Goal: Task Accomplishment & Management: Manage account settings

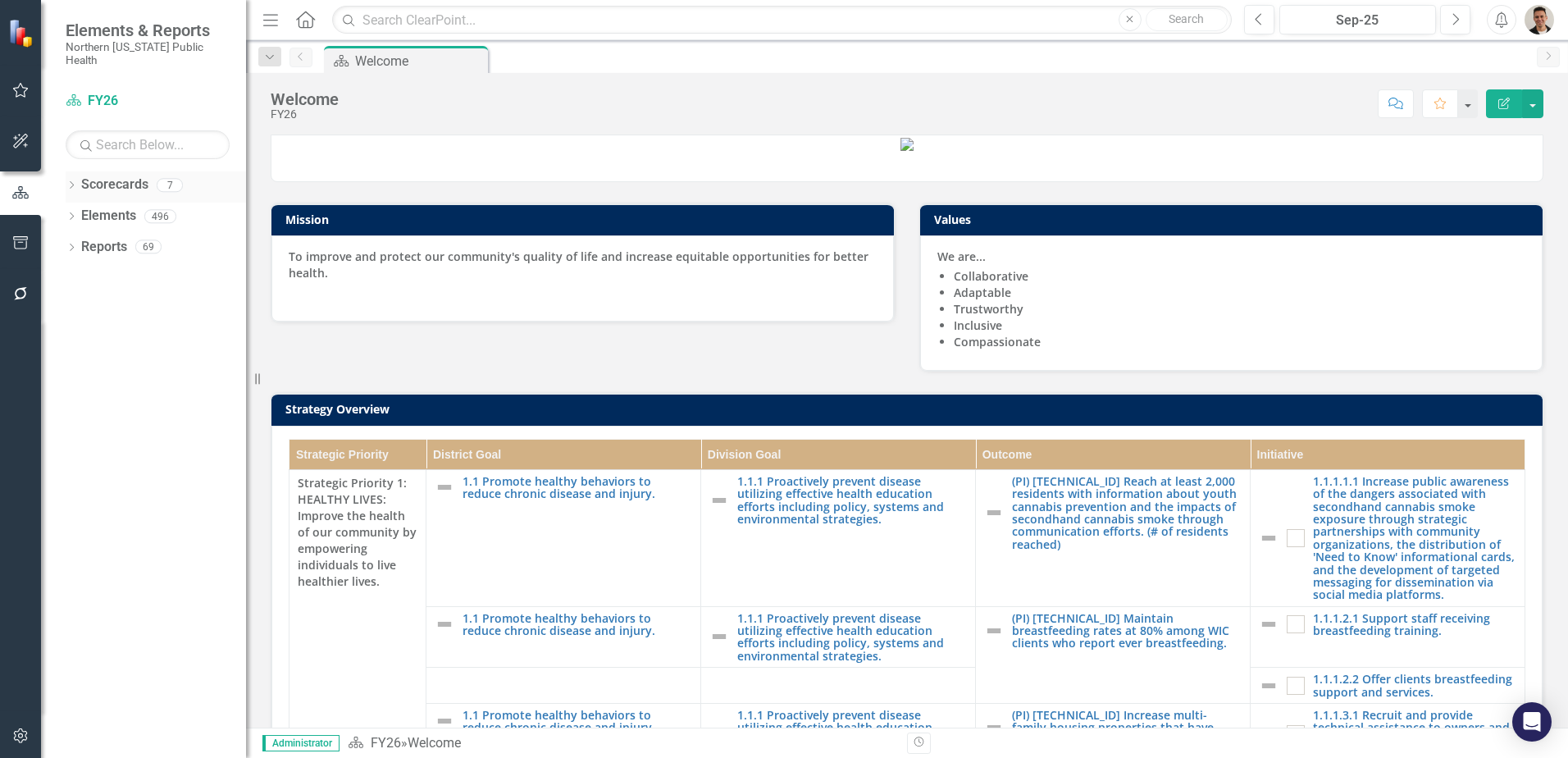
click at [74, 182] on icon "Dropdown" at bounding box center [71, 186] width 11 height 9
click at [102, 237] on link "FY25" at bounding box center [168, 247] width 156 height 19
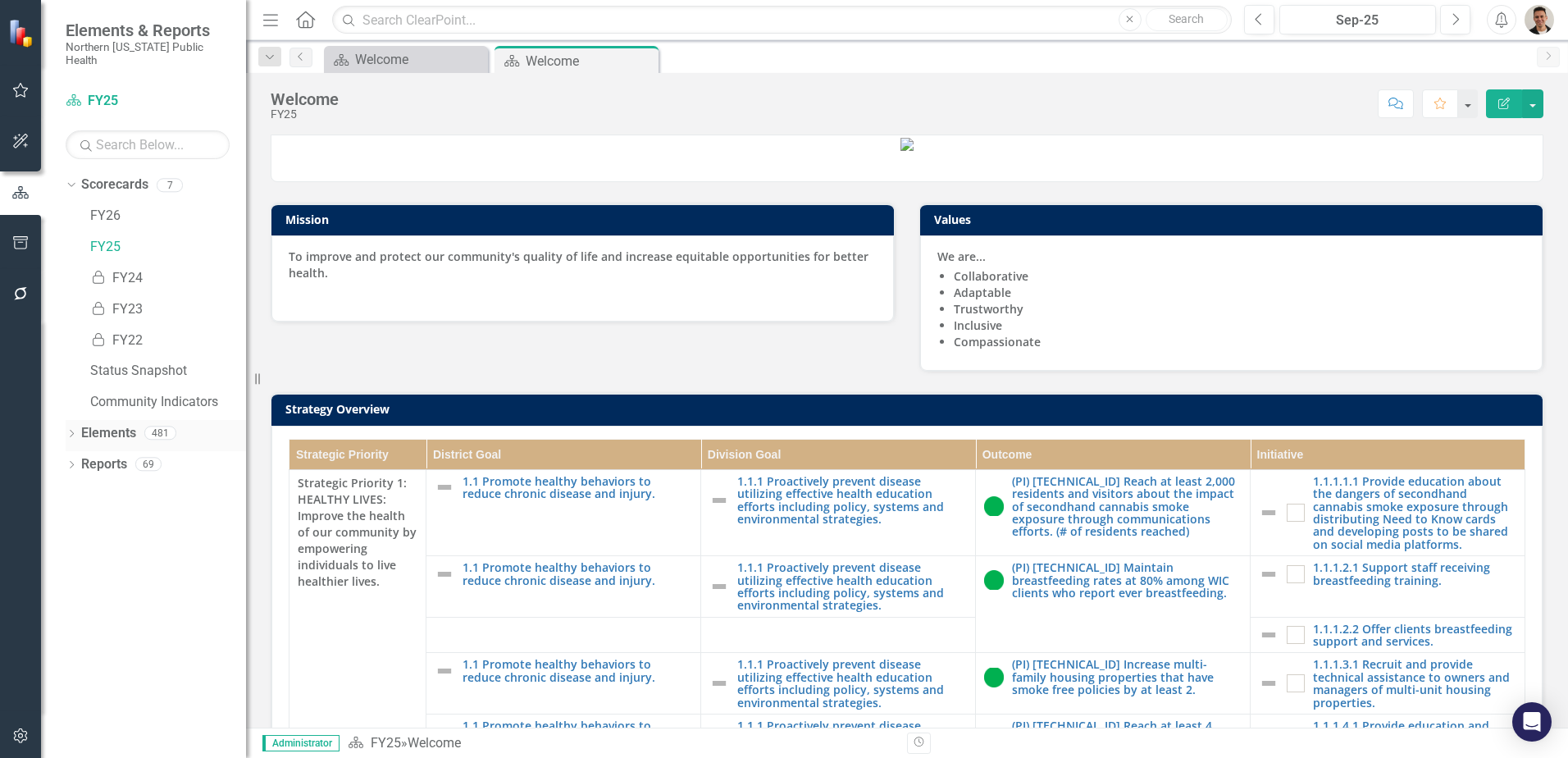
click at [71, 430] on icon "Dropdown" at bounding box center [71, 435] width 11 height 9
click at [71, 426] on icon "Dropdown" at bounding box center [69, 431] width 9 height 11
click at [70, 462] on icon "Dropdown" at bounding box center [71, 466] width 11 height 9
click at [77, 641] on icon "Dropdown" at bounding box center [78, 646] width 11 height 9
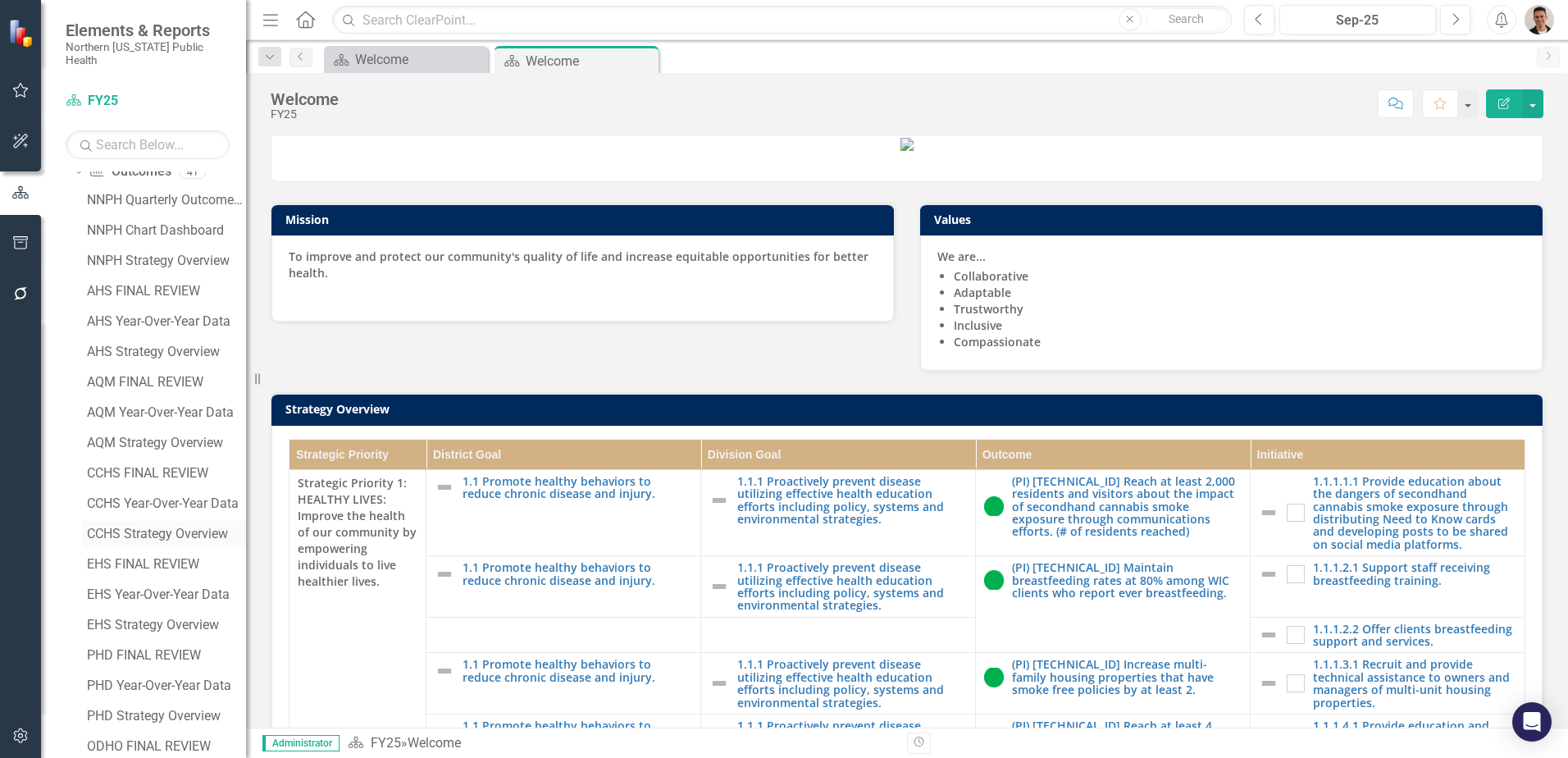
scroll to position [410, 0]
click at [151, 561] on div "EHS FINAL REVIEW" at bounding box center [166, 567] width 159 height 14
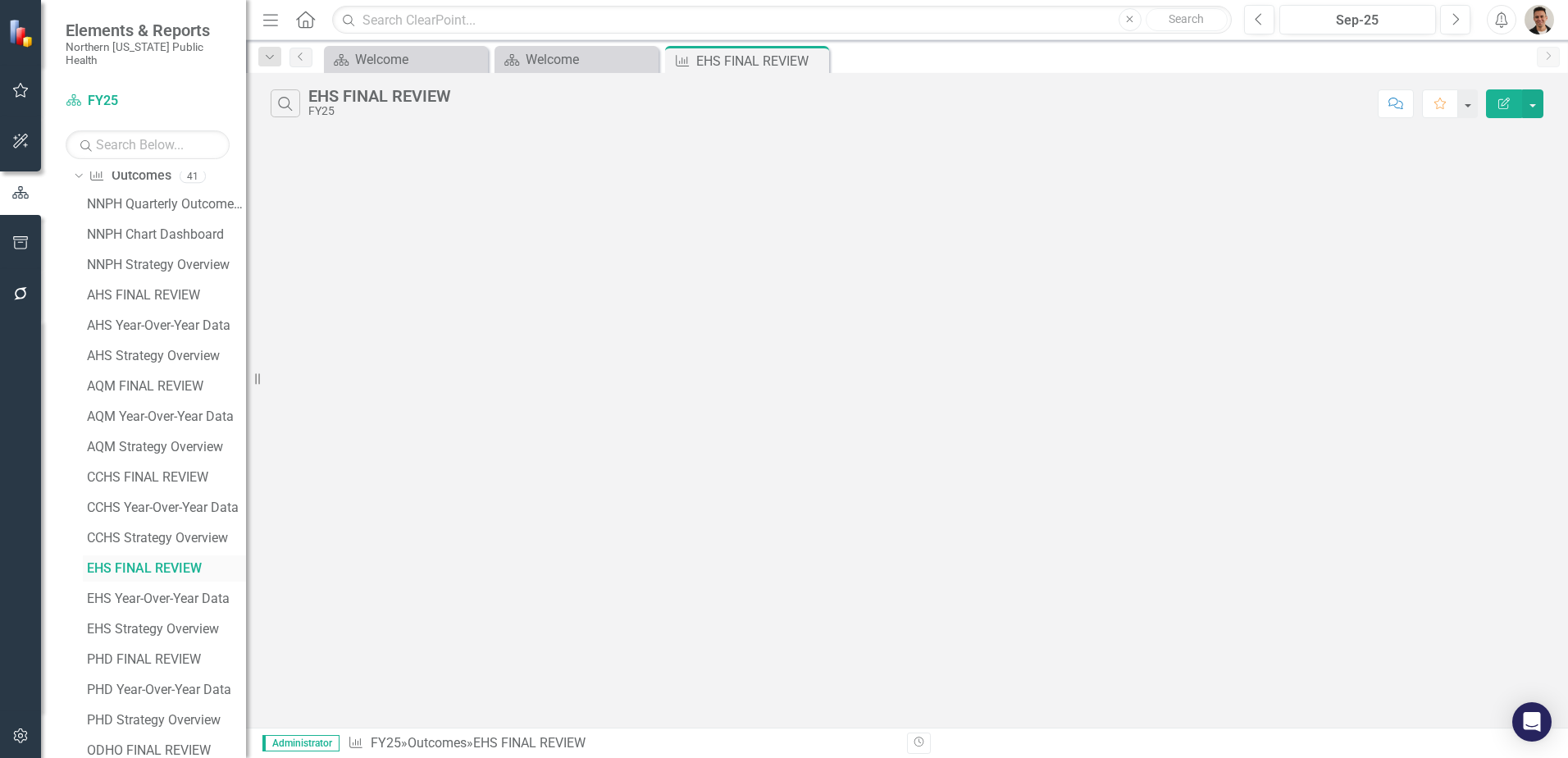
scroll to position [220, 0]
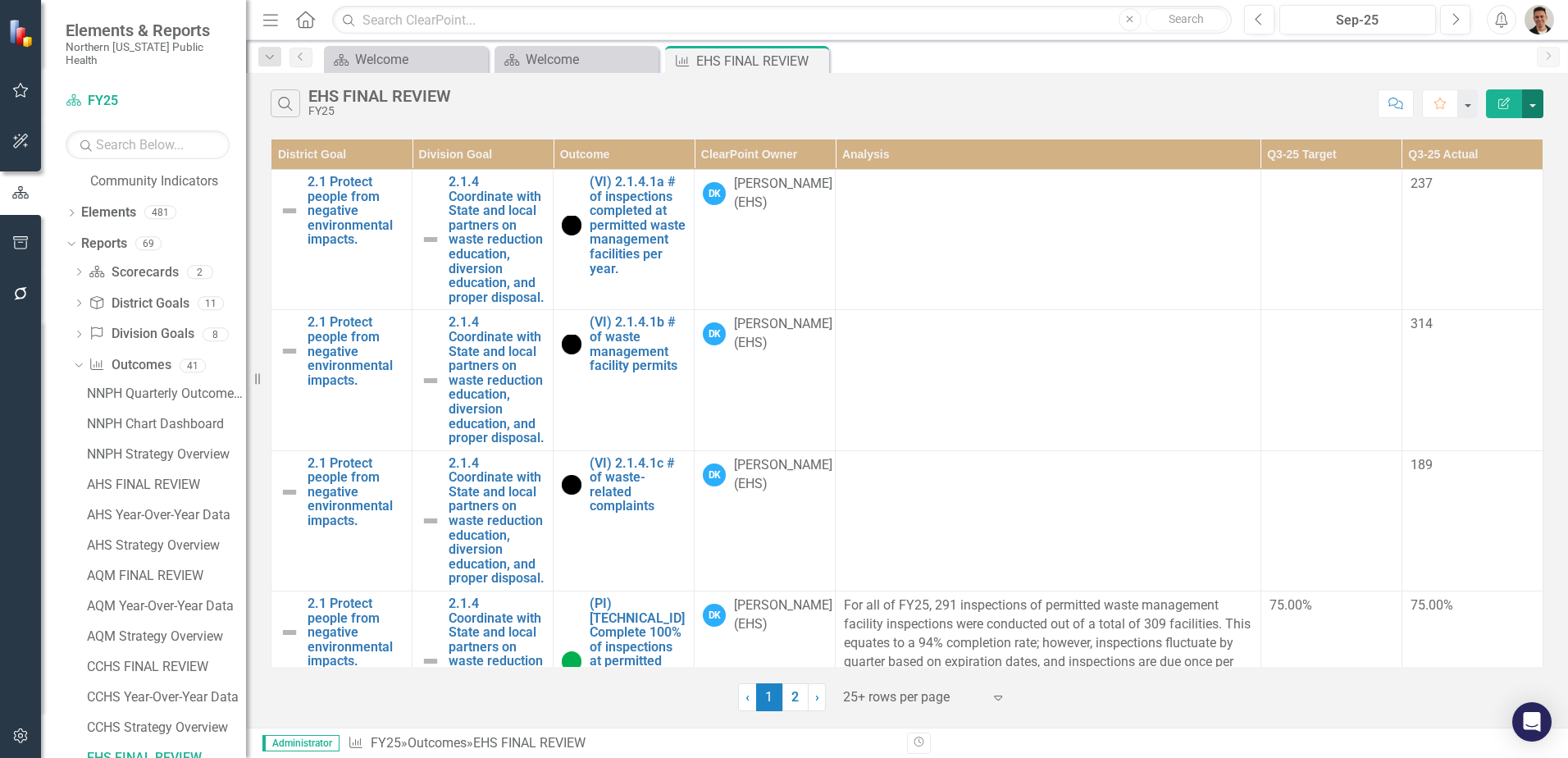
click at [1537, 97] on button "button" at bounding box center [1532, 104] width 21 height 29
click at [1499, 138] on link "Edit Report Edit Report" at bounding box center [1478, 134] width 129 height 31
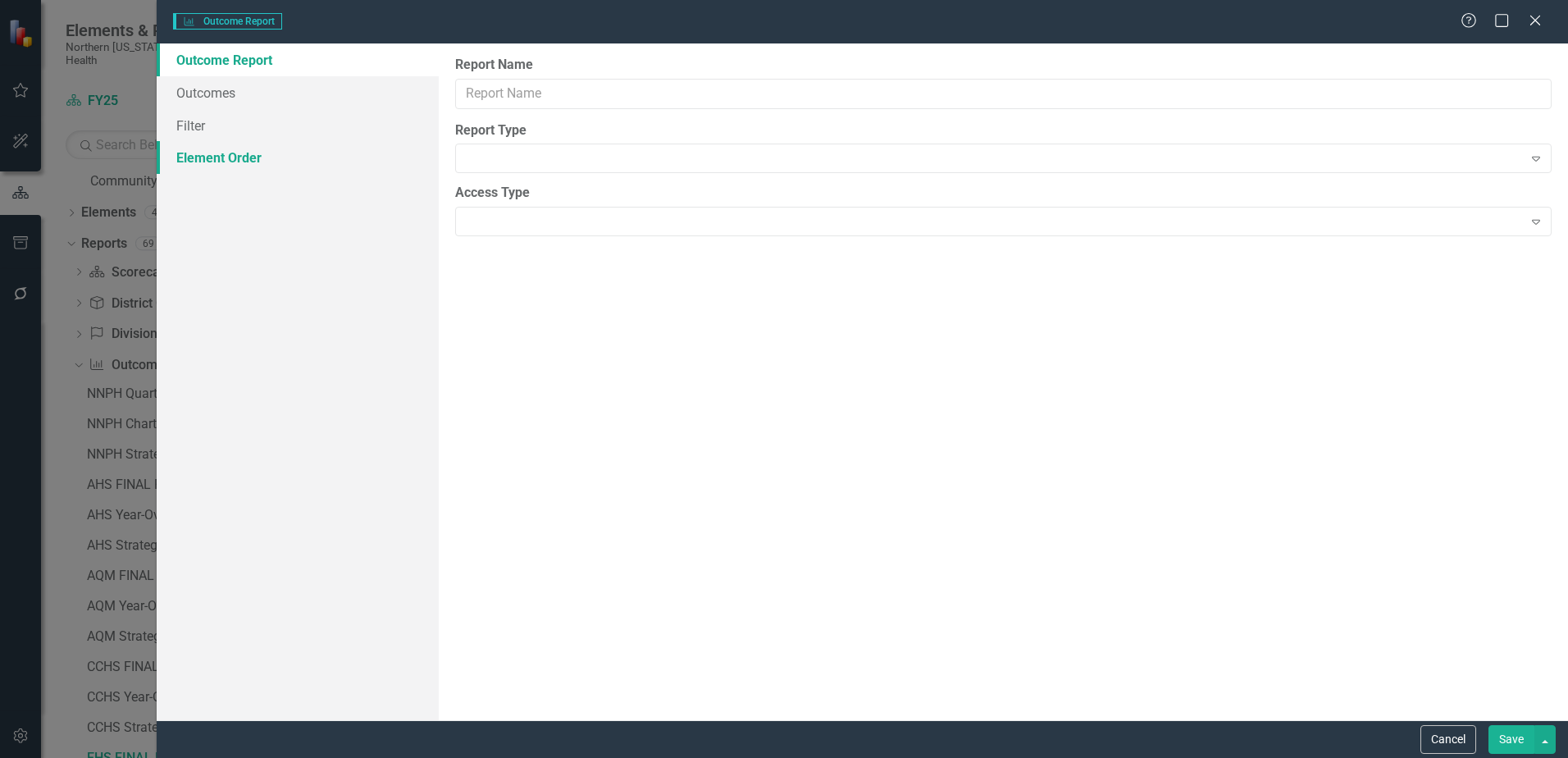
type input "EHS FINAL REVIEW"
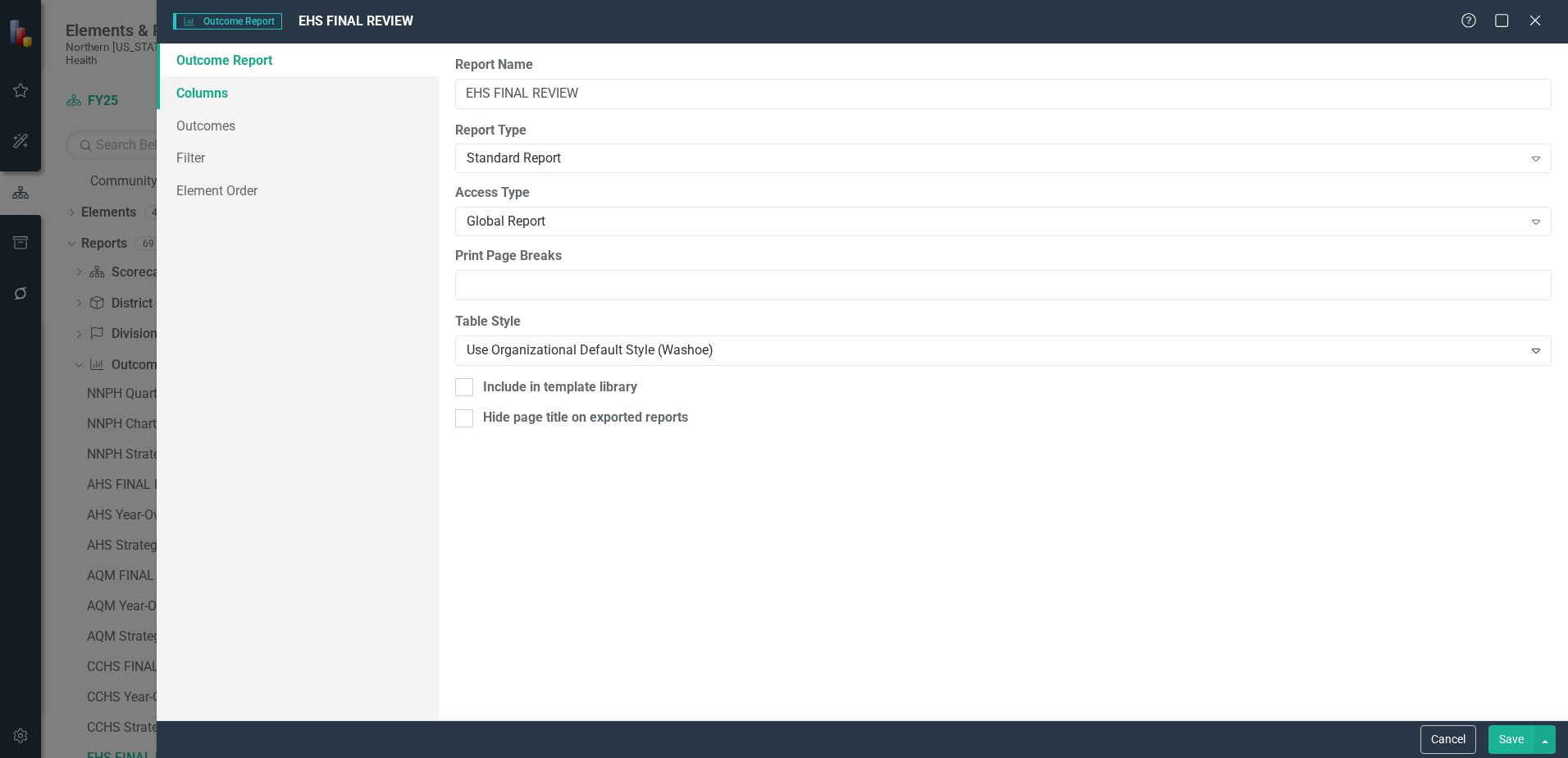
click at [235, 100] on link "Columns" at bounding box center [298, 93] width 282 height 33
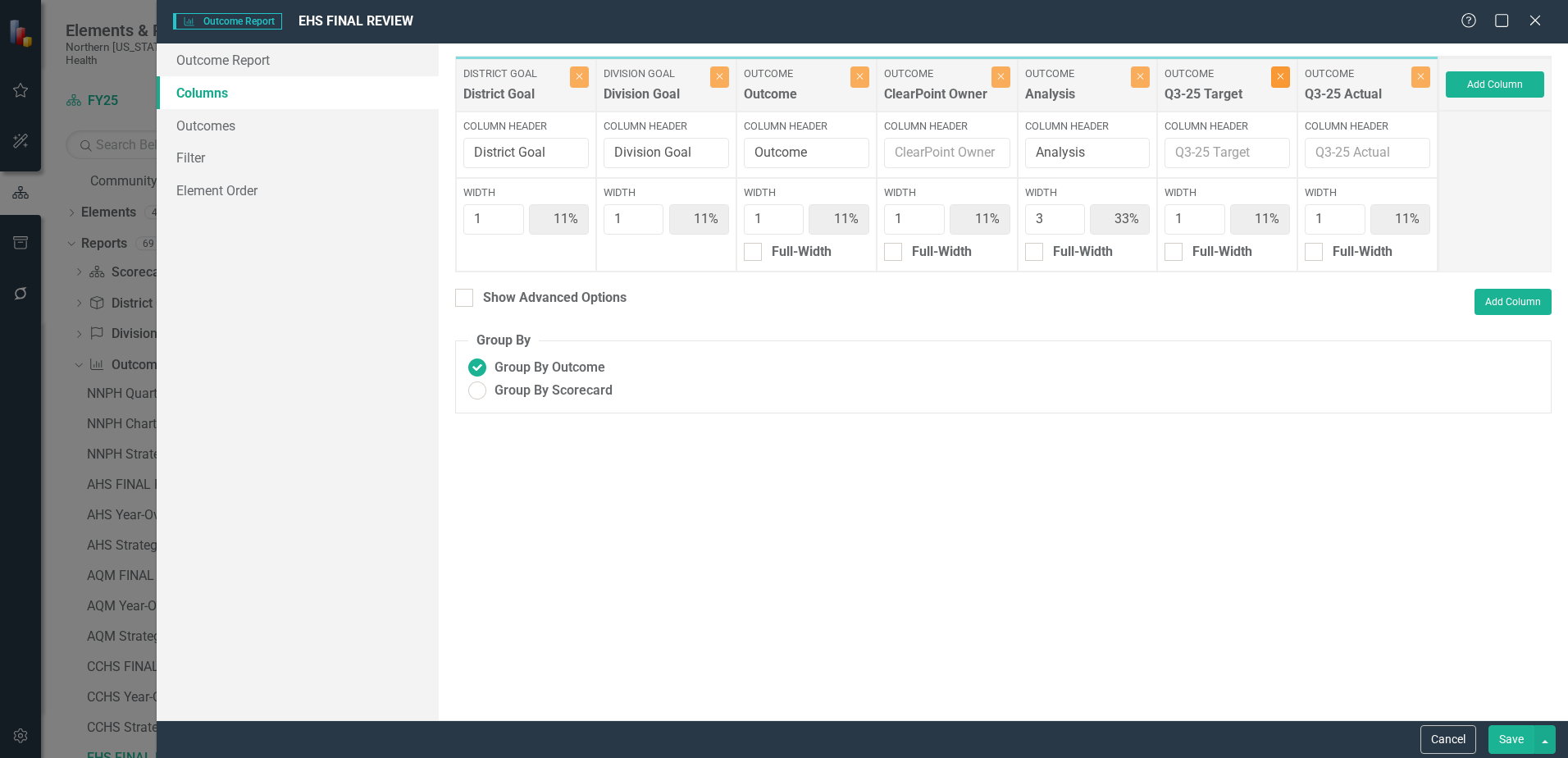
click at [1283, 82] on button "Close" at bounding box center [1280, 77] width 19 height 21
type input "13%"
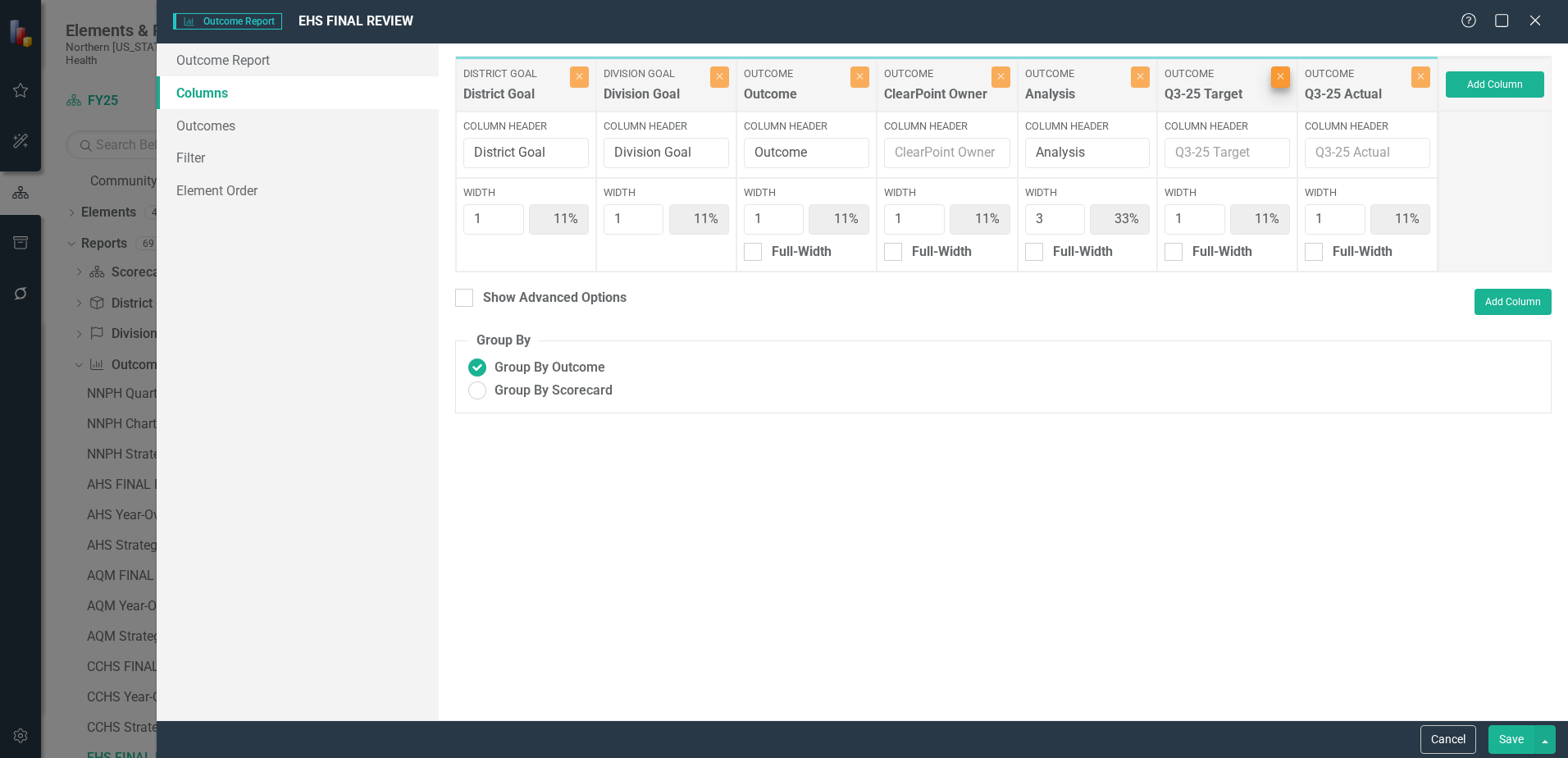
type input "38%"
type input "13%"
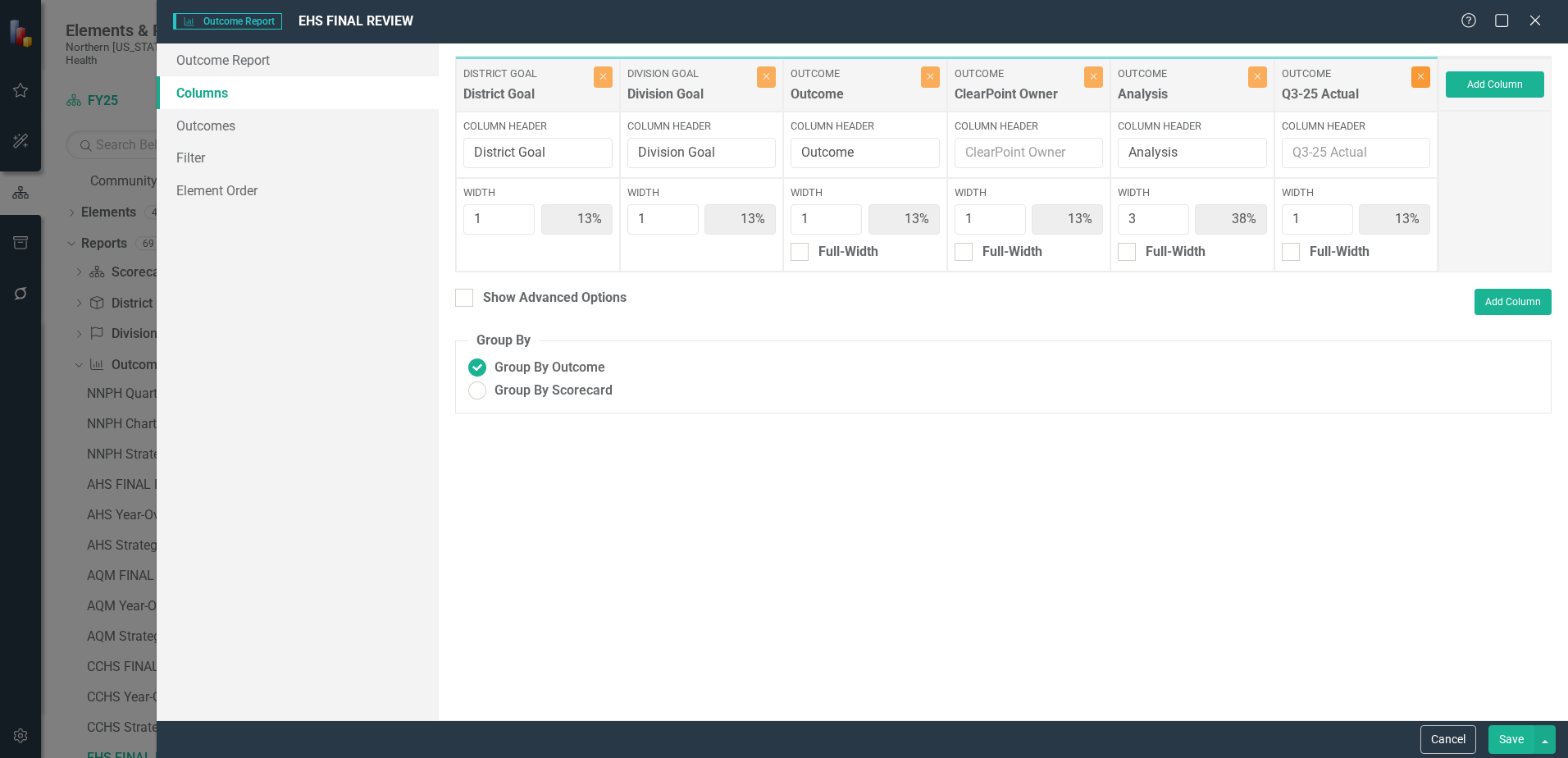
click at [1422, 83] on button "Close" at bounding box center [1421, 77] width 19 height 21
type input "14%"
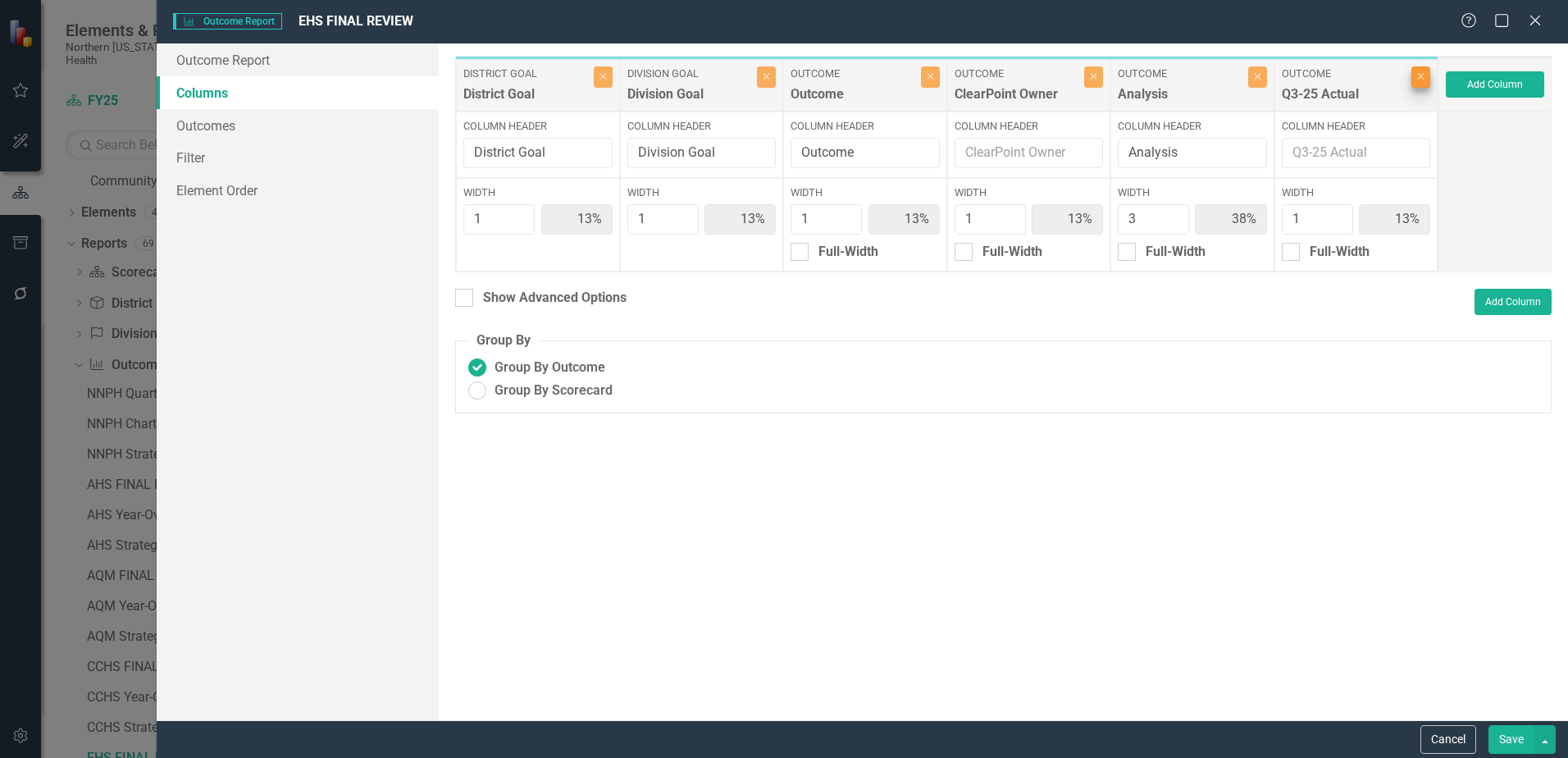
type input "43%"
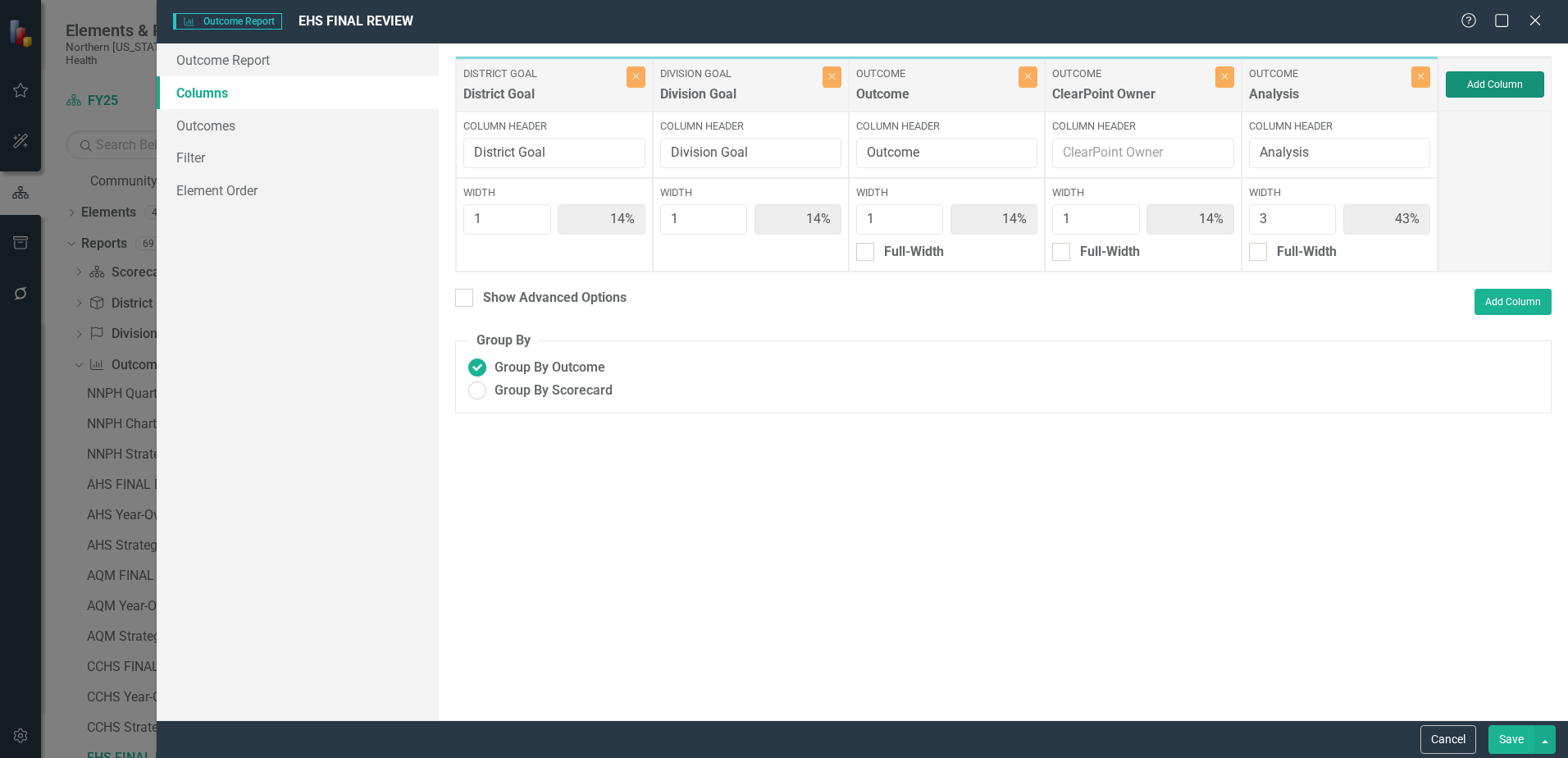
click at [1474, 85] on button "Add Column" at bounding box center [1495, 84] width 99 height 26
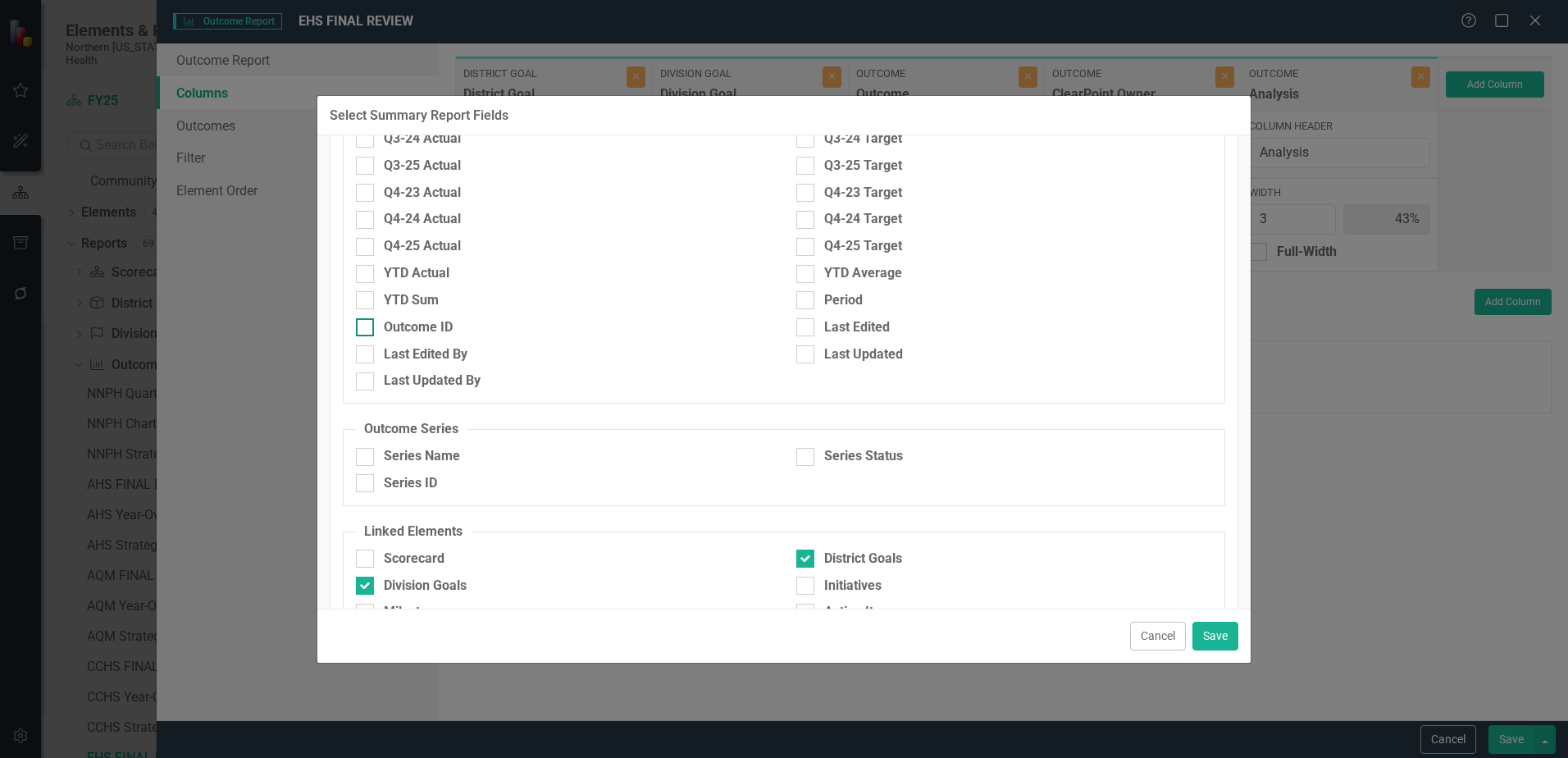
scroll to position [656, 0]
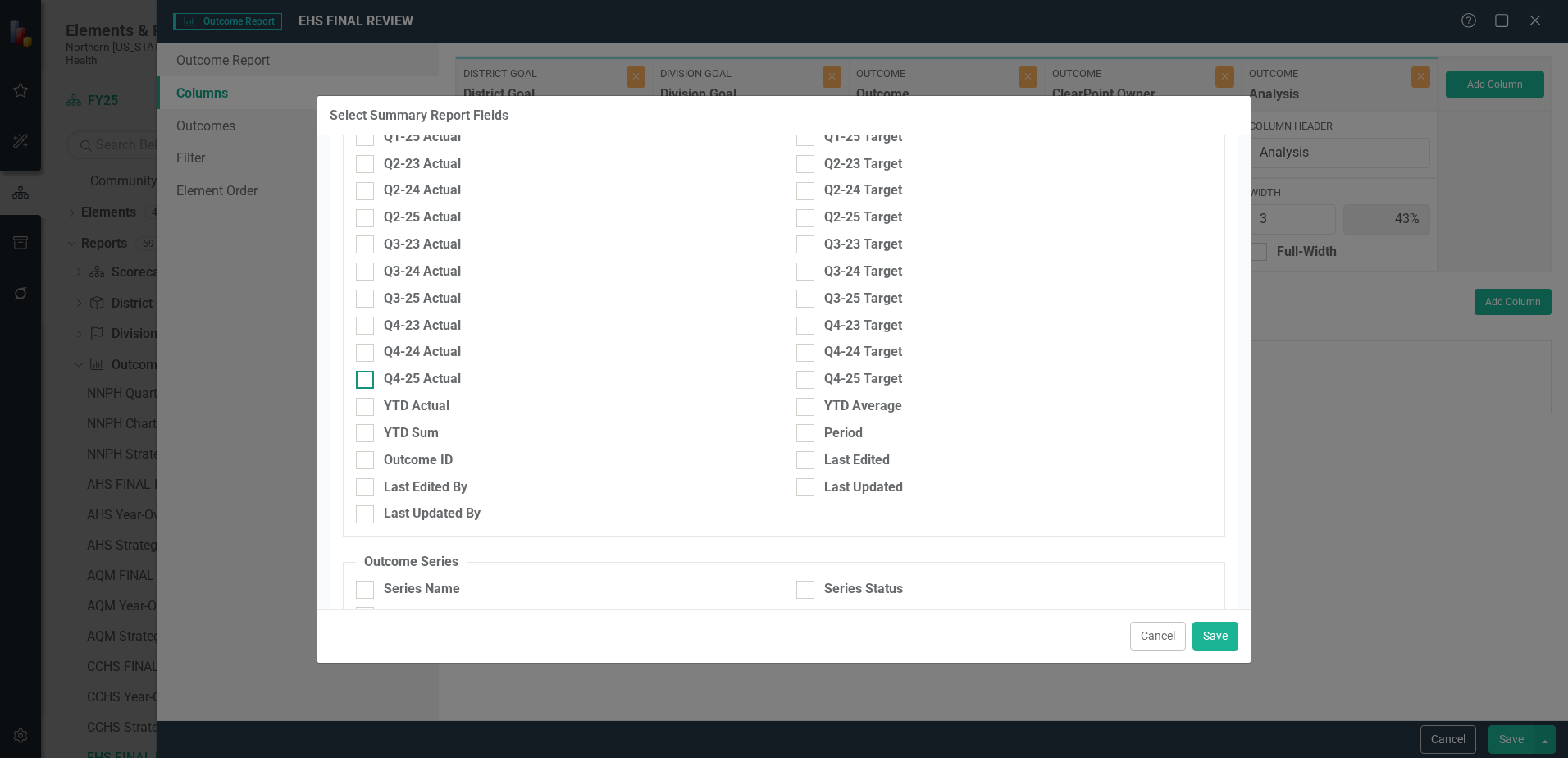
click at [364, 379] on input "Q4-25 Actual" at bounding box center [361, 376] width 11 height 11
checkbox input "true"
click at [803, 376] on div at bounding box center [805, 379] width 18 height 18
click at [803, 376] on input "Q4-25 Target" at bounding box center [801, 376] width 11 height 11
checkbox input "true"
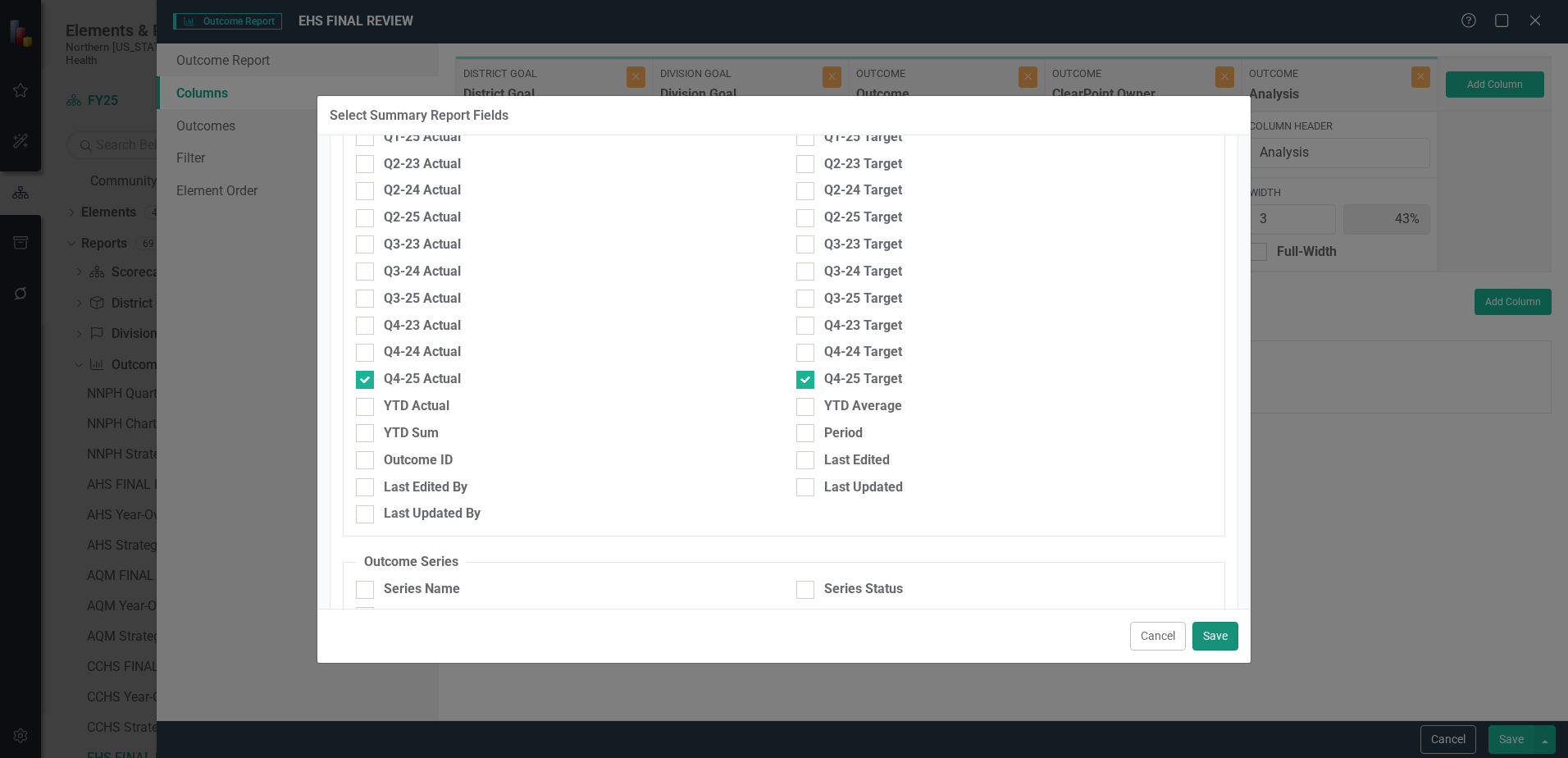
click at [1211, 626] on button "Save" at bounding box center [1215, 636] width 46 height 29
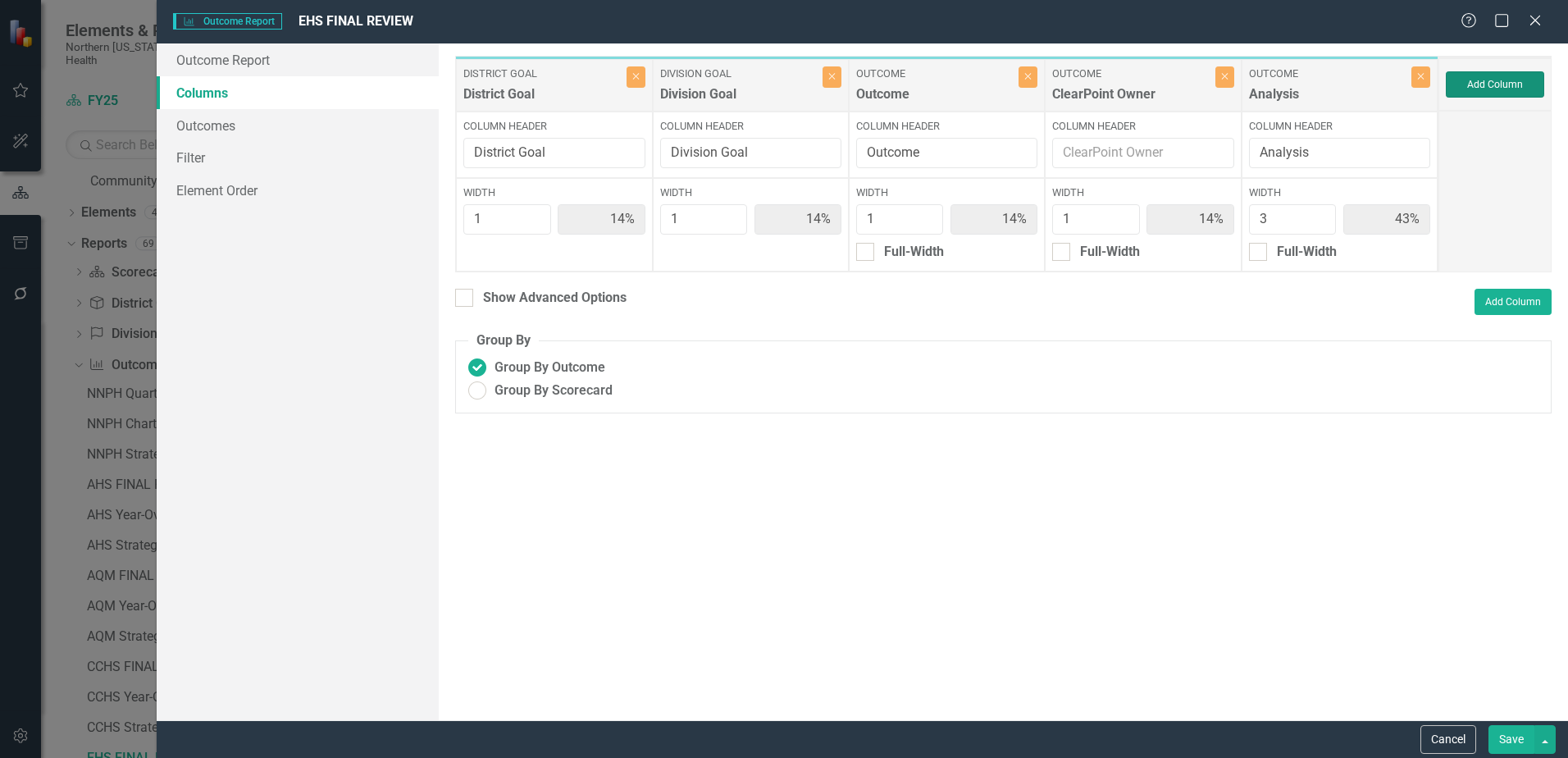
type input "11%"
type input "33%"
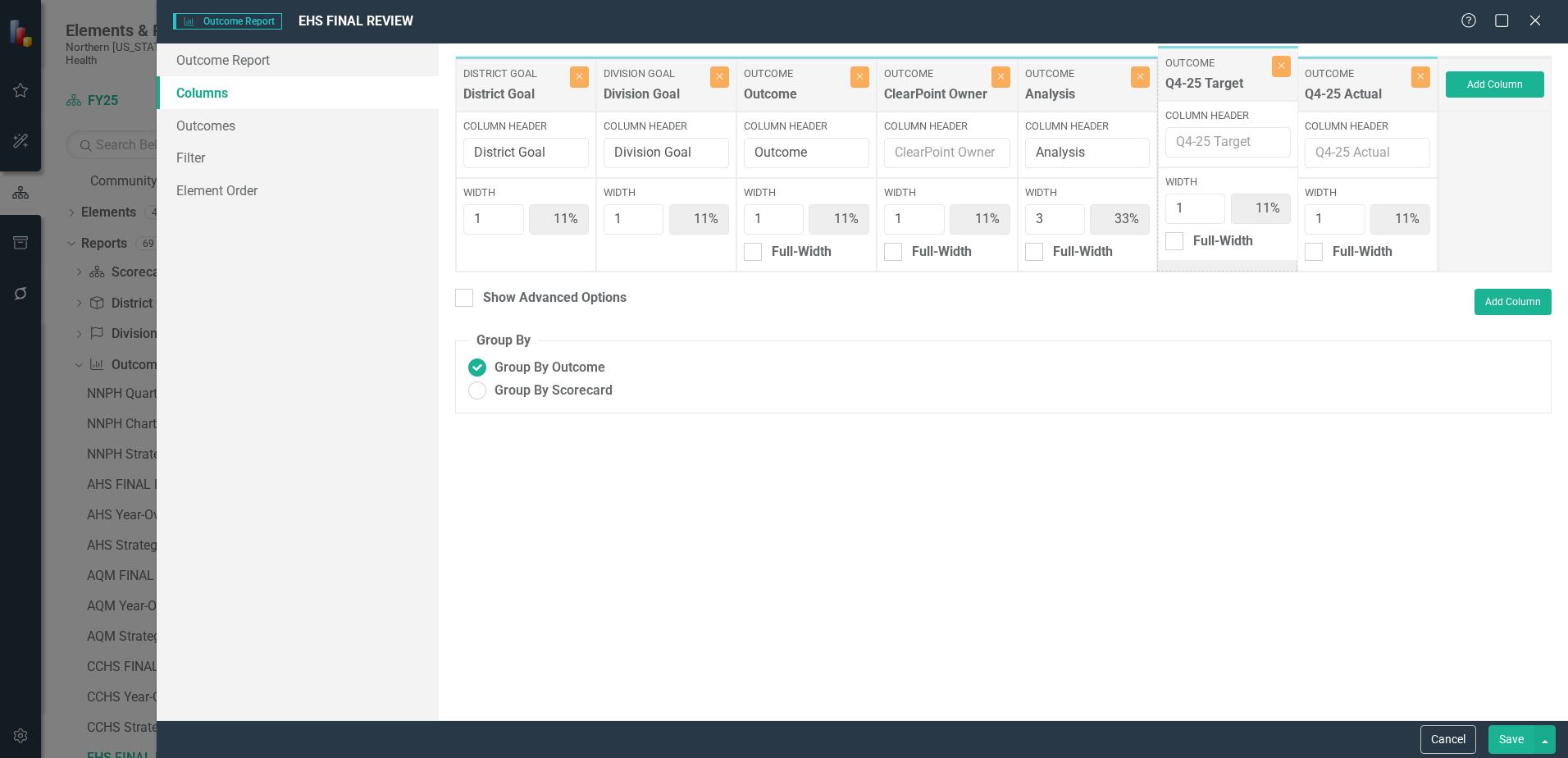
drag, startPoint x: 1346, startPoint y: 83, endPoint x: 1206, endPoint y: 72, distance: 140.4
click at [1206, 72] on div "District Goal District Goal Close Column Header District Goal Width 1 11% Divis…" at bounding box center [947, 164] width 984 height 216
click at [1520, 732] on button "Save" at bounding box center [1511, 739] width 46 height 29
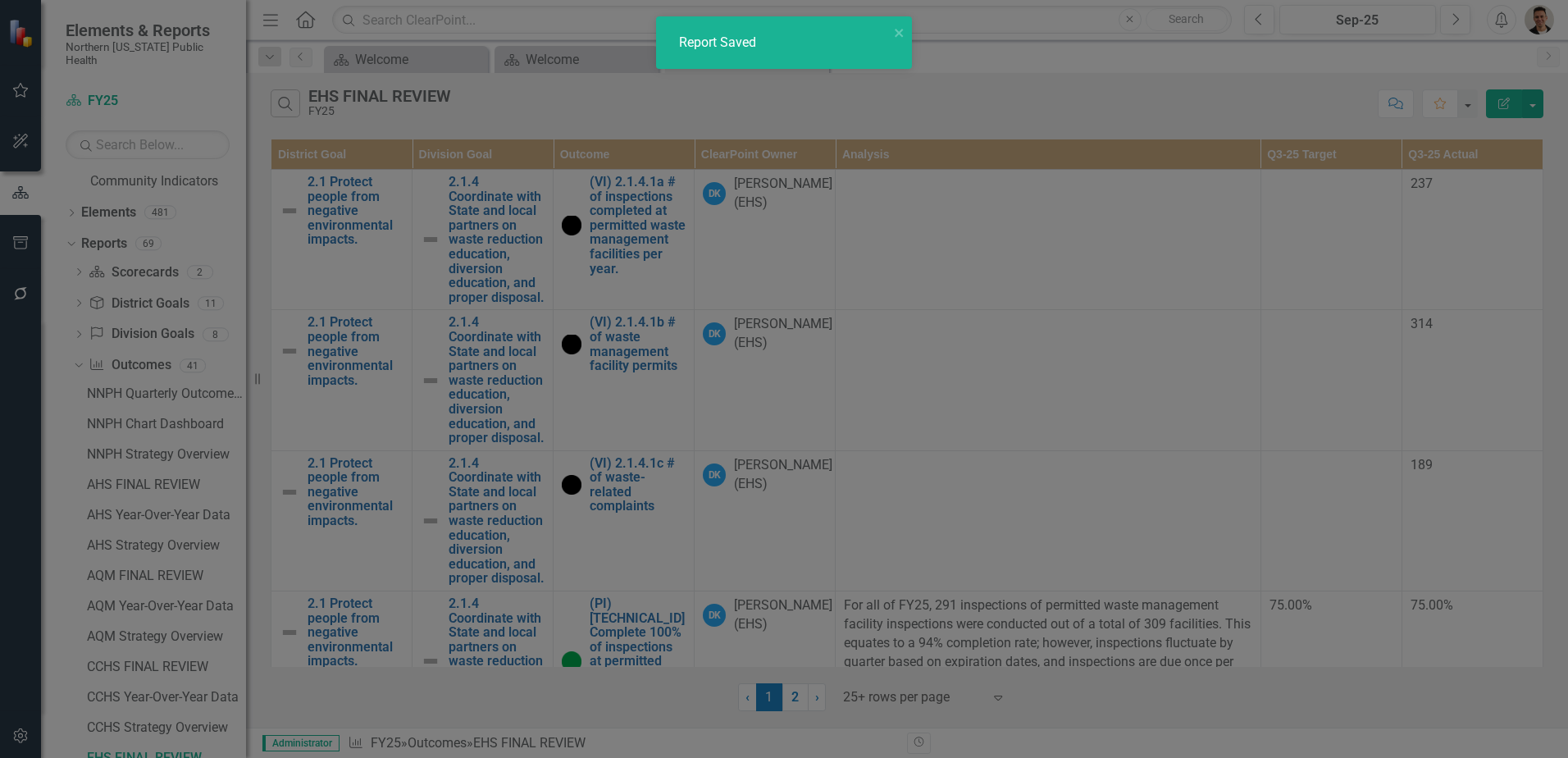
radio input "false"
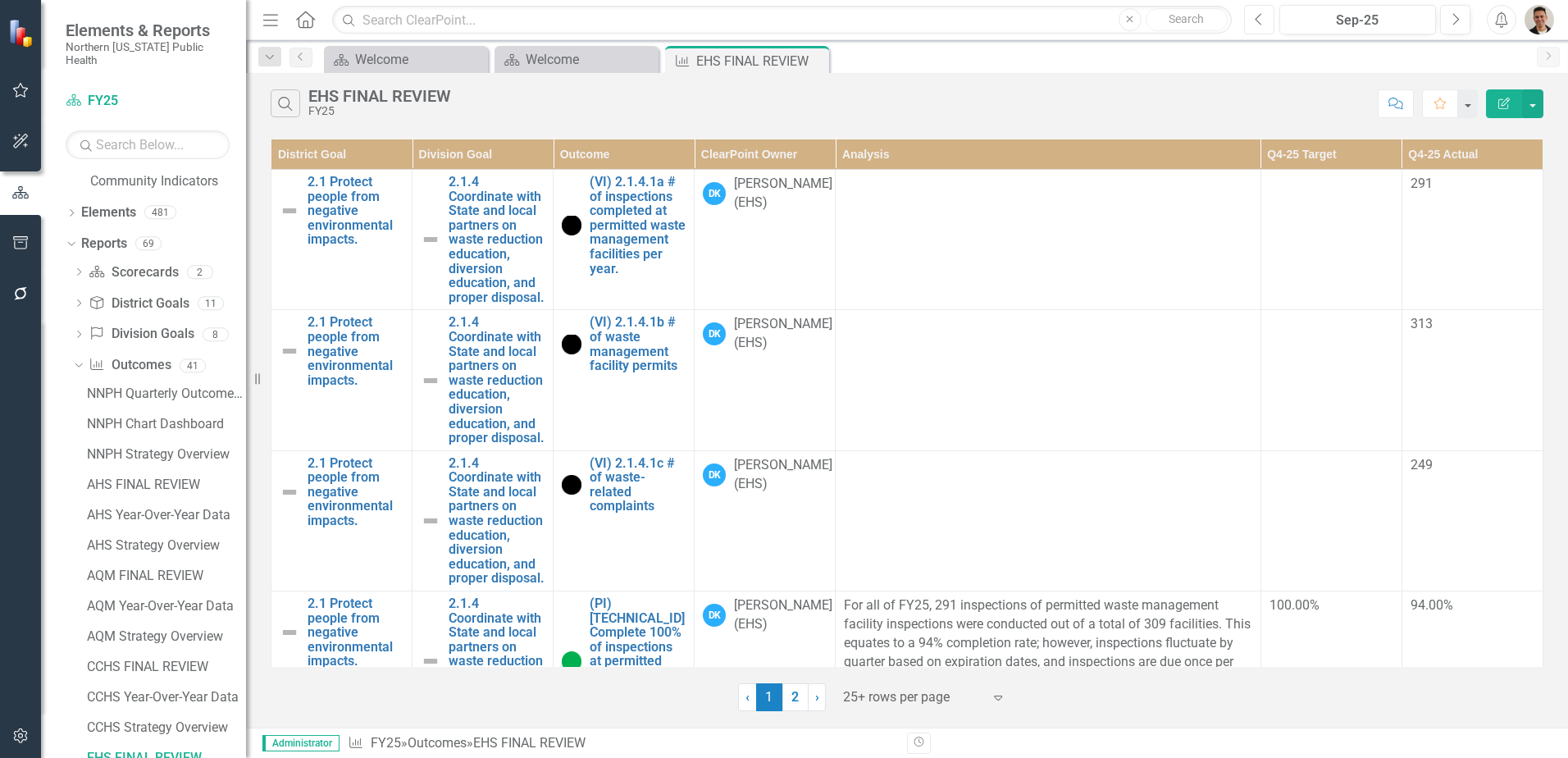
click at [1255, 16] on icon "Previous" at bounding box center [1259, 19] width 9 height 14
click at [1534, 106] on button "button" at bounding box center [1532, 104] width 21 height 29
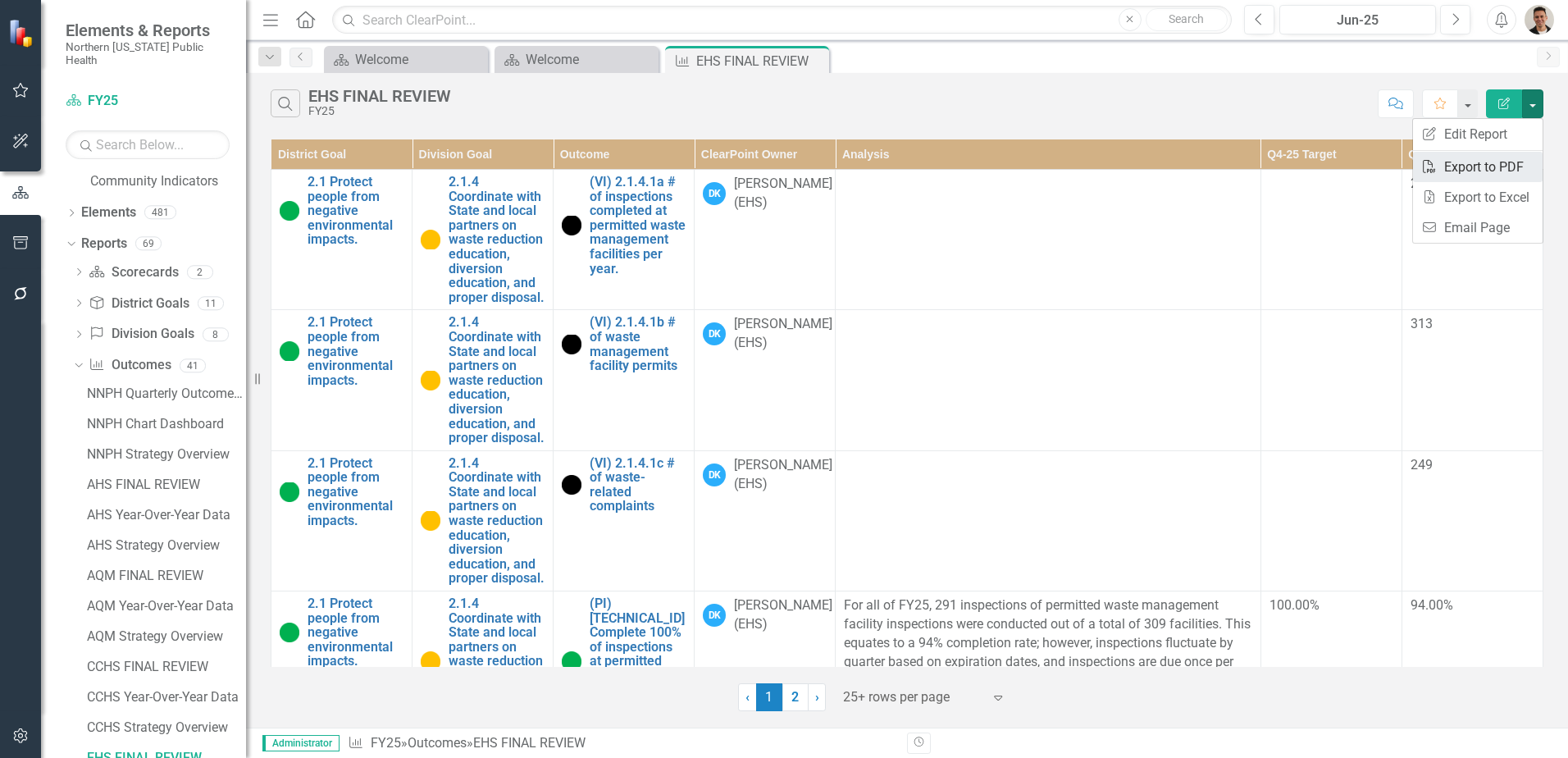
click at [1502, 166] on link "PDF Export to PDF" at bounding box center [1478, 167] width 129 height 31
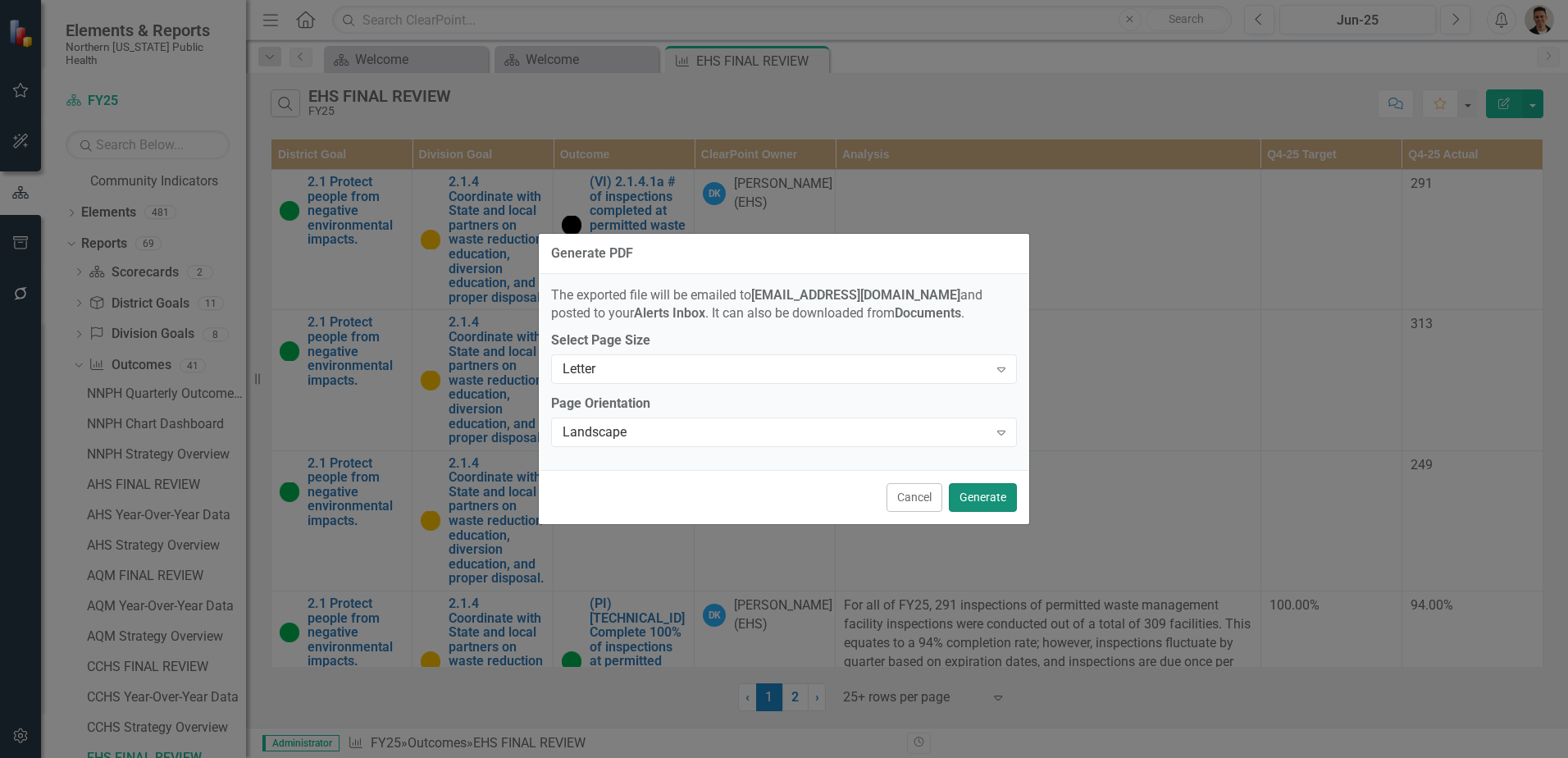
click at [975, 492] on button "Generate" at bounding box center [983, 498] width 68 height 29
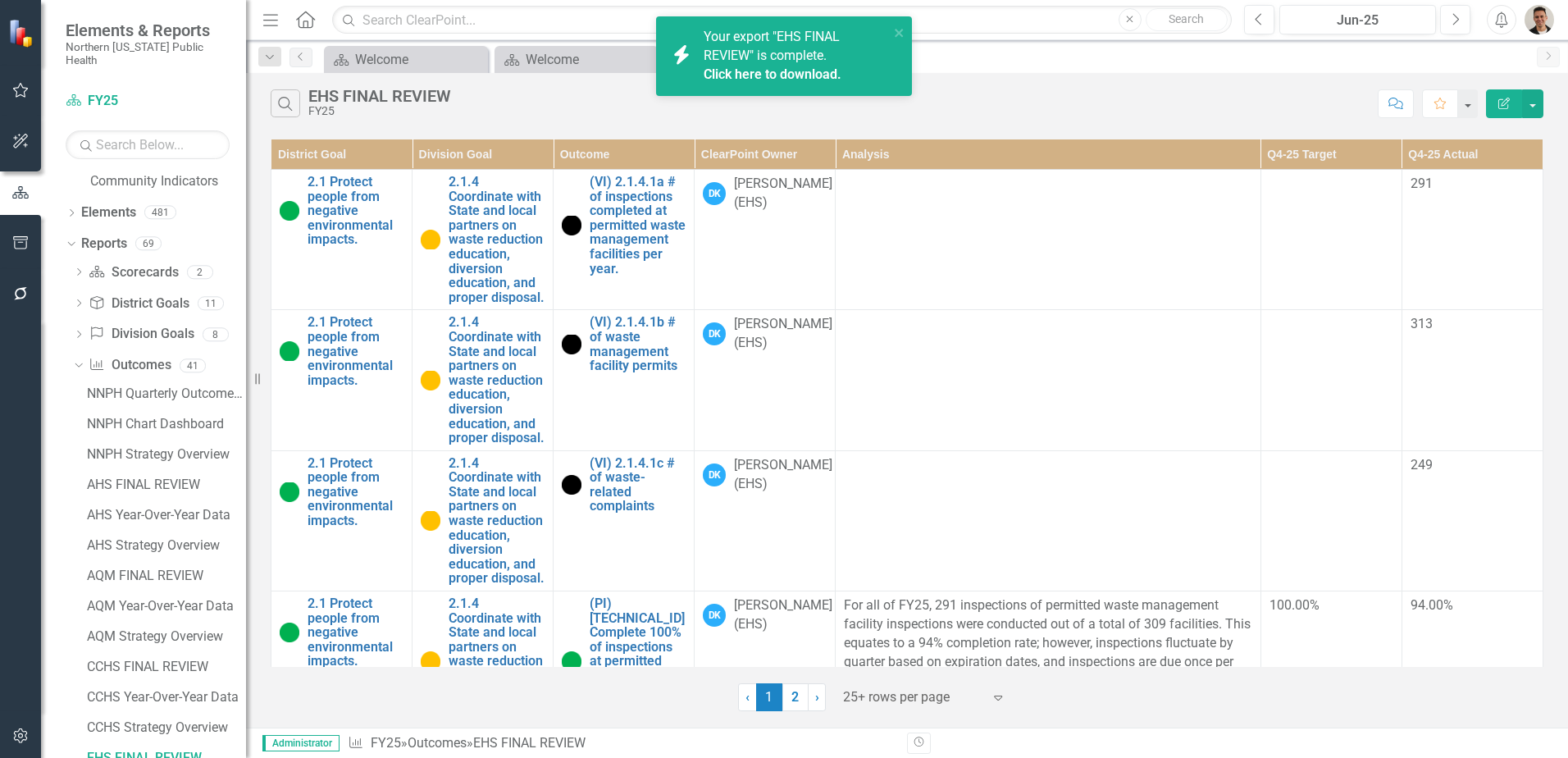
click at [802, 74] on link "Click here to download." at bounding box center [773, 74] width 138 height 15
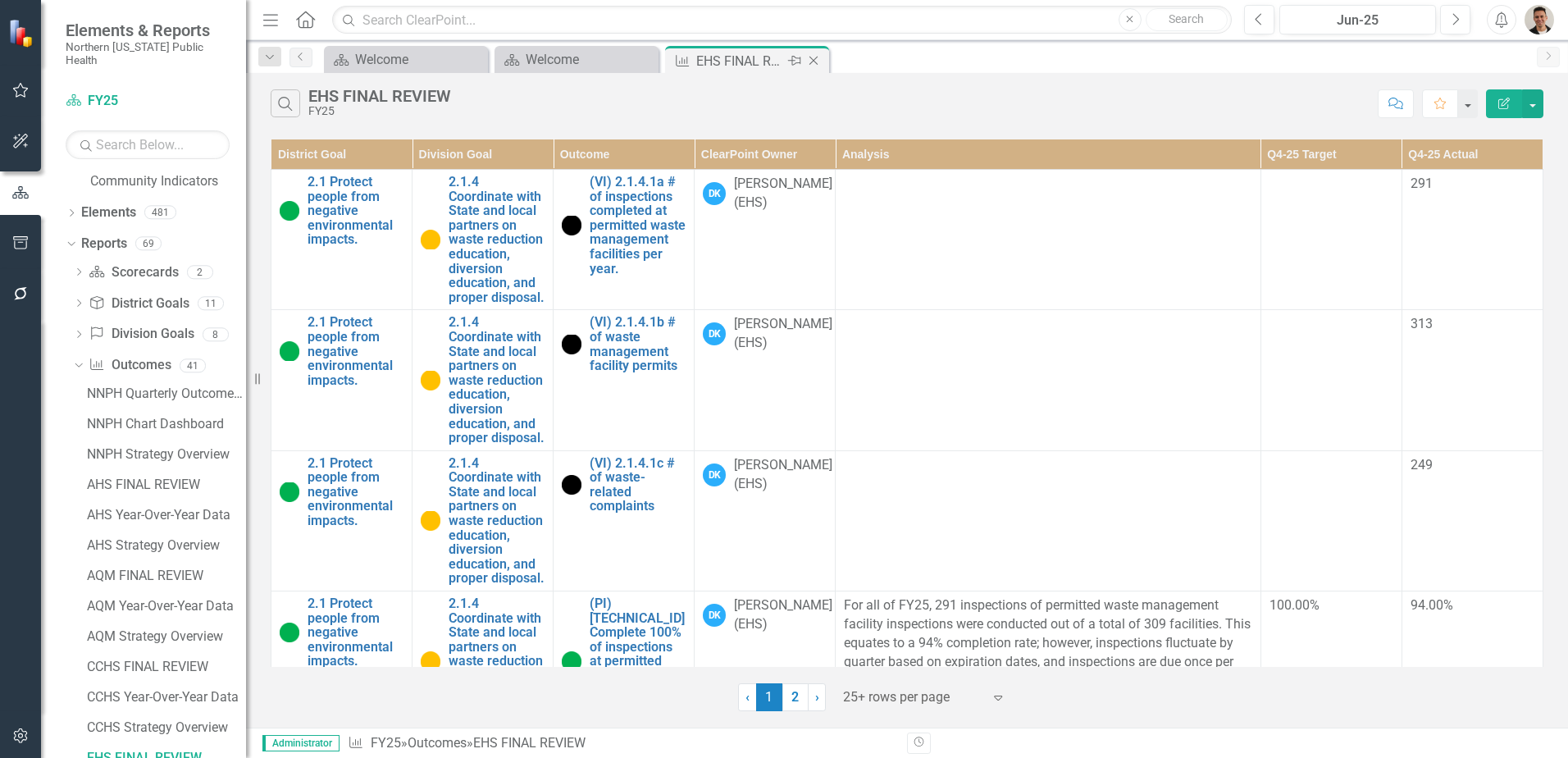
click at [818, 58] on icon "Close" at bounding box center [813, 60] width 16 height 13
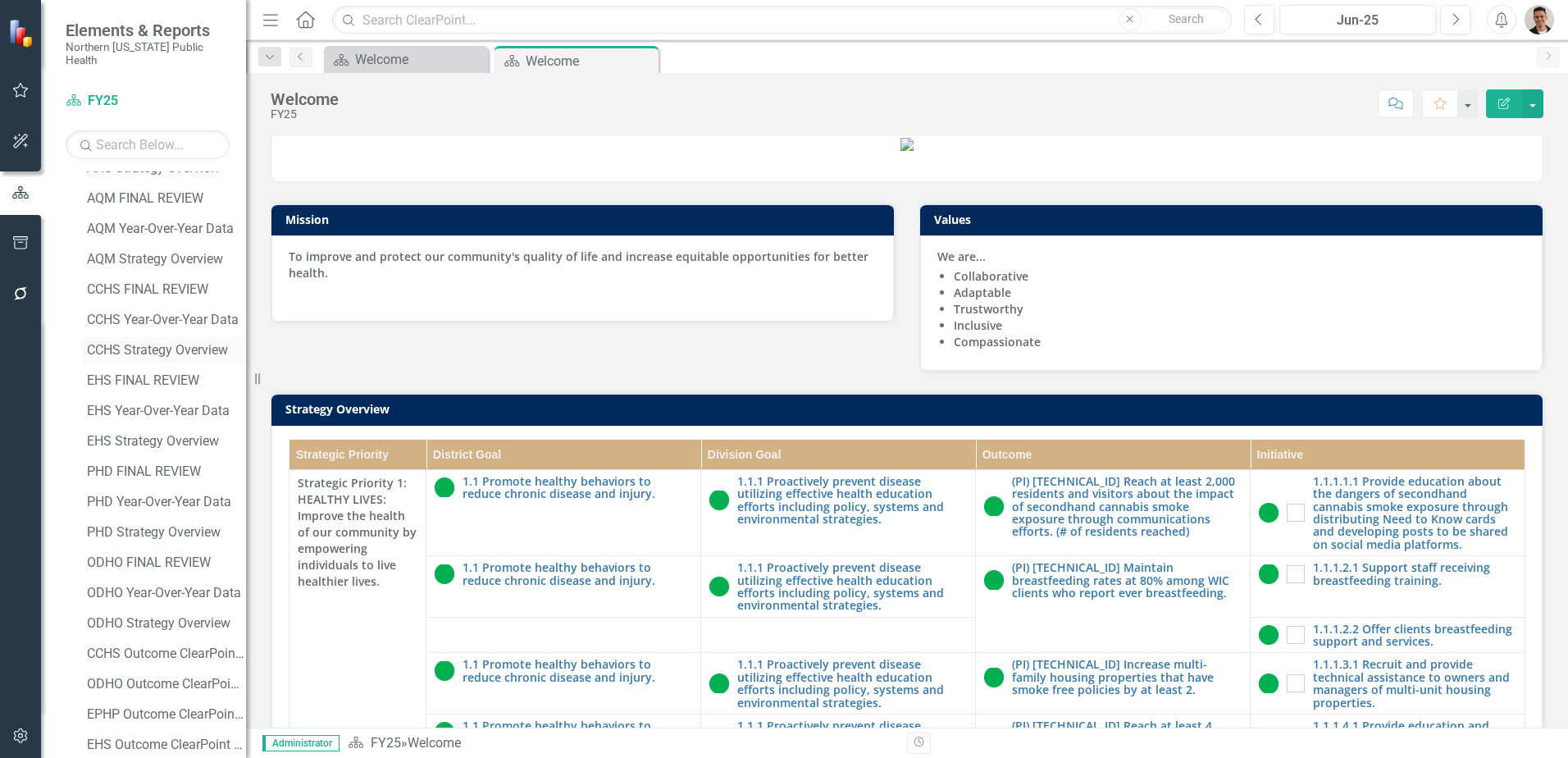
scroll to position [738, 0]
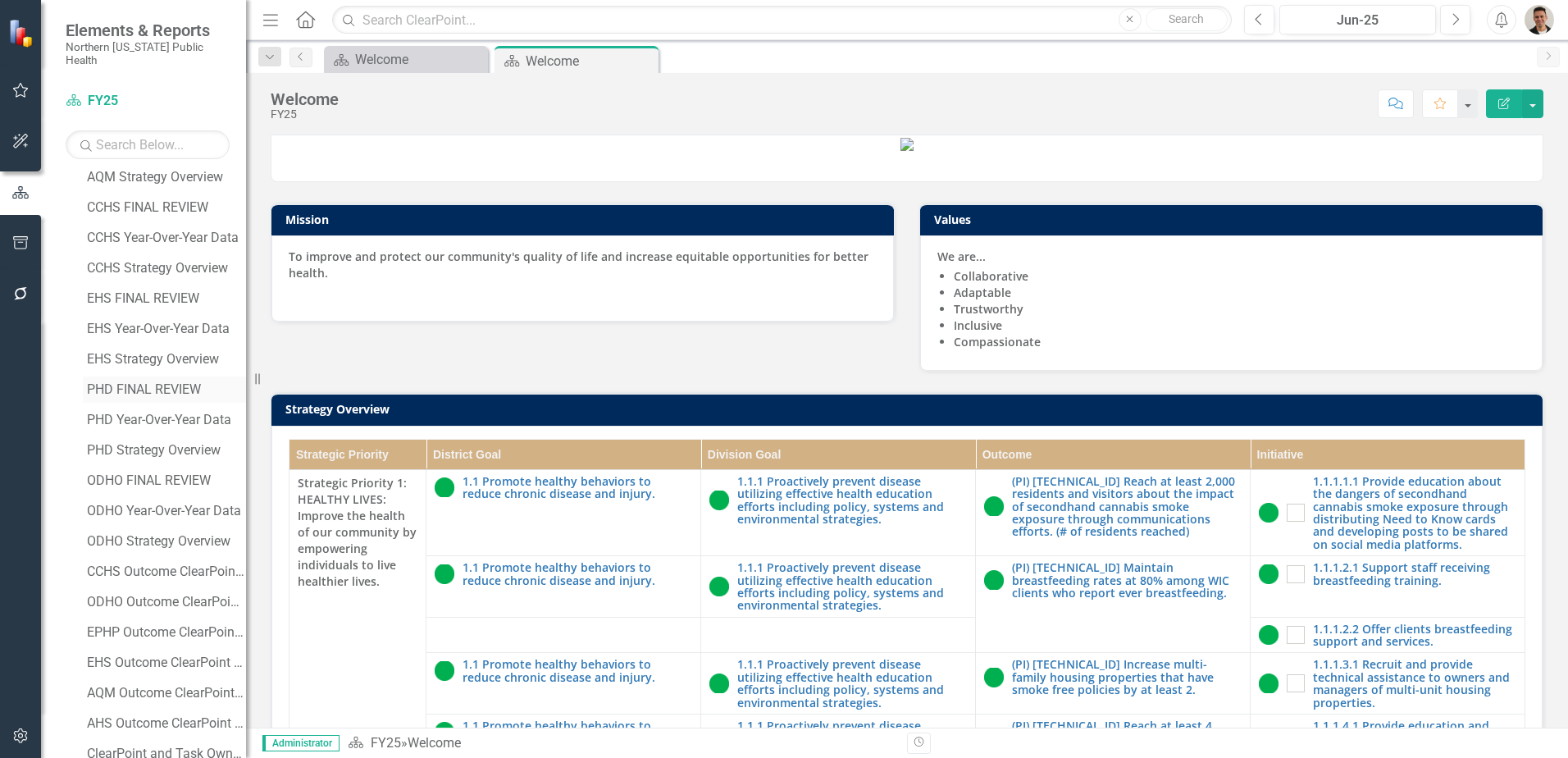
click at [156, 382] on div "PHD FINAL REVIEW" at bounding box center [166, 389] width 159 height 14
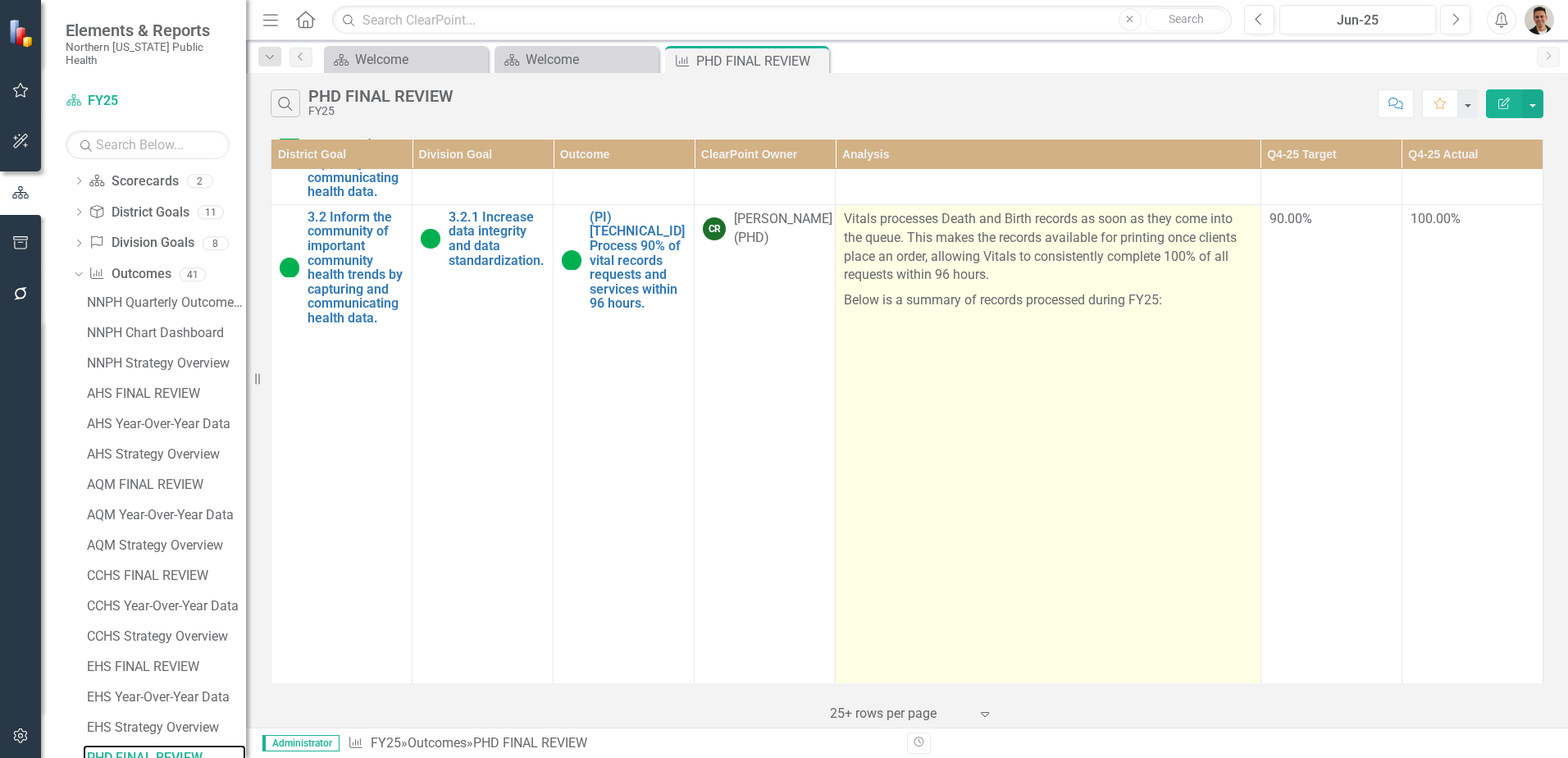
scroll to position [820, 0]
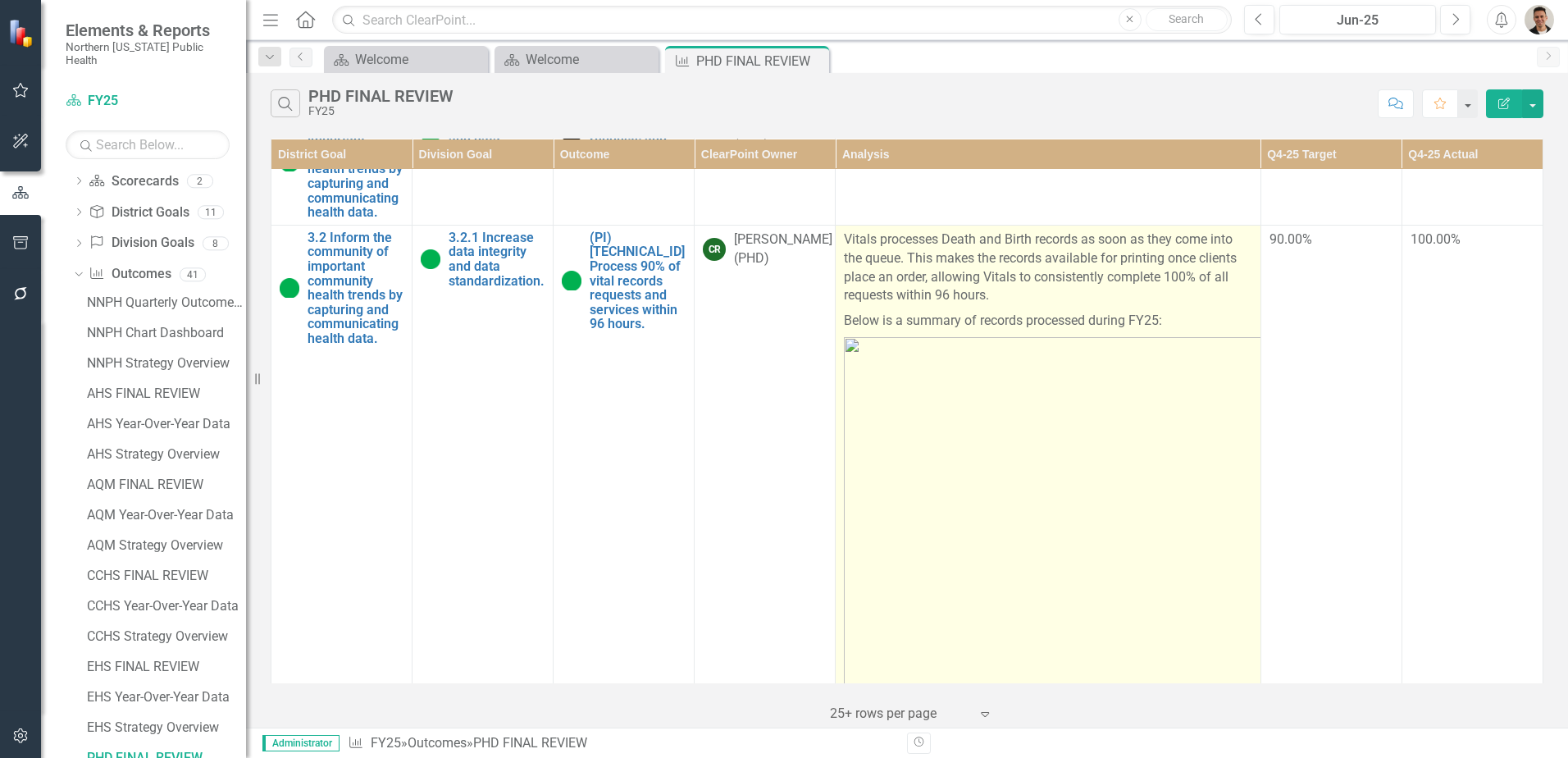
click at [985, 439] on img at bounding box center [1081, 562] width 475 height 452
click at [1076, 425] on img at bounding box center [1081, 562] width 475 height 452
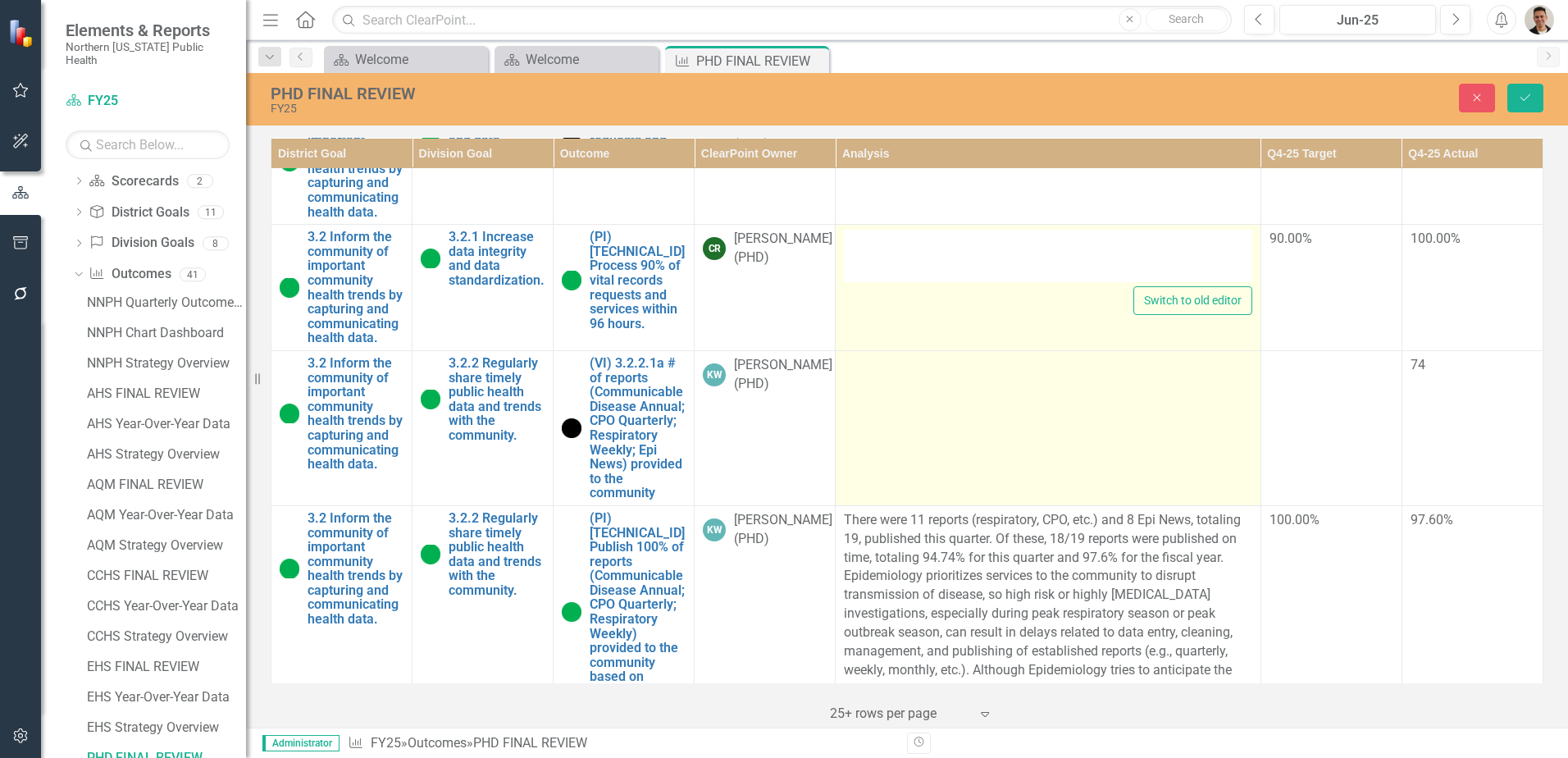
type textarea "<p>Vitals processes Death and Birth records as soon as they come into the queue…"
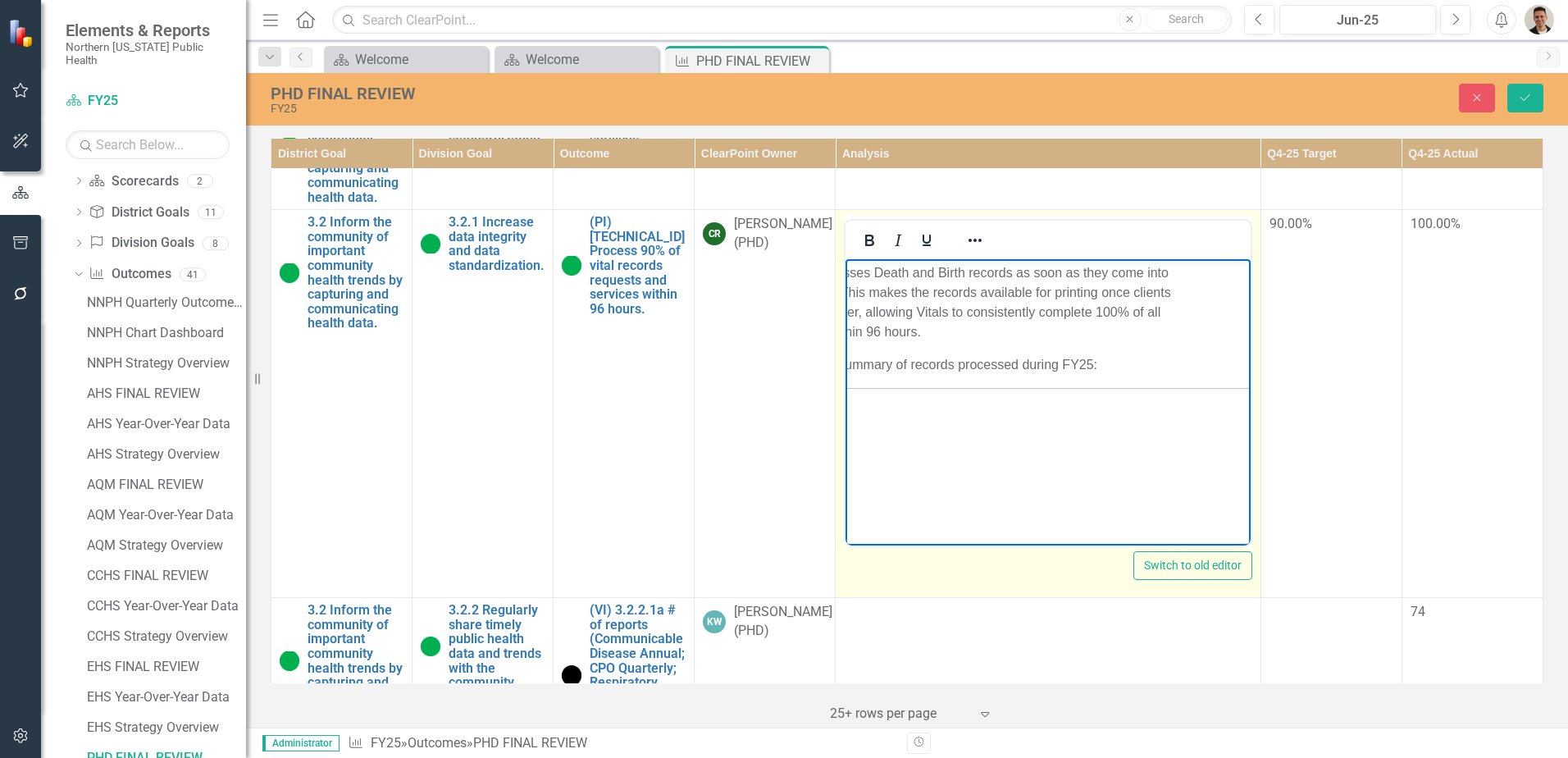
scroll to position [738, 0]
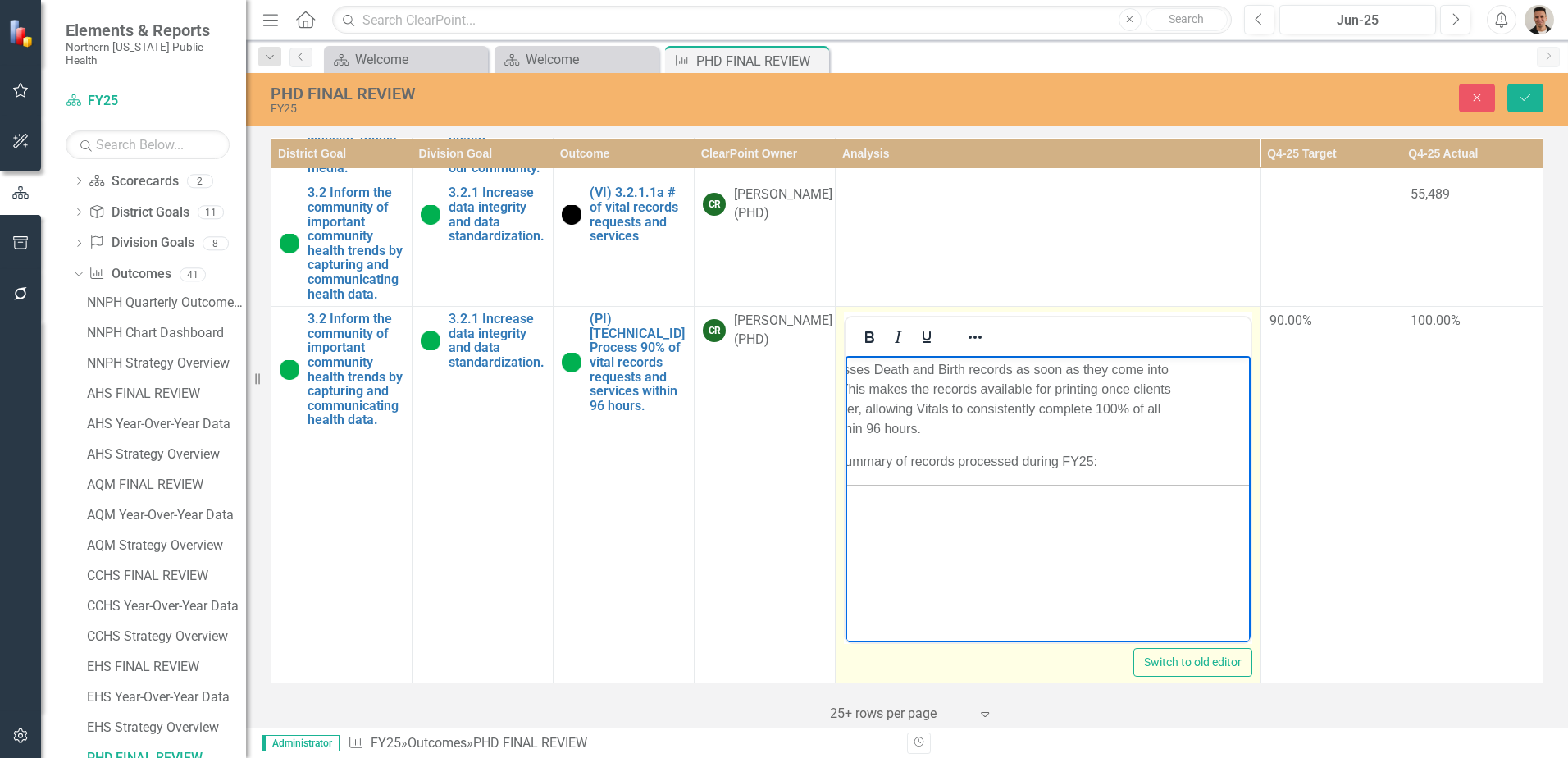
click at [1118, 443] on body "Vitals processes Death and Birth records as soon as they come into the queue. T…" at bounding box center [972, 654] width 404 height 598
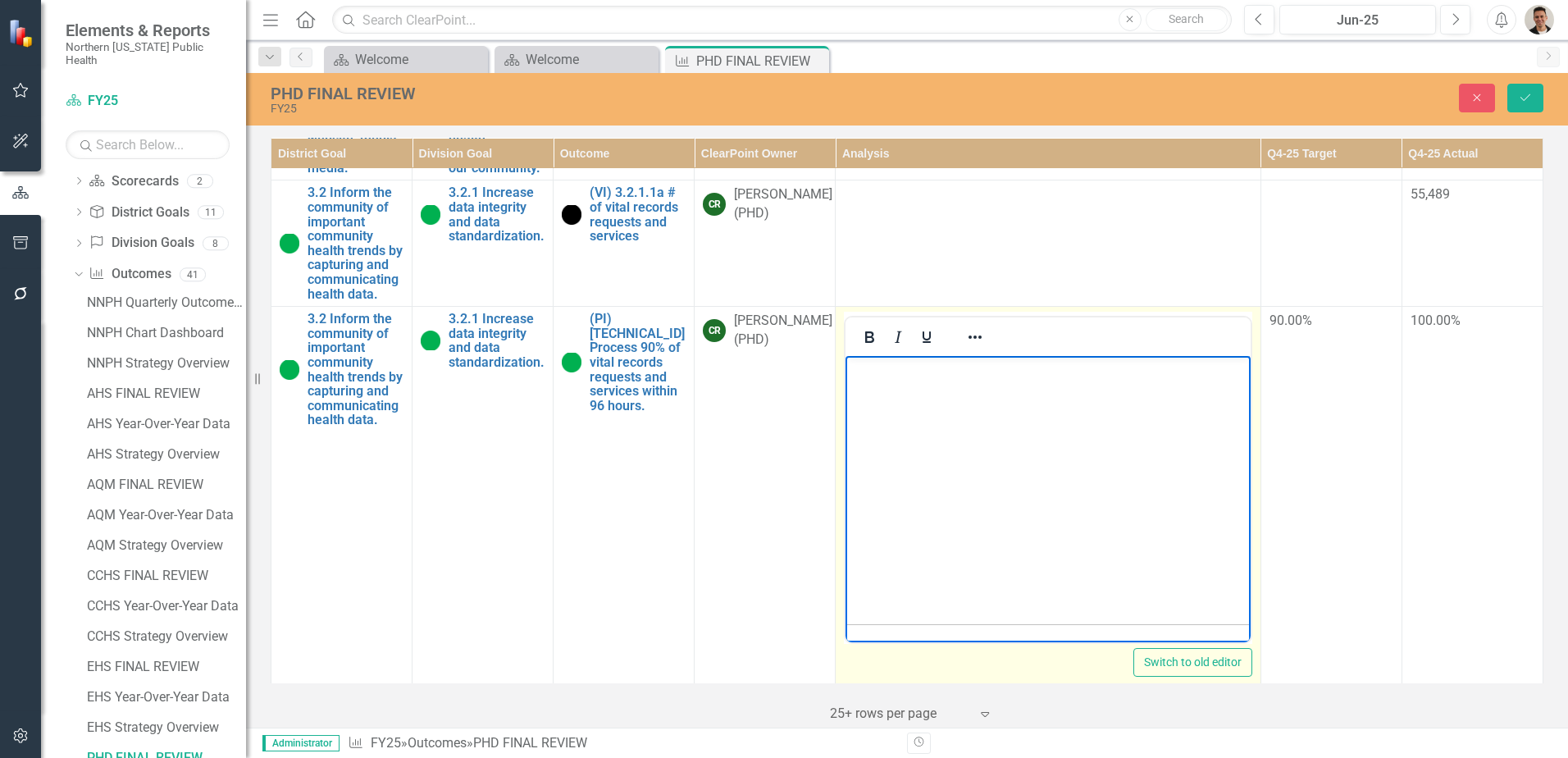
drag, startPoint x: 1236, startPoint y: 434, endPoint x: 2094, endPoint y: 960, distance: 1006.4
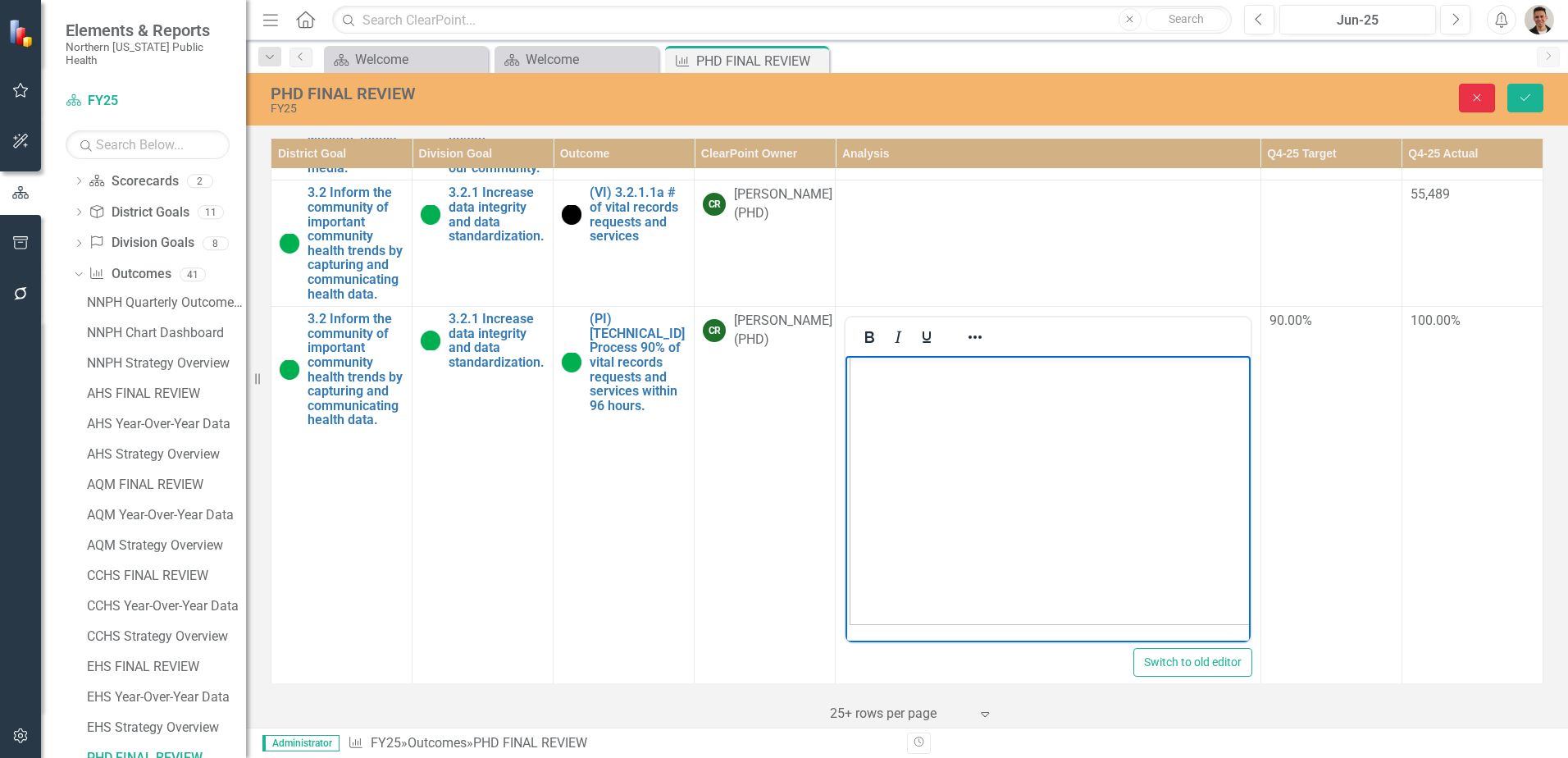
click at [1468, 98] on button "Close" at bounding box center [1477, 98] width 36 height 29
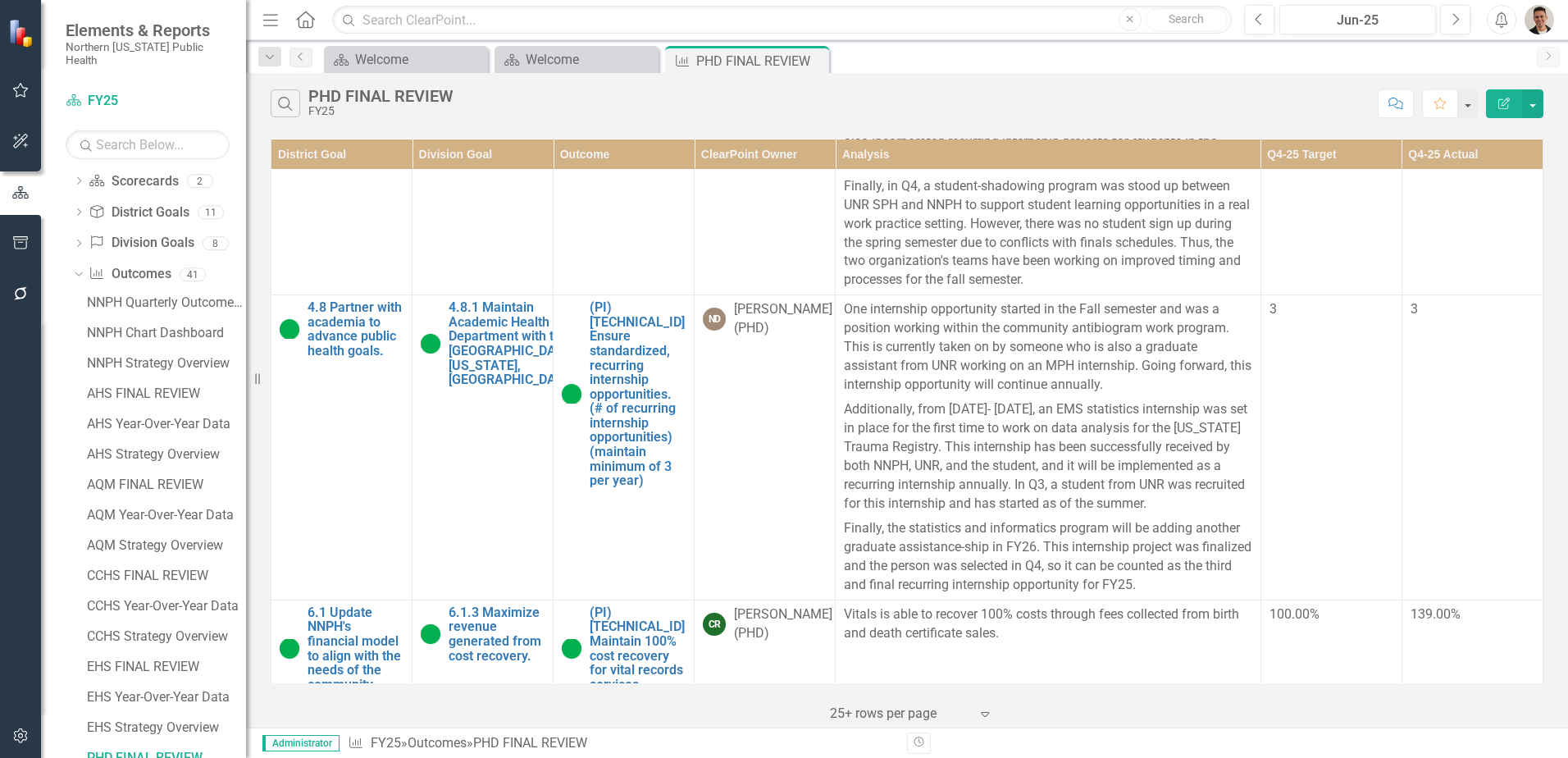
scroll to position [0, 0]
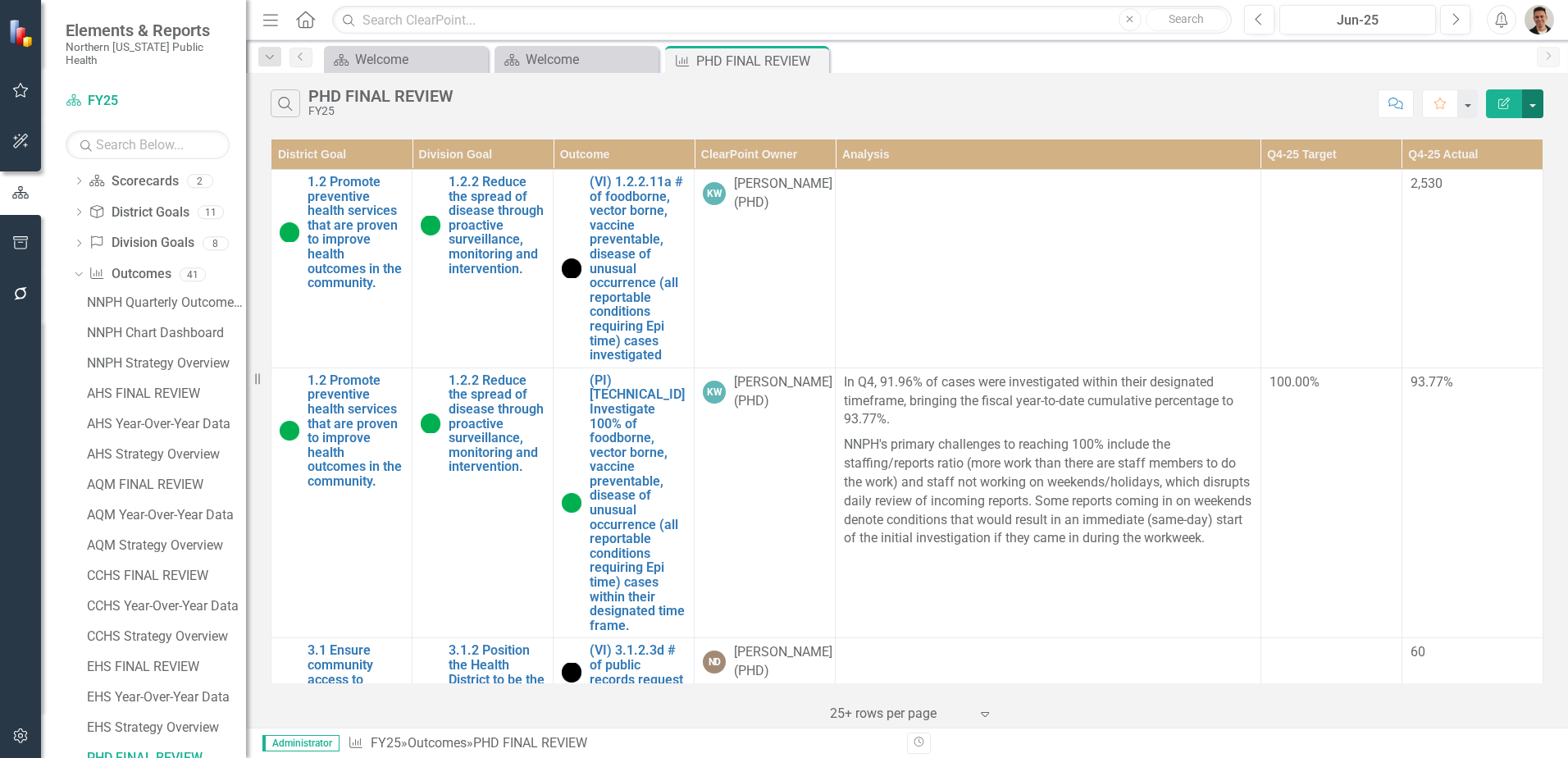
click at [1537, 106] on button "button" at bounding box center [1532, 104] width 21 height 29
click at [1486, 169] on link "PDF Export to PDF" at bounding box center [1478, 167] width 129 height 31
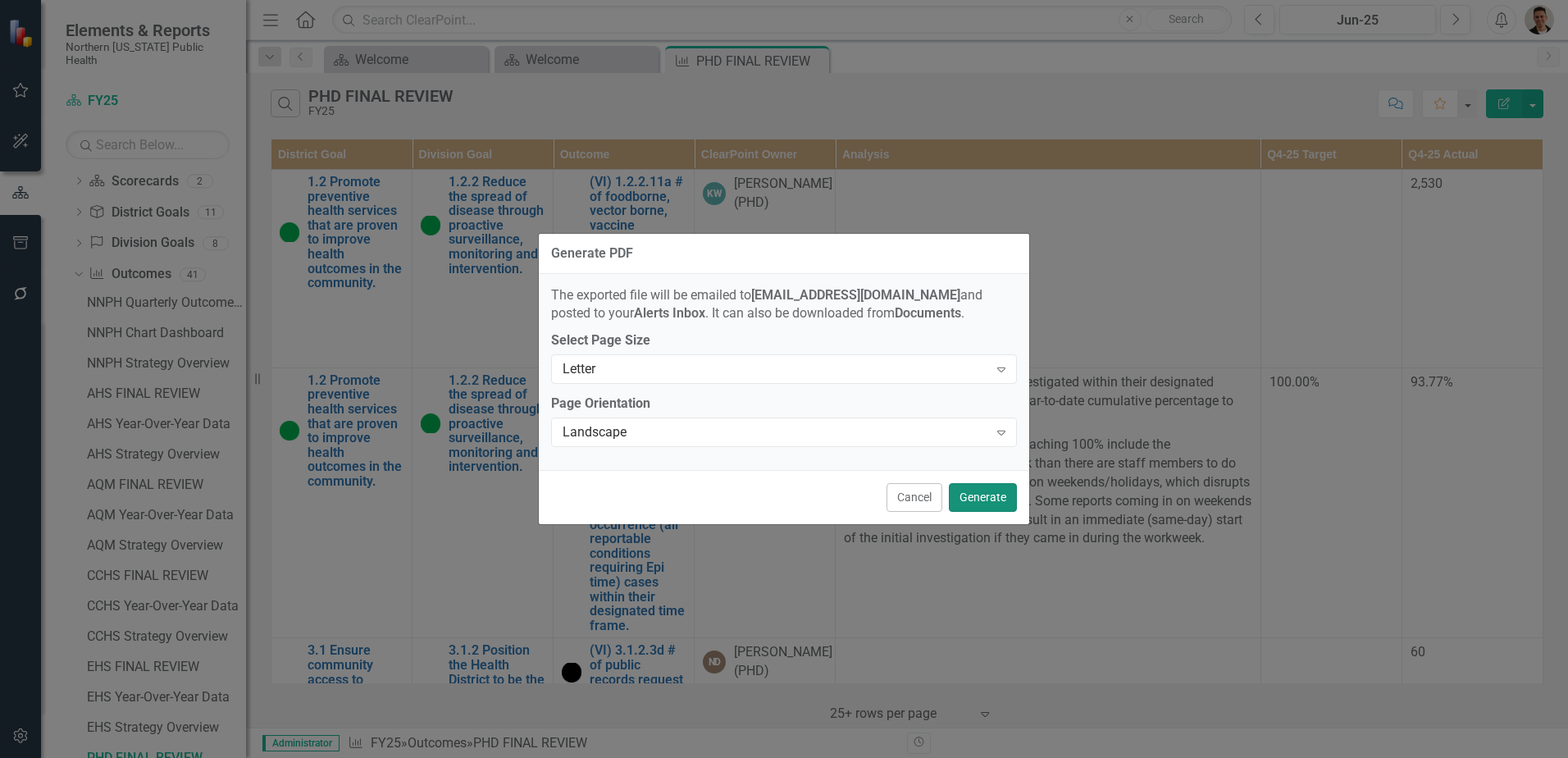
click at [999, 498] on button "Generate" at bounding box center [983, 498] width 68 height 29
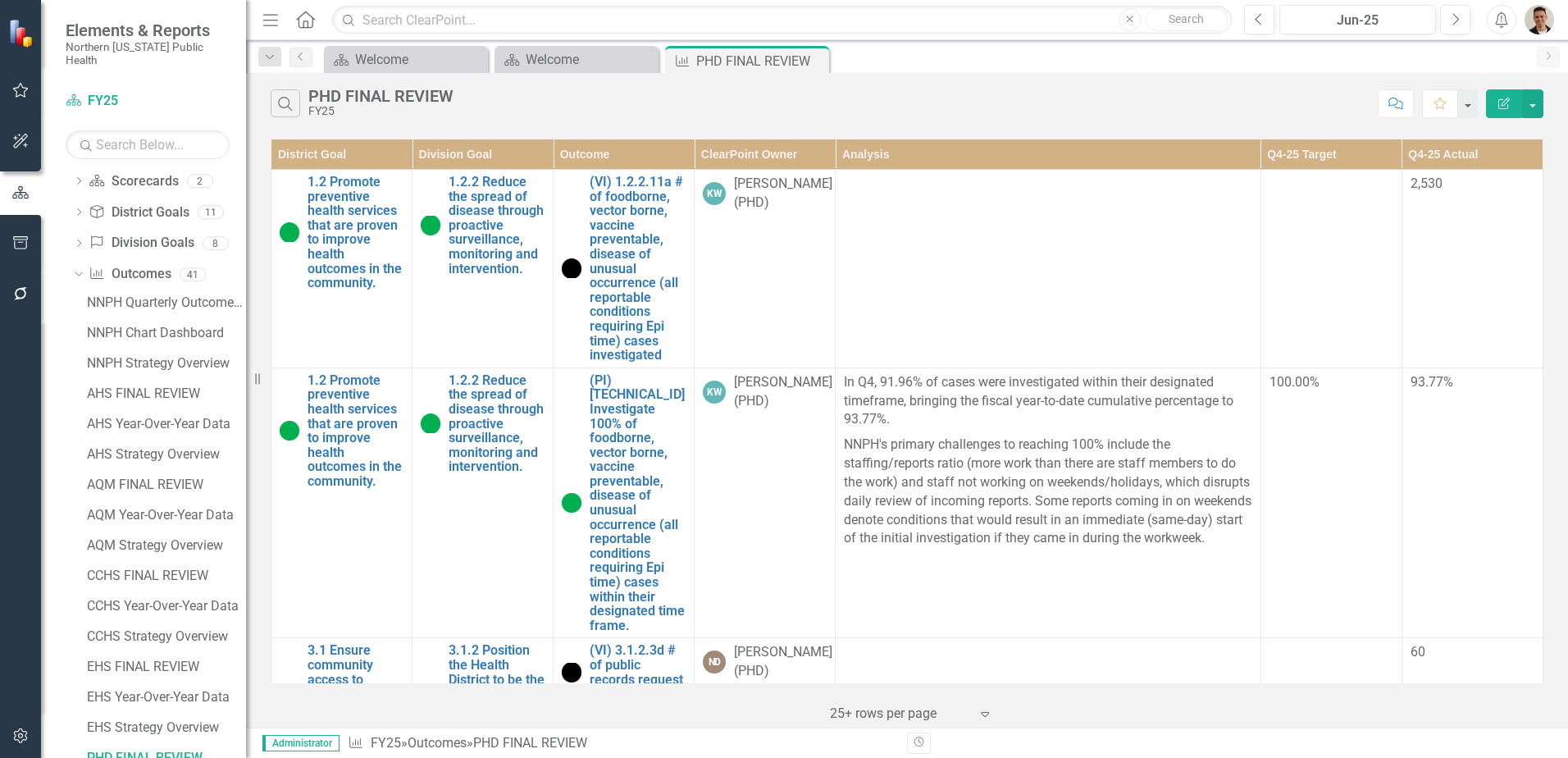
click at [919, 123] on div "Search PHD FINAL REVIEW FY25 Comment Favorite Edit Report" at bounding box center [907, 100] width 1322 height 54
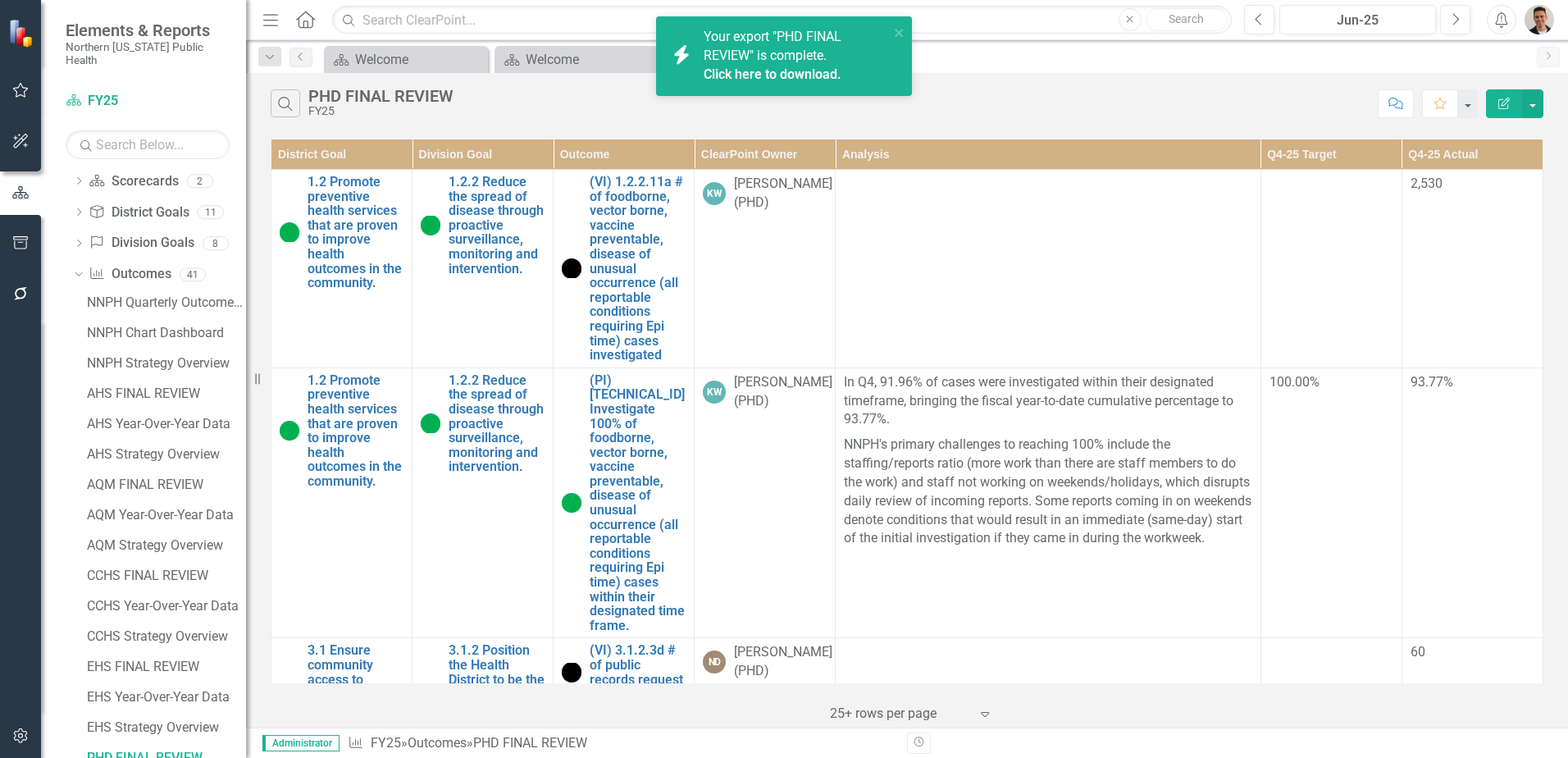
click at [807, 73] on link "Click here to download." at bounding box center [773, 74] width 138 height 15
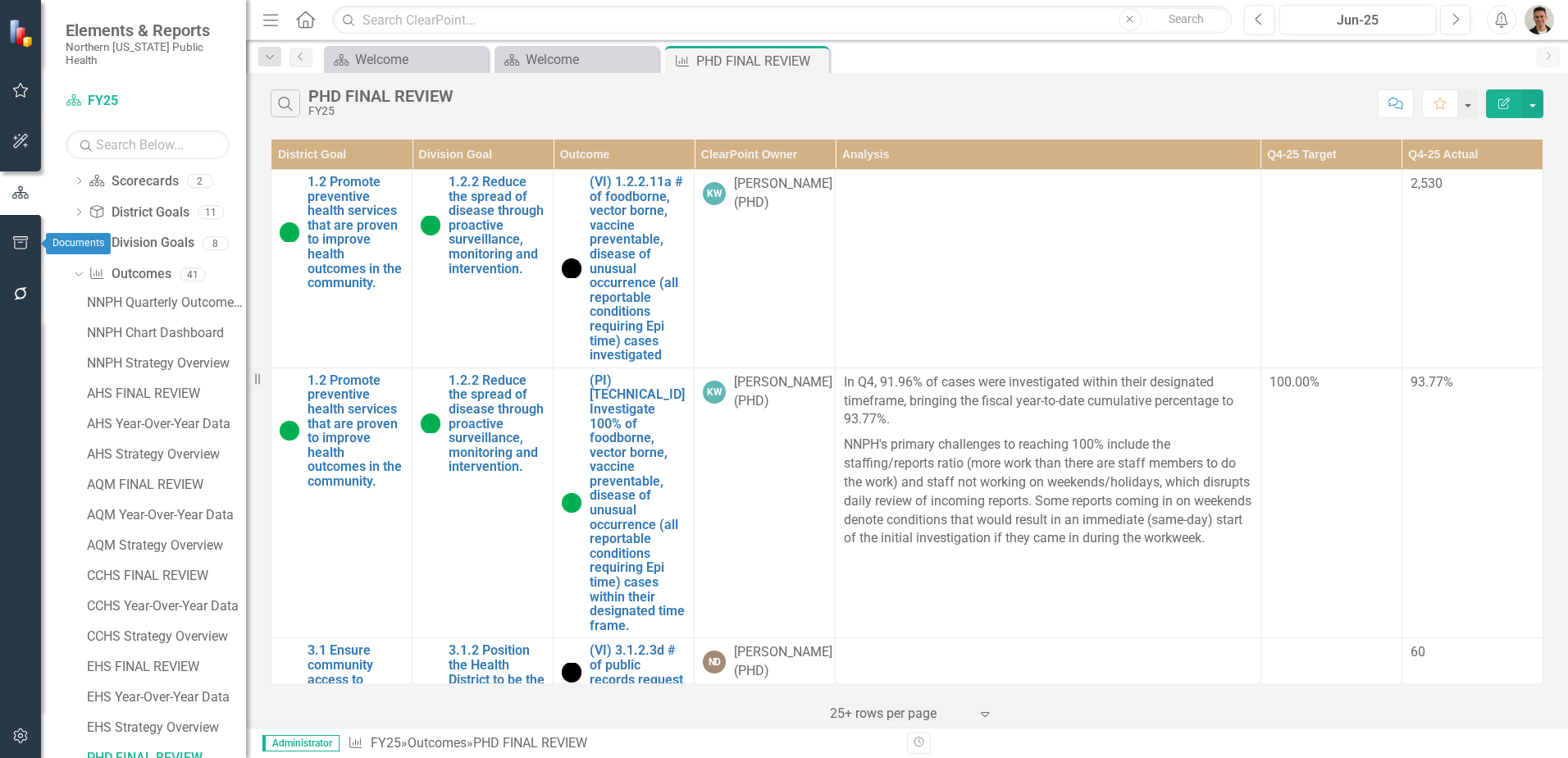
click at [20, 237] on icon "button" at bounding box center [20, 242] width 17 height 13
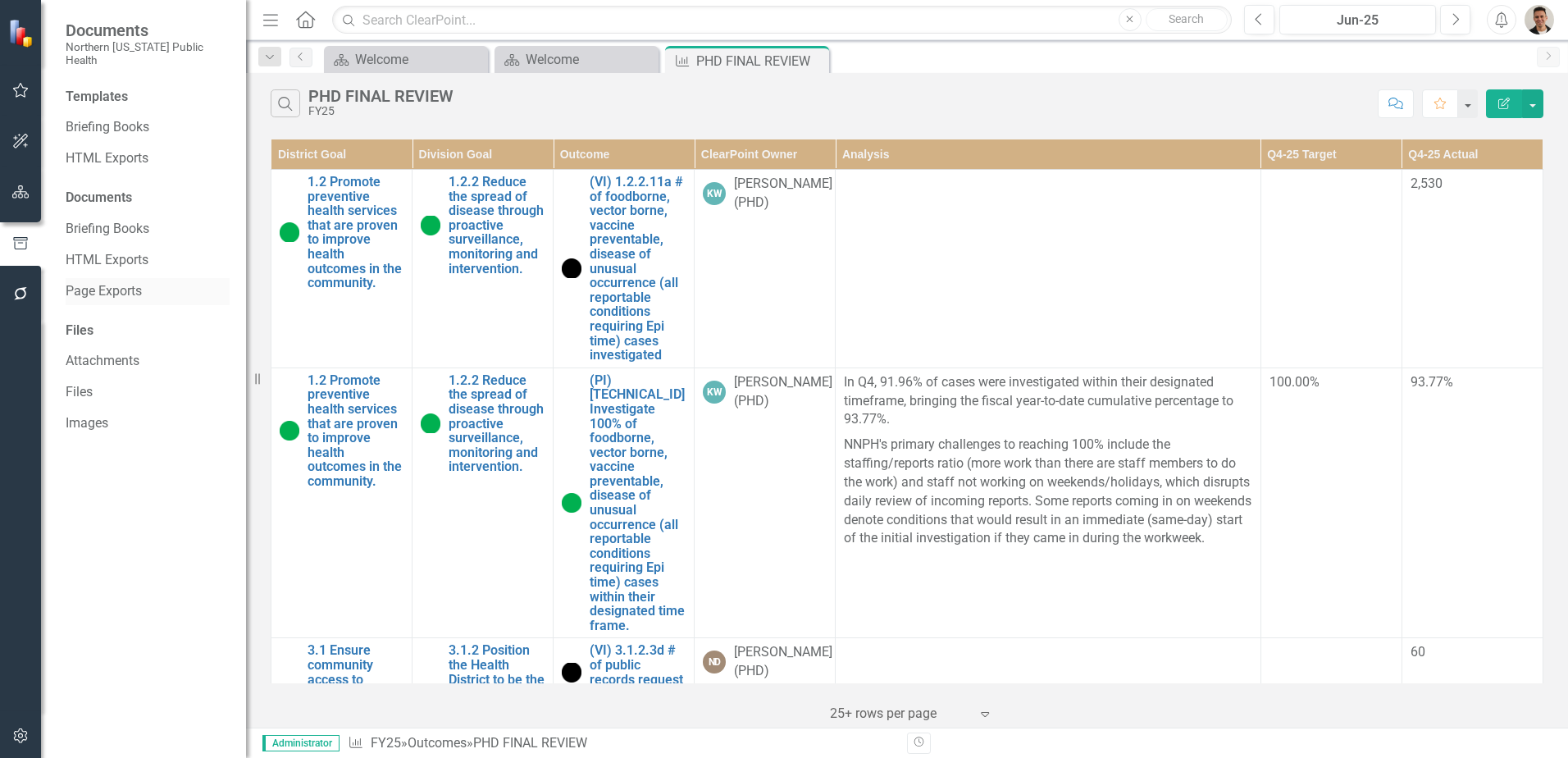
click at [123, 282] on link "Page Exports" at bounding box center [147, 292] width 164 height 19
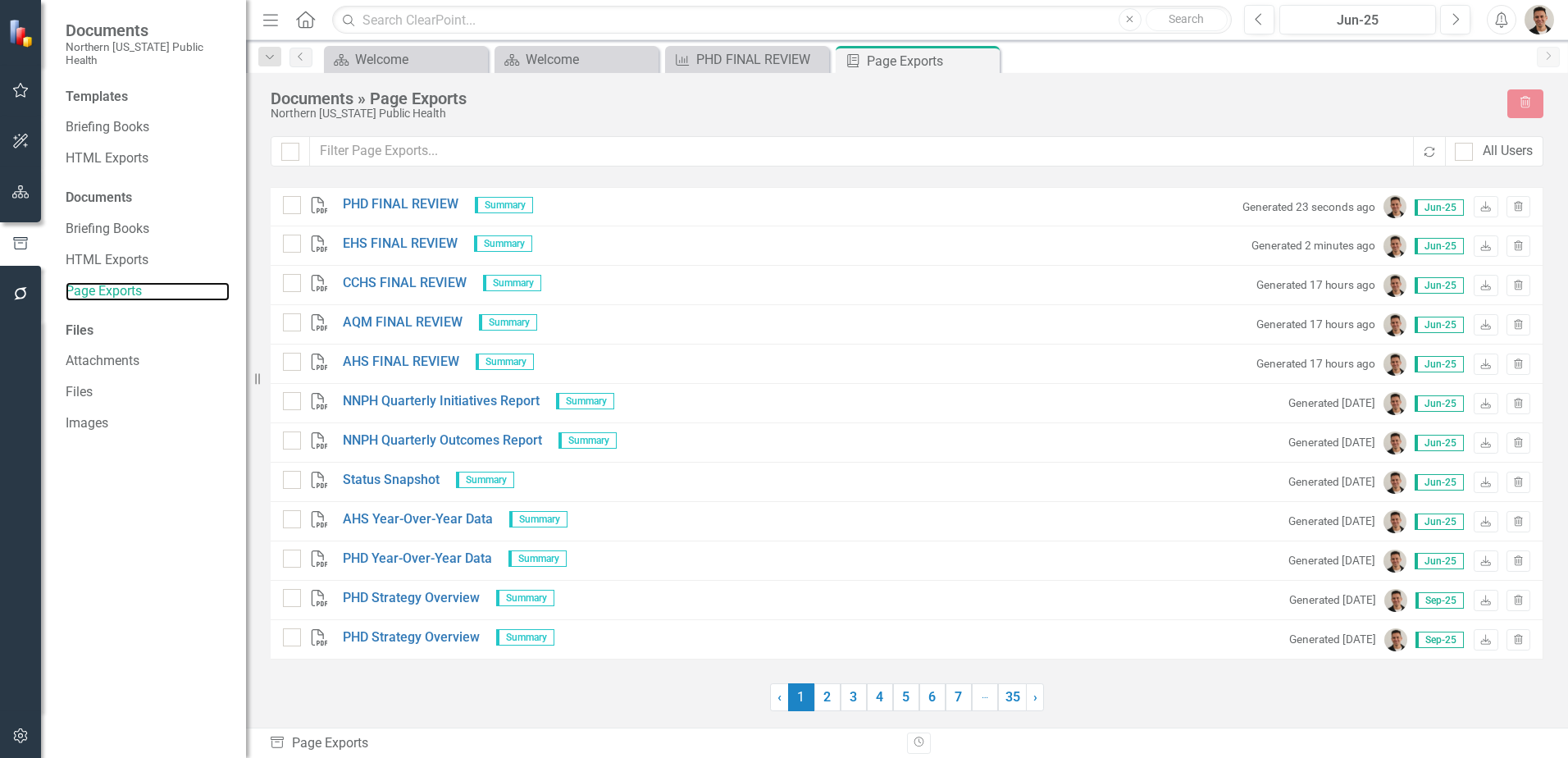
checkbox input "false"
click at [403, 206] on link "PHD FINAL REVIEW" at bounding box center [401, 204] width 116 height 19
click at [0, 0] on icon "Close" at bounding box center [0, 0] width 0 height 0
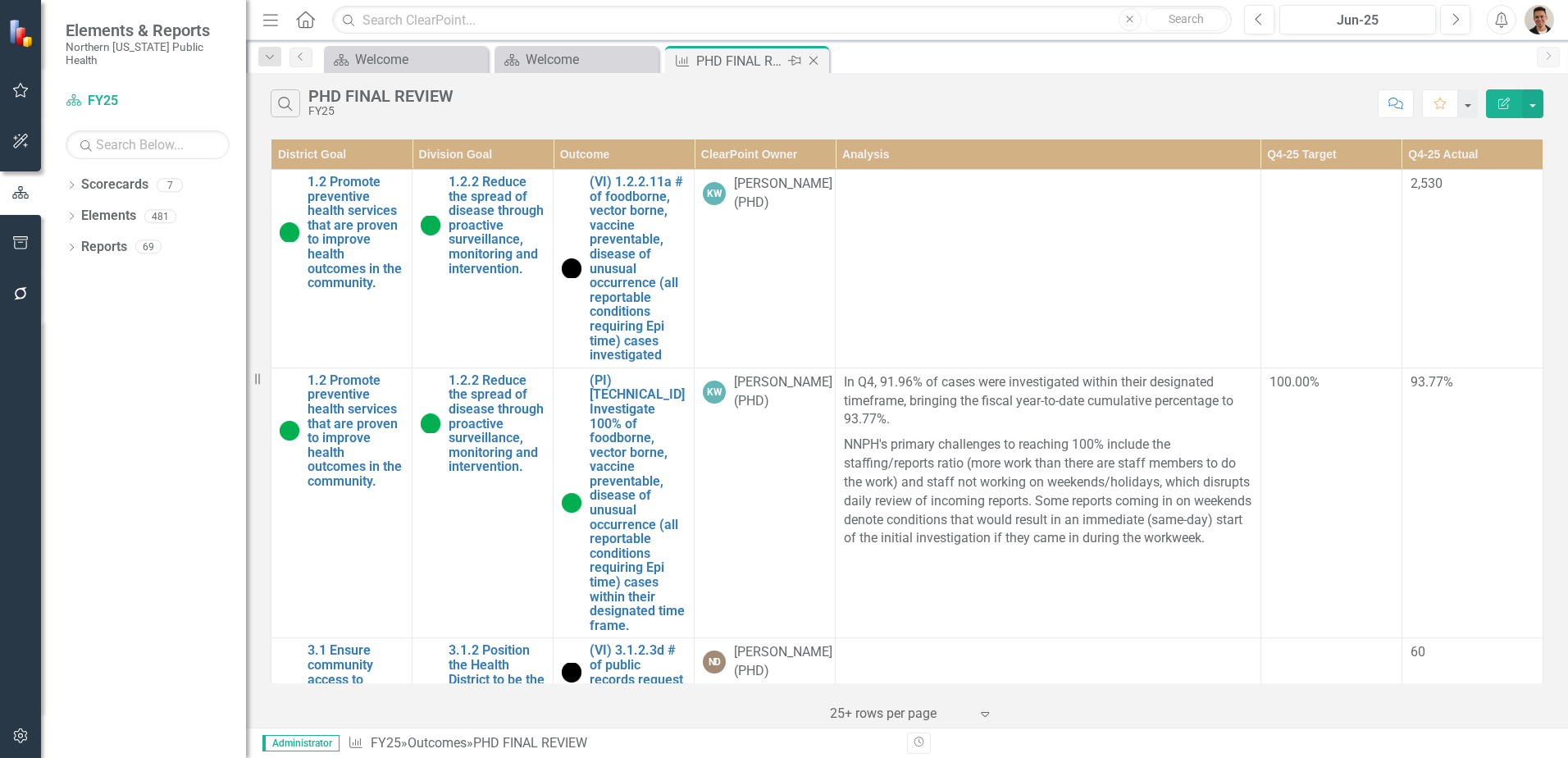
click at [811, 66] on icon "Close" at bounding box center [813, 60] width 16 height 13
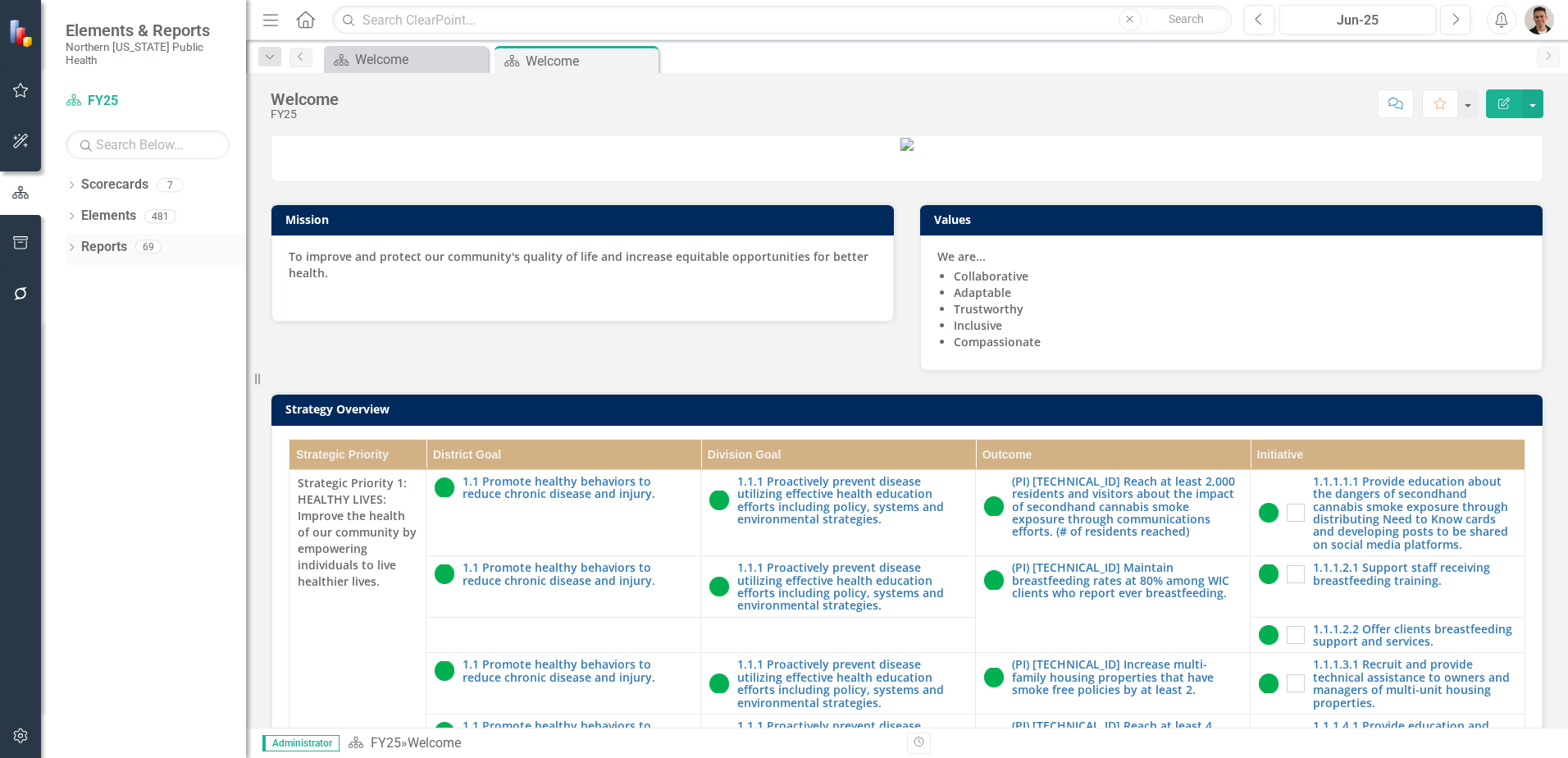
click at [73, 244] on icon "Dropdown" at bounding box center [71, 248] width 11 height 9
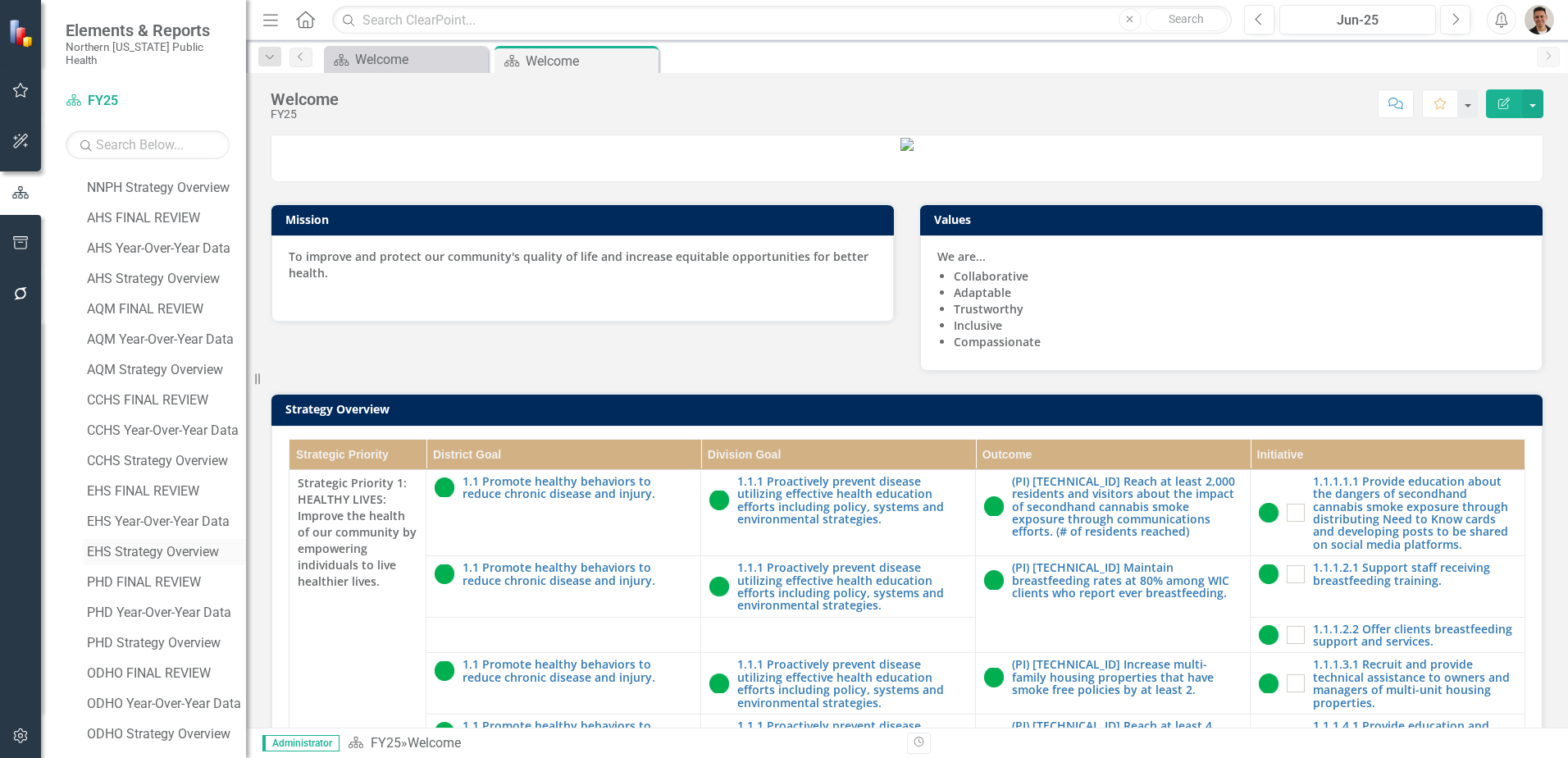
scroll to position [492, 0]
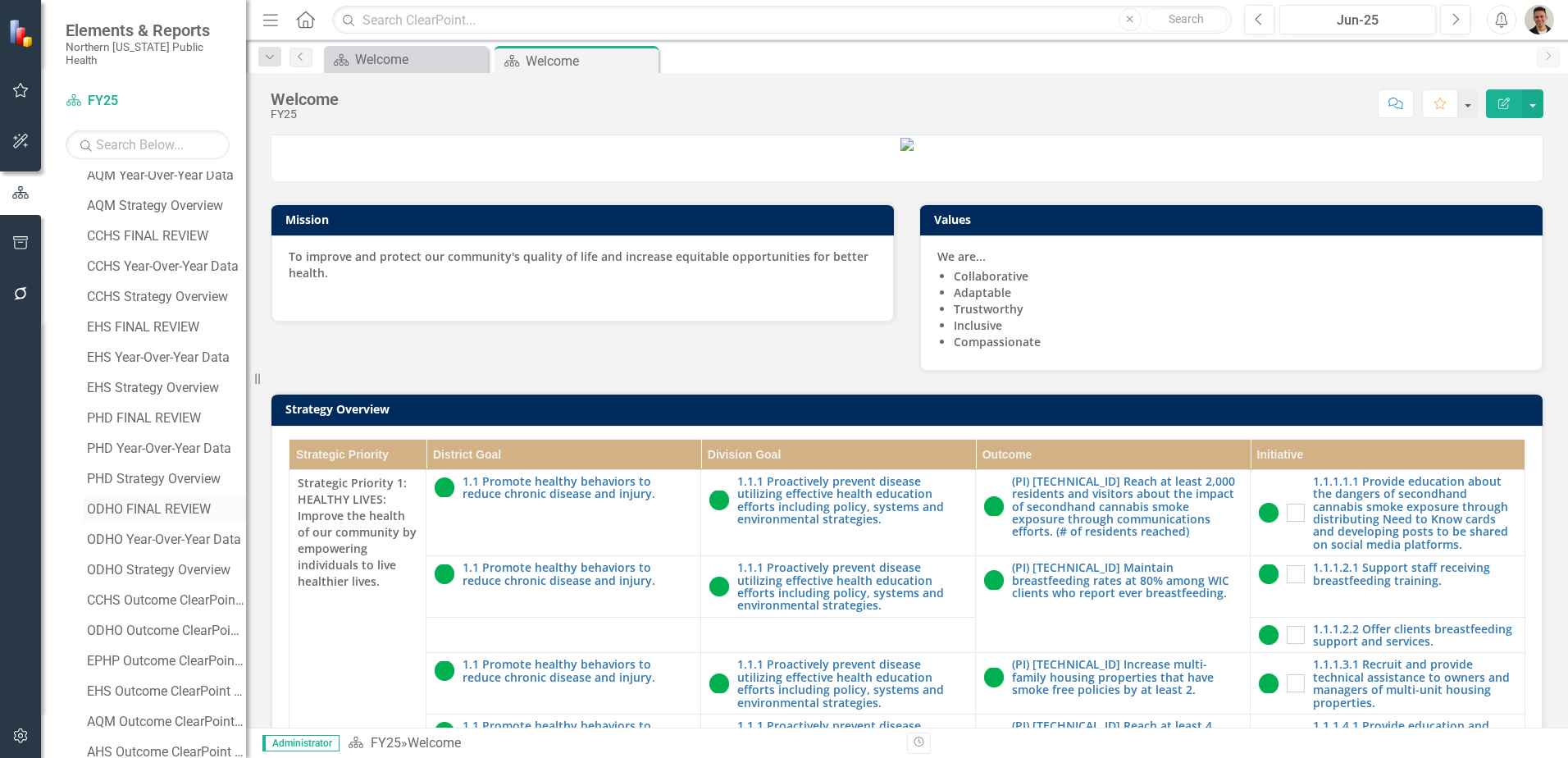
click at [156, 504] on link "ODHO FINAL REVIEW" at bounding box center [164, 509] width 163 height 26
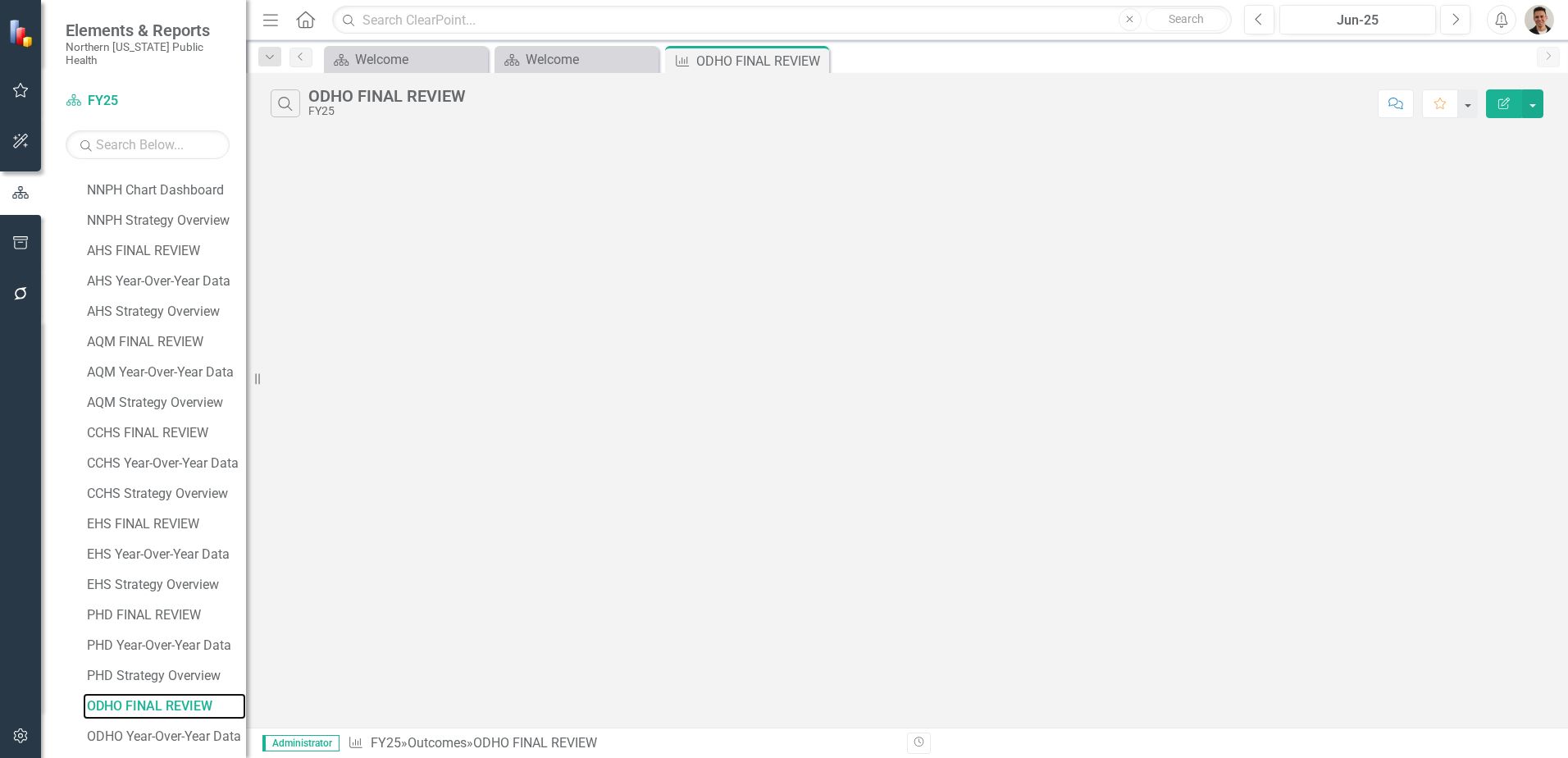
scroll to position [185, 0]
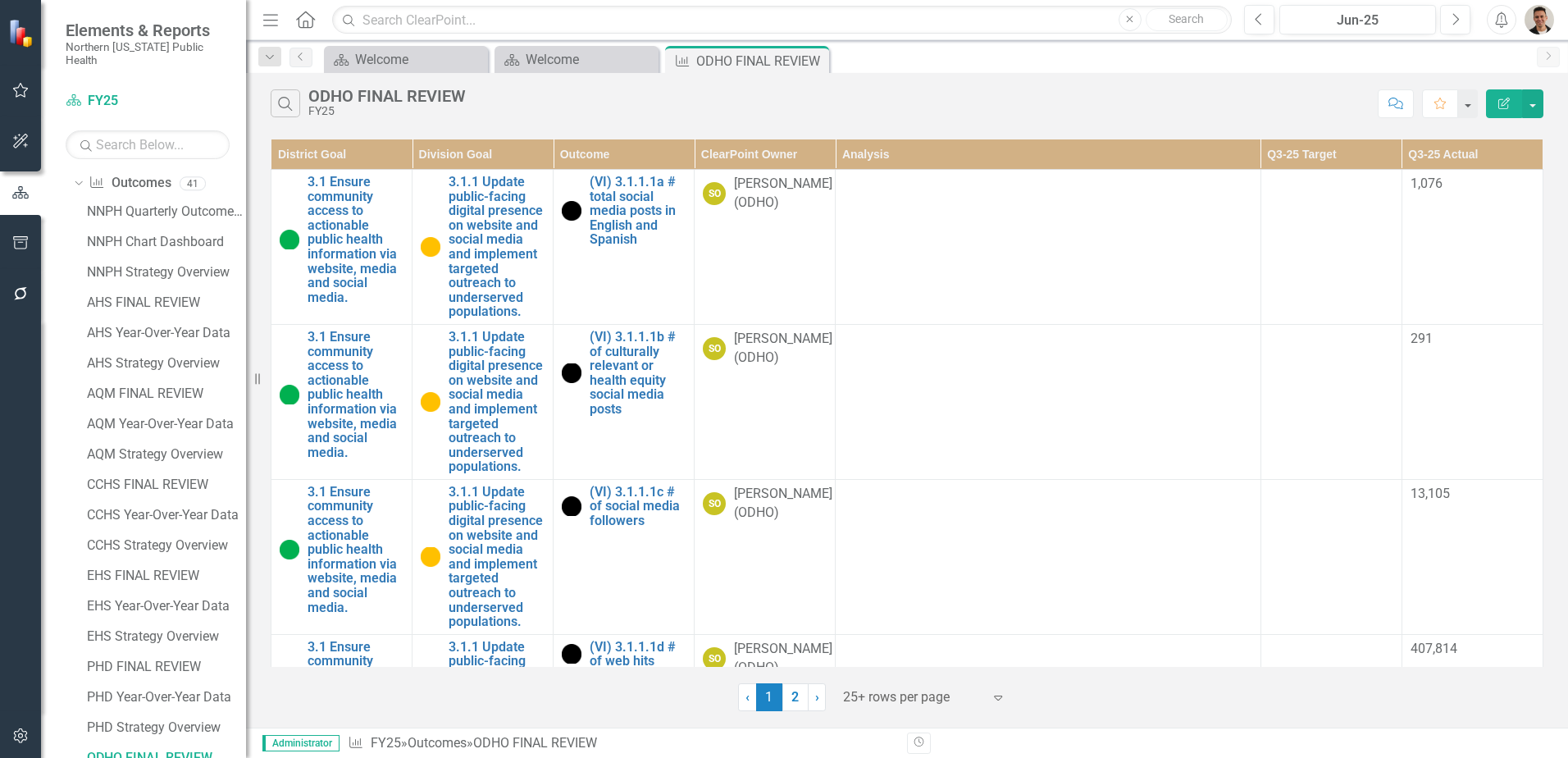
click at [1511, 109] on button "Edit Report" at bounding box center [1503, 104] width 36 height 29
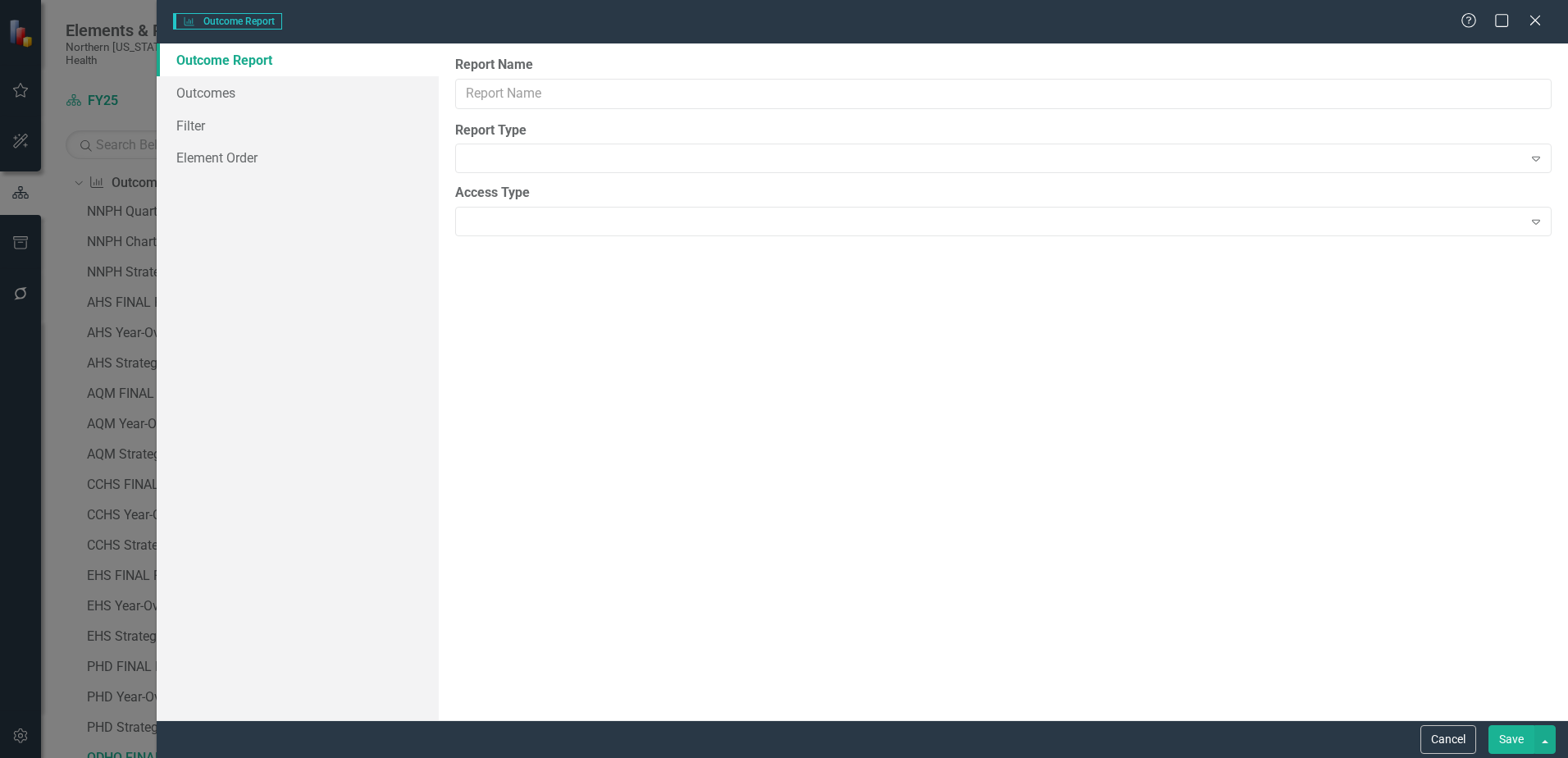
type input "ODHO FINAL REVIEW"
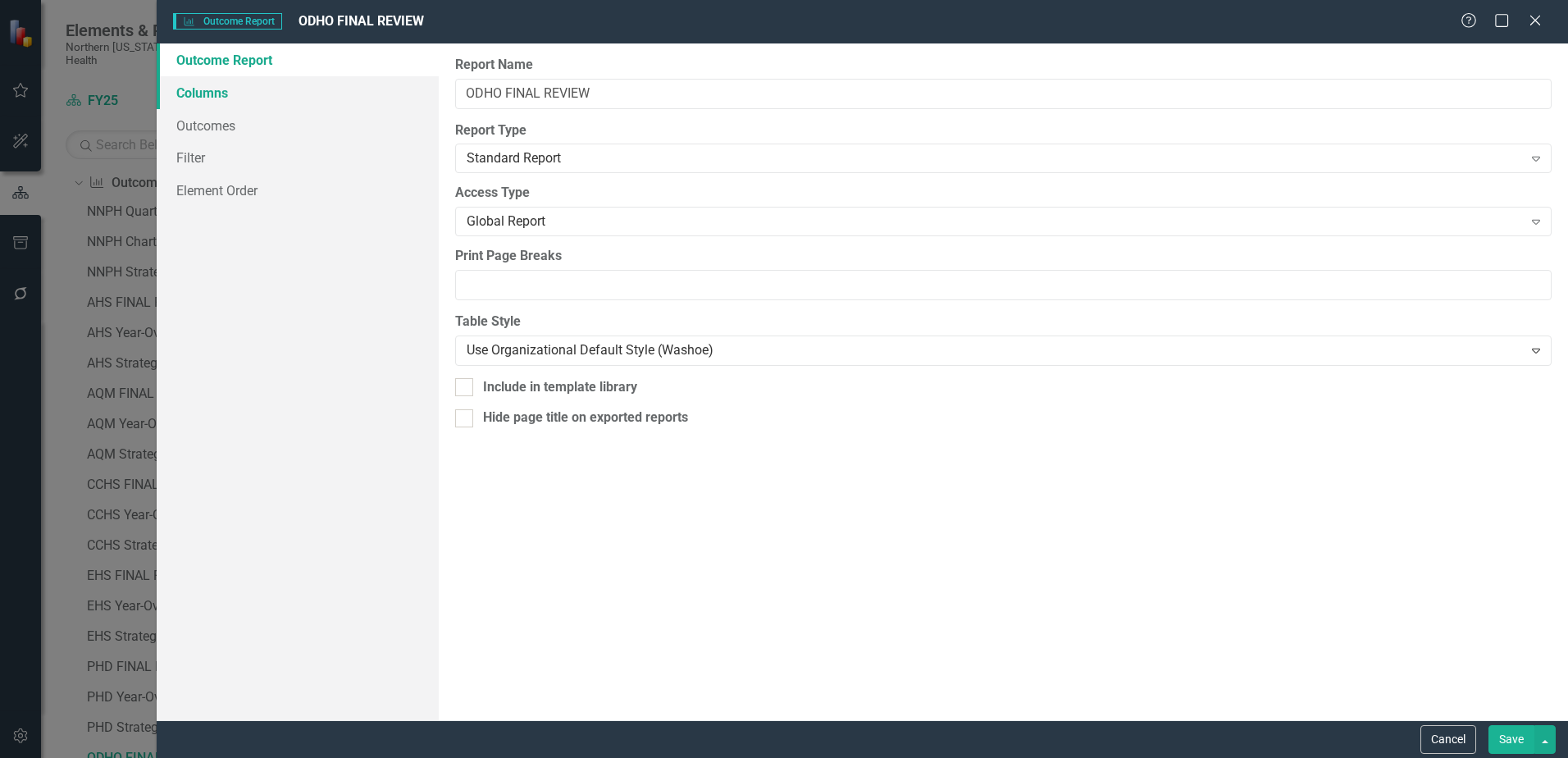
click at [205, 94] on link "Columns" at bounding box center [298, 93] width 282 height 33
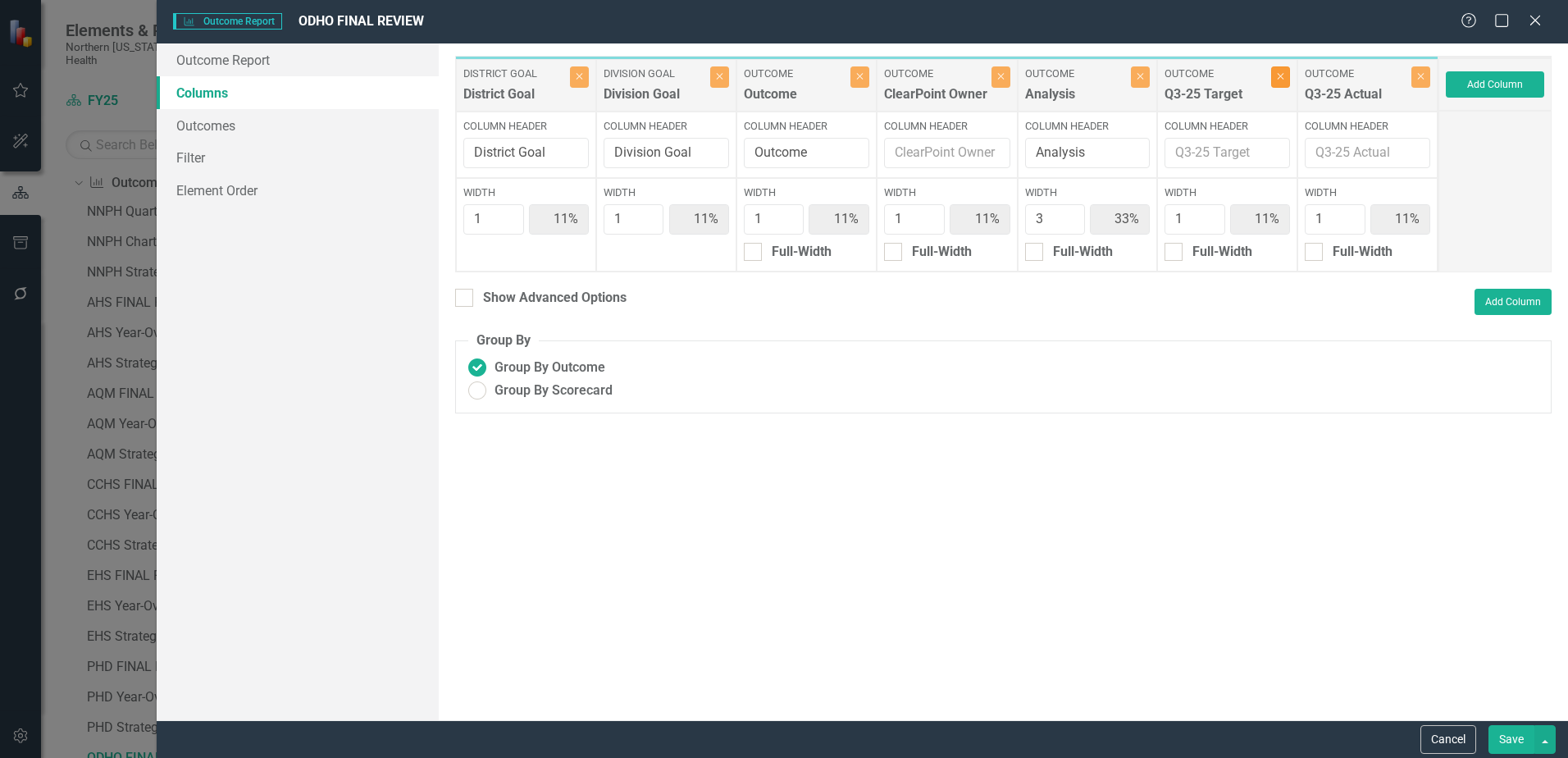
click at [1286, 83] on button "Close" at bounding box center [1280, 77] width 19 height 21
type input "13%"
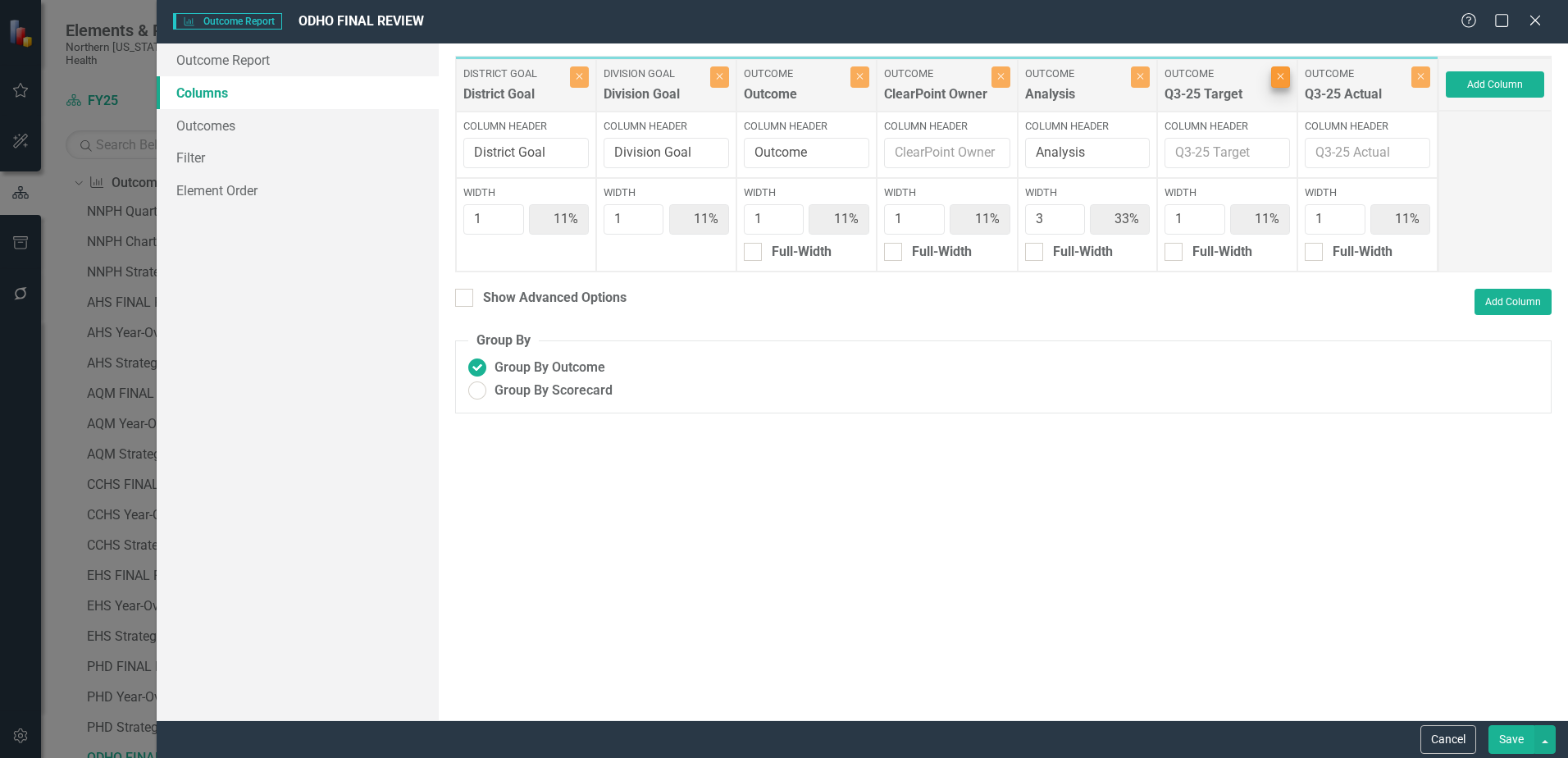
type input "38%"
type input "13%"
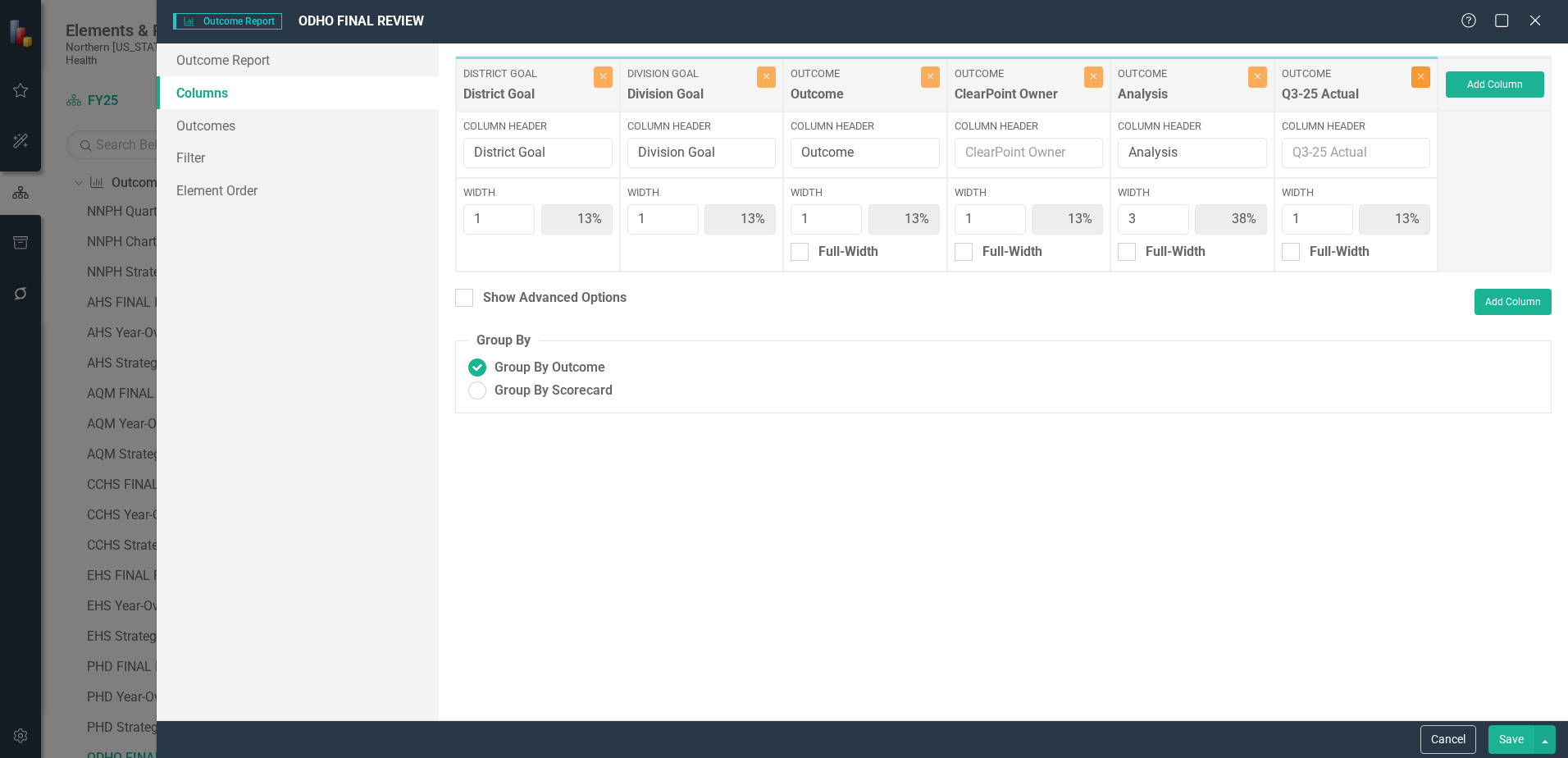
click at [1415, 85] on button "Close" at bounding box center [1421, 77] width 19 height 21
type input "14%"
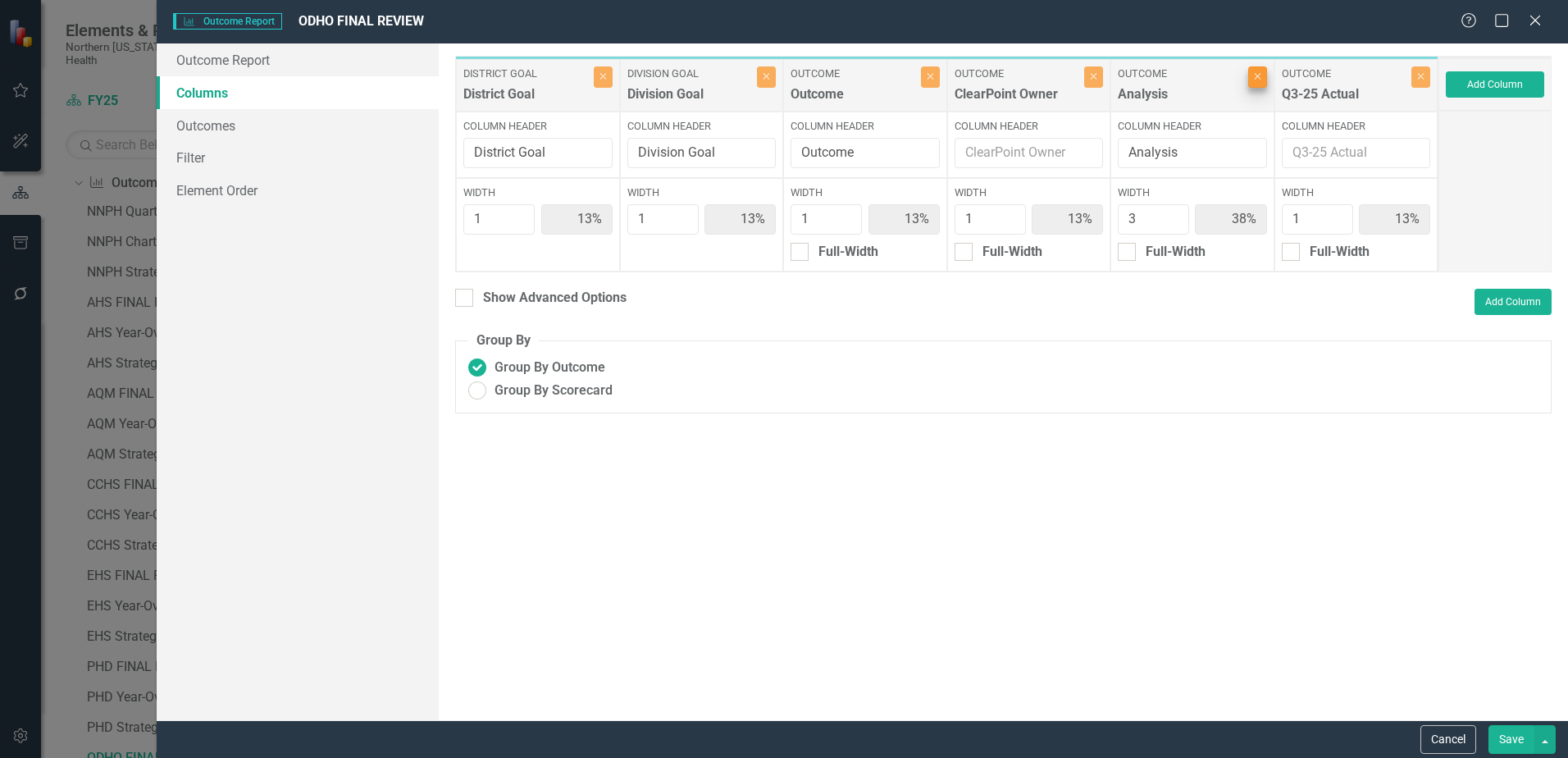
type input "43%"
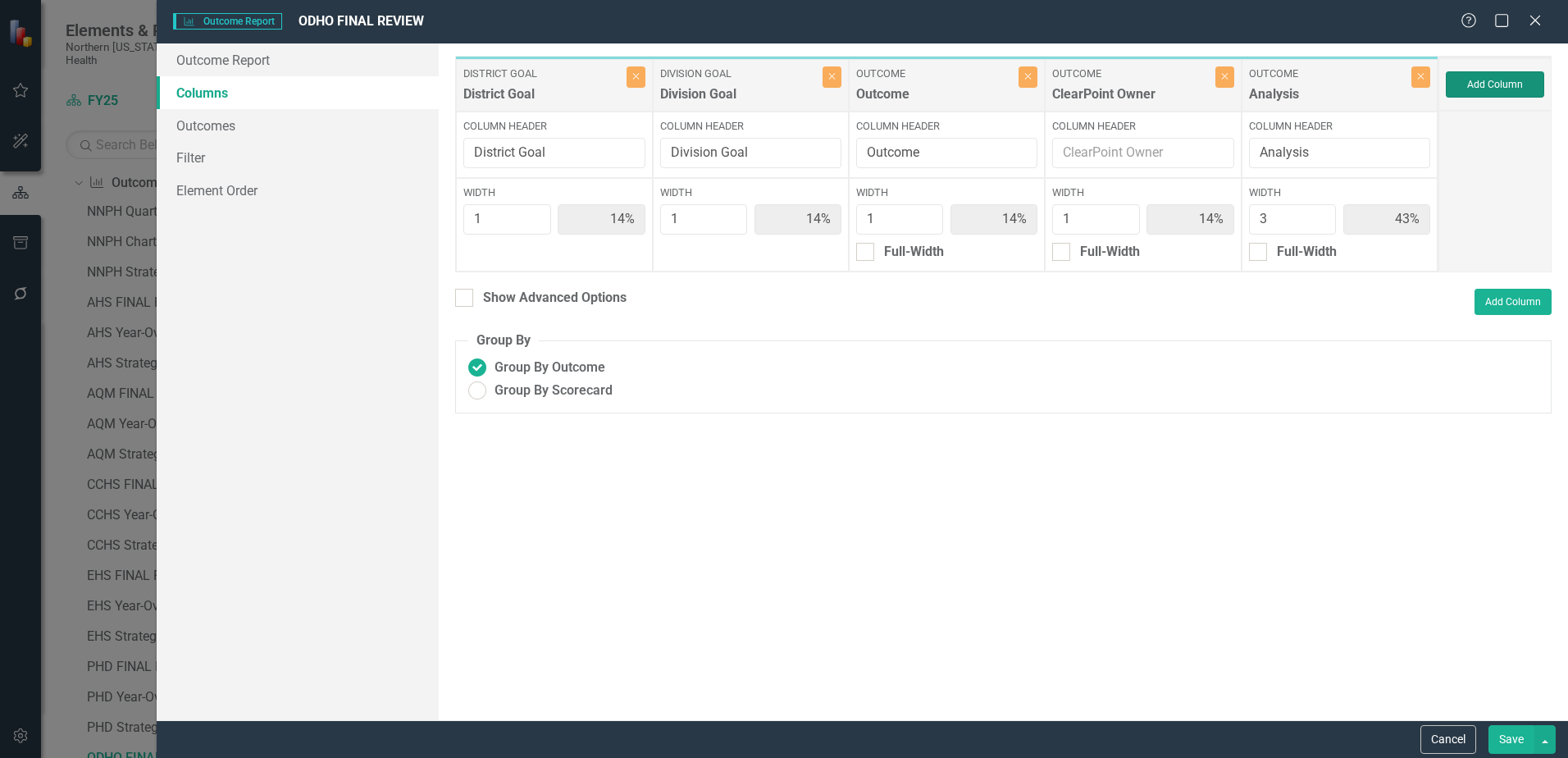
click at [1475, 79] on button "Add Column" at bounding box center [1495, 84] width 99 height 26
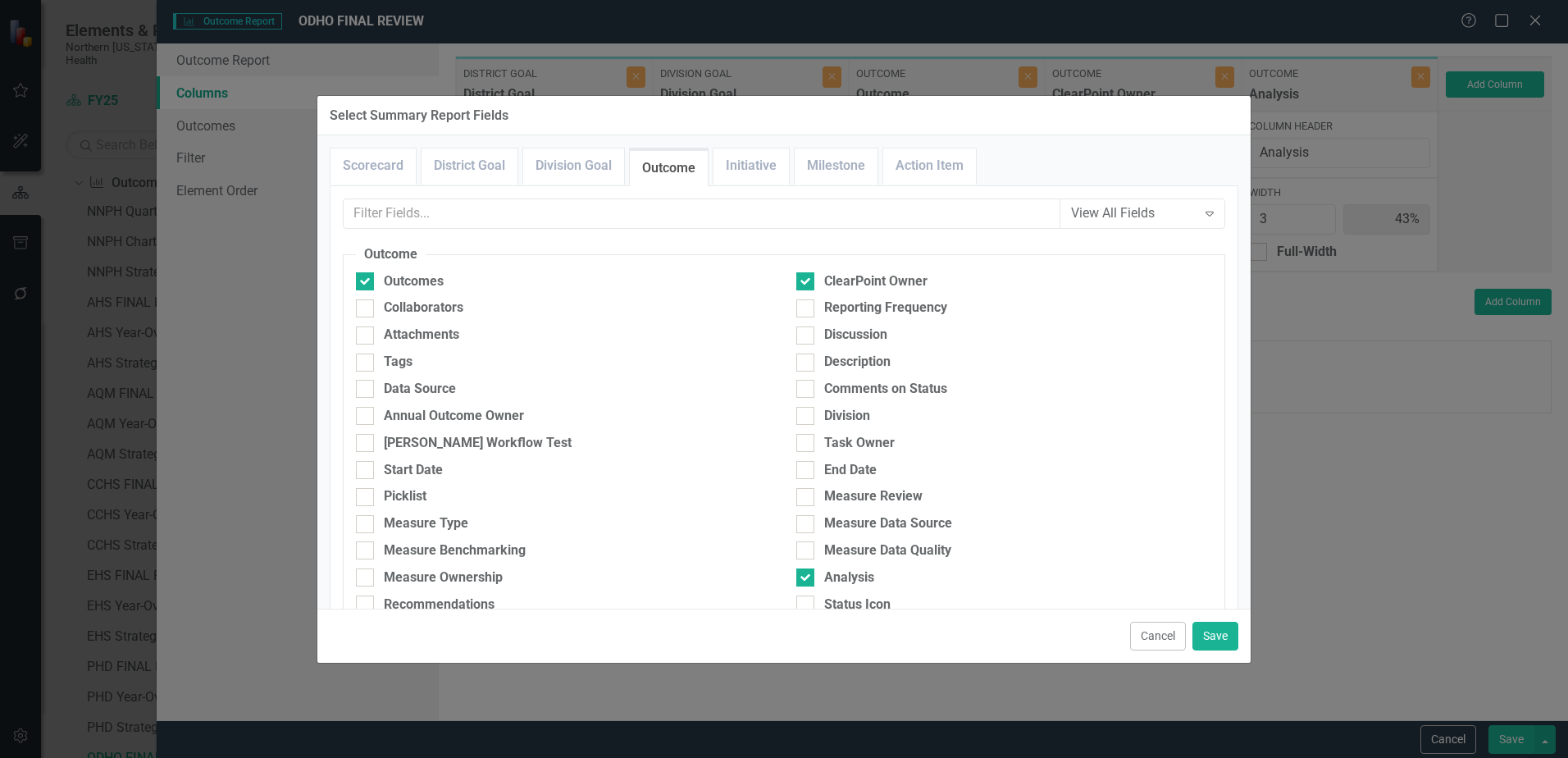
scroll to position [656, 0]
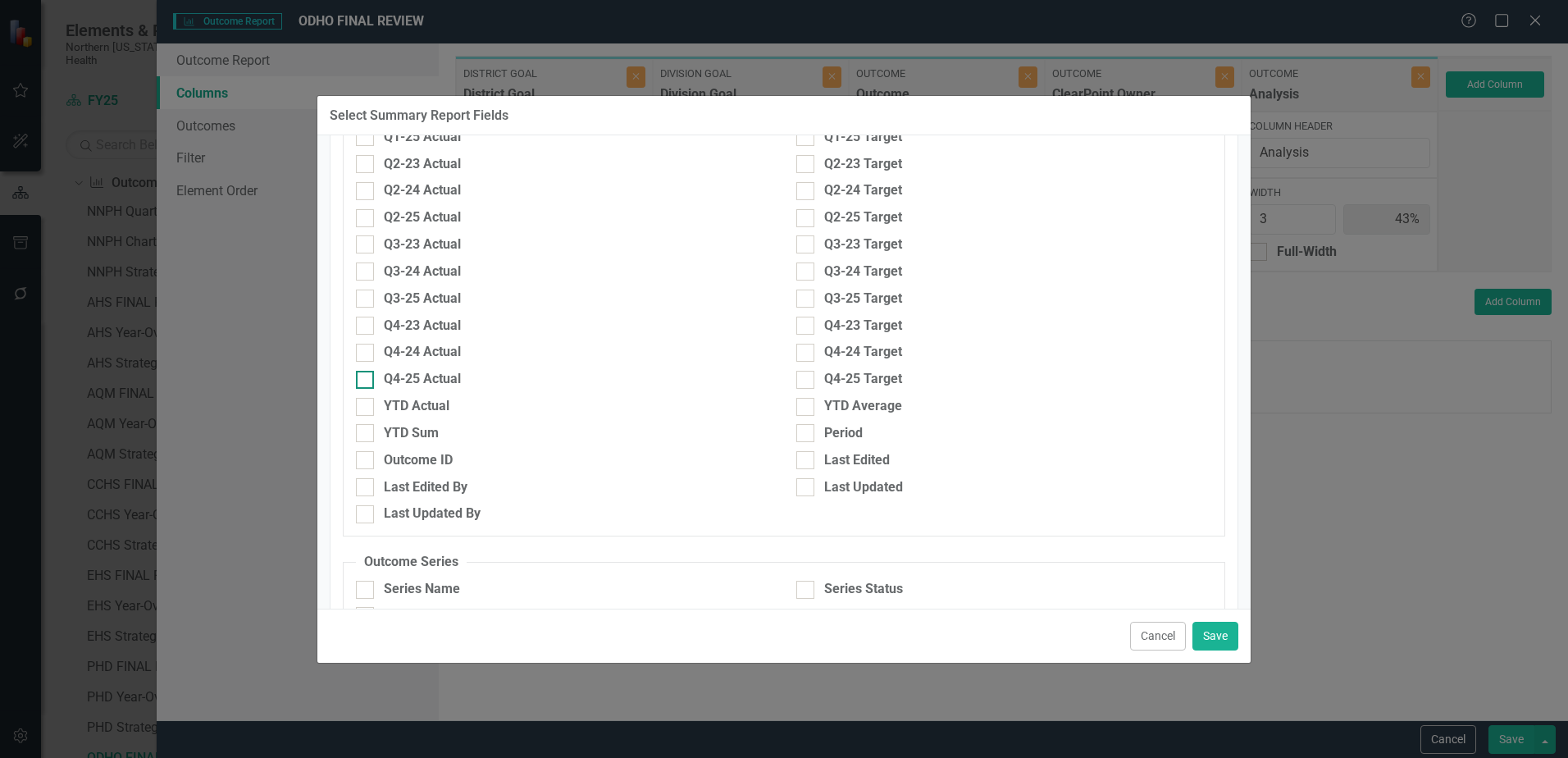
click at [364, 378] on input "Q4-25 Actual" at bounding box center [361, 376] width 11 height 11
checkbox input "true"
click at [801, 380] on input "Q4-25 Target" at bounding box center [801, 376] width 11 height 11
checkbox input "true"
click at [1208, 638] on button "Save" at bounding box center [1215, 636] width 46 height 29
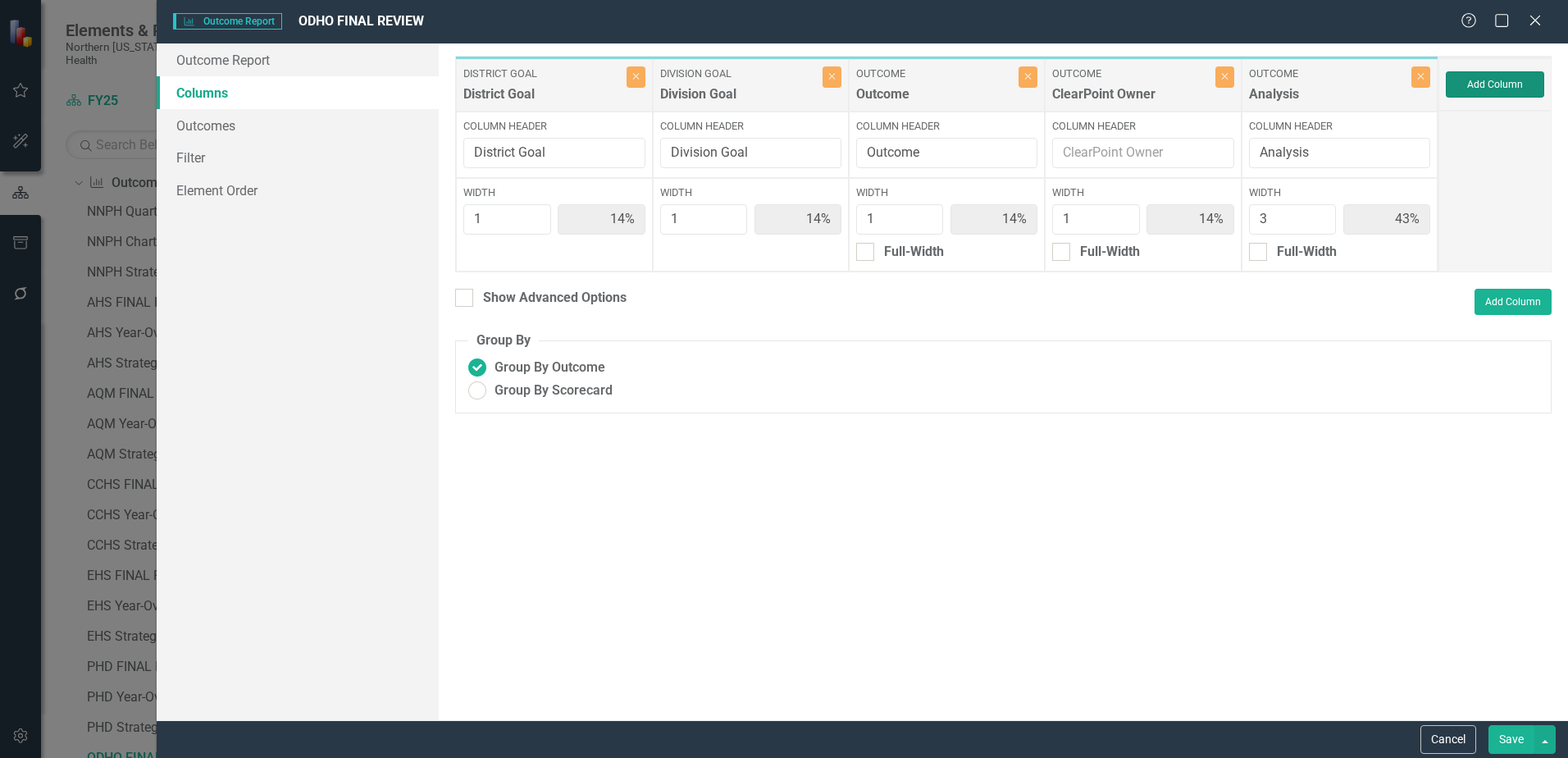
type input "11%"
type input "33%"
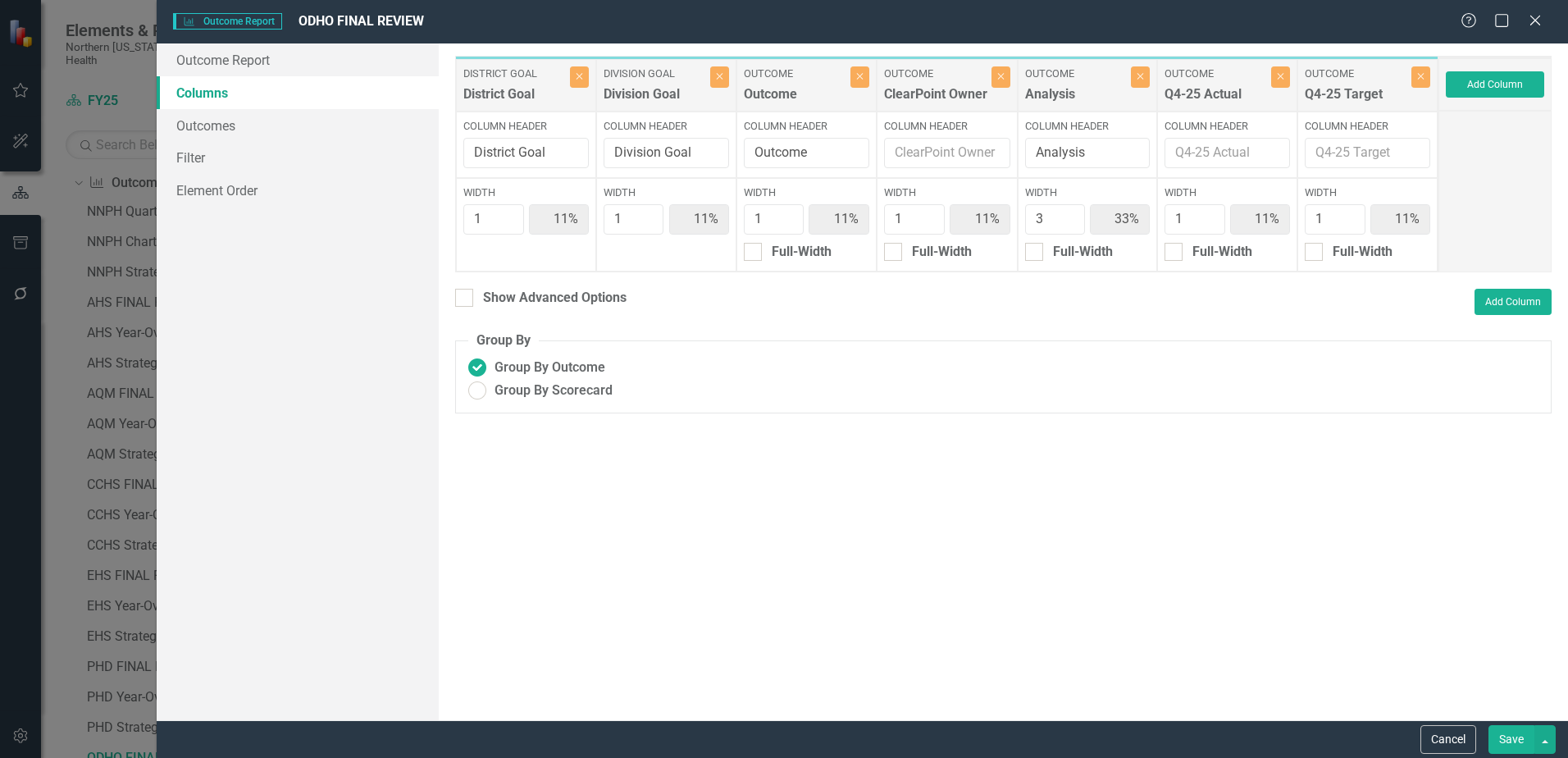
click at [1508, 728] on button "Save" at bounding box center [1511, 739] width 46 height 29
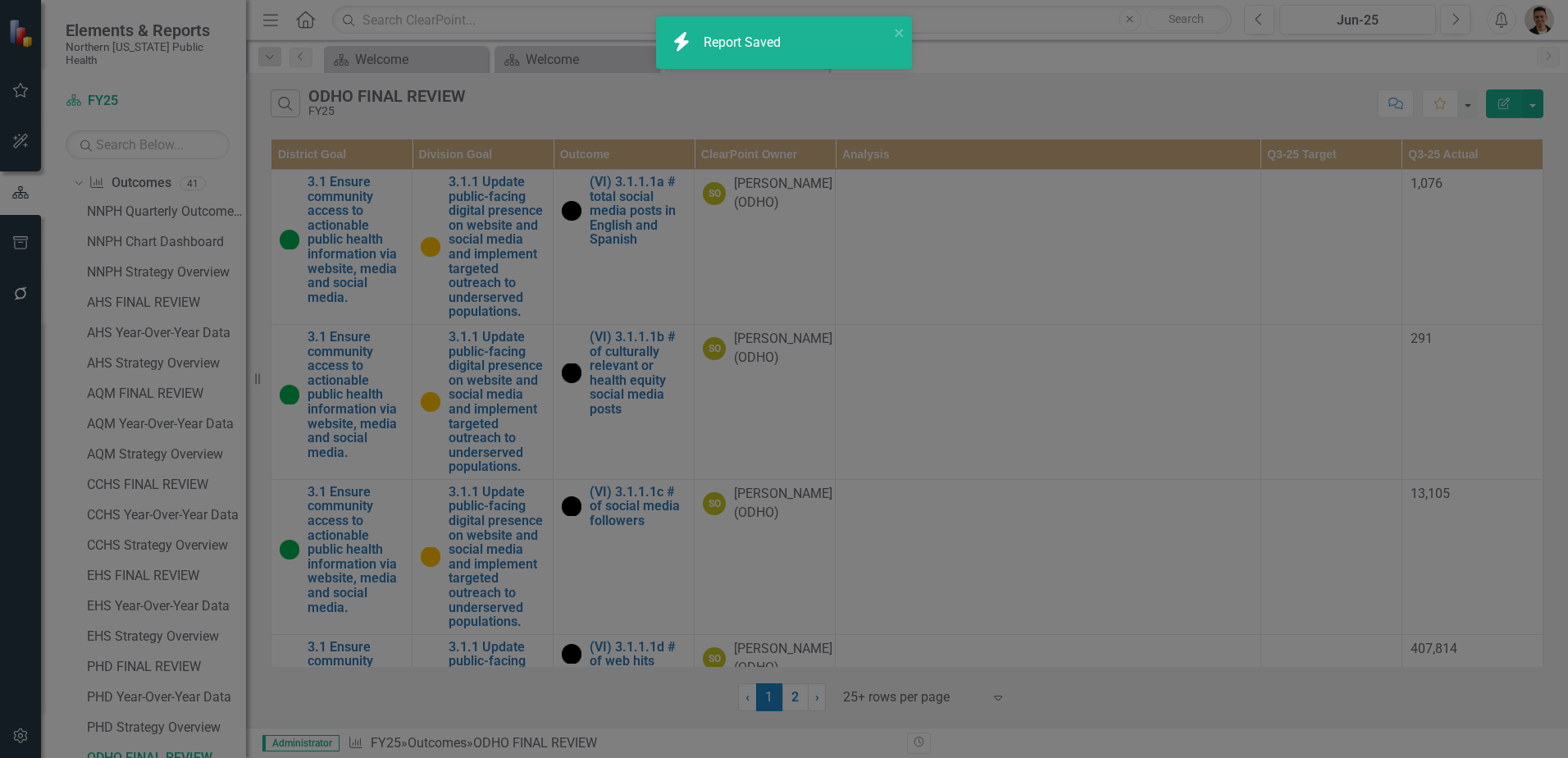
radio input "false"
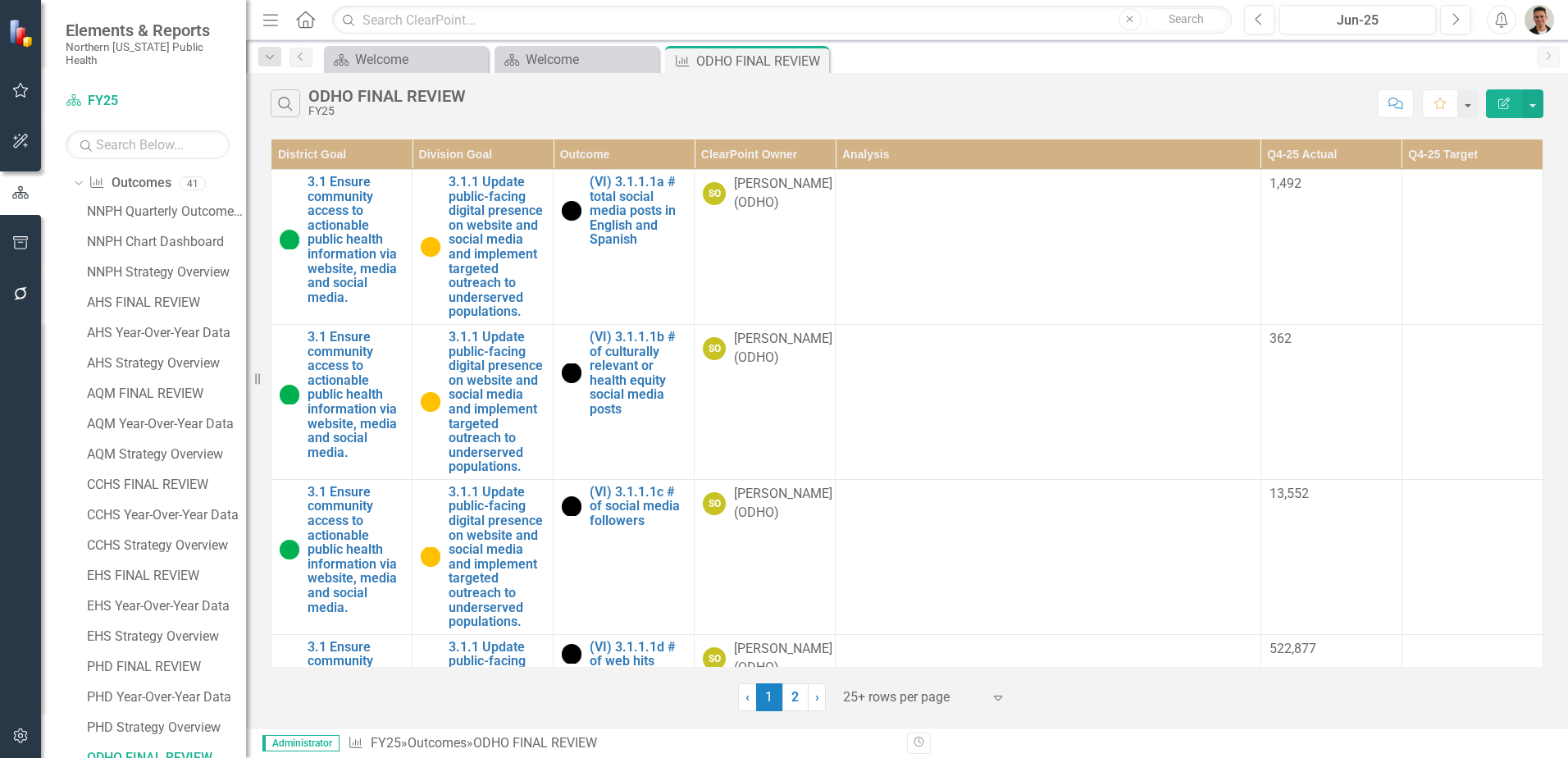
click at [1501, 105] on icon "Edit Report" at bounding box center [1503, 103] width 14 height 11
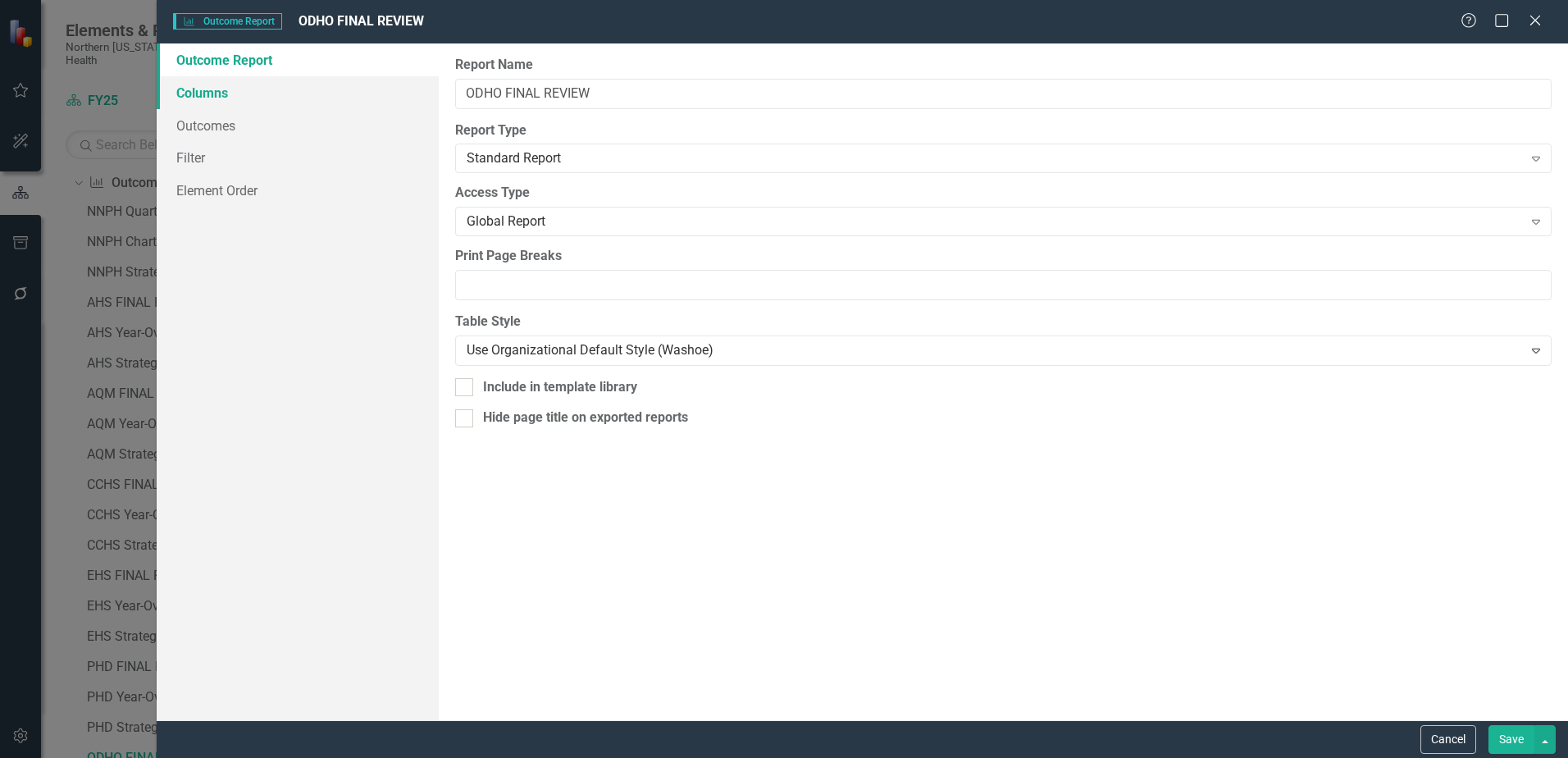
click at [232, 79] on link "Columns" at bounding box center [298, 93] width 282 height 33
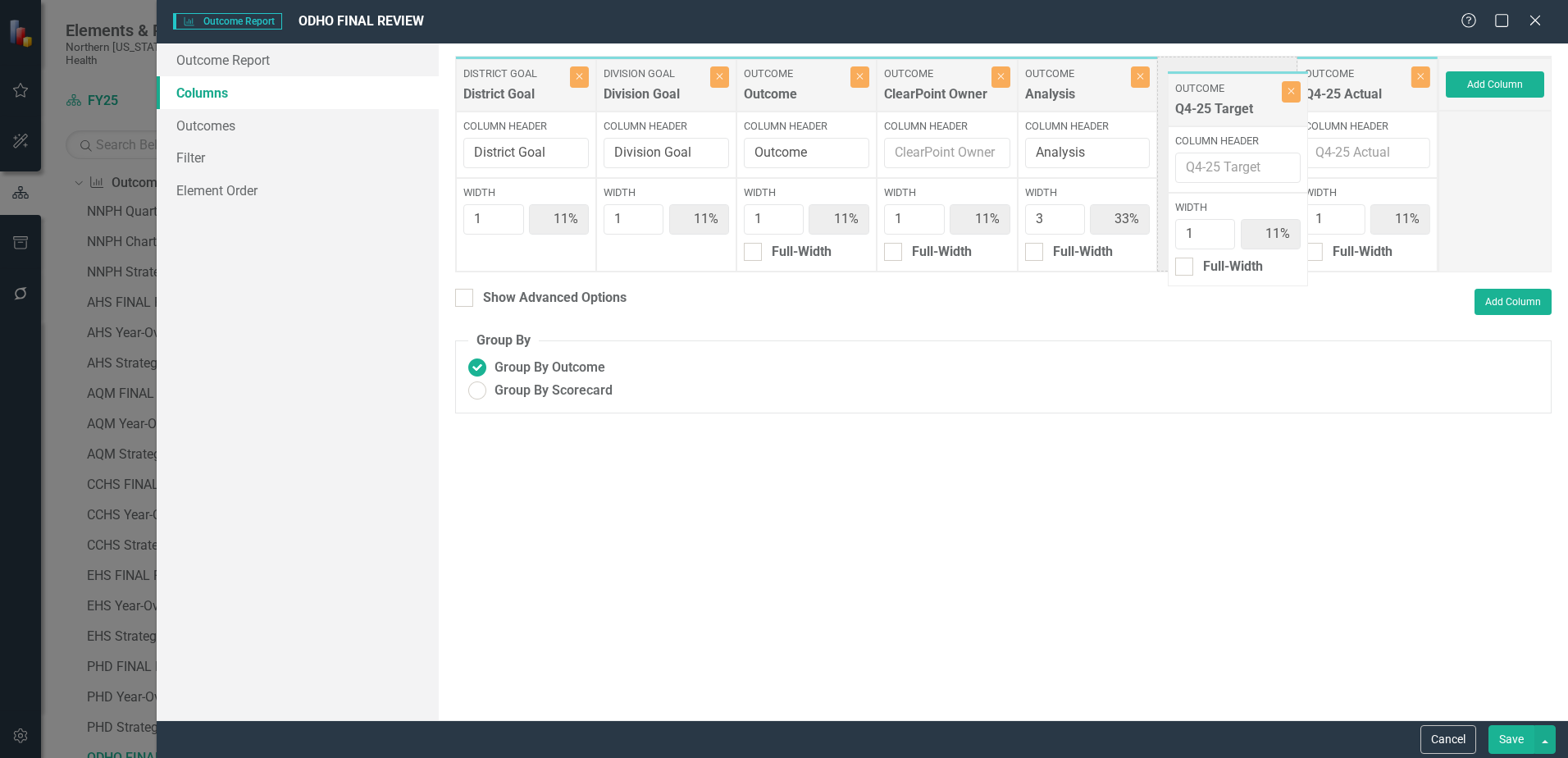
drag, startPoint x: 1362, startPoint y: 87, endPoint x: 1229, endPoint y: 91, distance: 133.1
click at [1229, 91] on div "District Goal District Goal Close Column Header District Goal Width 1 11% Divis…" at bounding box center [947, 164] width 984 height 216
click at [1518, 750] on button "Save" at bounding box center [1511, 739] width 46 height 29
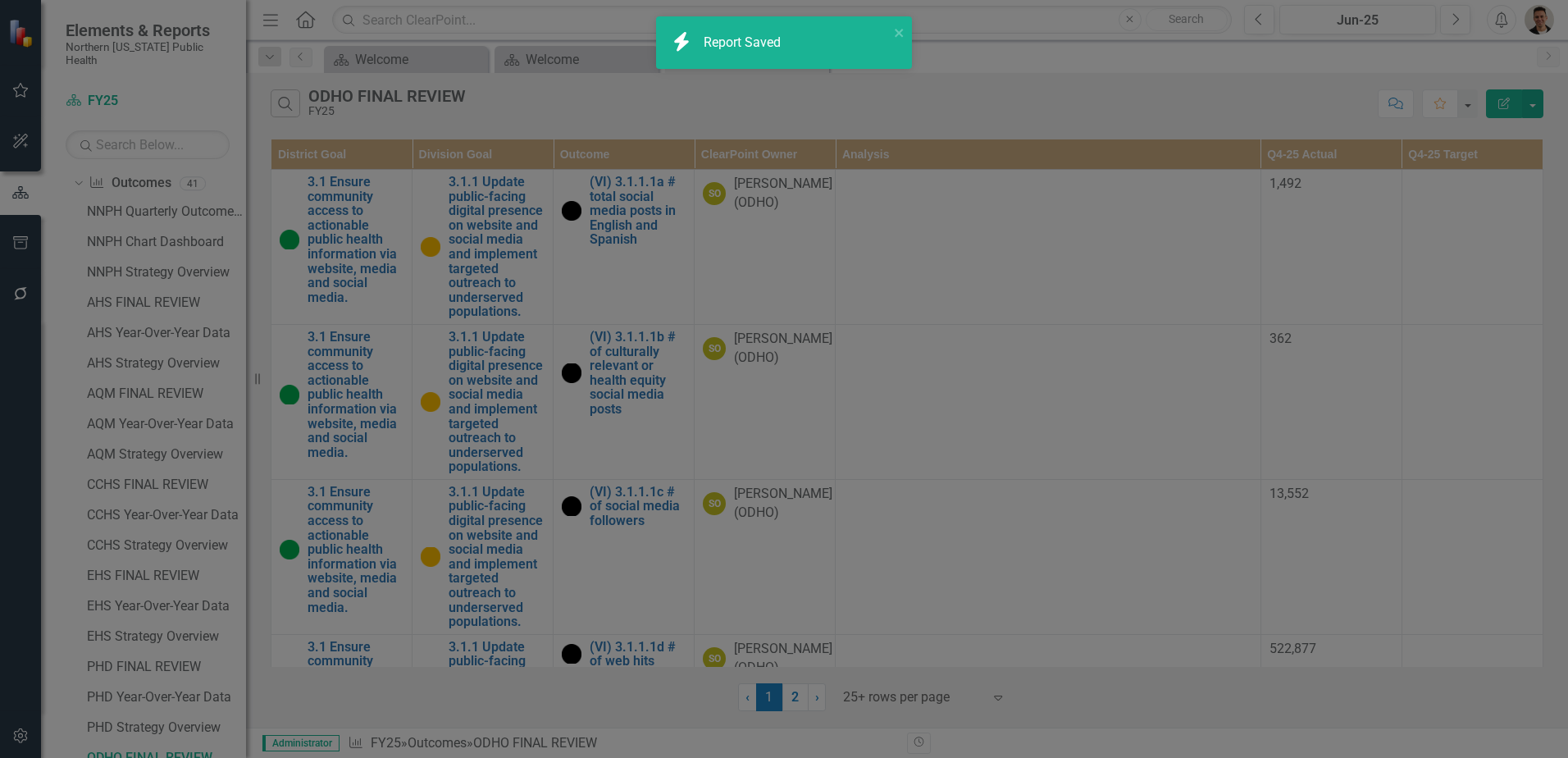
radio input "false"
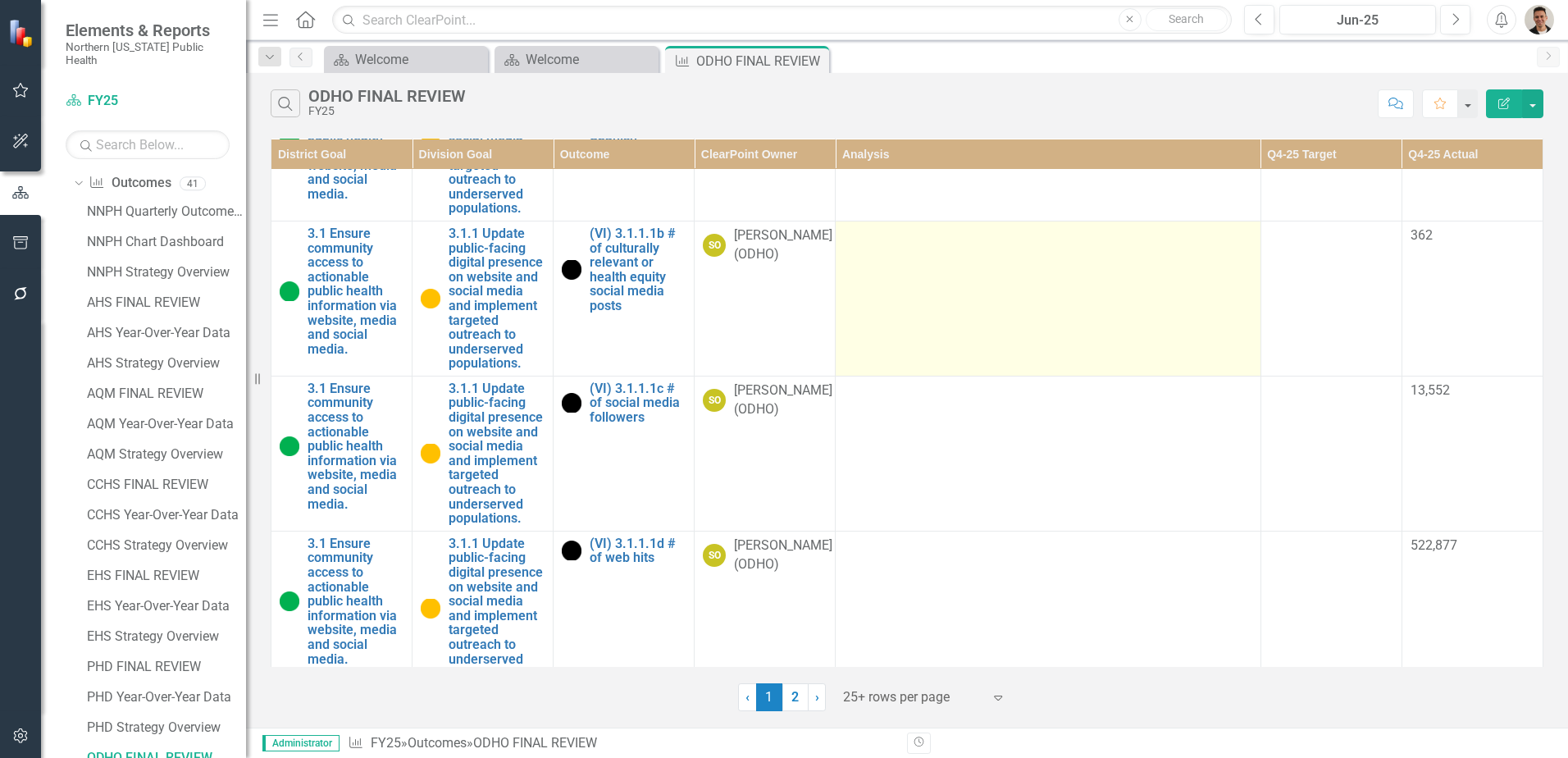
scroll to position [0, 0]
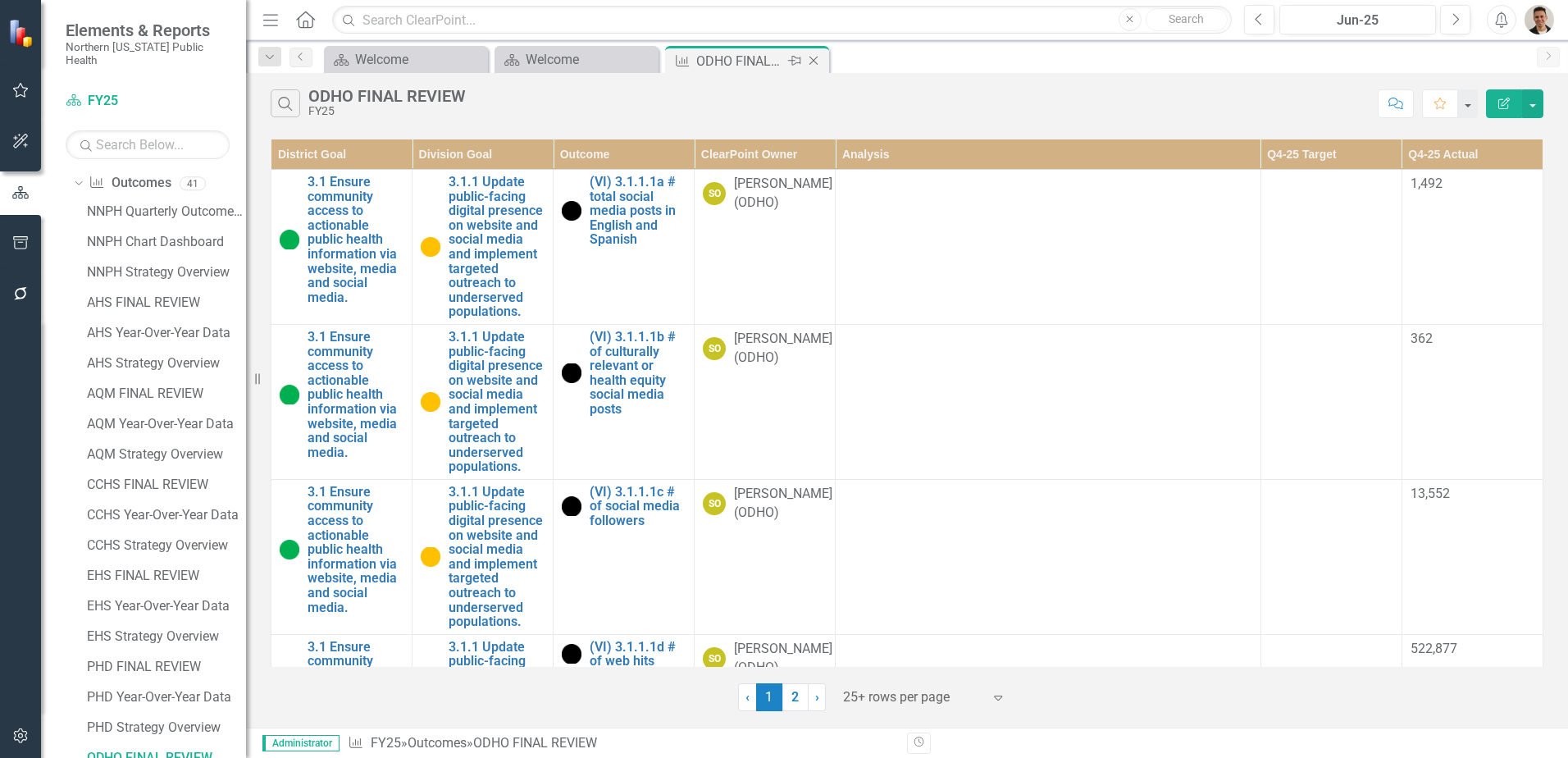
click at [816, 62] on icon "Close" at bounding box center [813, 60] width 16 height 13
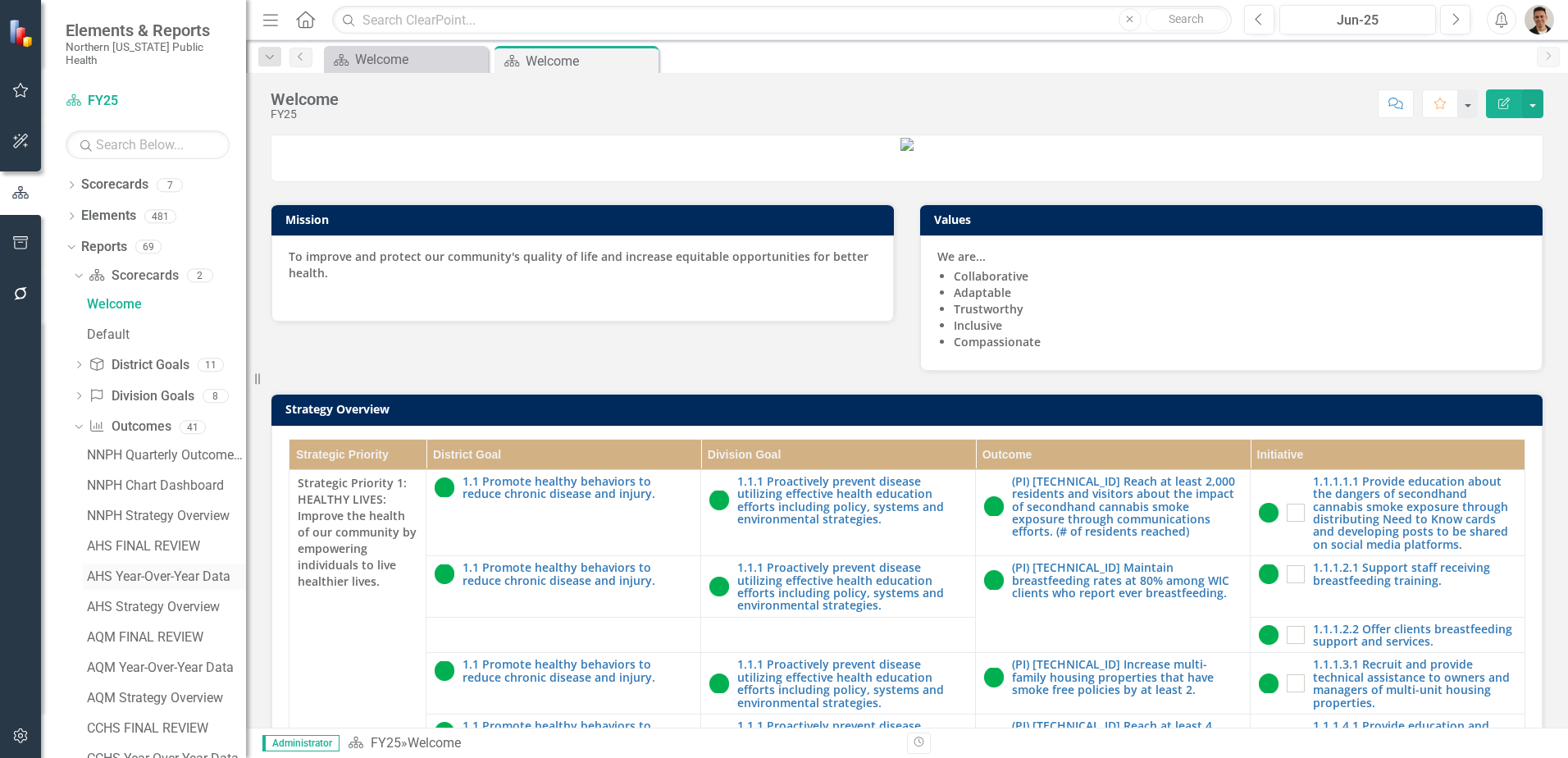
click at [174, 569] on div "AHS Year-Over-Year Data" at bounding box center [166, 576] width 159 height 14
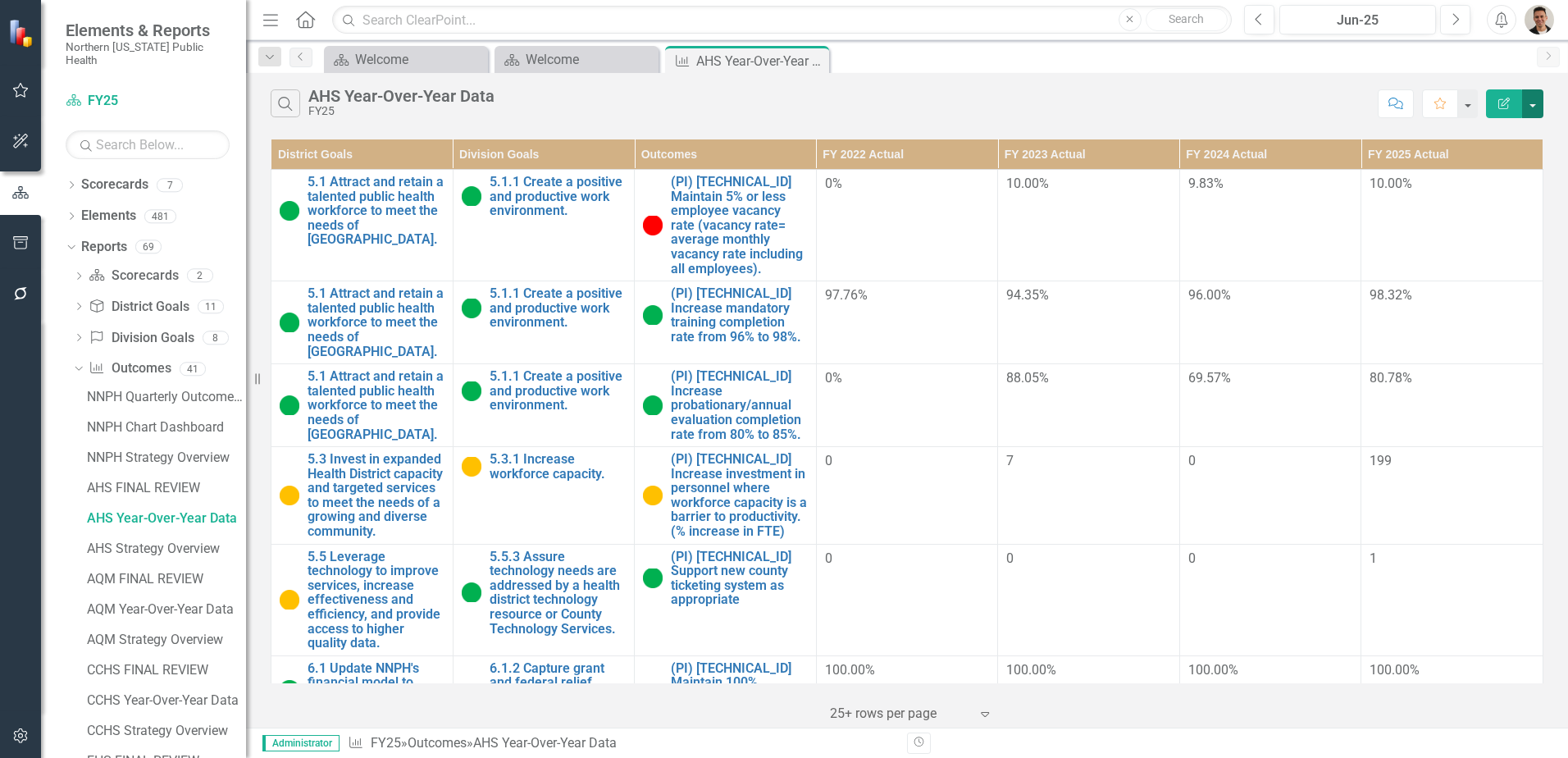
click at [1539, 102] on button "button" at bounding box center [1532, 104] width 21 height 29
click at [1498, 167] on link "PDF Export to PDF" at bounding box center [1478, 167] width 129 height 31
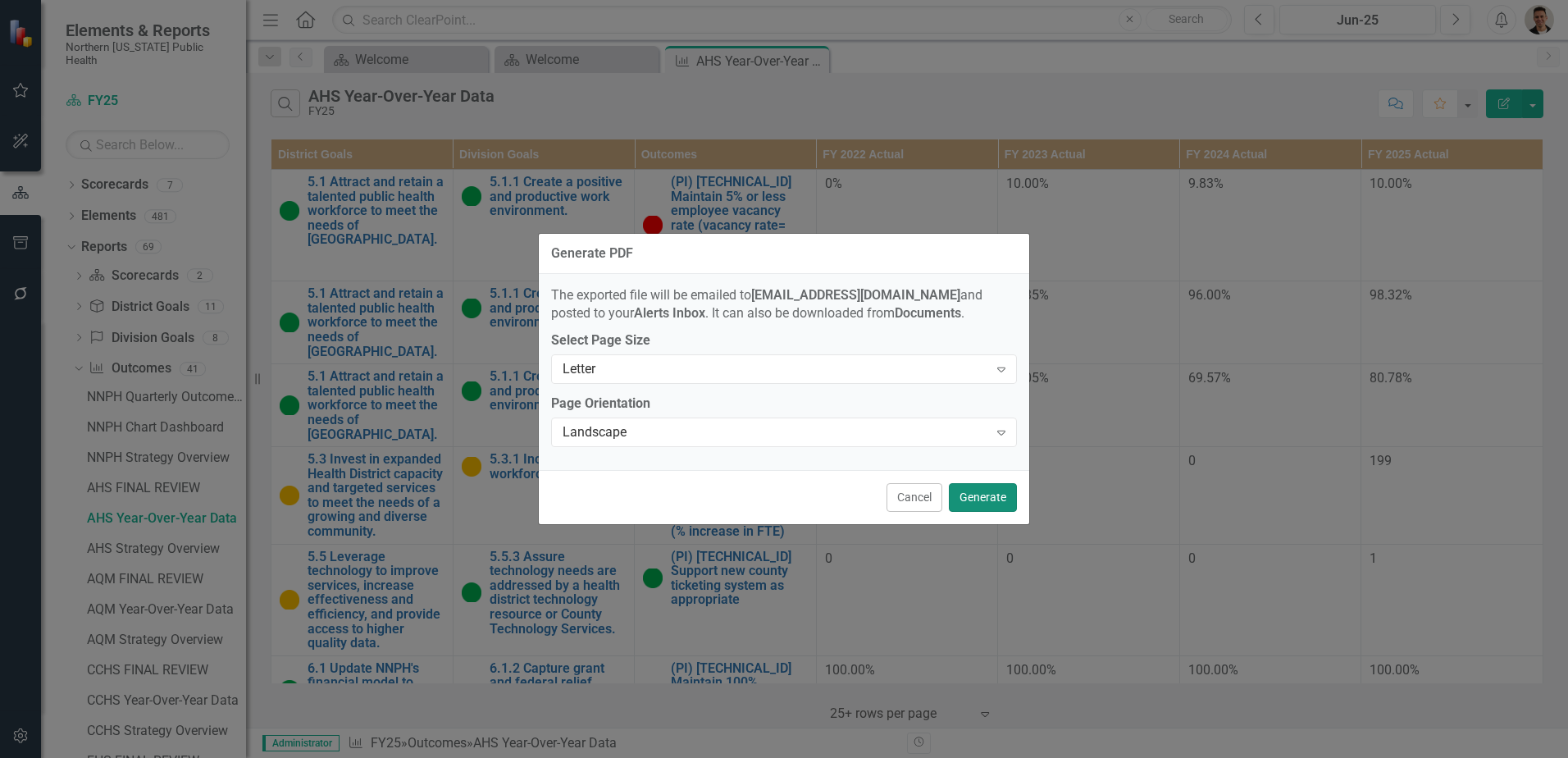
click at [995, 496] on button "Generate" at bounding box center [983, 498] width 68 height 29
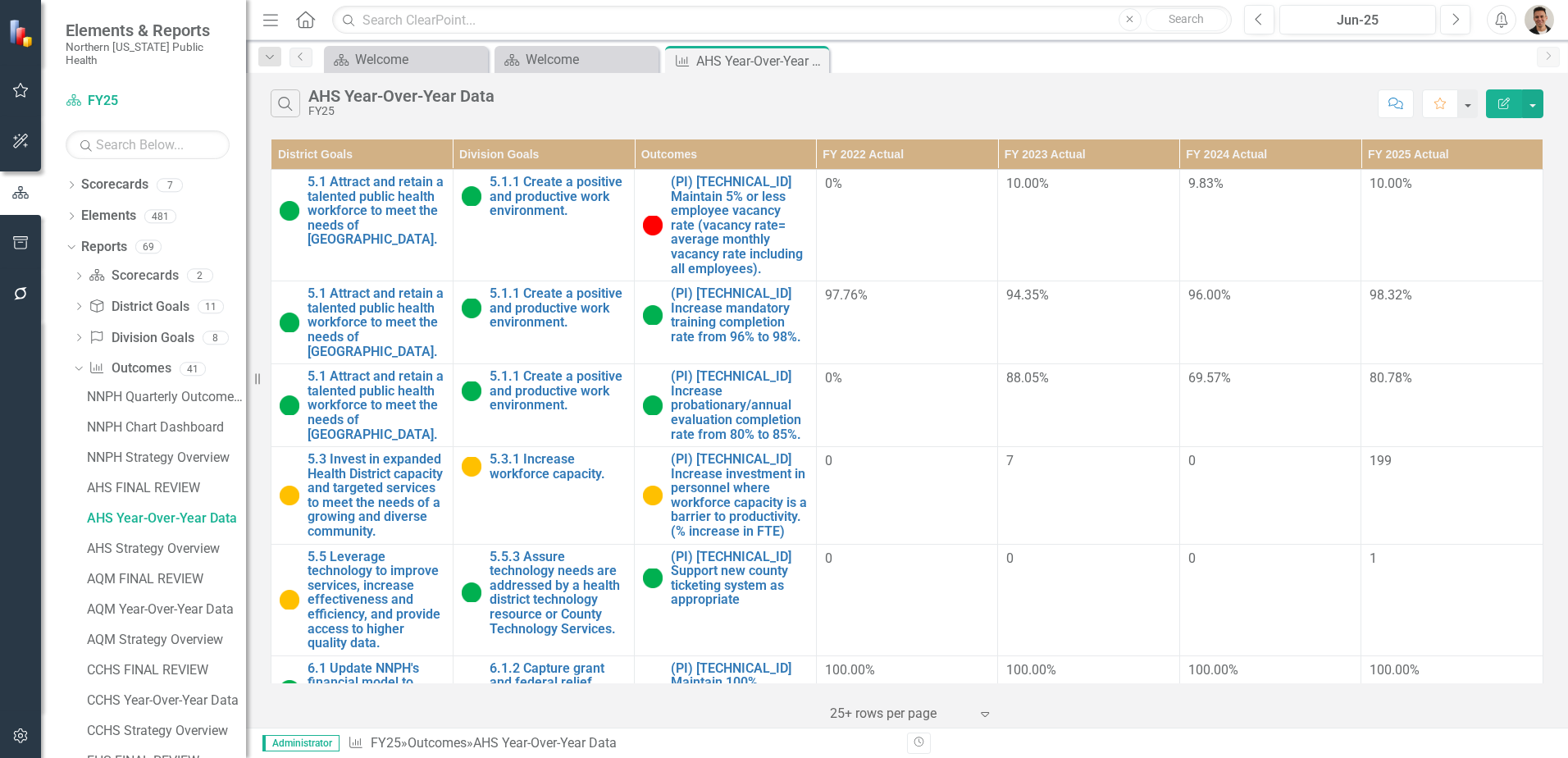
click at [899, 103] on div "Search AHS Year-Over-Year Data FY25" at bounding box center [819, 103] width 1098 height 28
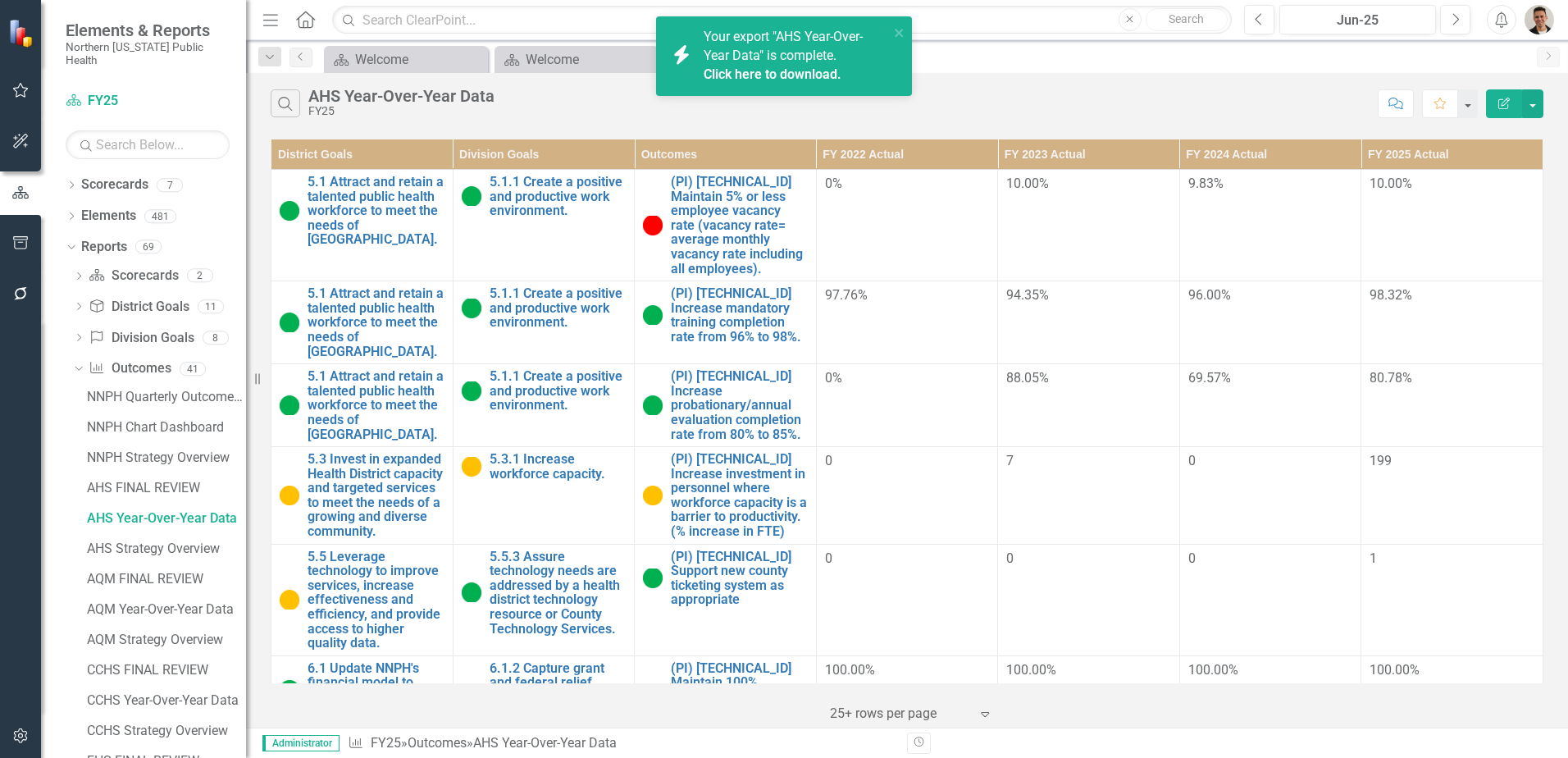
click at [807, 78] on link "Click here to download." at bounding box center [773, 74] width 138 height 15
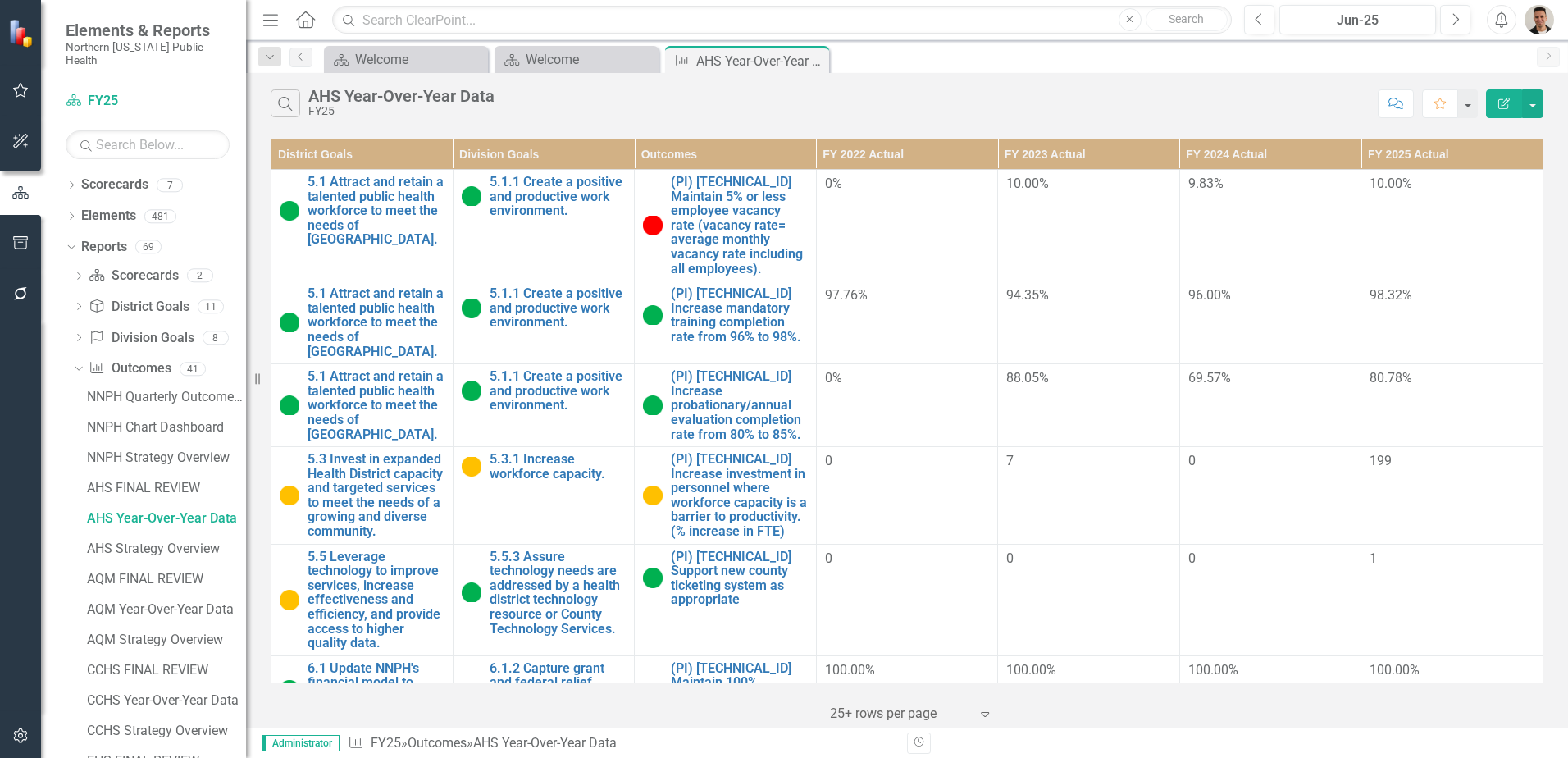
click at [1500, 111] on button "Edit Report" at bounding box center [1503, 104] width 36 height 29
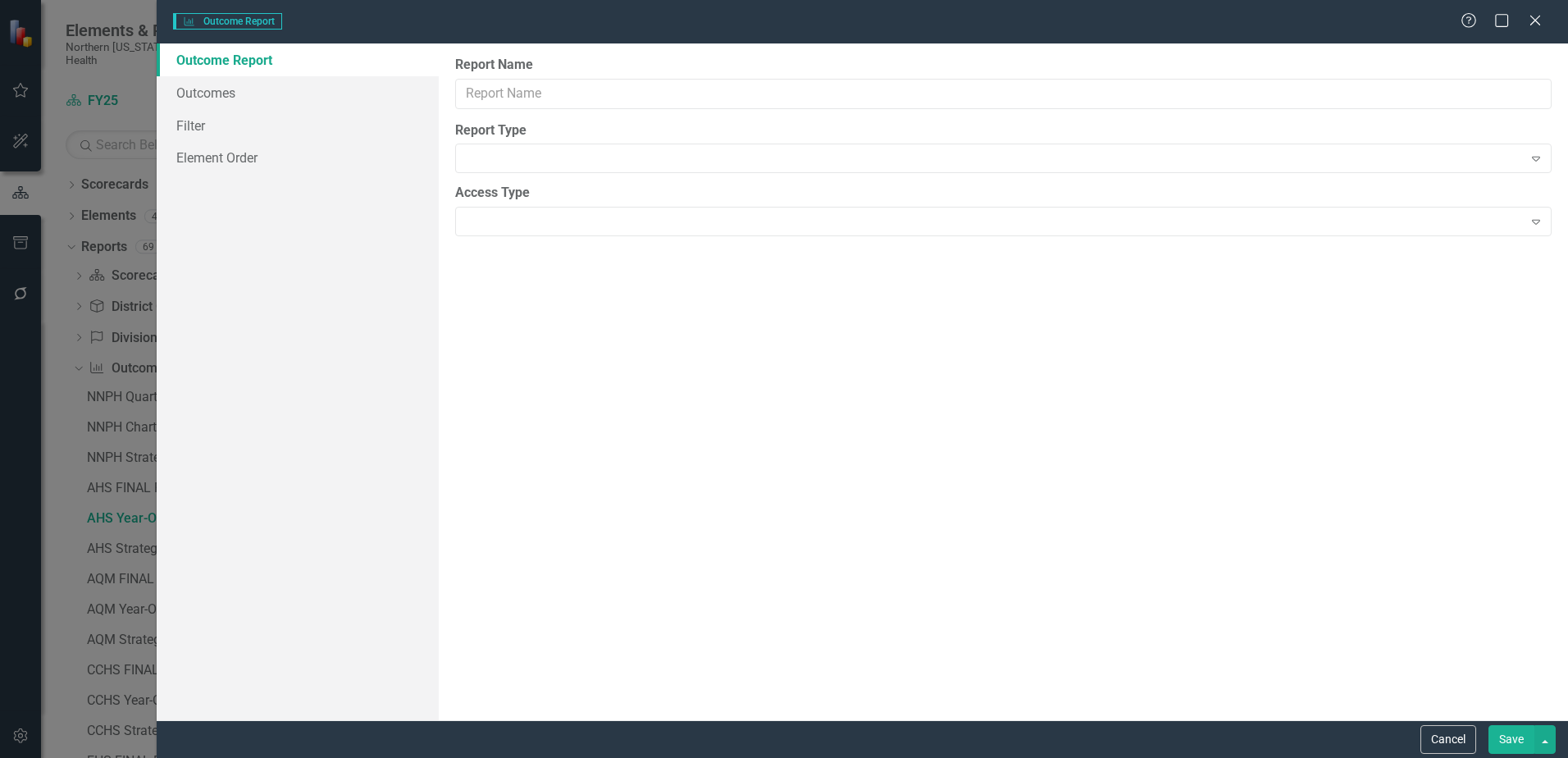
type input "AHS Year-Over-Year Data"
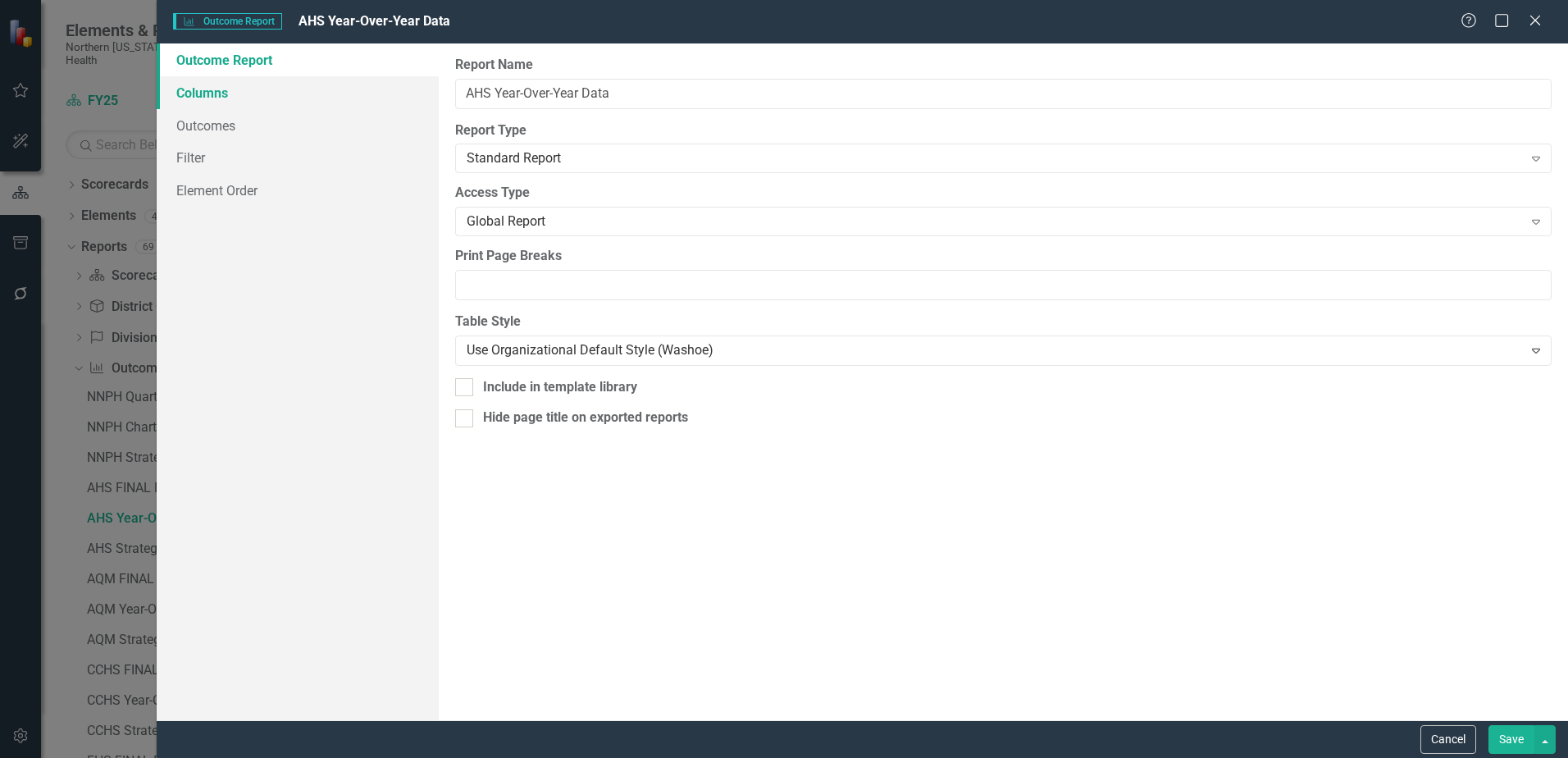
click at [211, 89] on link "Columns" at bounding box center [298, 93] width 282 height 33
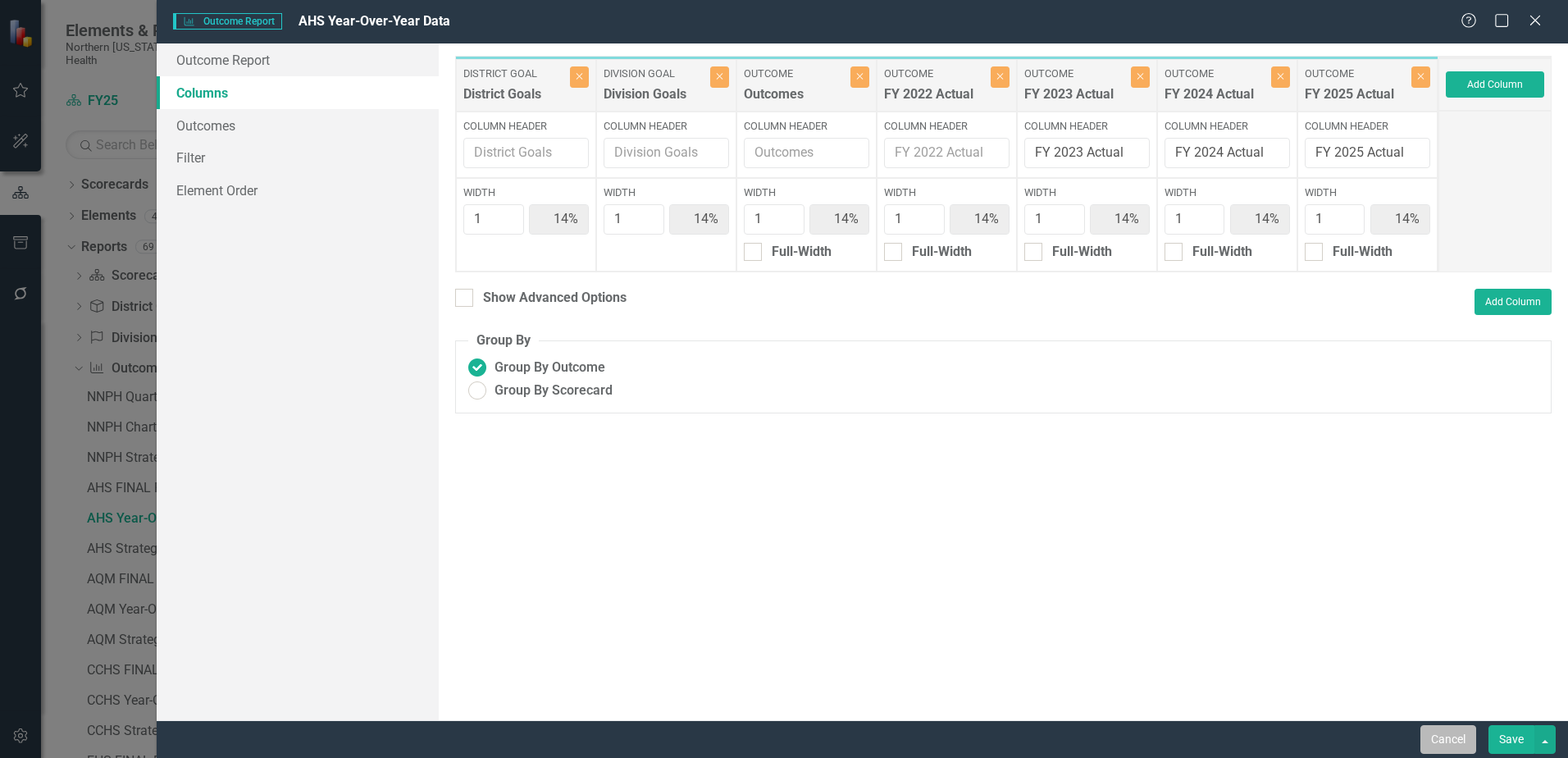
click at [1460, 734] on button "Cancel" at bounding box center [1448, 739] width 56 height 29
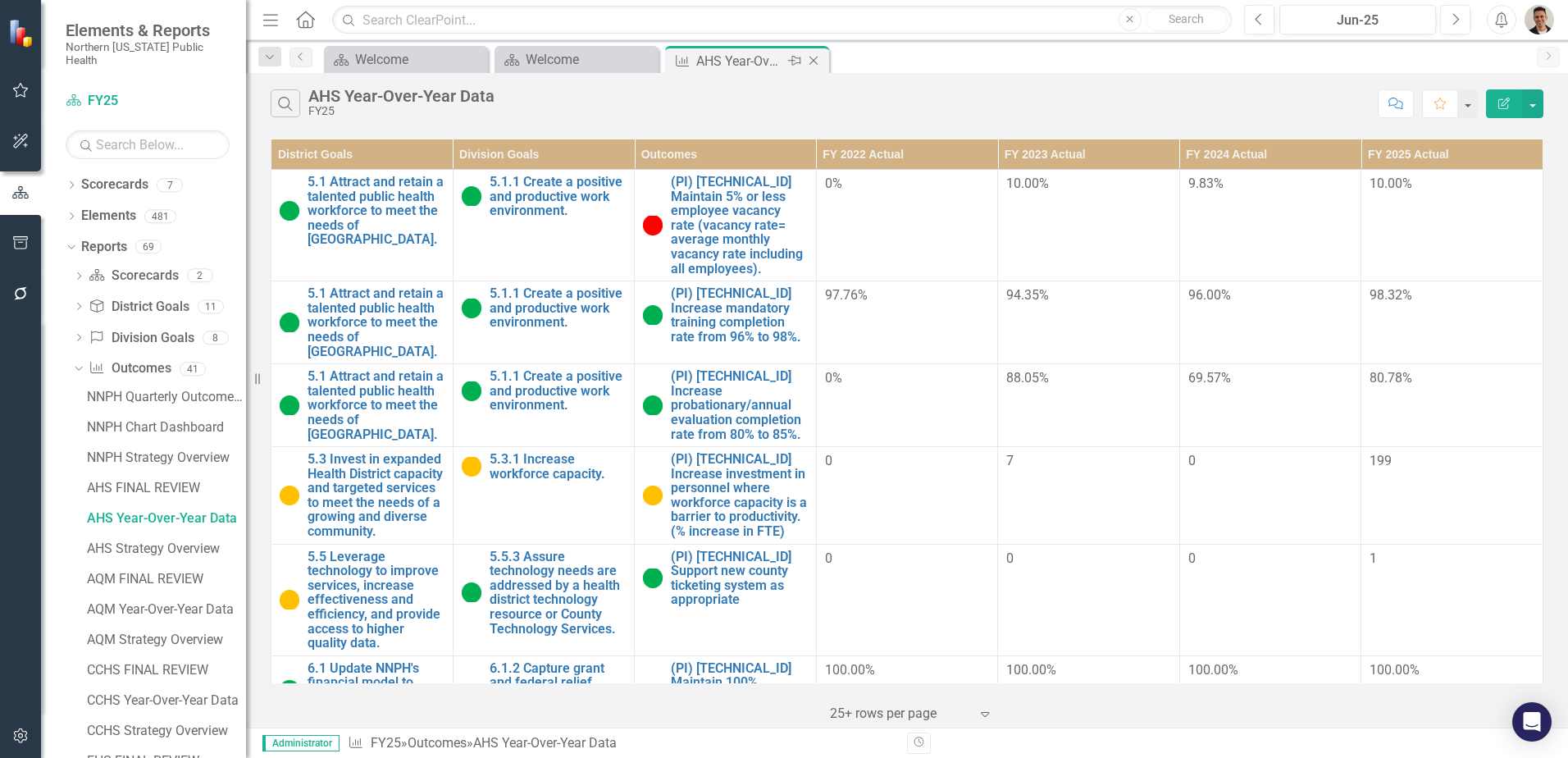
click at [818, 64] on icon "Close" at bounding box center [813, 60] width 16 height 13
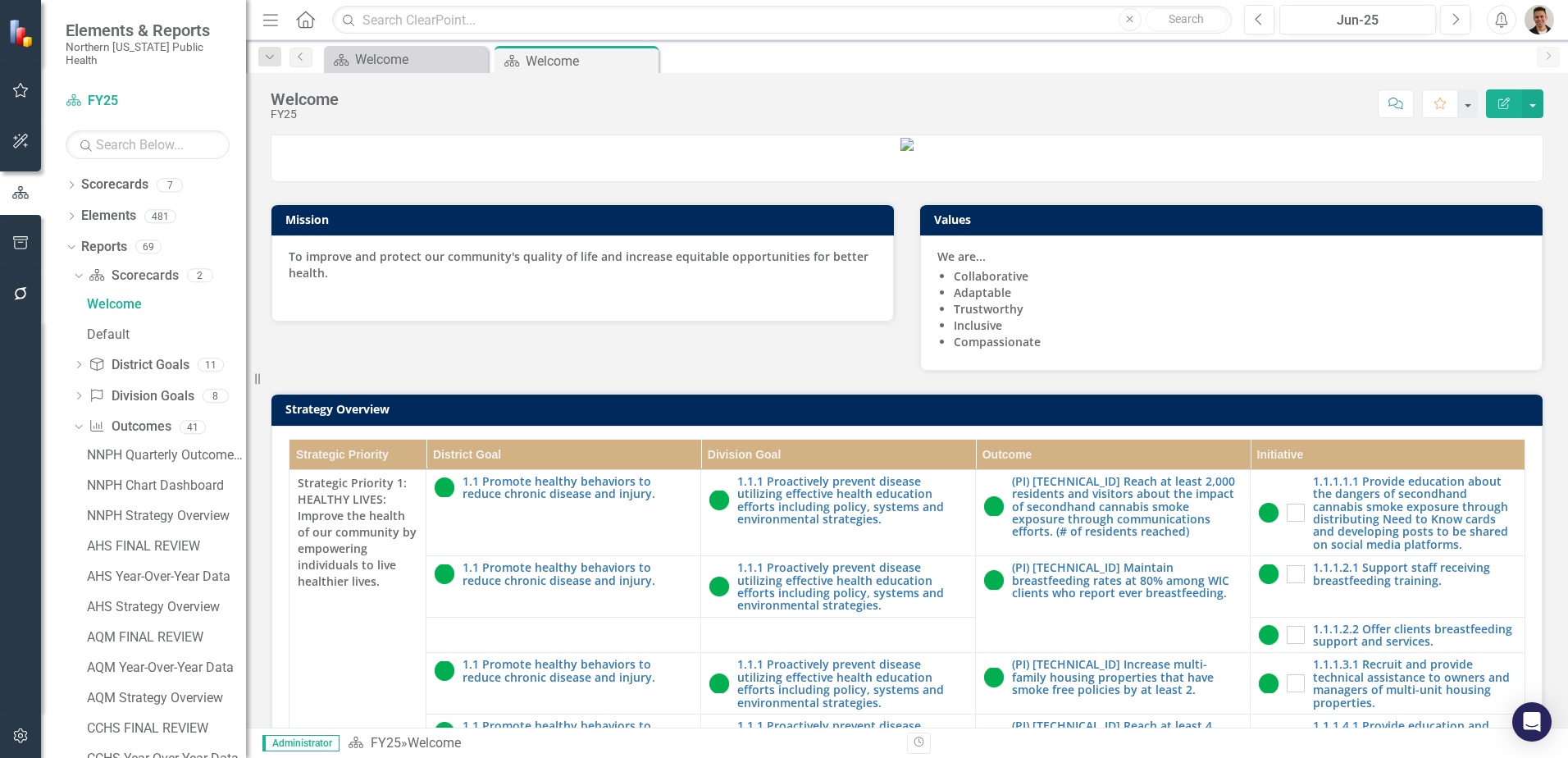
scroll to position [328, 0]
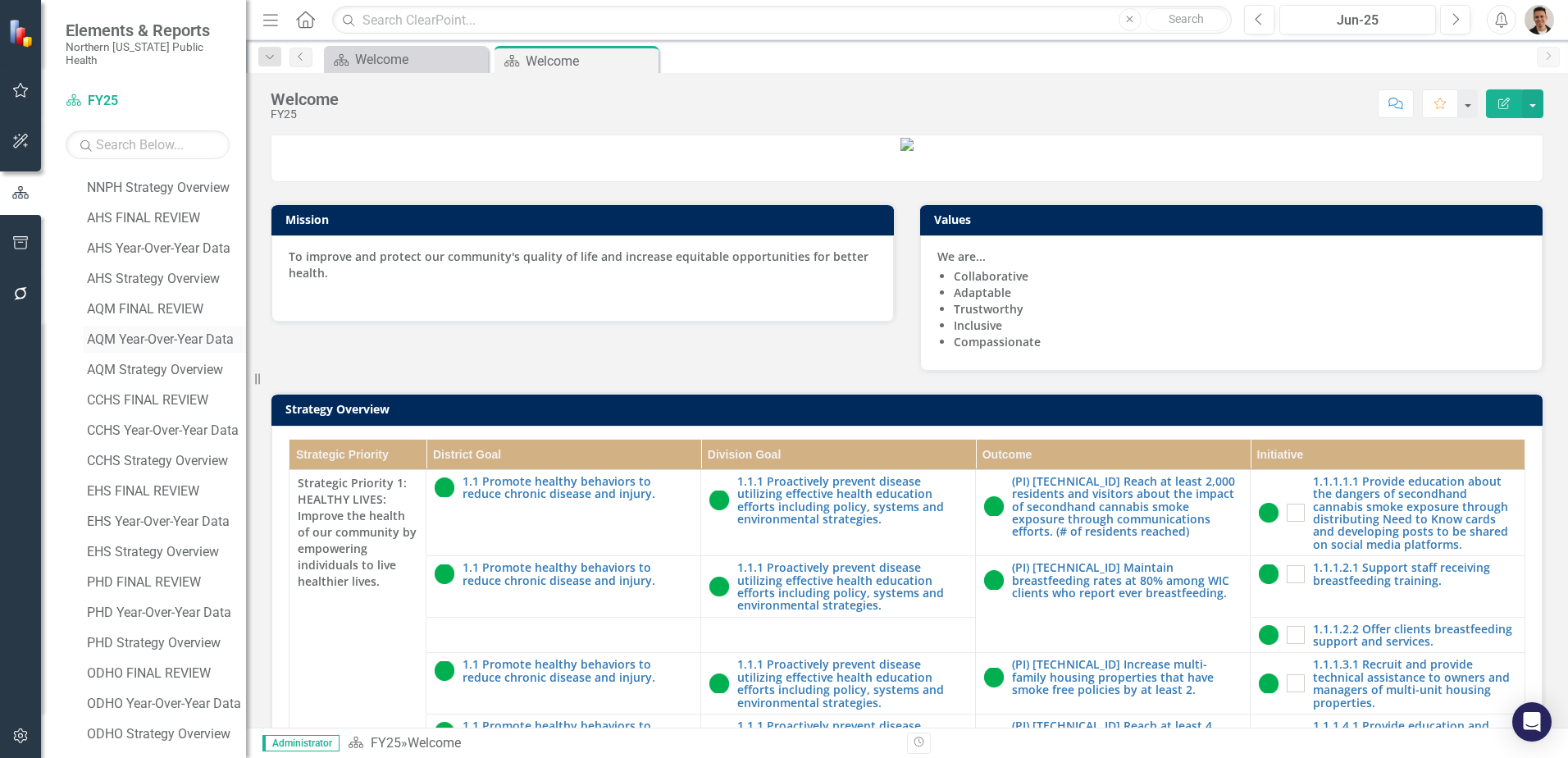
click at [149, 332] on div "AQM Year-Over-Year Data" at bounding box center [166, 339] width 159 height 14
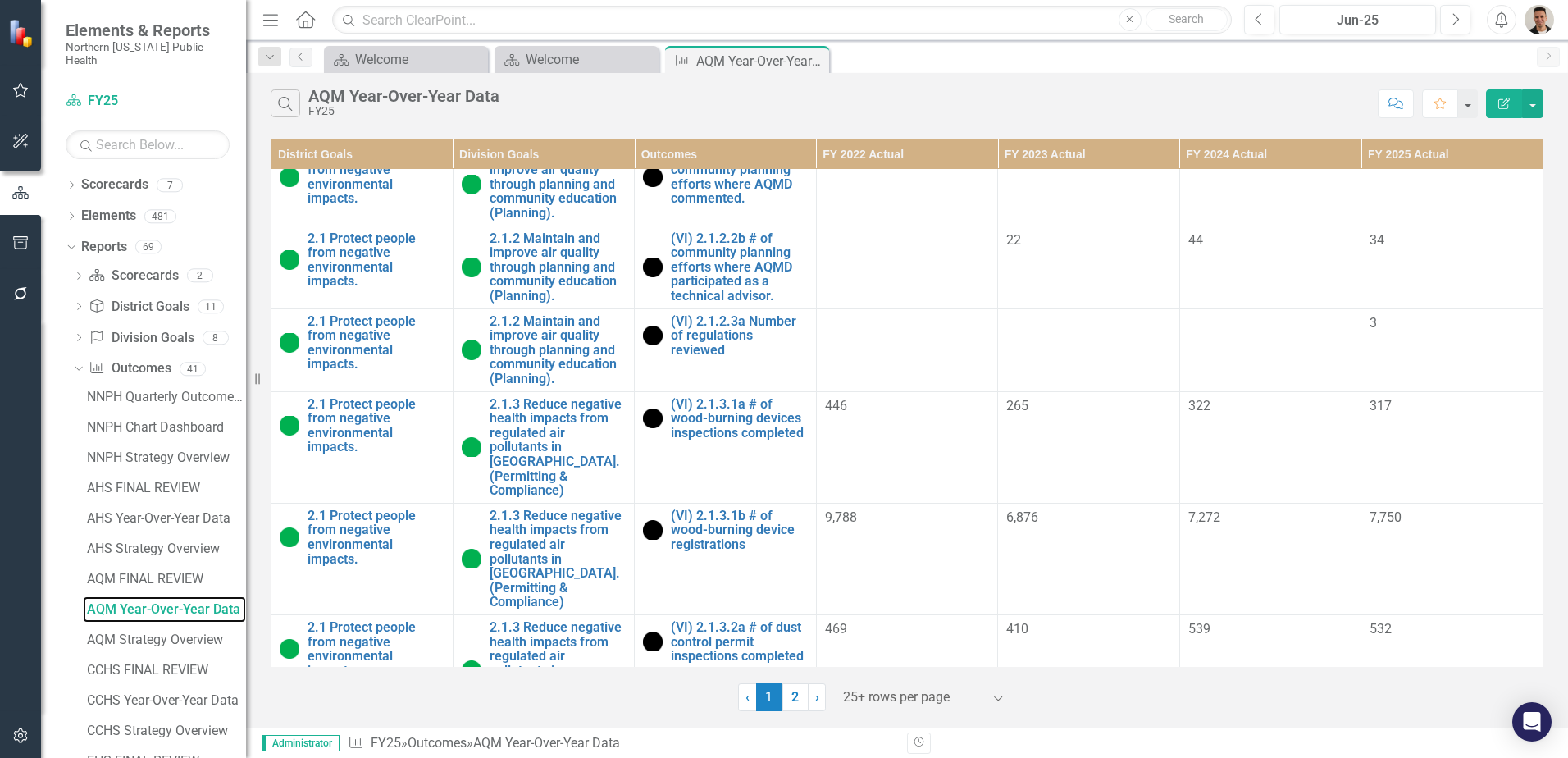
scroll to position [1876, 0]
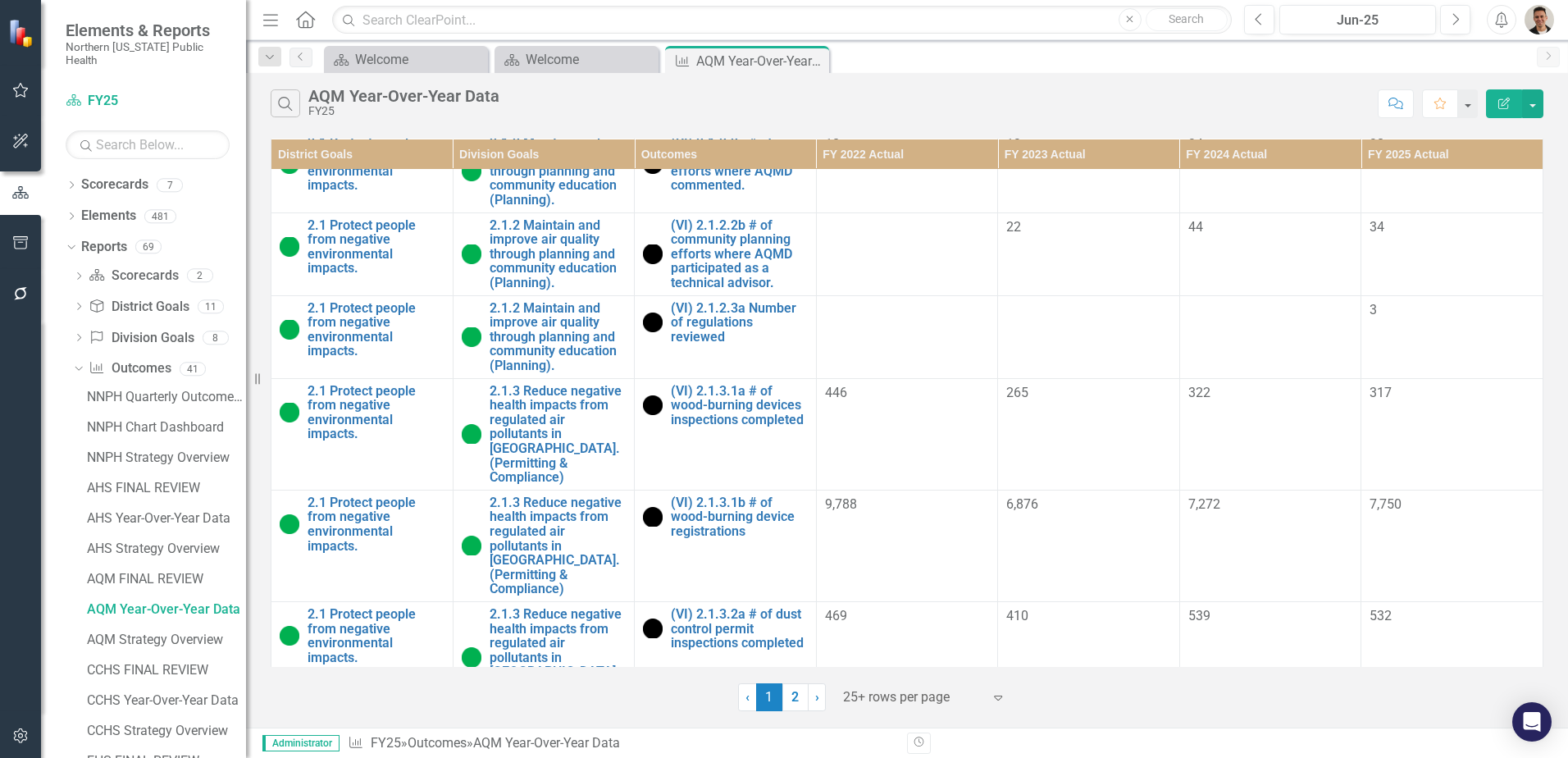
click at [795, 701] on link "2" at bounding box center [795, 697] width 26 height 28
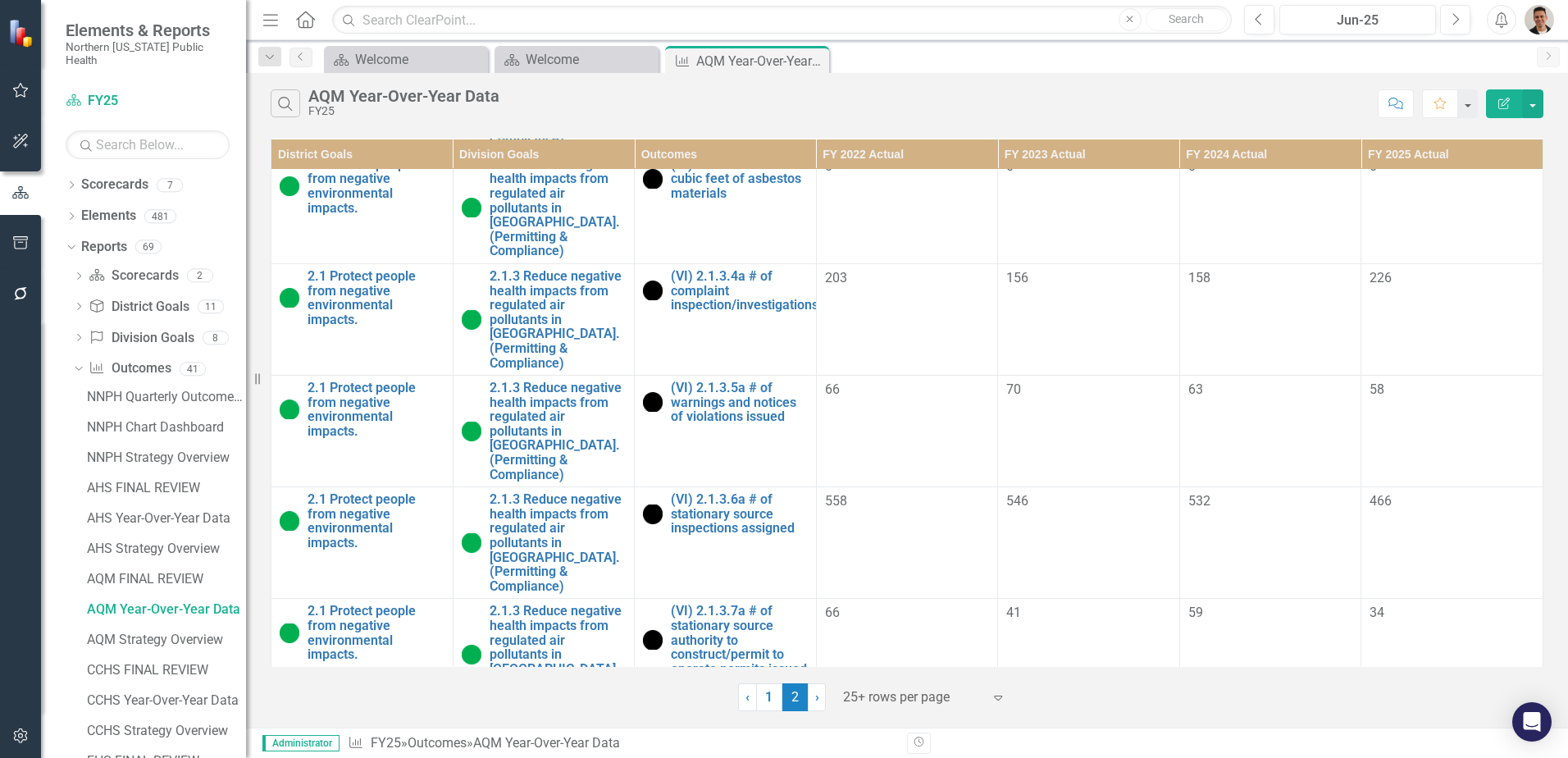
scroll to position [655, 0]
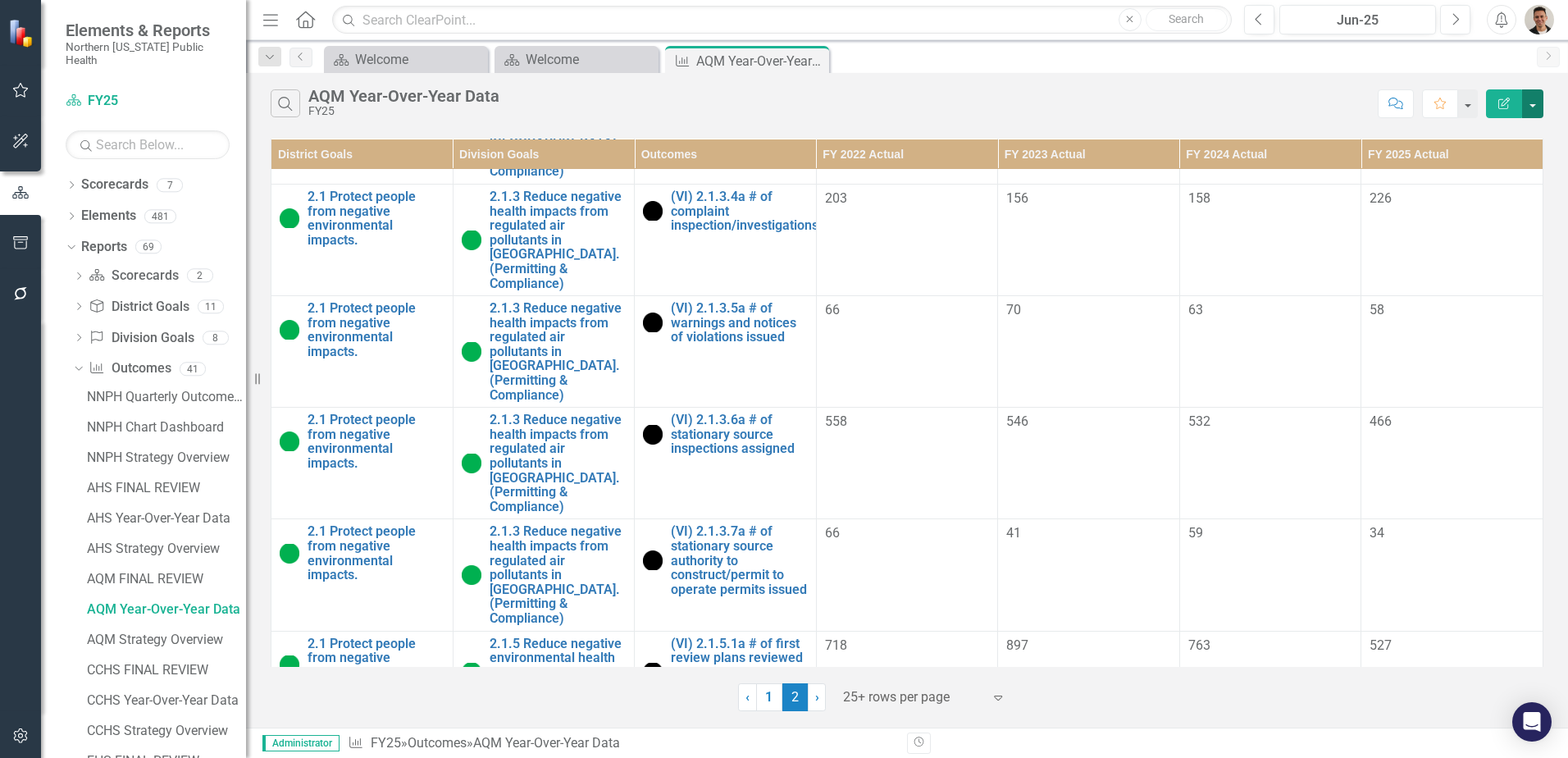
click at [1537, 107] on button "button" at bounding box center [1532, 104] width 21 height 29
click at [1497, 168] on link "PDF Export to PDF" at bounding box center [1478, 167] width 129 height 31
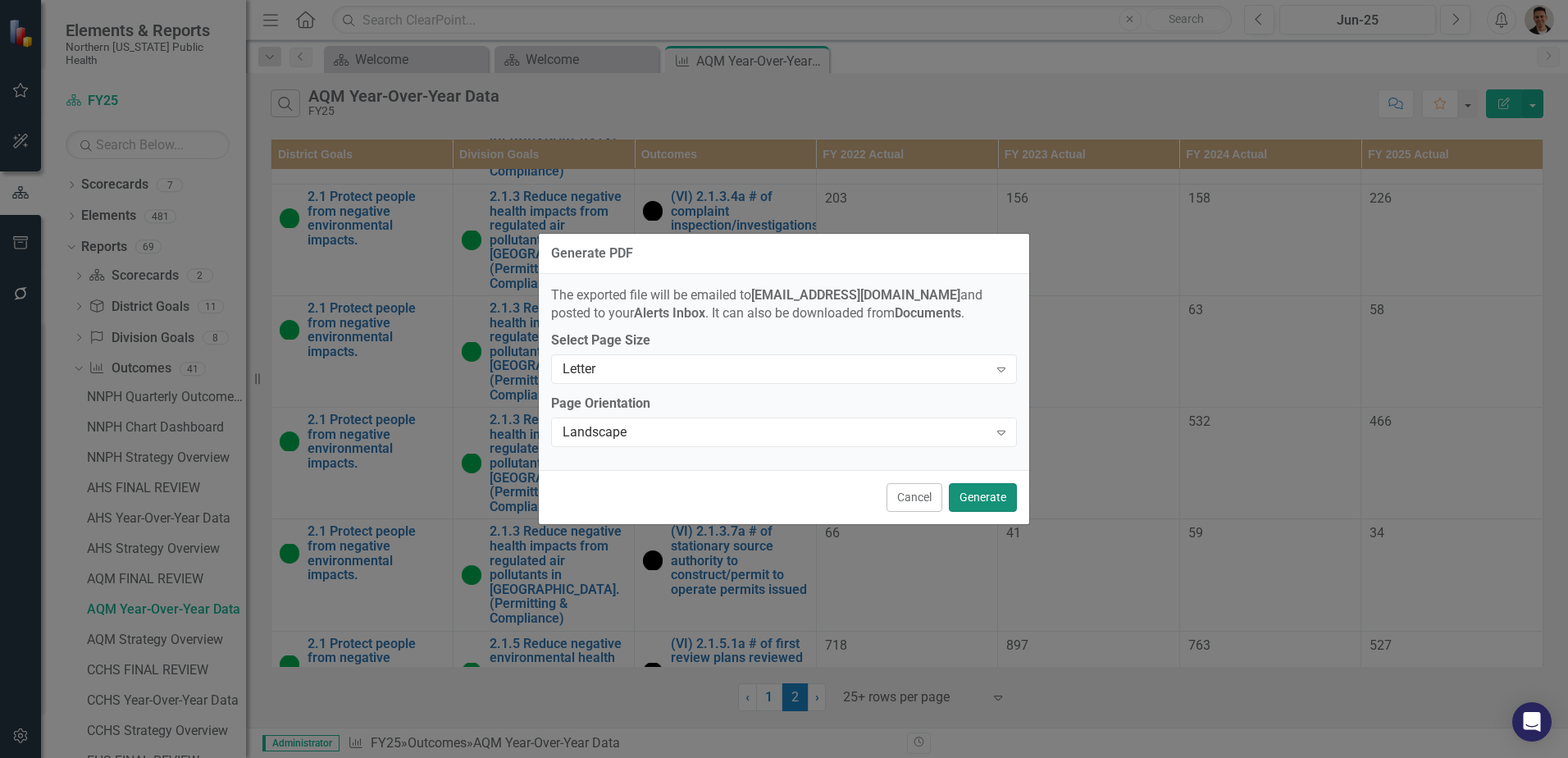
click at [983, 500] on button "Generate" at bounding box center [983, 498] width 68 height 29
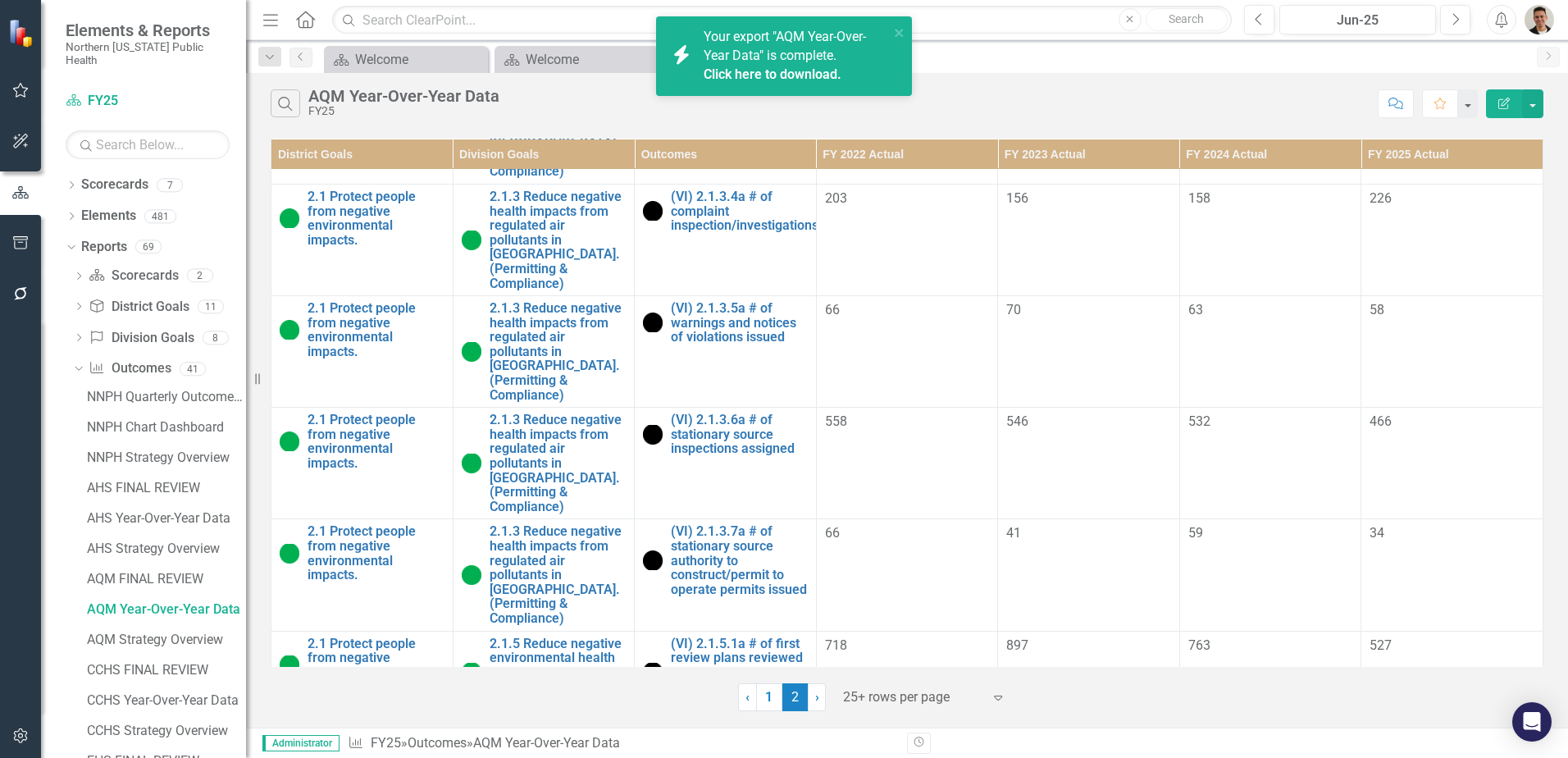
click at [822, 74] on link "Click here to download." at bounding box center [773, 74] width 138 height 15
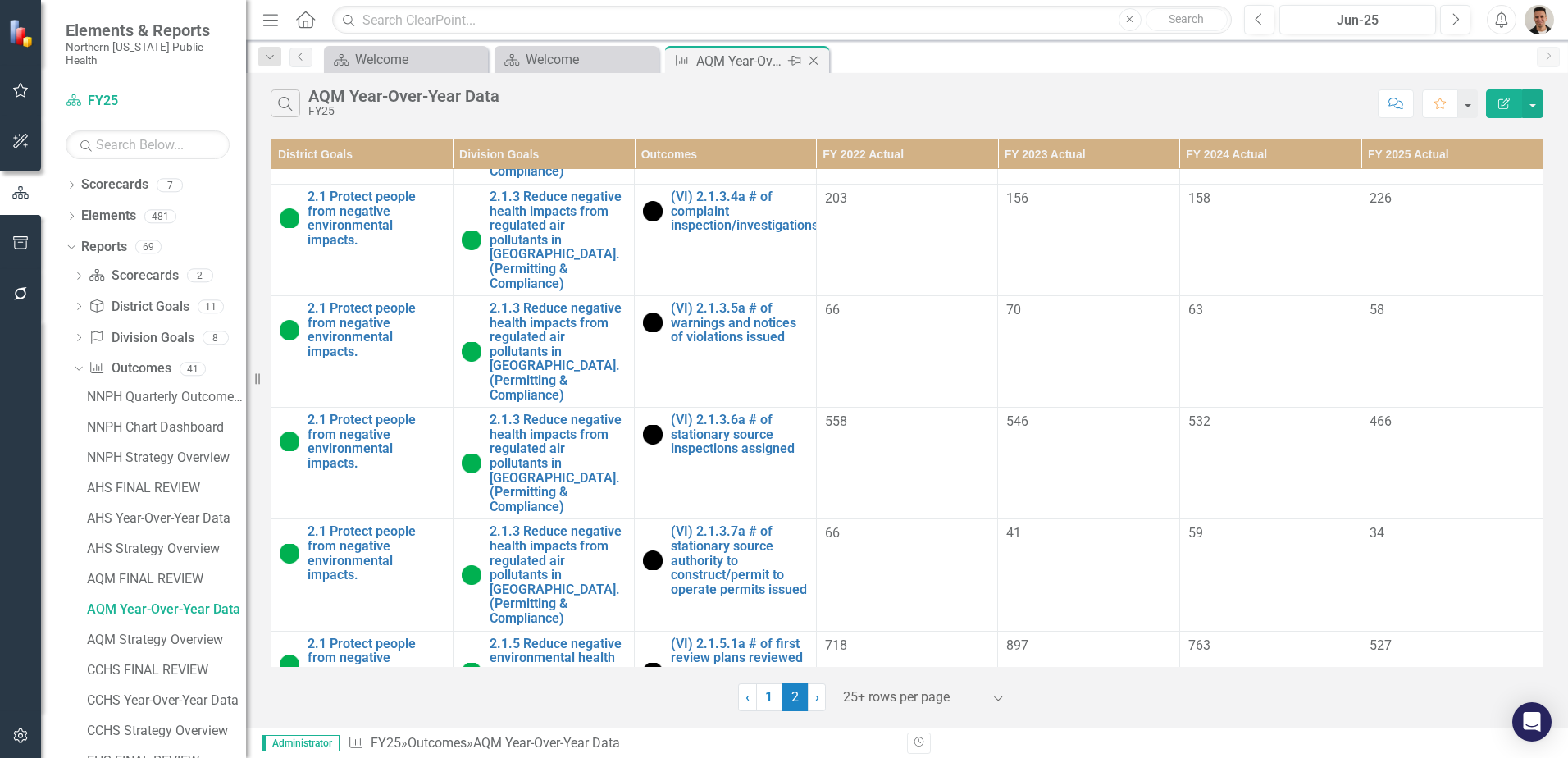
click at [813, 57] on icon "Close" at bounding box center [813, 60] width 16 height 13
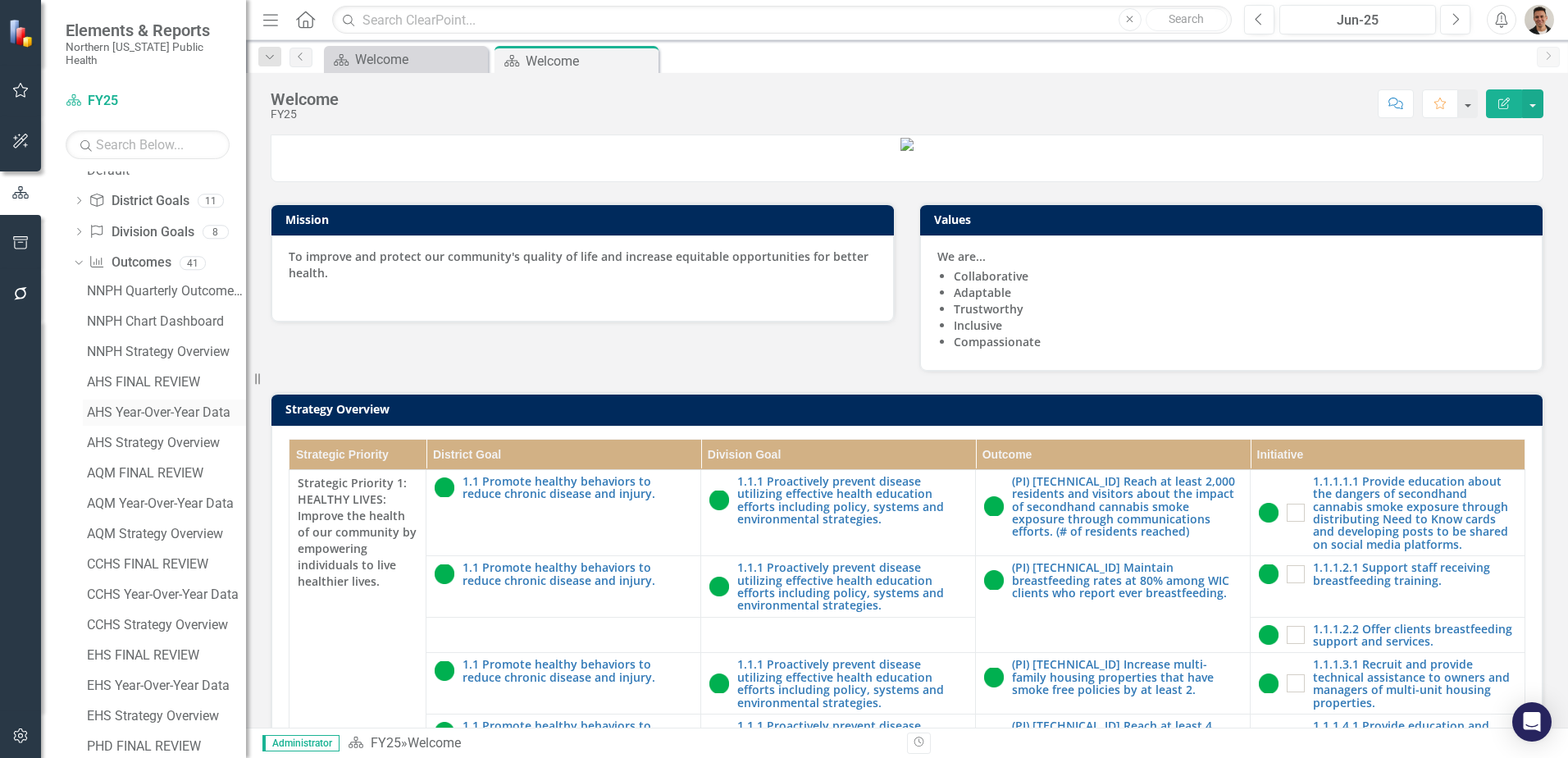
scroll to position [246, 0]
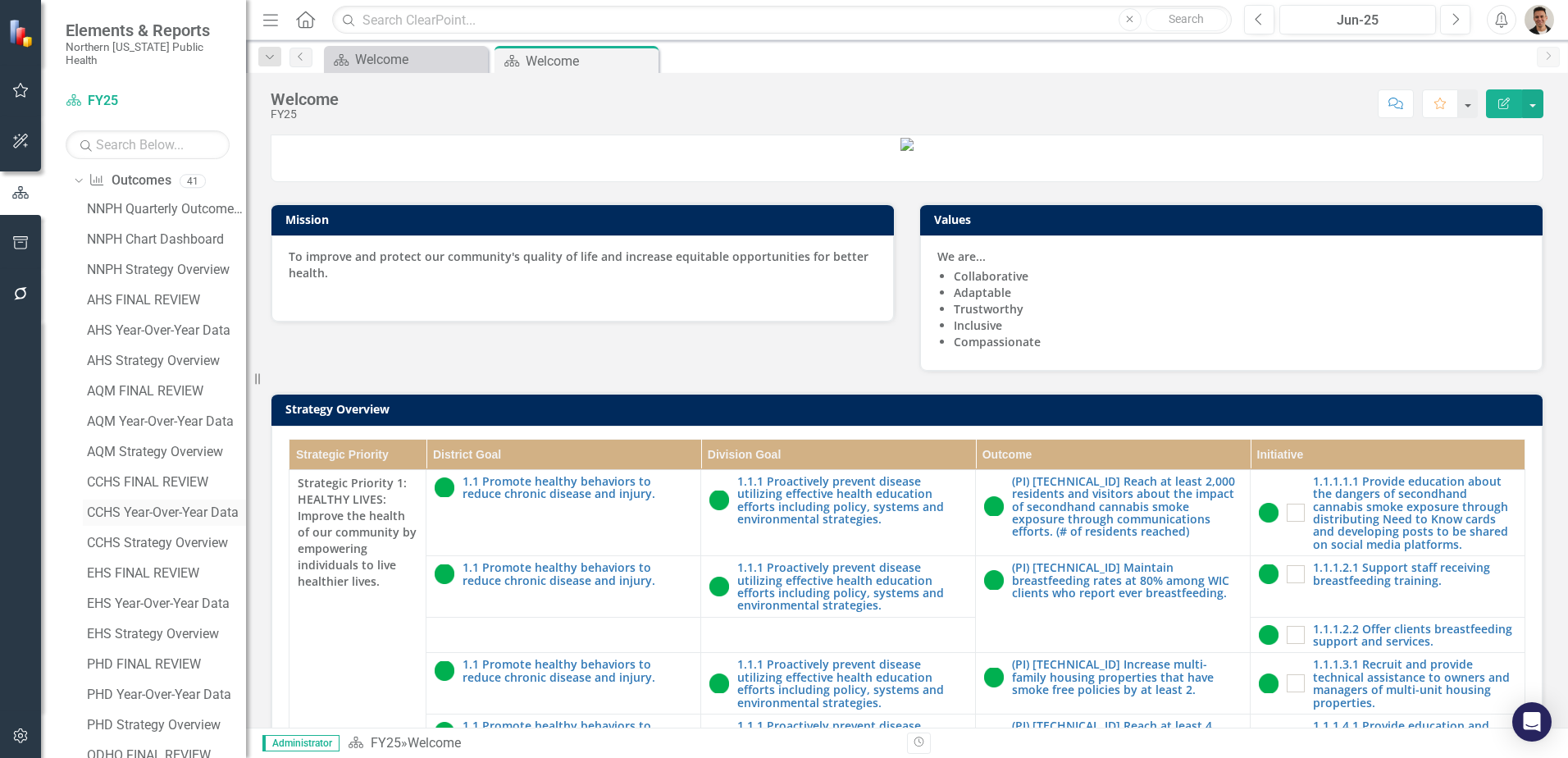
click at [185, 505] on div "CCHS Year-Over-Year Data" at bounding box center [166, 512] width 159 height 14
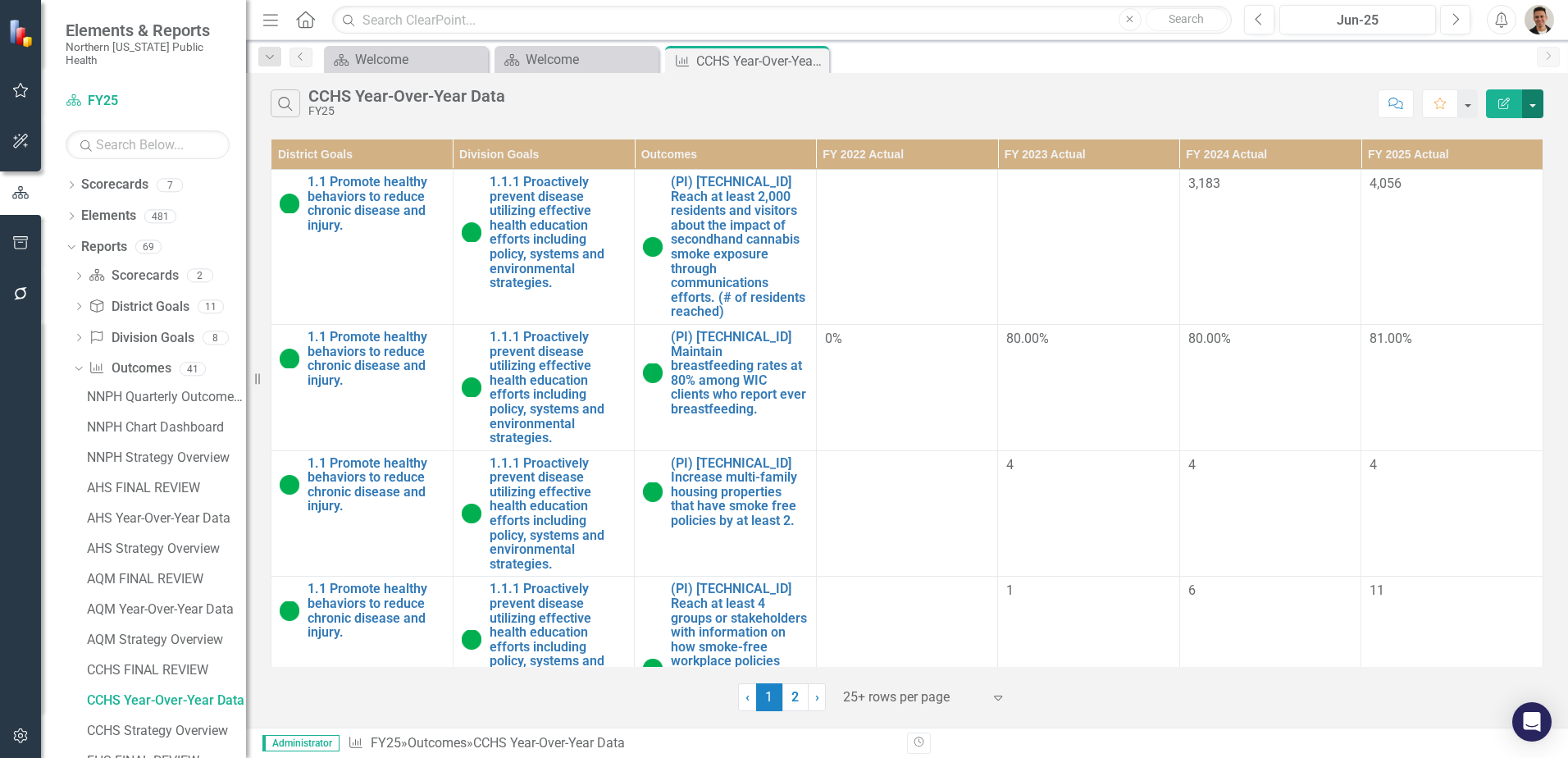
click at [1533, 111] on button "button" at bounding box center [1532, 104] width 21 height 29
click at [1496, 172] on link "PDF Export to PDF" at bounding box center [1478, 167] width 129 height 31
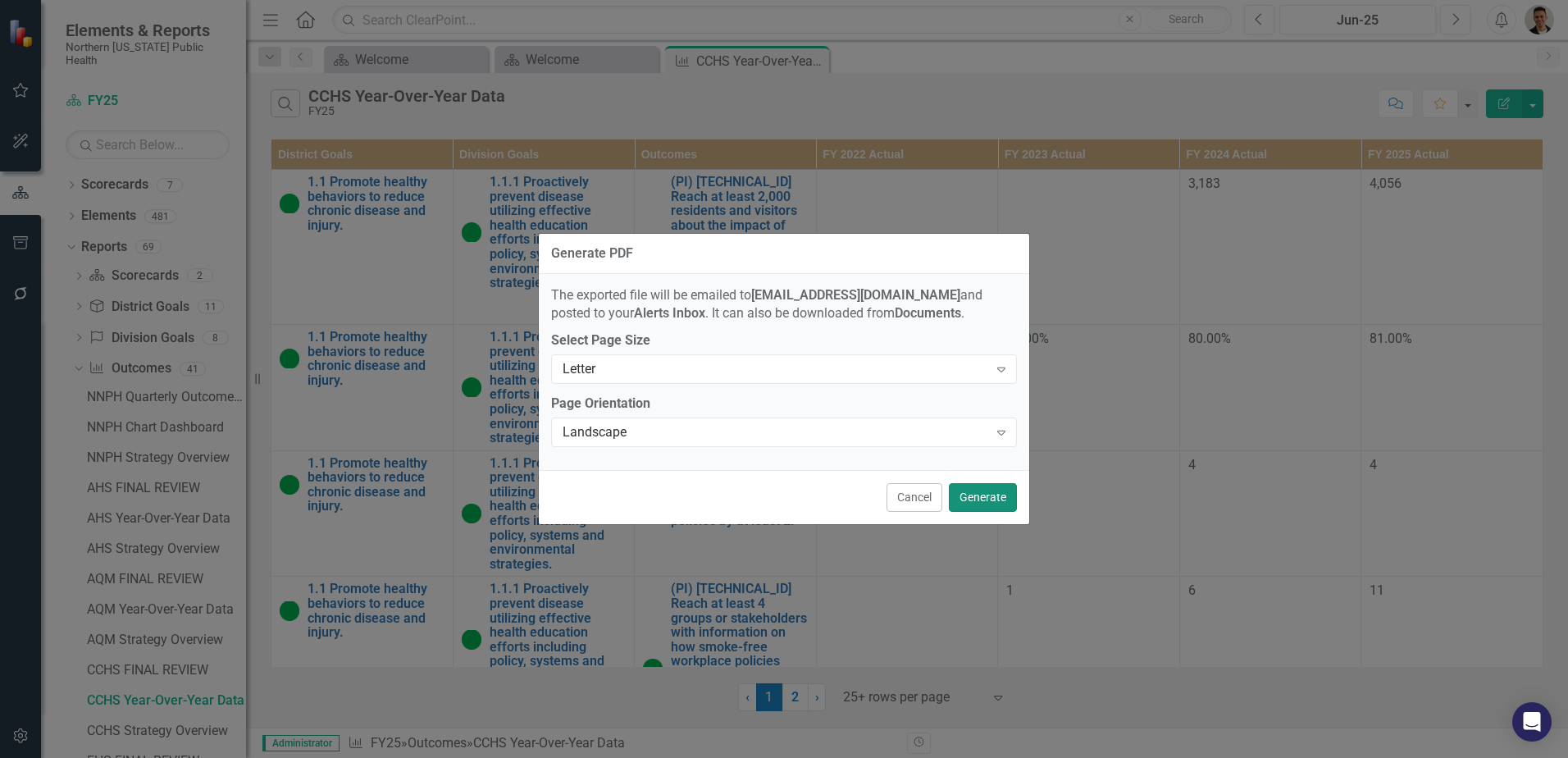
click at [974, 499] on button "Generate" at bounding box center [983, 498] width 68 height 29
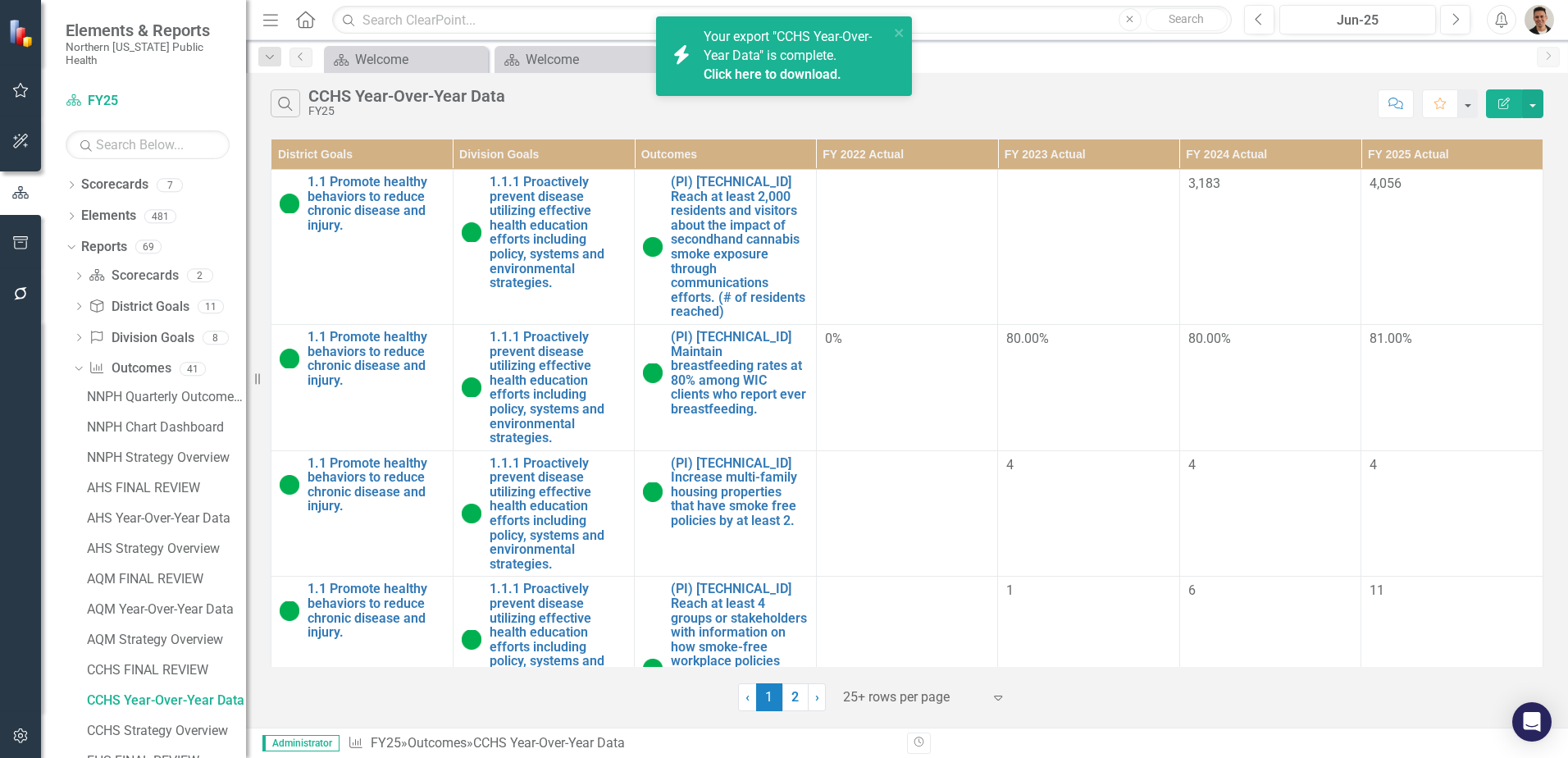
click at [817, 73] on link "Click here to download." at bounding box center [773, 74] width 138 height 15
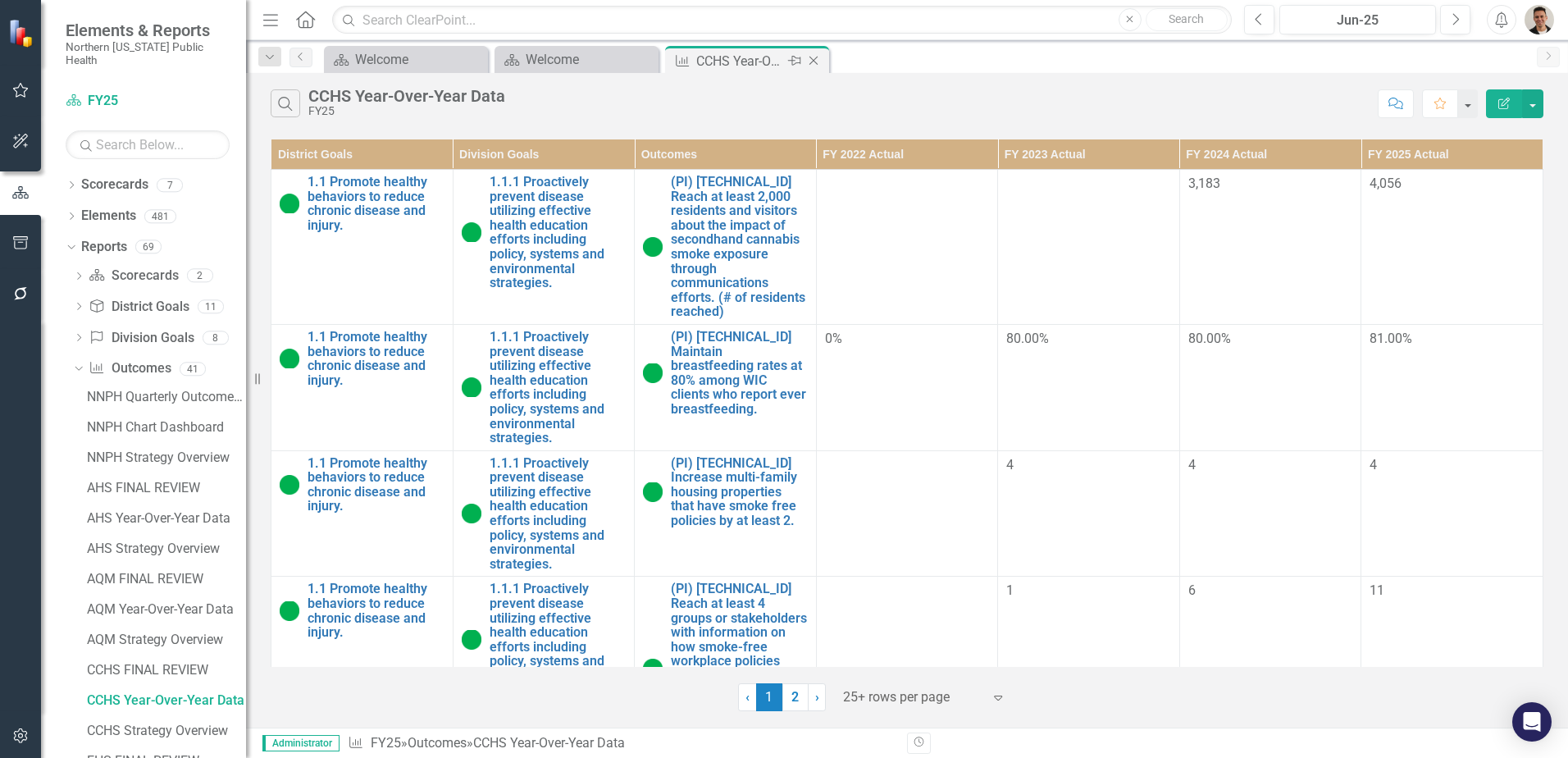
click at [818, 62] on icon "Close" at bounding box center [813, 60] width 16 height 13
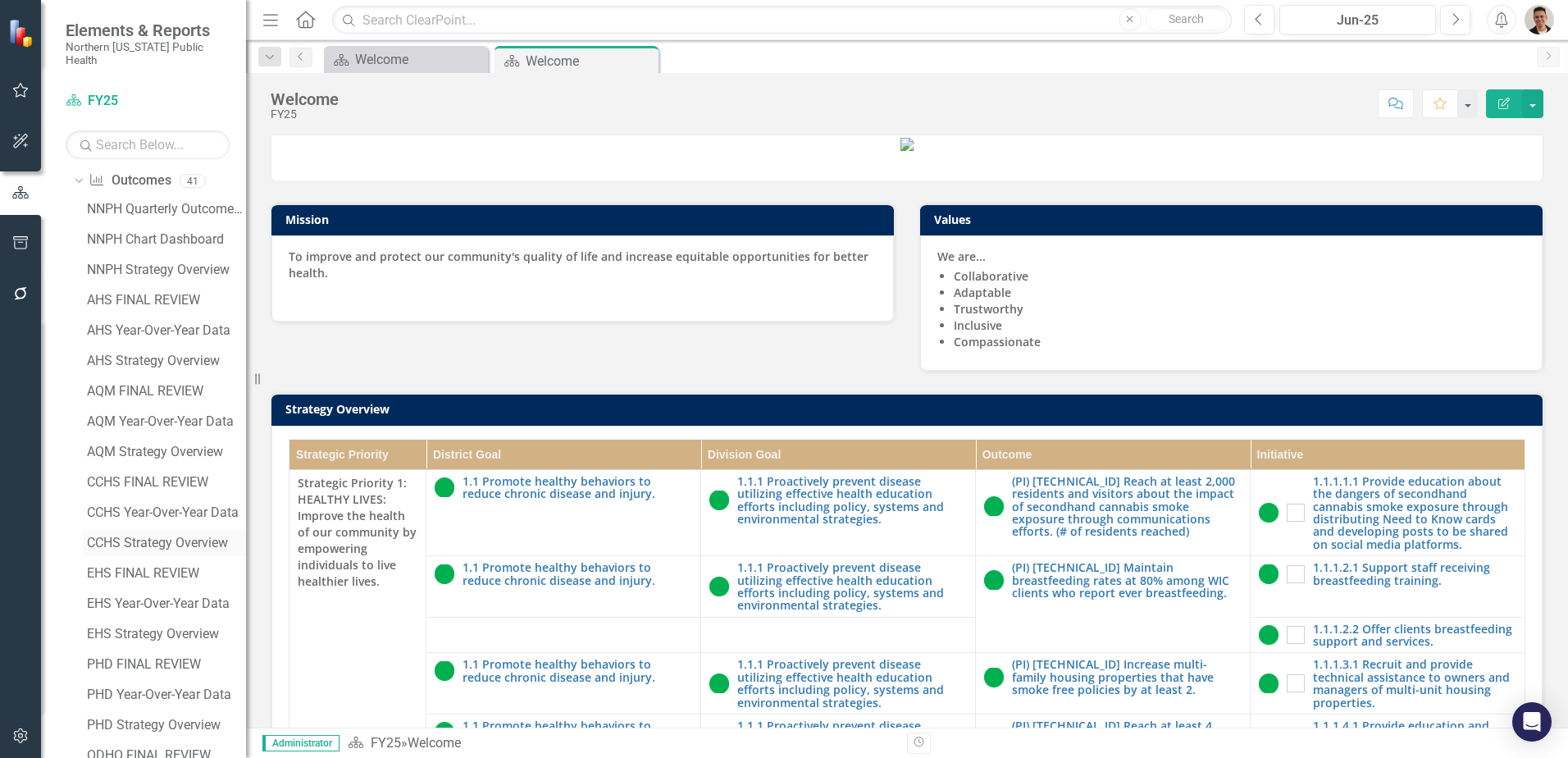
scroll to position [328, 0]
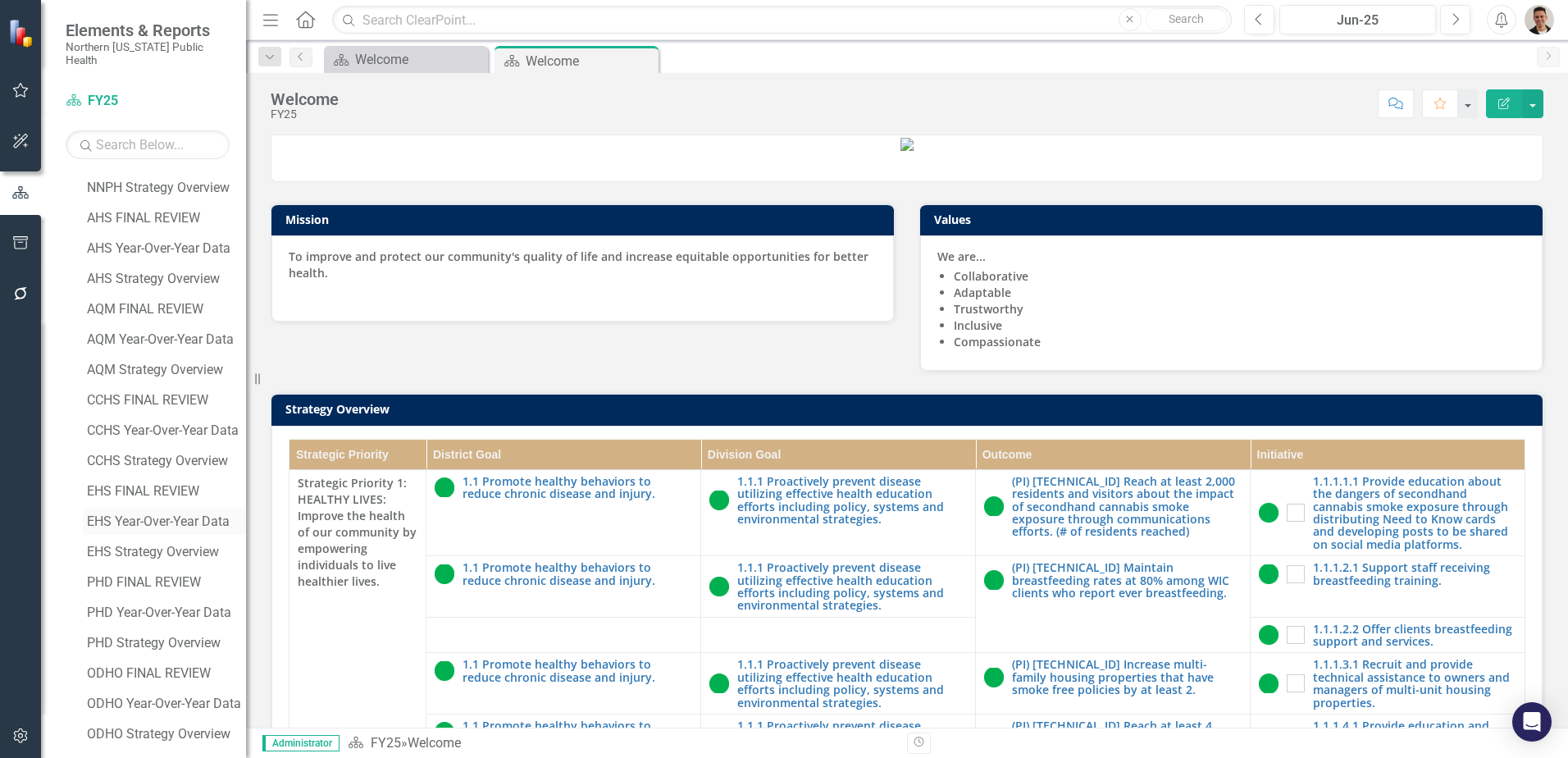
click at [168, 514] on div "EHS Year-Over-Year Data" at bounding box center [166, 521] width 159 height 14
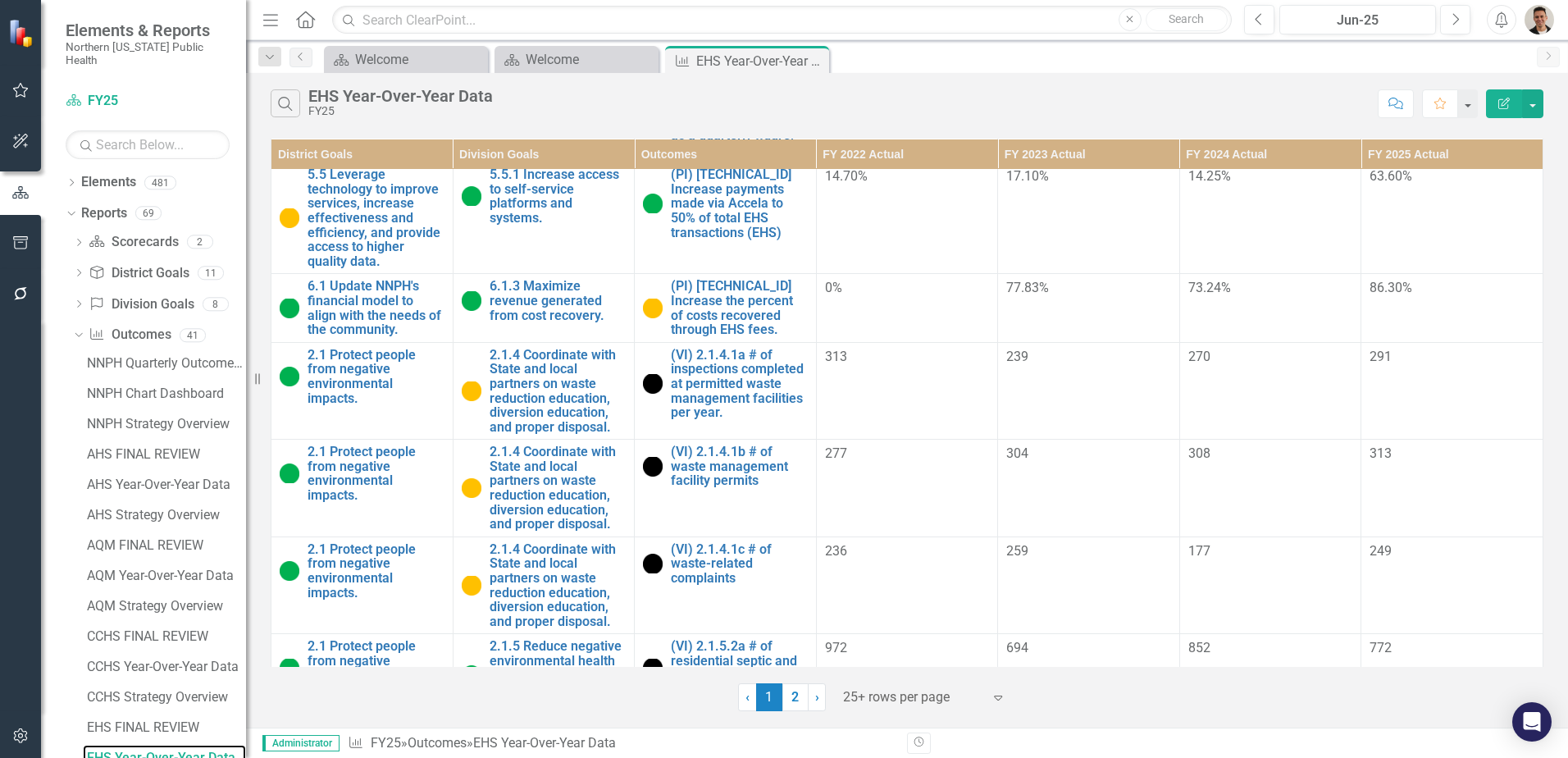
scroll to position [1640, 0]
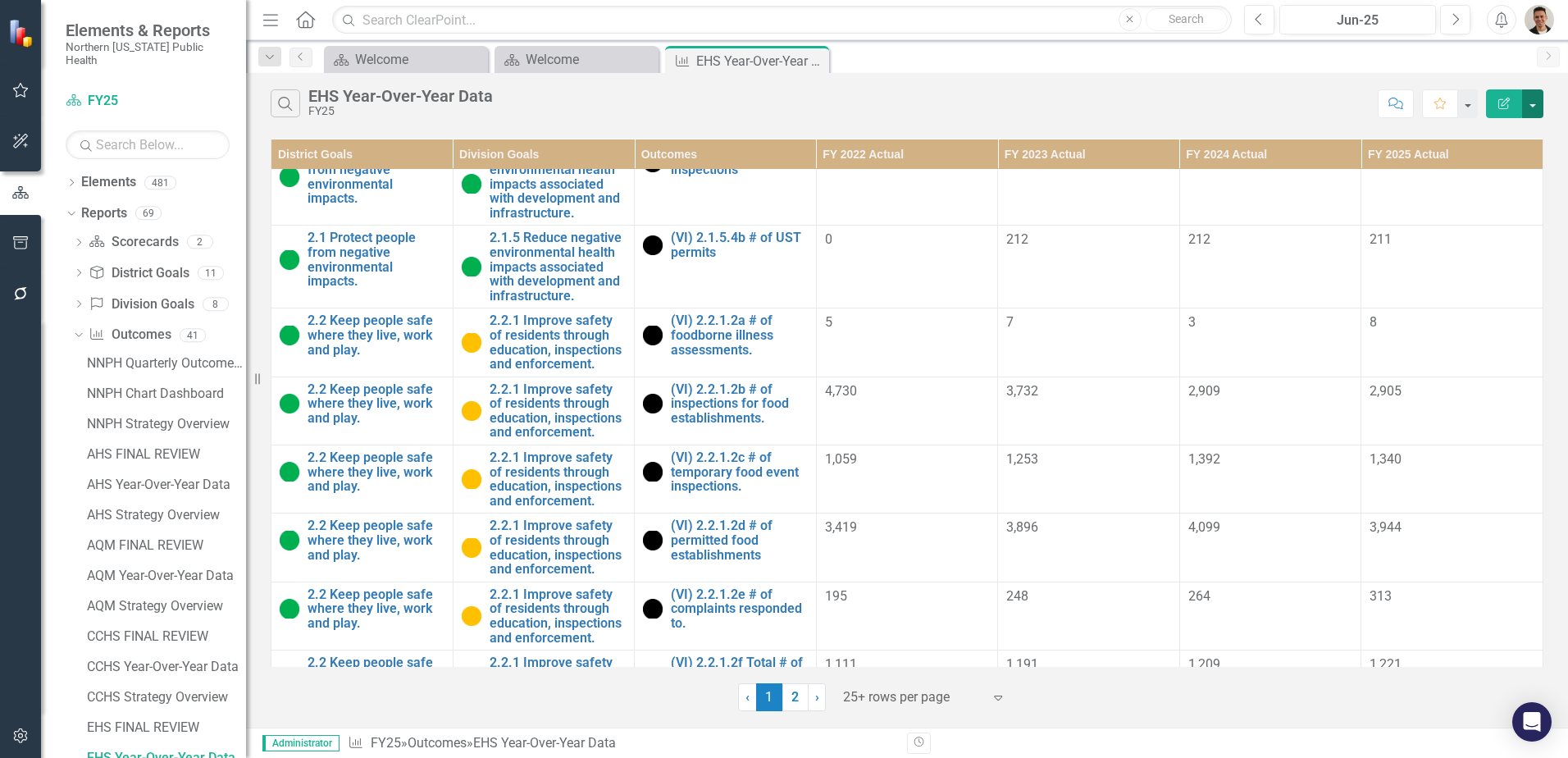
click at [1538, 107] on button "button" at bounding box center [1532, 104] width 21 height 29
click at [1493, 162] on link "PDF Export to PDF" at bounding box center [1478, 167] width 129 height 31
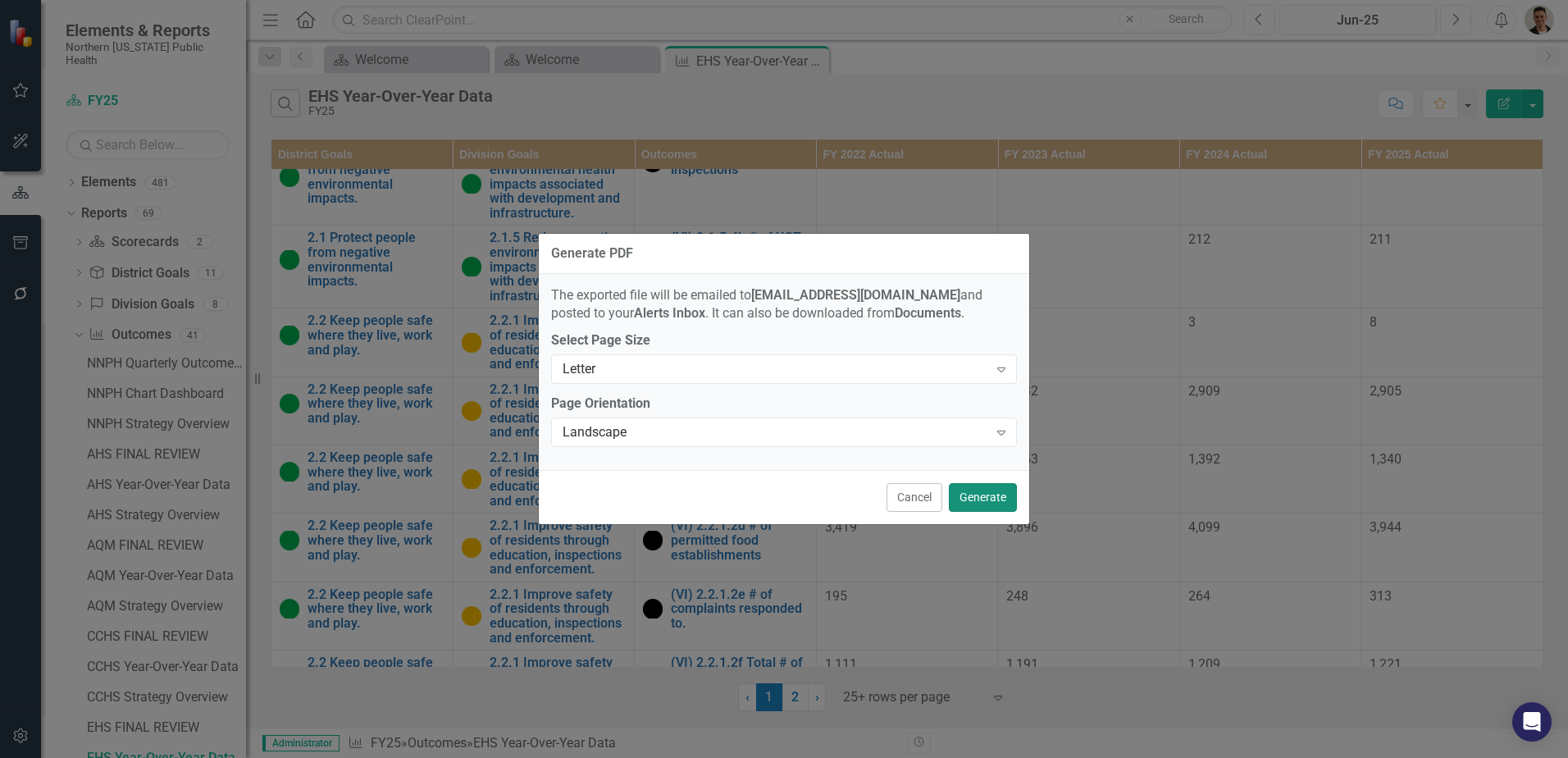
click at [988, 497] on button "Generate" at bounding box center [983, 498] width 68 height 29
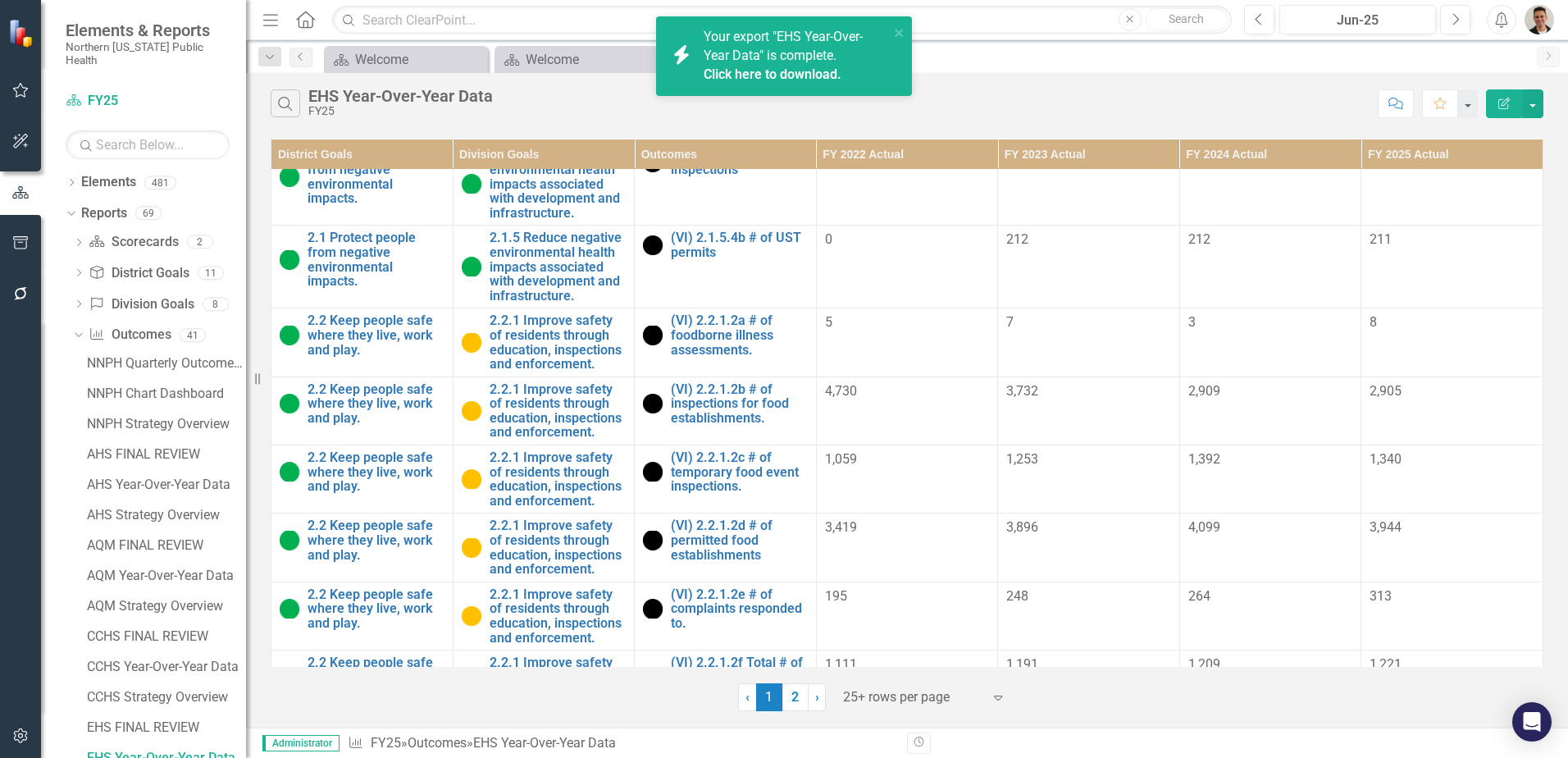
click at [793, 71] on link "Click here to download." at bounding box center [773, 74] width 138 height 15
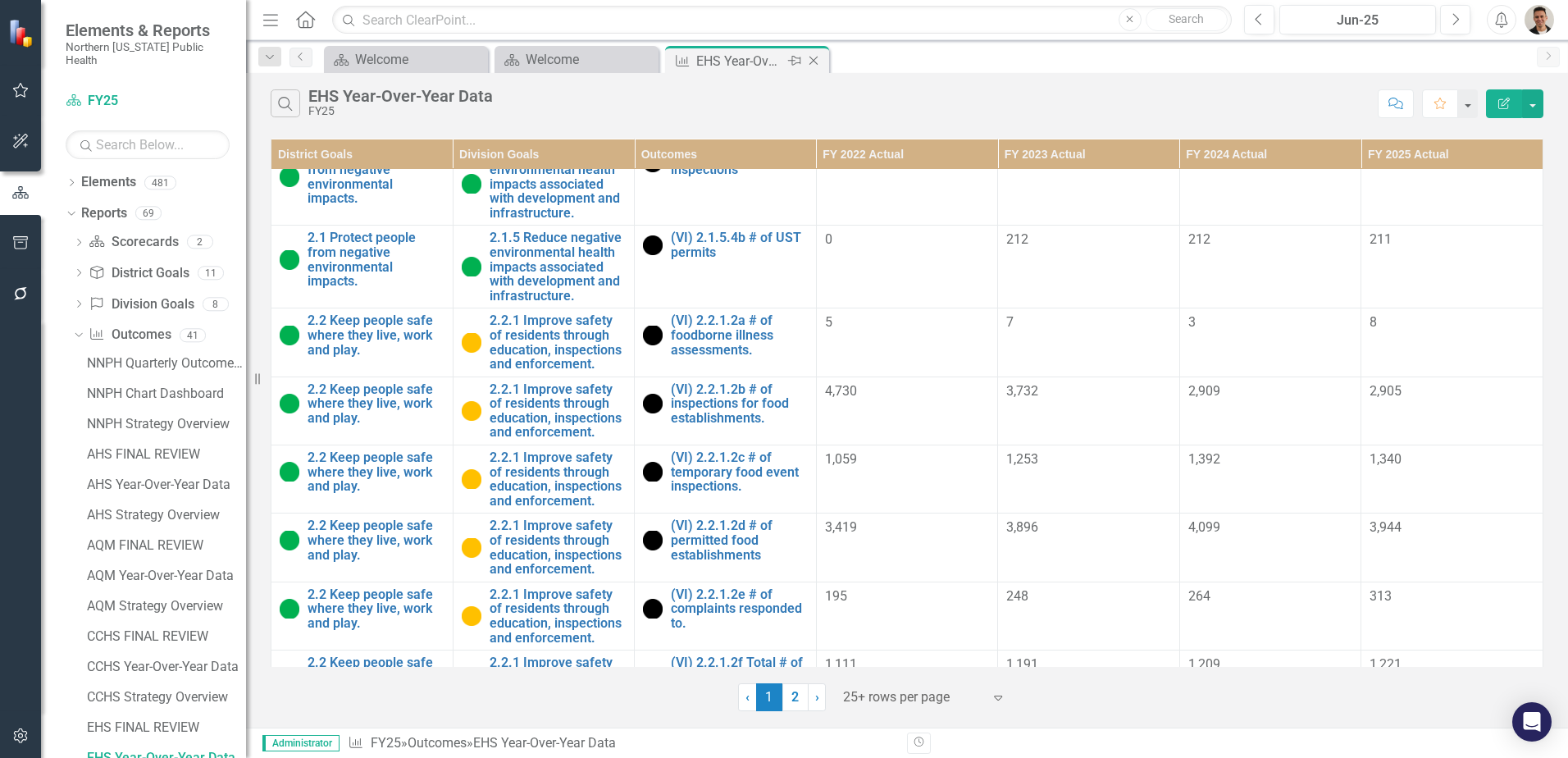
click at [817, 57] on icon "Close" at bounding box center [813, 60] width 16 height 13
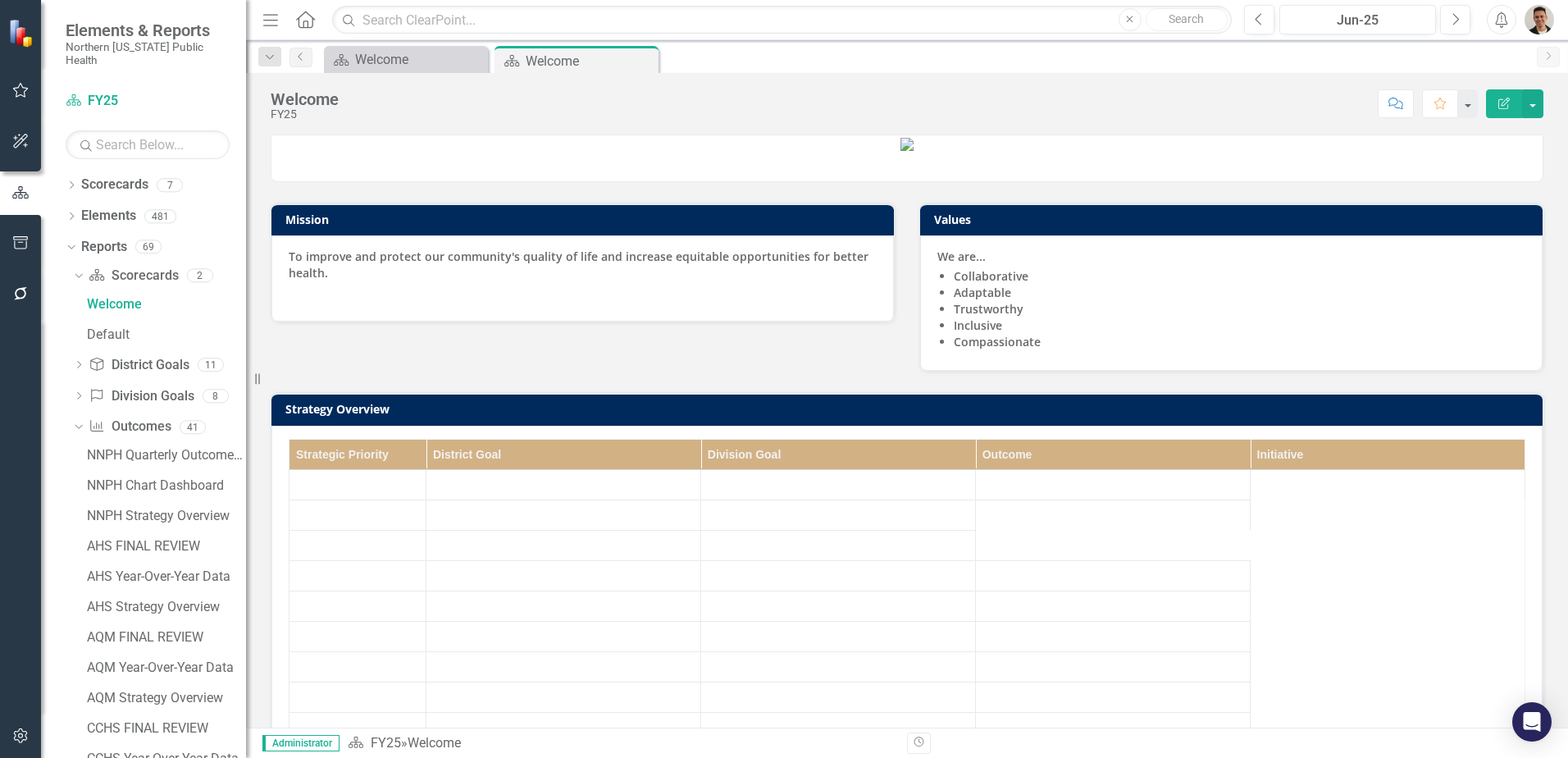
drag, startPoint x: 817, startPoint y: 57, endPoint x: 309, endPoint y: 333, distance: 578.1
click at [655, 67] on div "Scorecard Welcome Pin Close" at bounding box center [576, 60] width 164 height 27
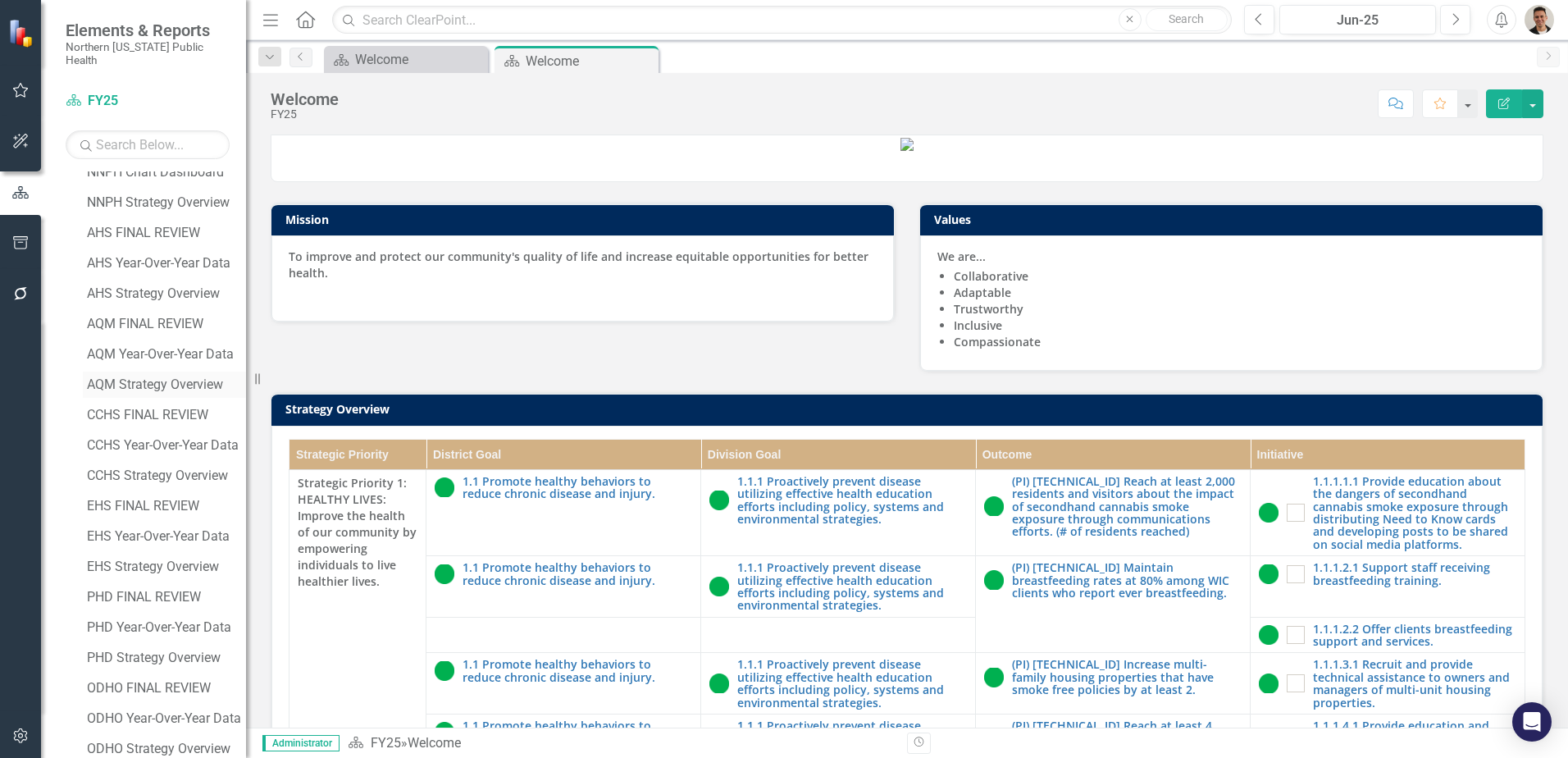
scroll to position [328, 0]
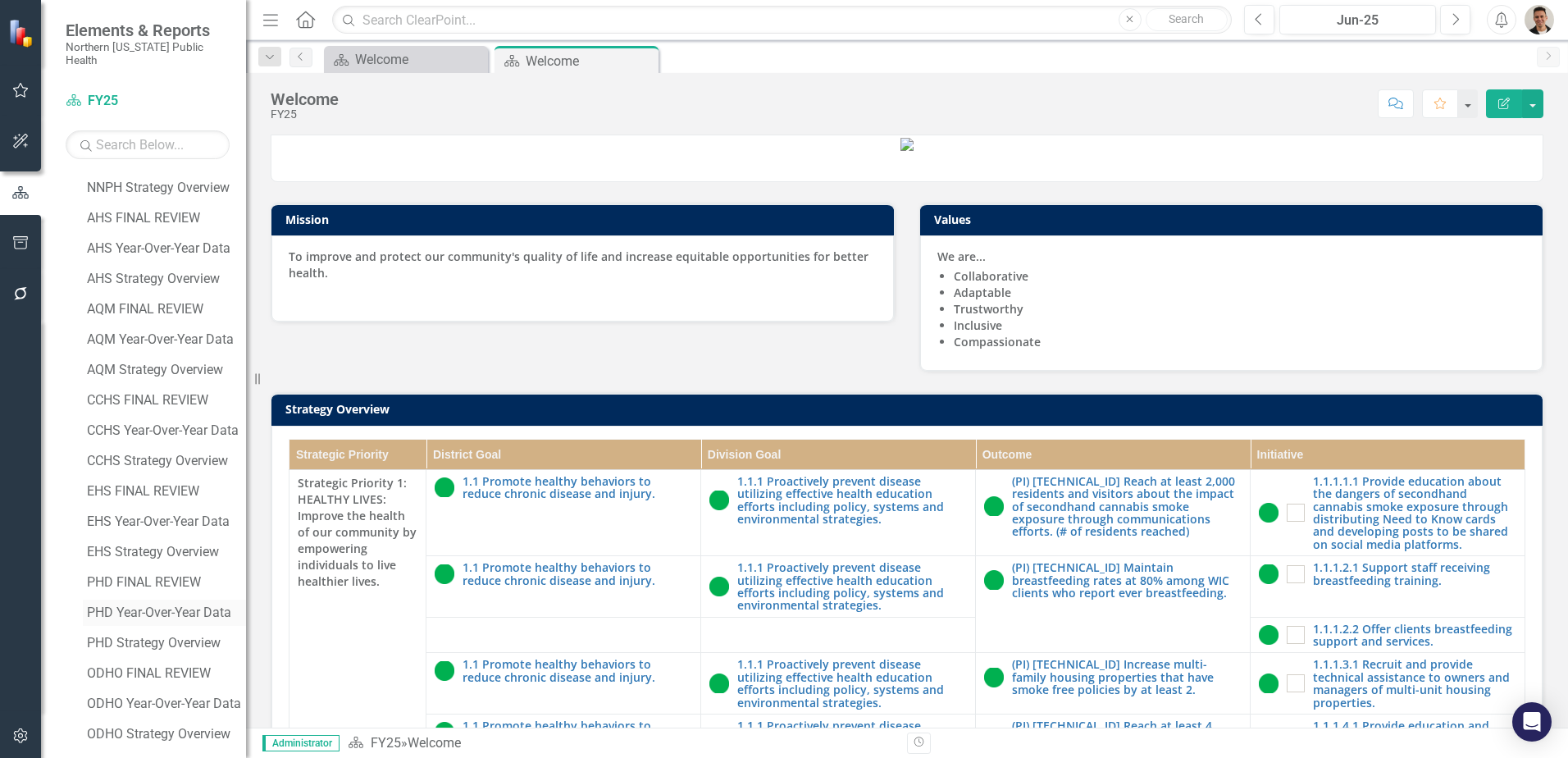
click at [181, 605] on div "PHD Year-Over-Year Data" at bounding box center [166, 612] width 159 height 14
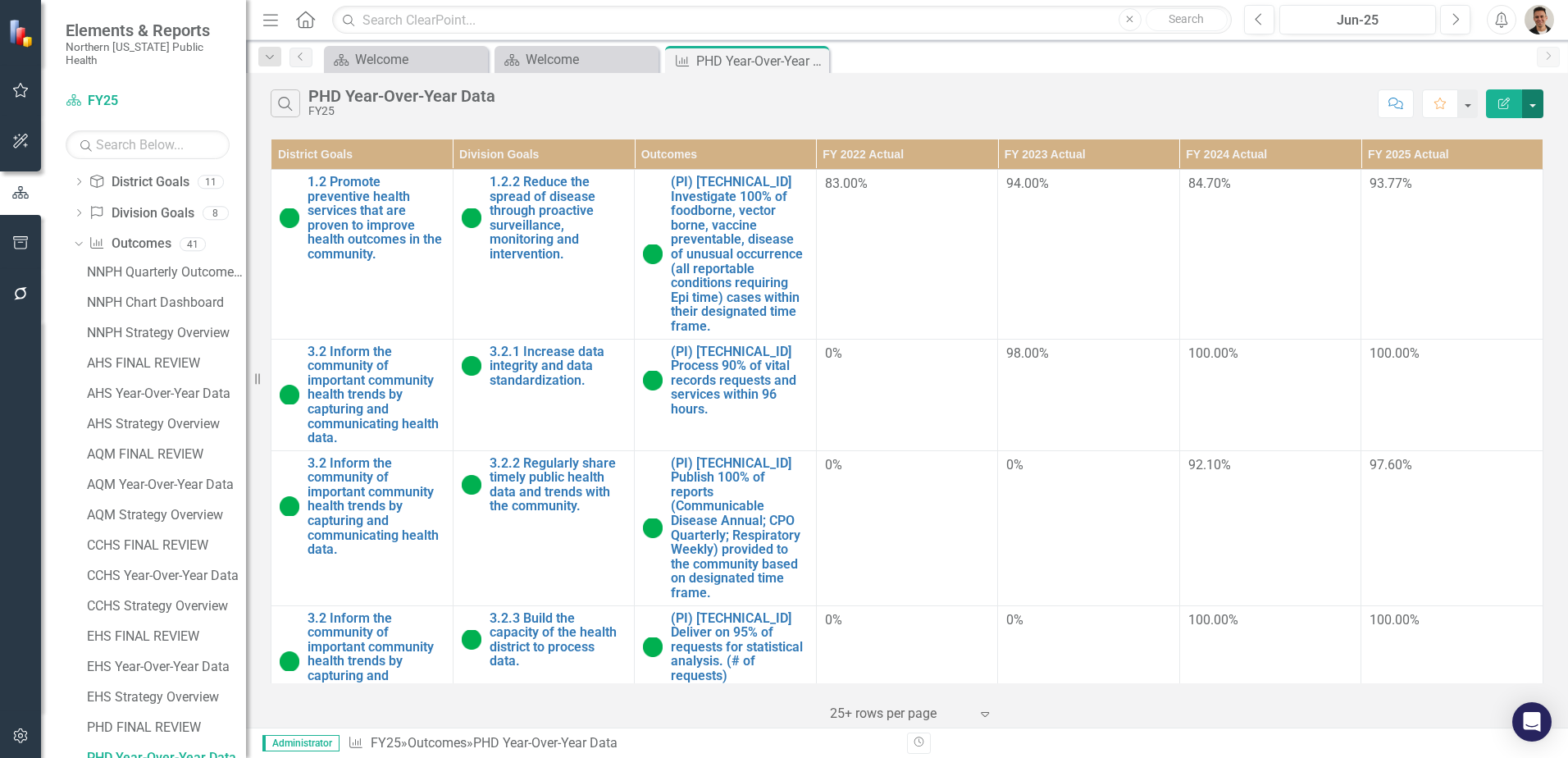
click at [1531, 108] on button "button" at bounding box center [1532, 104] width 21 height 29
click at [1505, 174] on link "PDF Export to PDF" at bounding box center [1478, 167] width 129 height 31
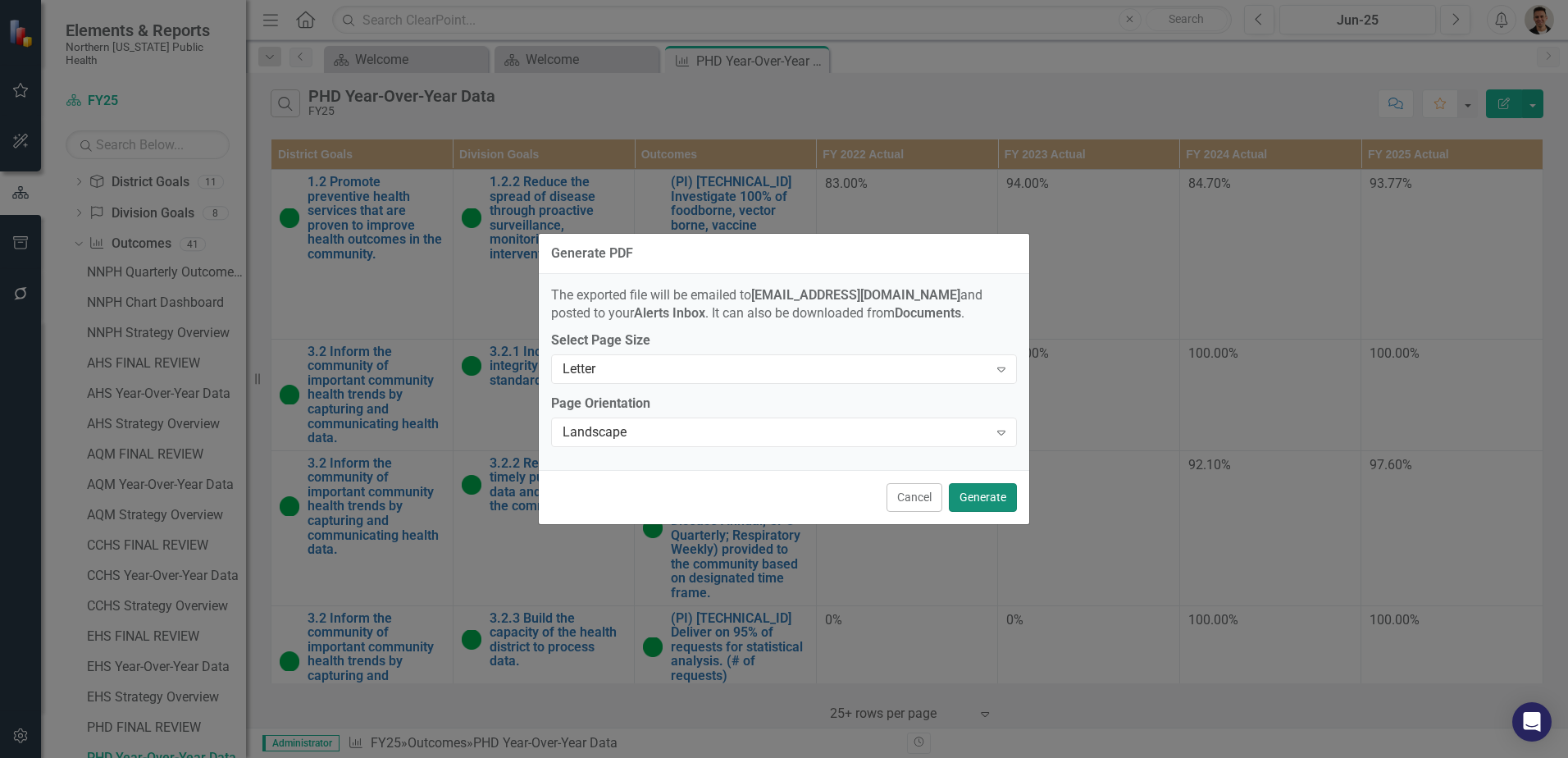
click at [972, 496] on button "Generate" at bounding box center [983, 498] width 68 height 29
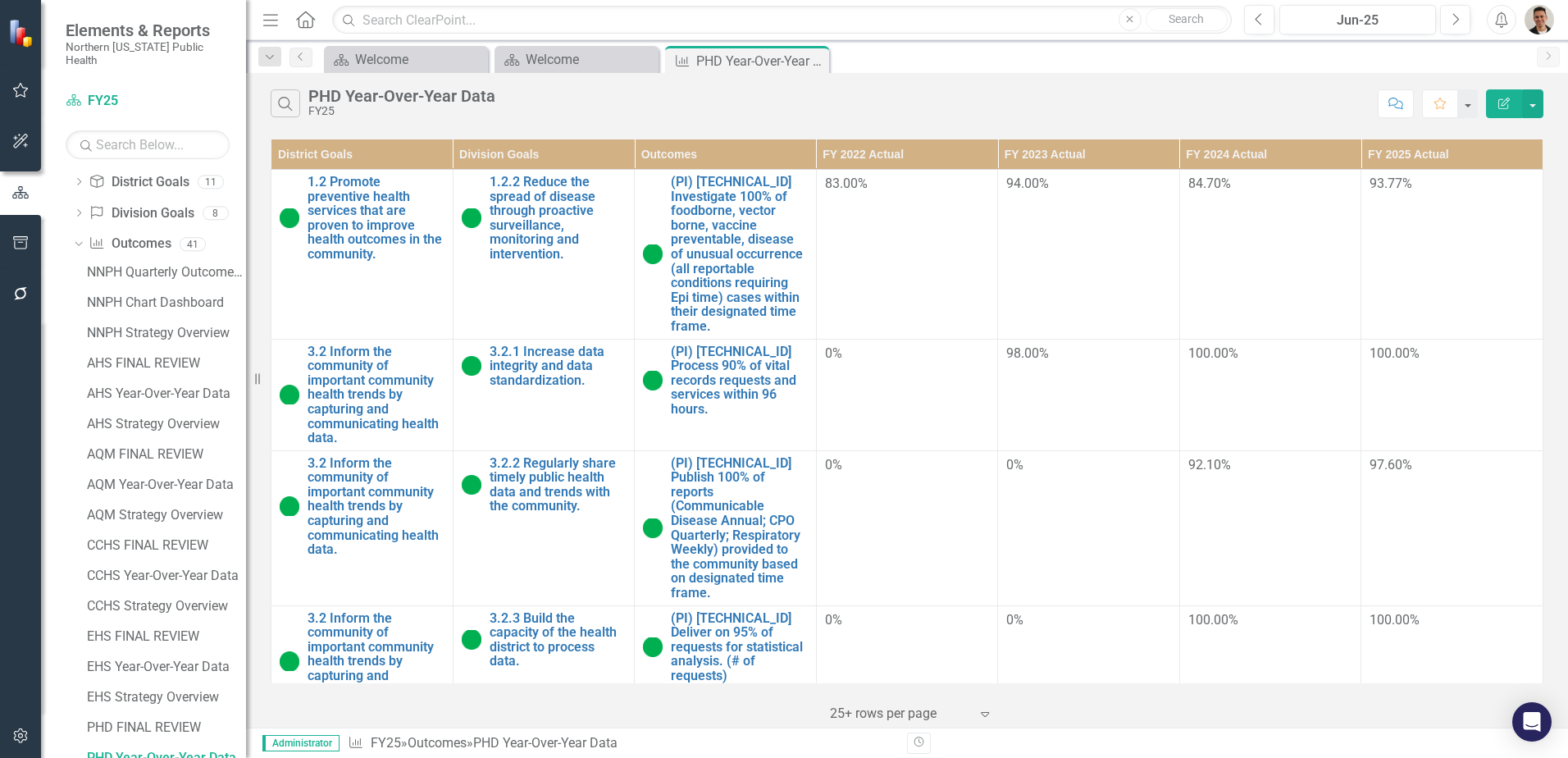
click at [904, 105] on div "Search PHD Year-Over-Year Data FY25" at bounding box center [819, 103] width 1098 height 28
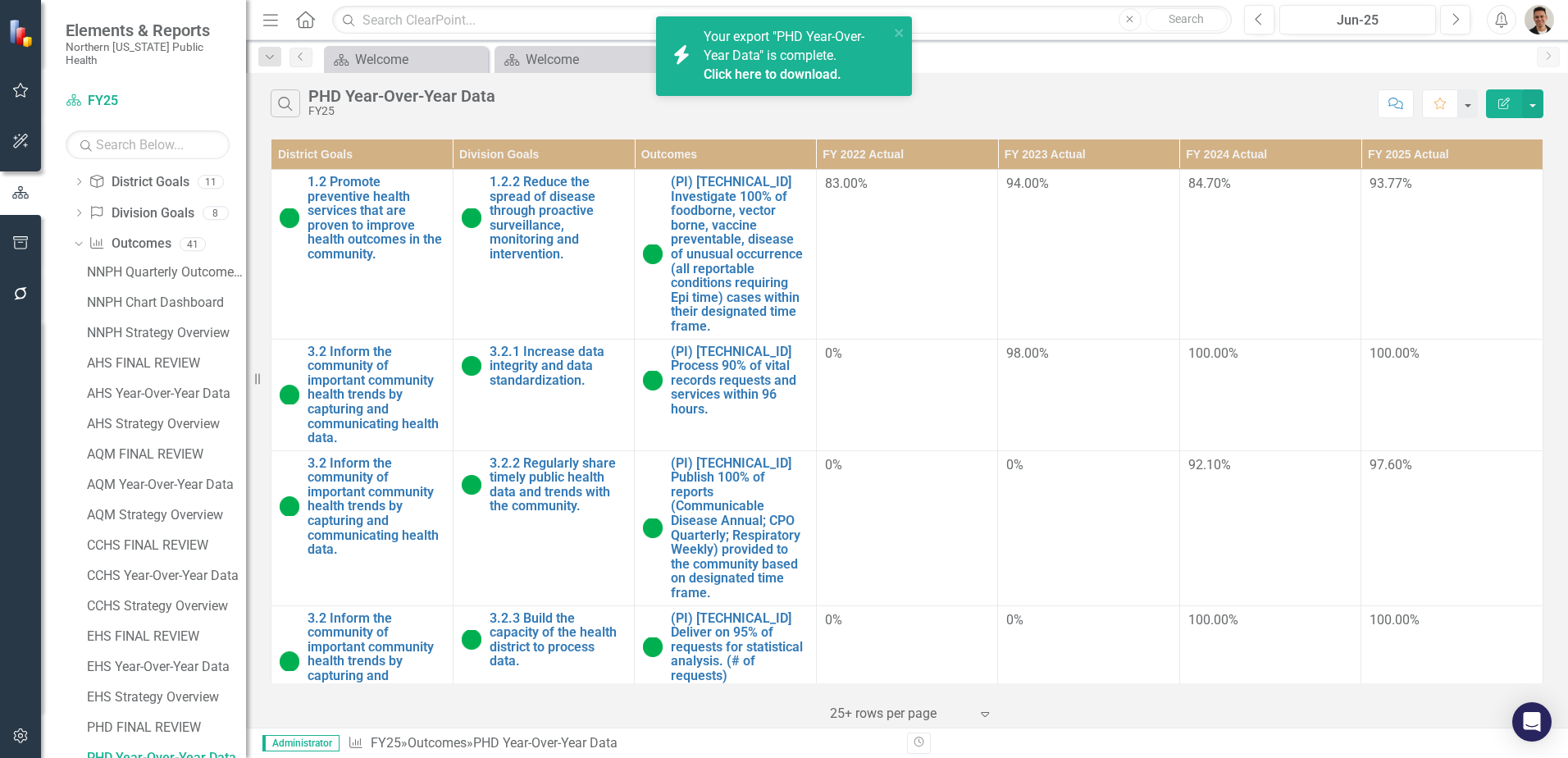
click at [817, 75] on link "Click here to download." at bounding box center [773, 74] width 138 height 15
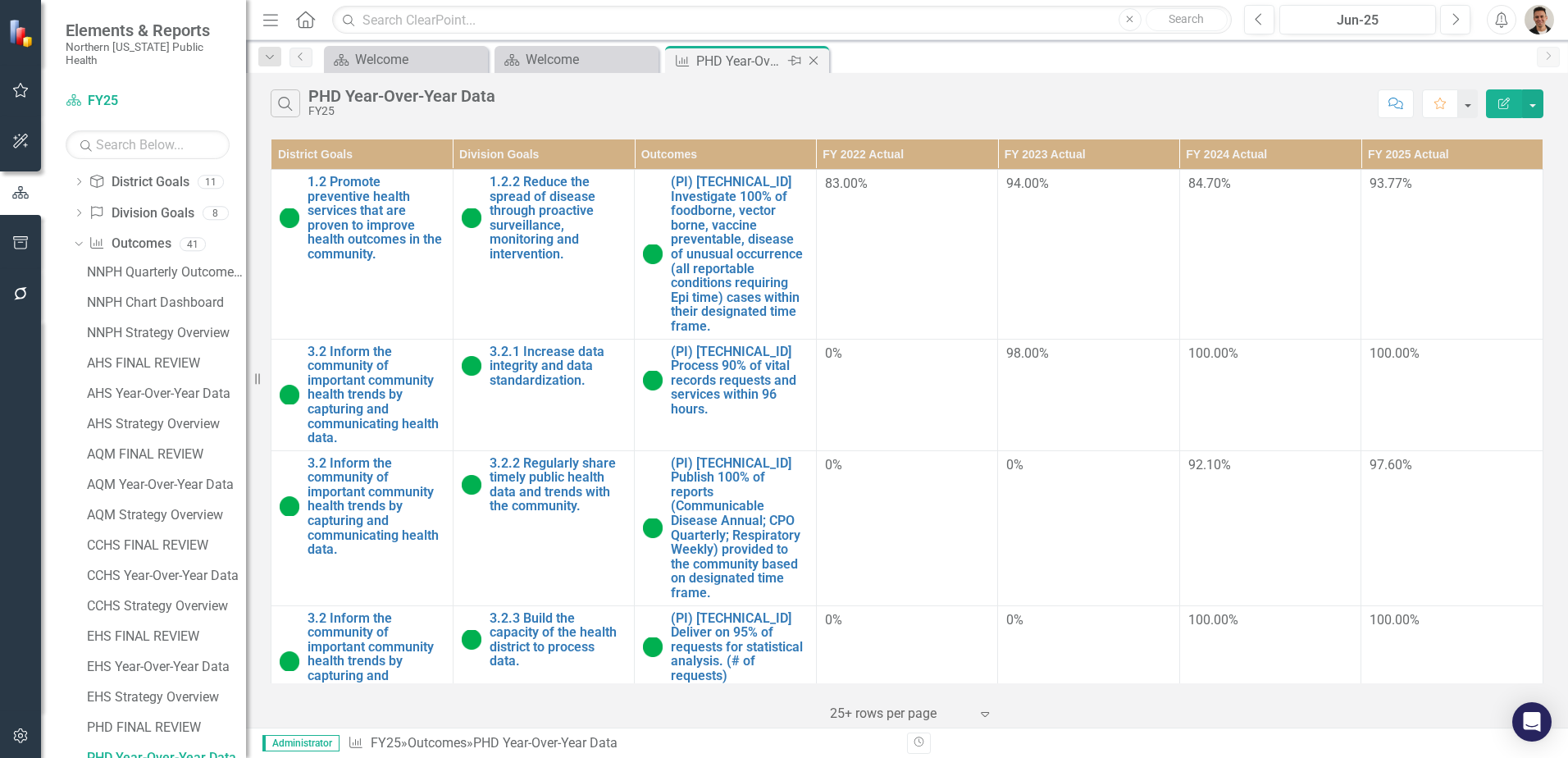
click at [813, 64] on icon "Close" at bounding box center [813, 60] width 16 height 13
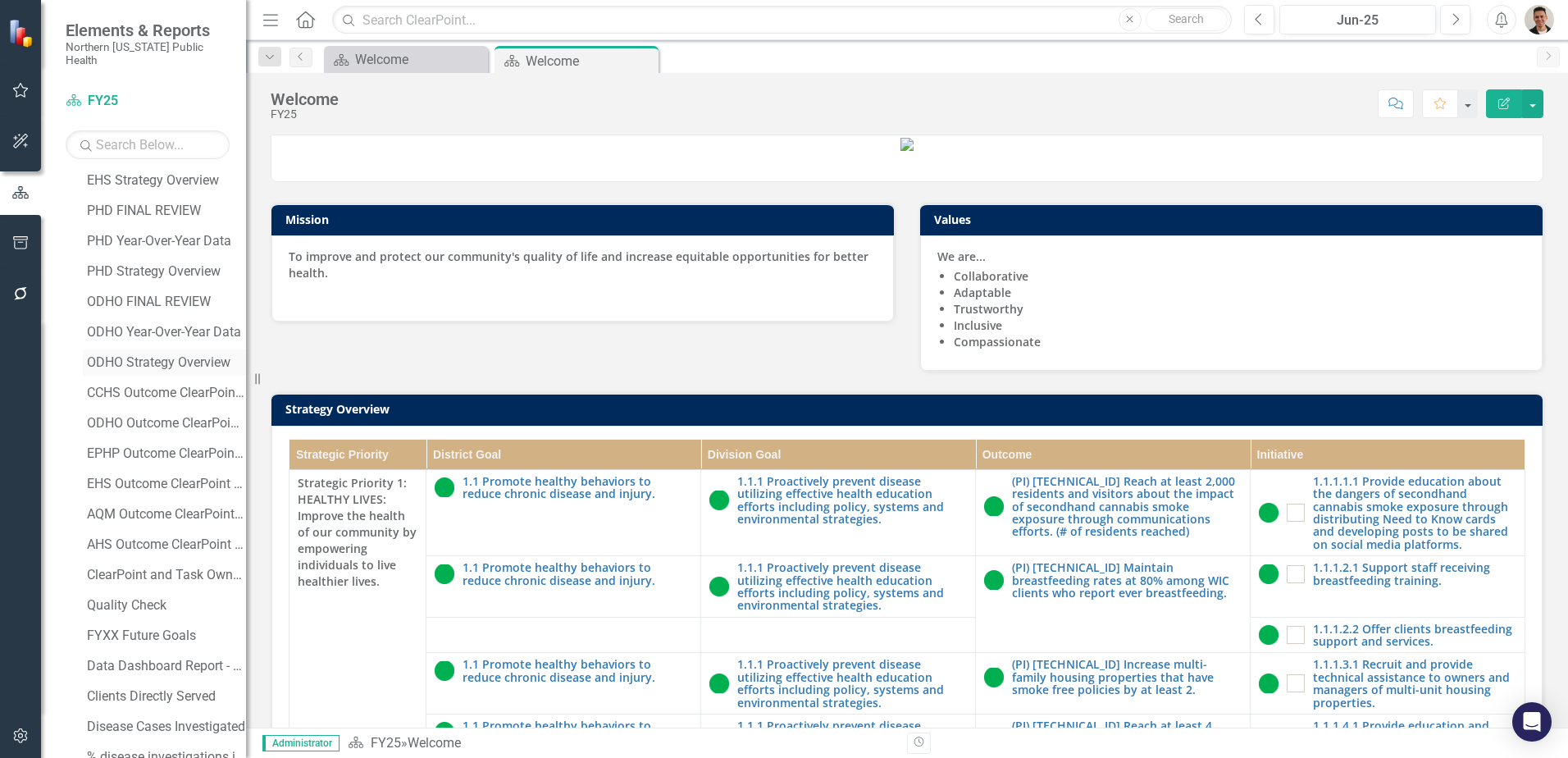
scroll to position [670, 0]
click at [173, 353] on div "ODHO Year-Over-Year Data" at bounding box center [166, 360] width 159 height 14
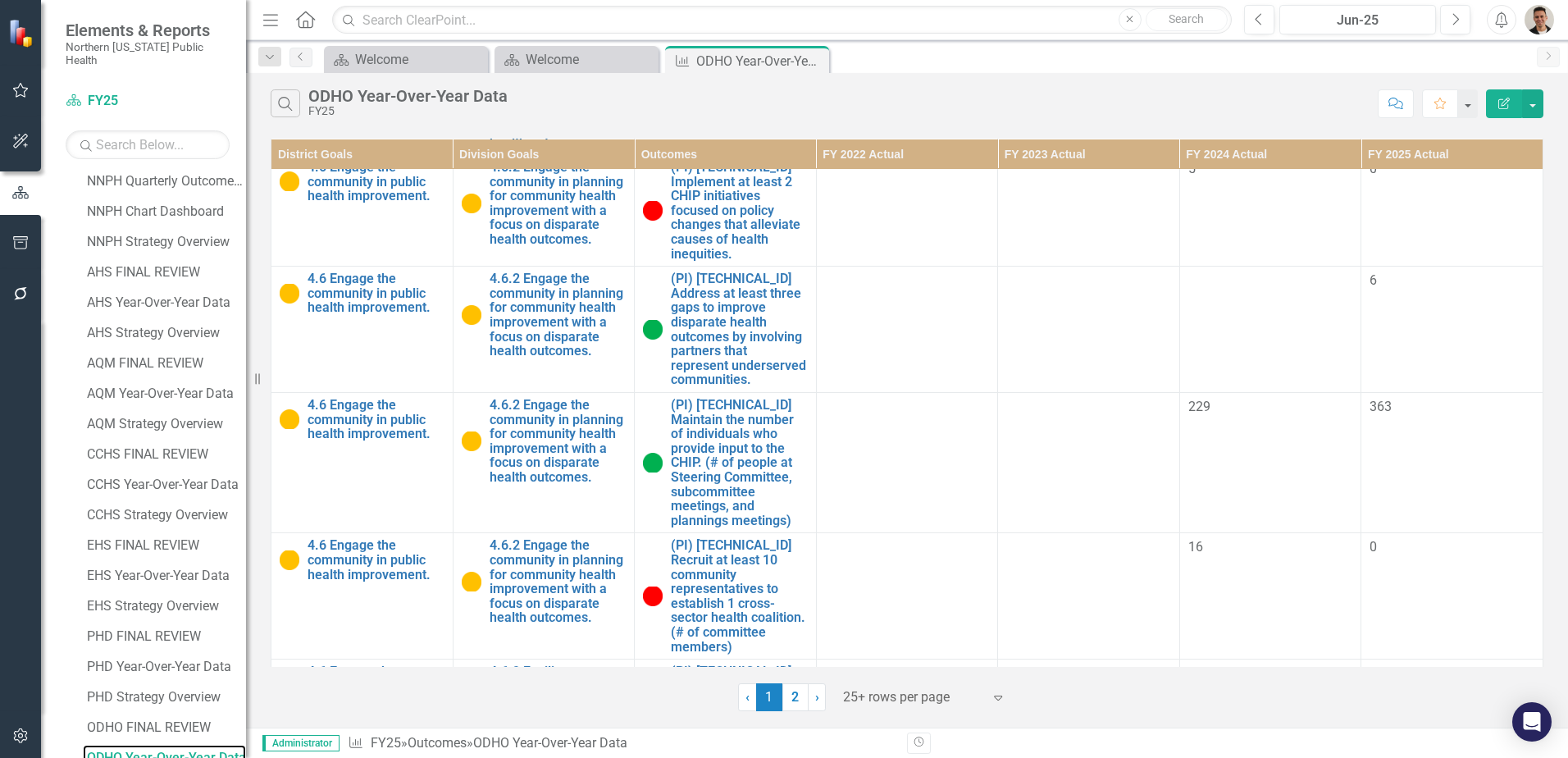
scroll to position [1312, 0]
click at [818, 64] on icon "Close" at bounding box center [813, 60] width 16 height 13
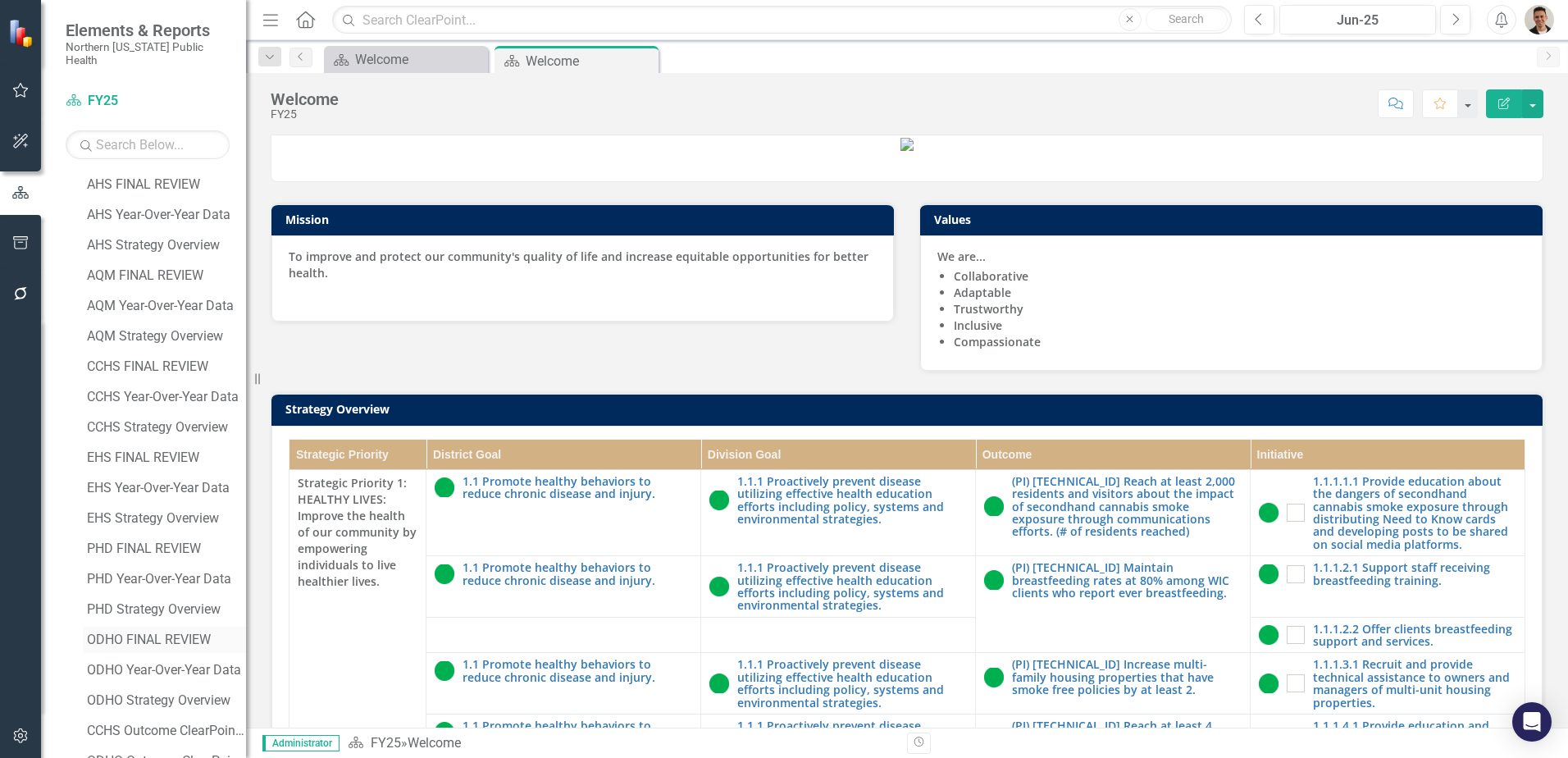
scroll to position [410, 0]
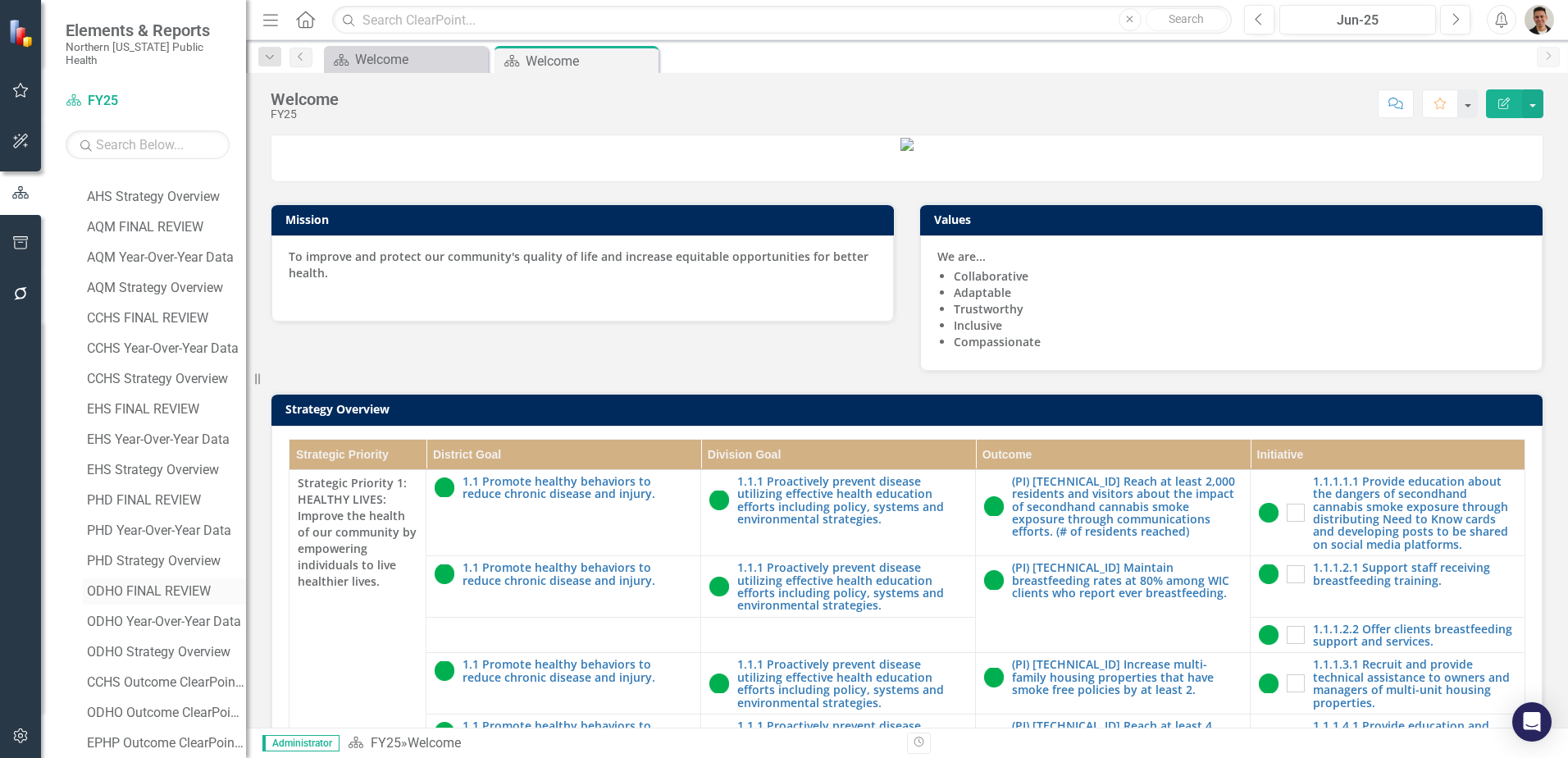
click at [152, 584] on div "ODHO FINAL REVIEW" at bounding box center [166, 590] width 159 height 14
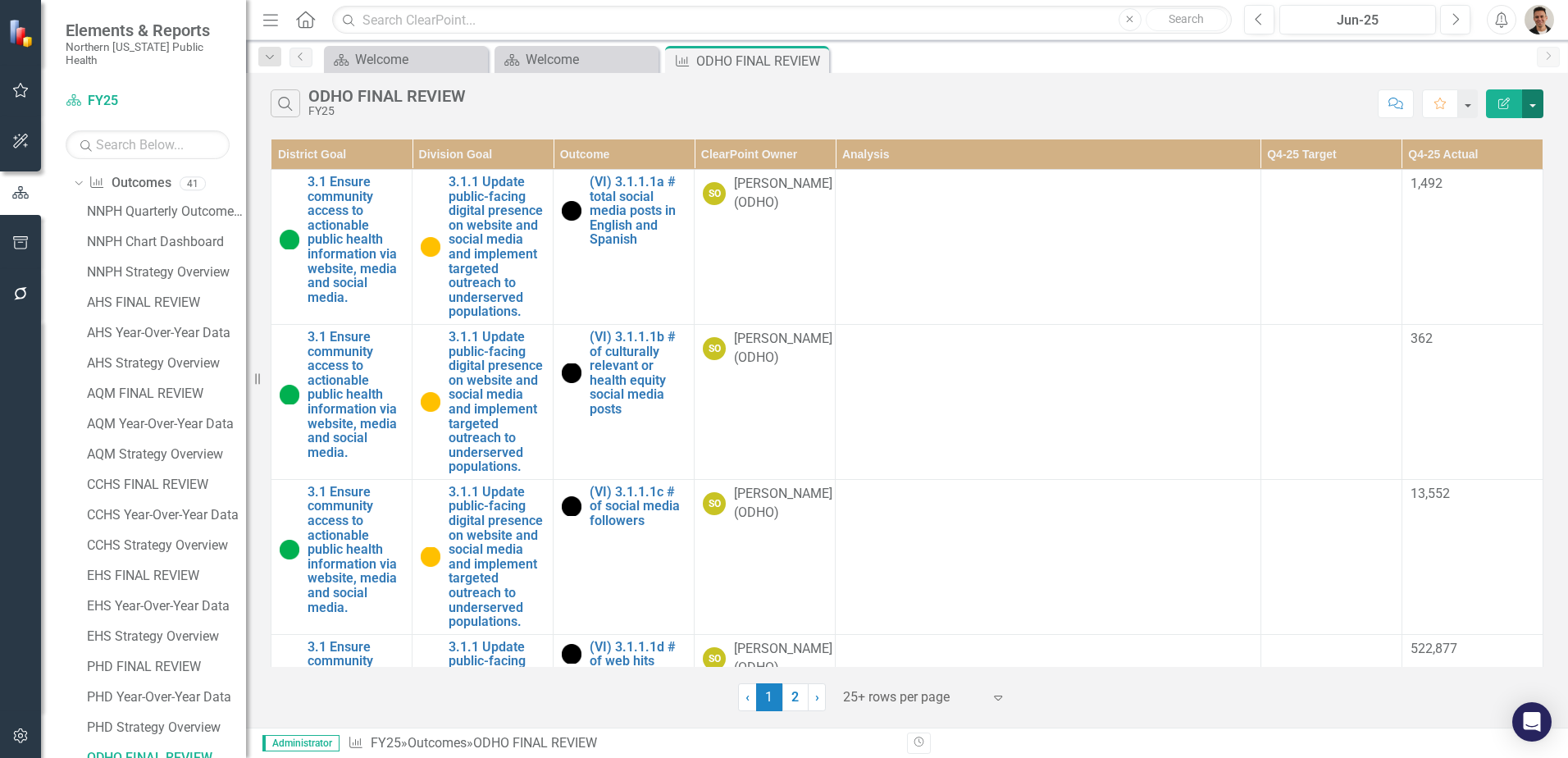
click at [1528, 105] on button "button" at bounding box center [1532, 104] width 21 height 29
click at [1504, 169] on link "PDF Export to PDF" at bounding box center [1478, 167] width 129 height 31
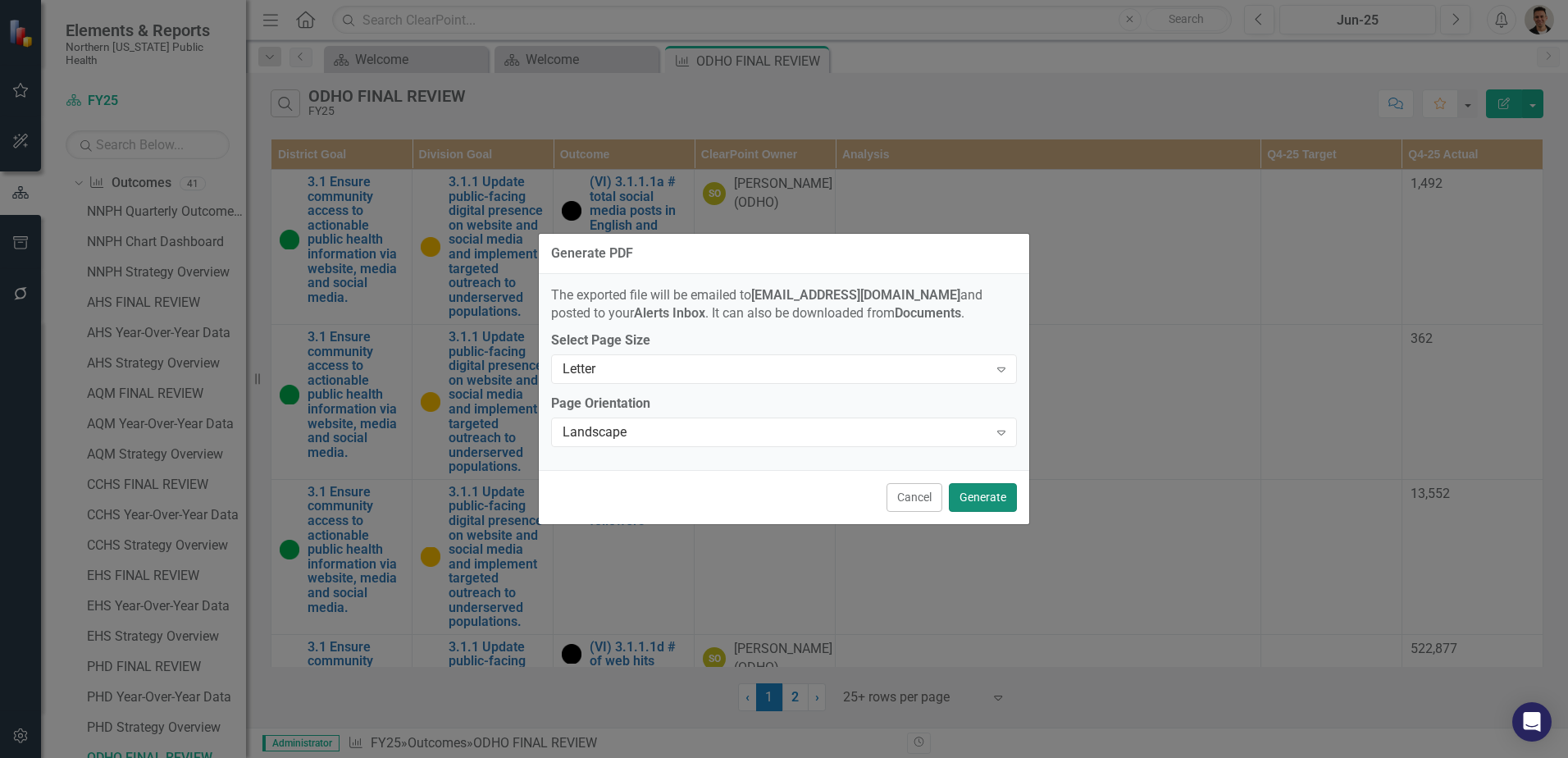
click at [1009, 500] on button "Generate" at bounding box center [983, 498] width 68 height 29
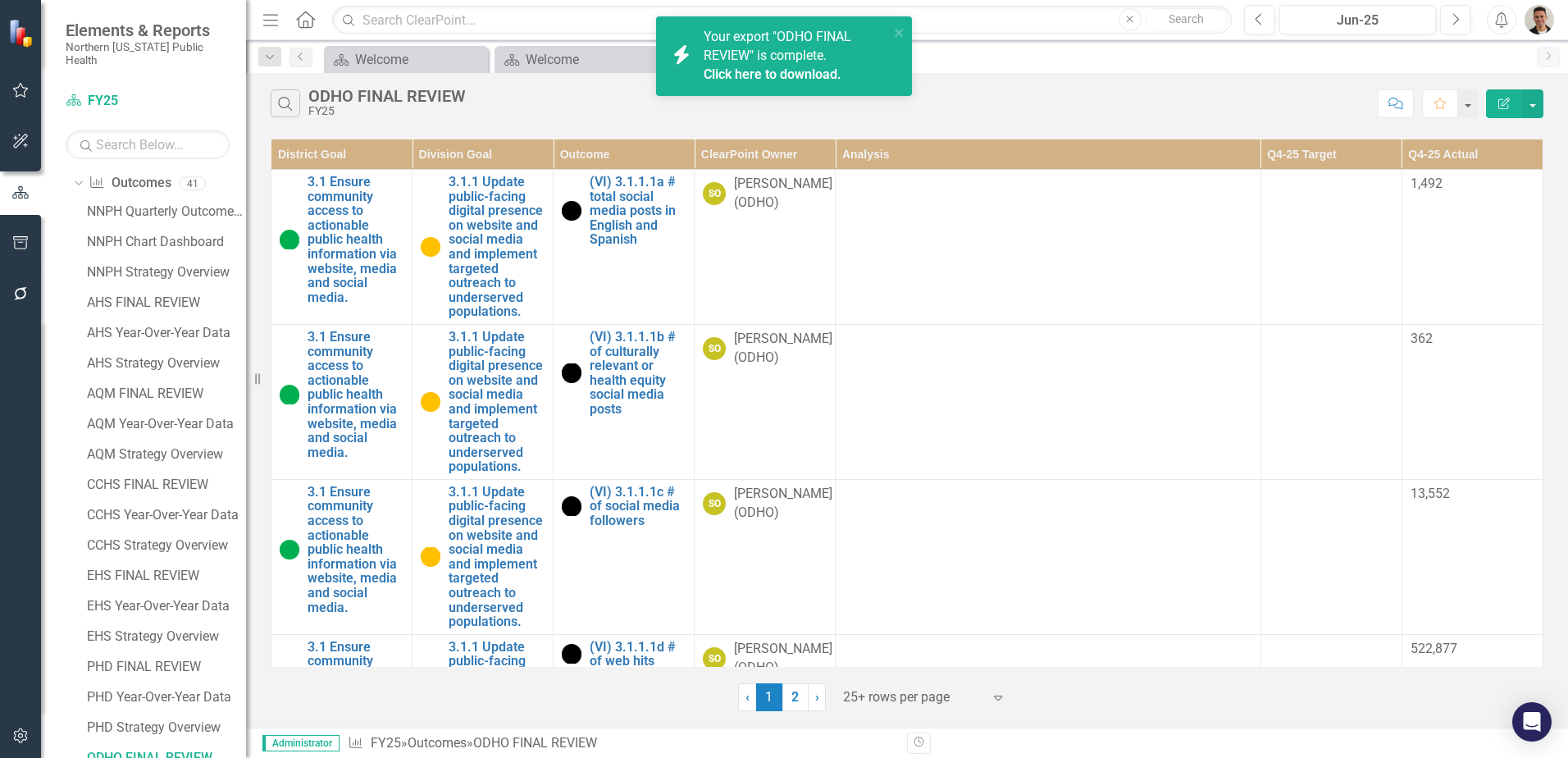
click at [813, 73] on link "Click here to download." at bounding box center [773, 74] width 138 height 15
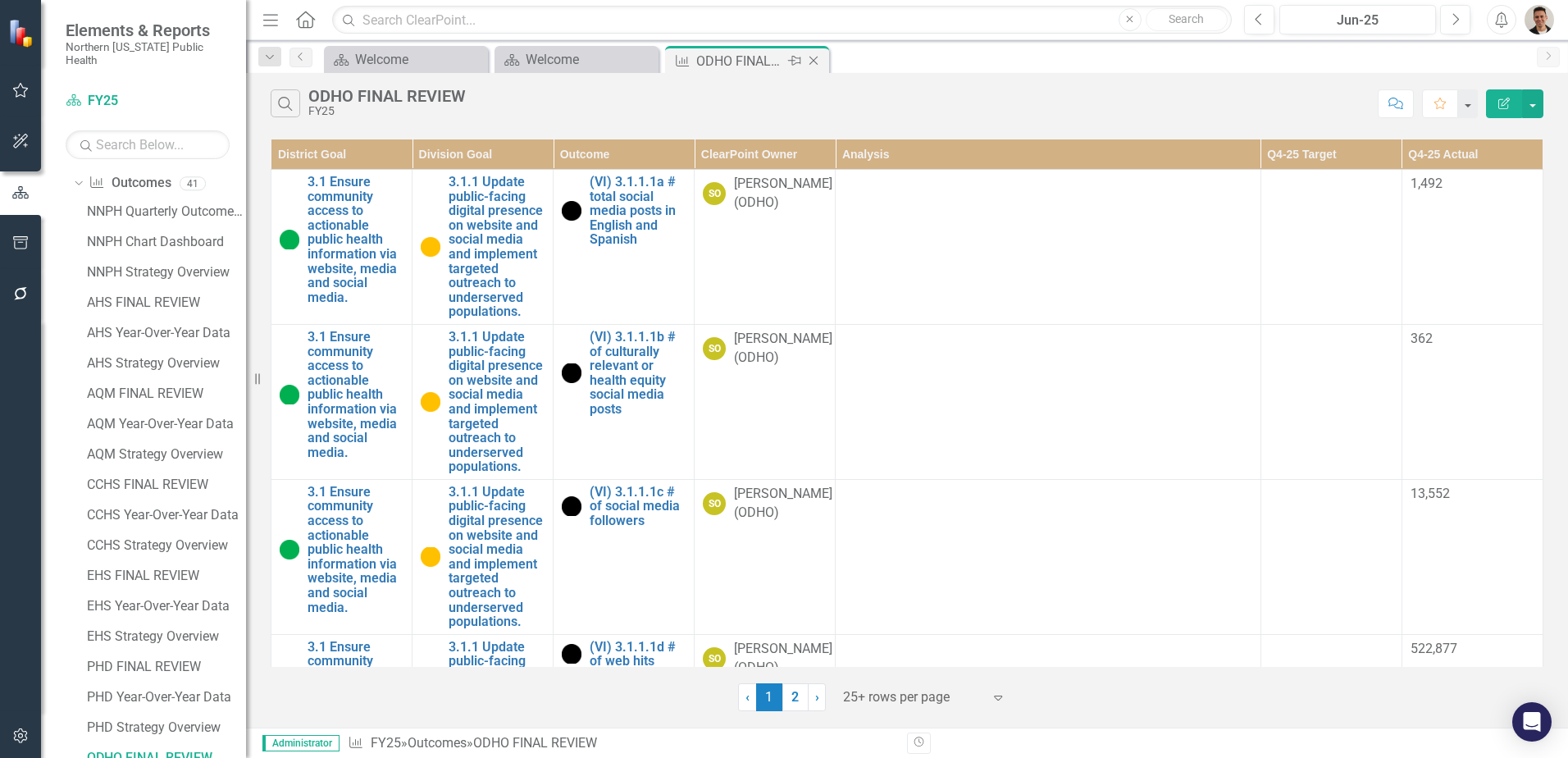
click at [815, 62] on icon at bounding box center [813, 61] width 9 height 9
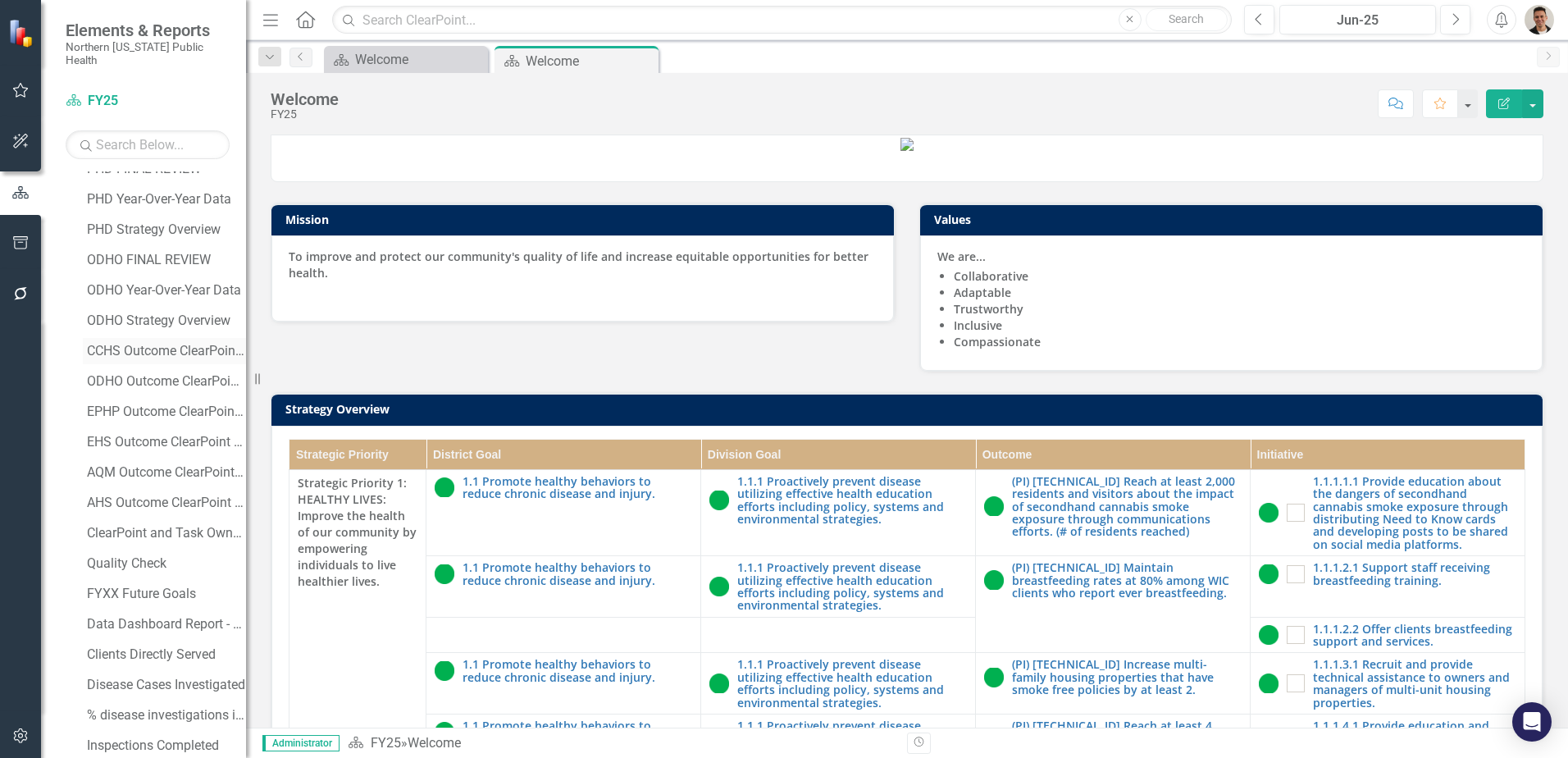
scroll to position [656, 0]
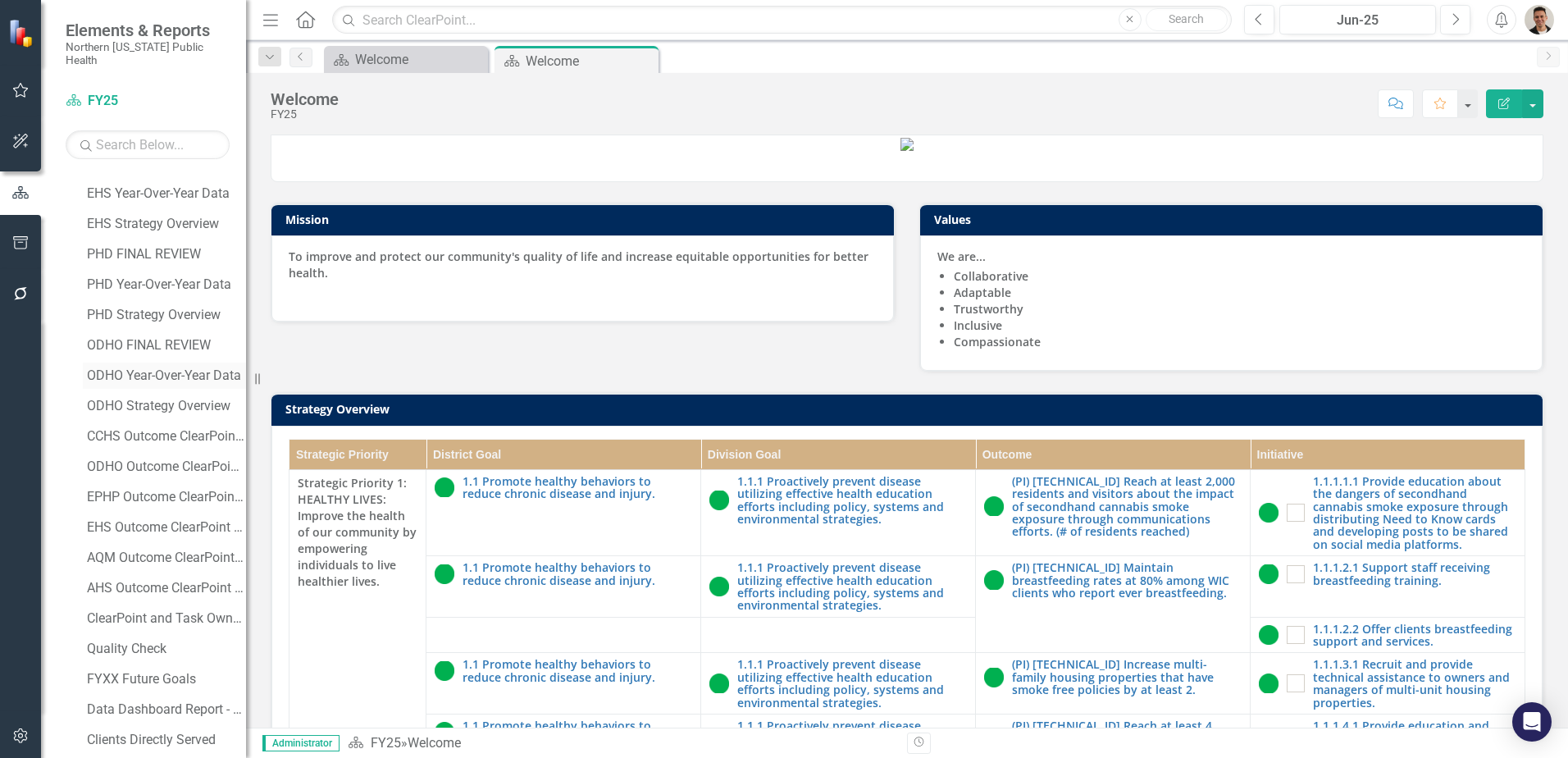
click at [174, 368] on div "ODHO Year-Over-Year Data" at bounding box center [166, 375] width 159 height 14
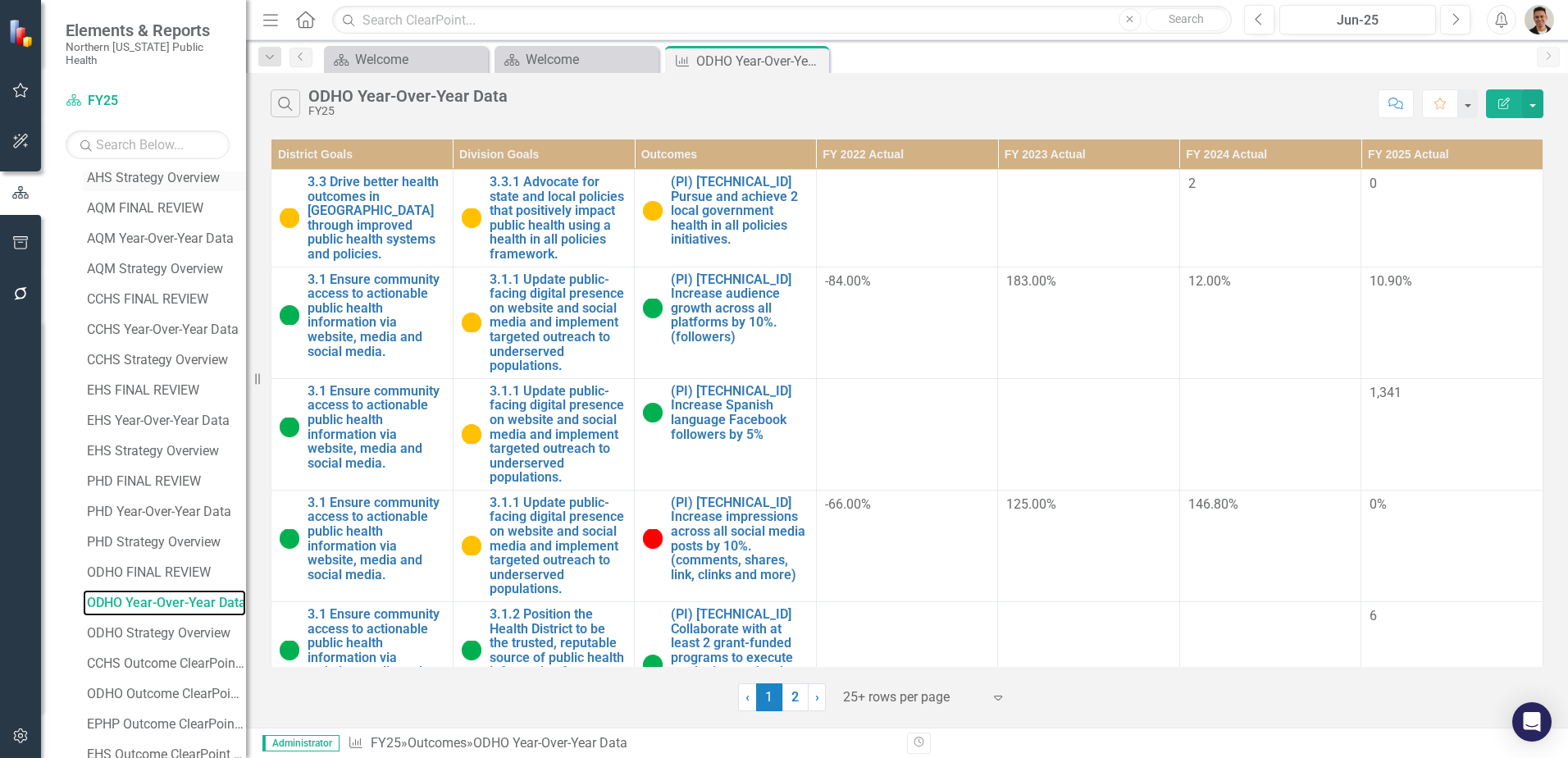
scroll to position [215, 0]
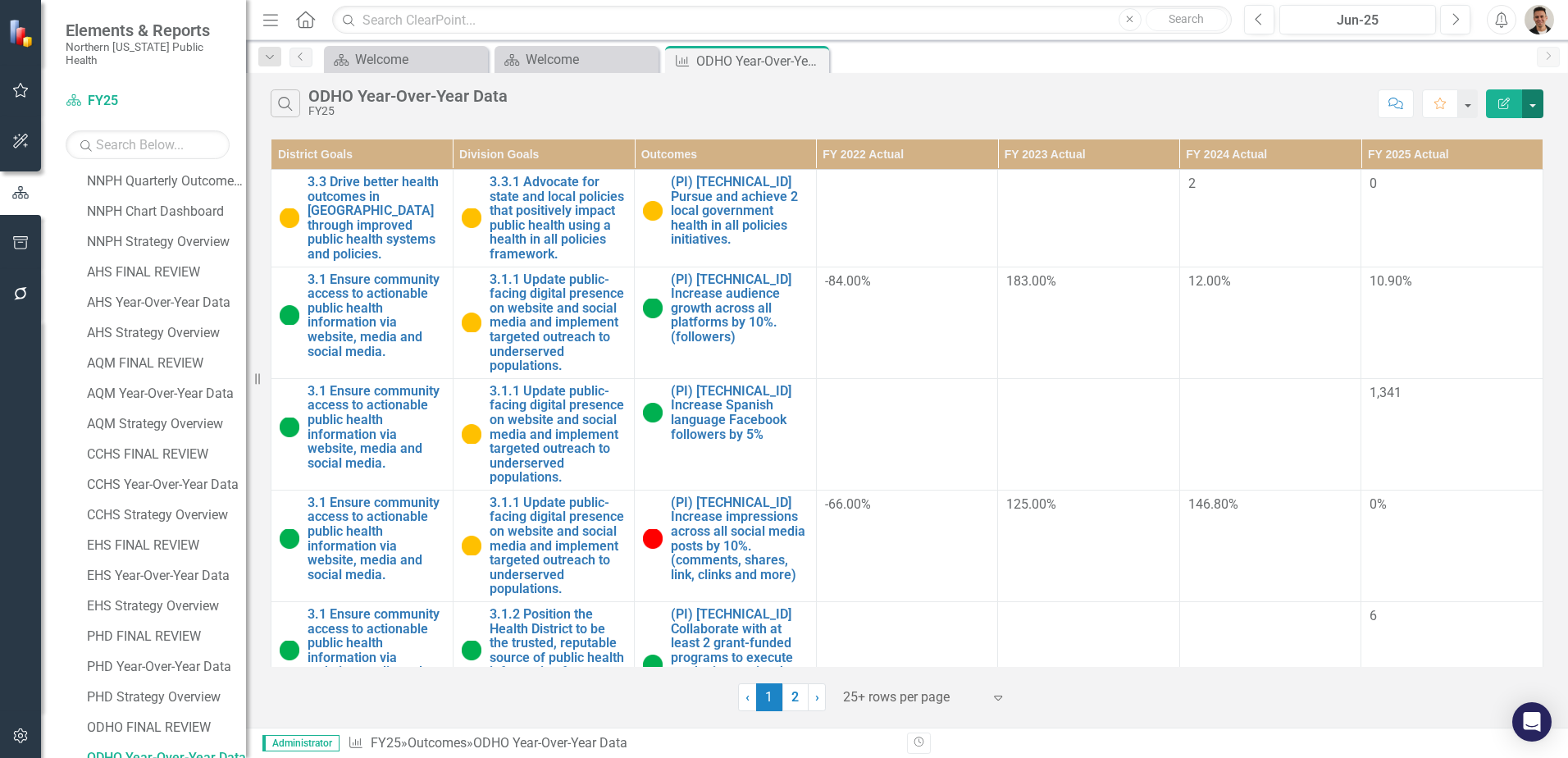
click at [1534, 102] on button "button" at bounding box center [1532, 104] width 21 height 29
click at [1487, 169] on link "PDF Export to PDF" at bounding box center [1478, 167] width 129 height 31
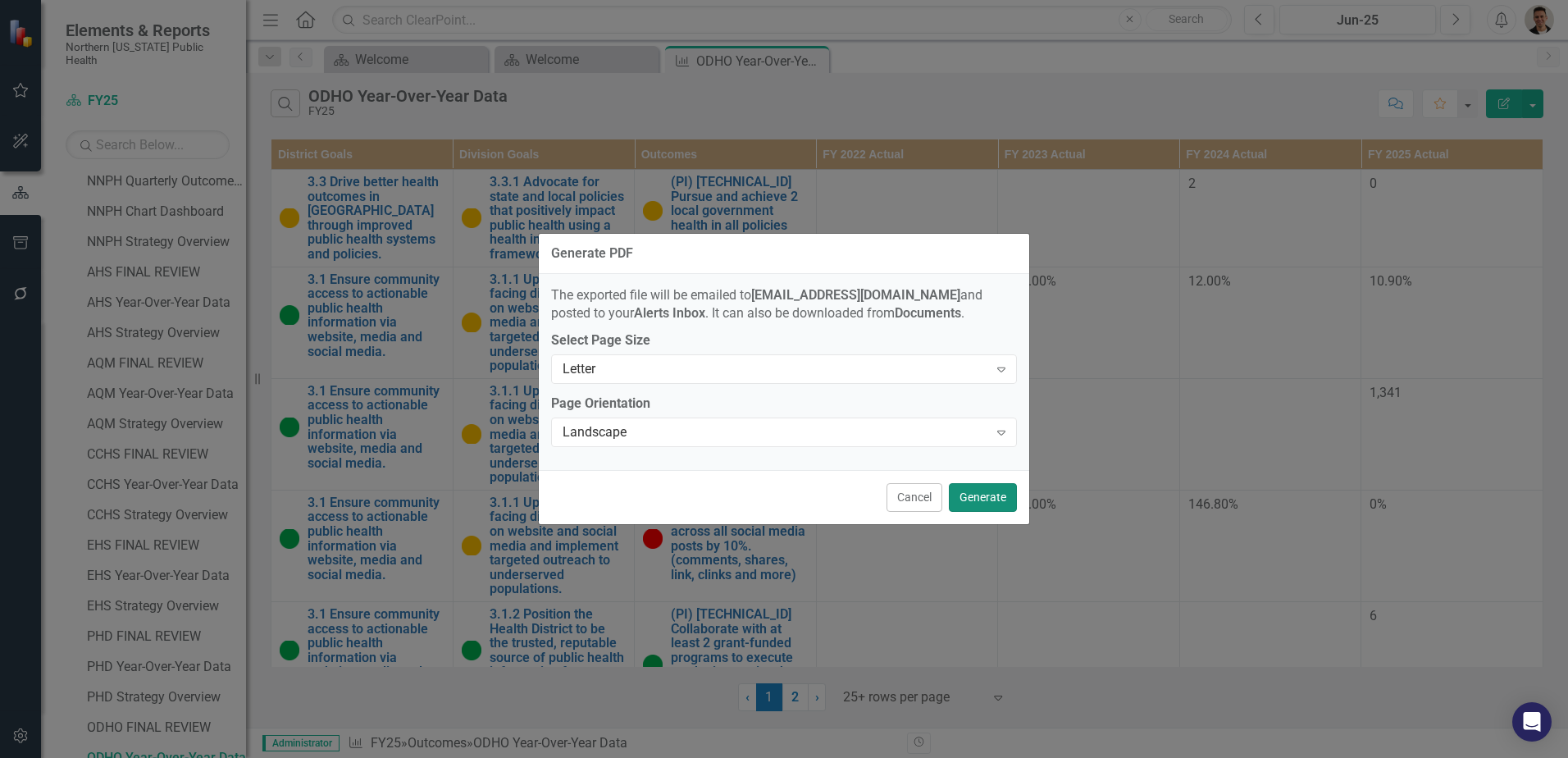
click at [984, 504] on button "Generate" at bounding box center [983, 498] width 68 height 29
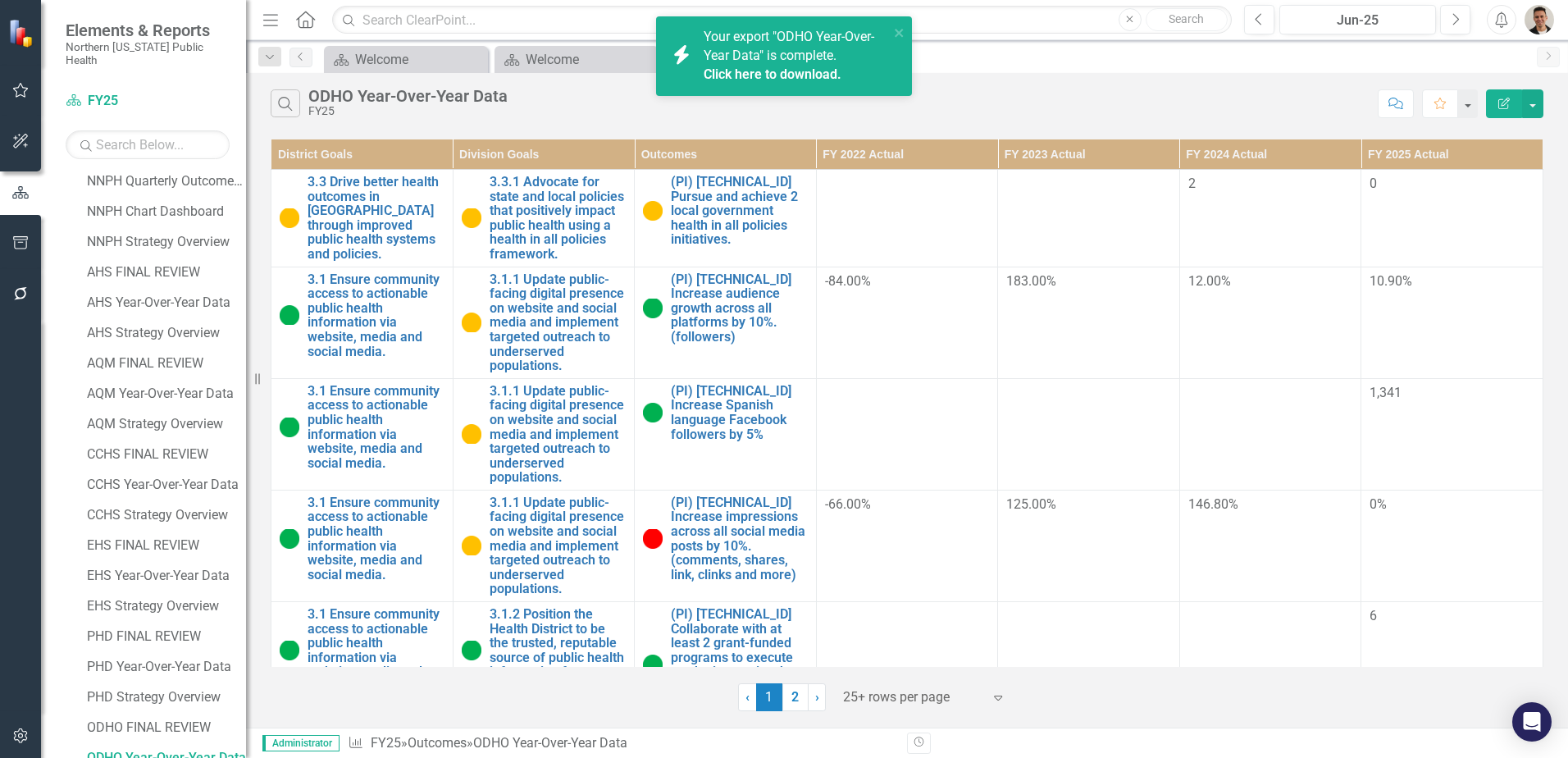
click at [801, 73] on link "Click here to download." at bounding box center [773, 74] width 138 height 15
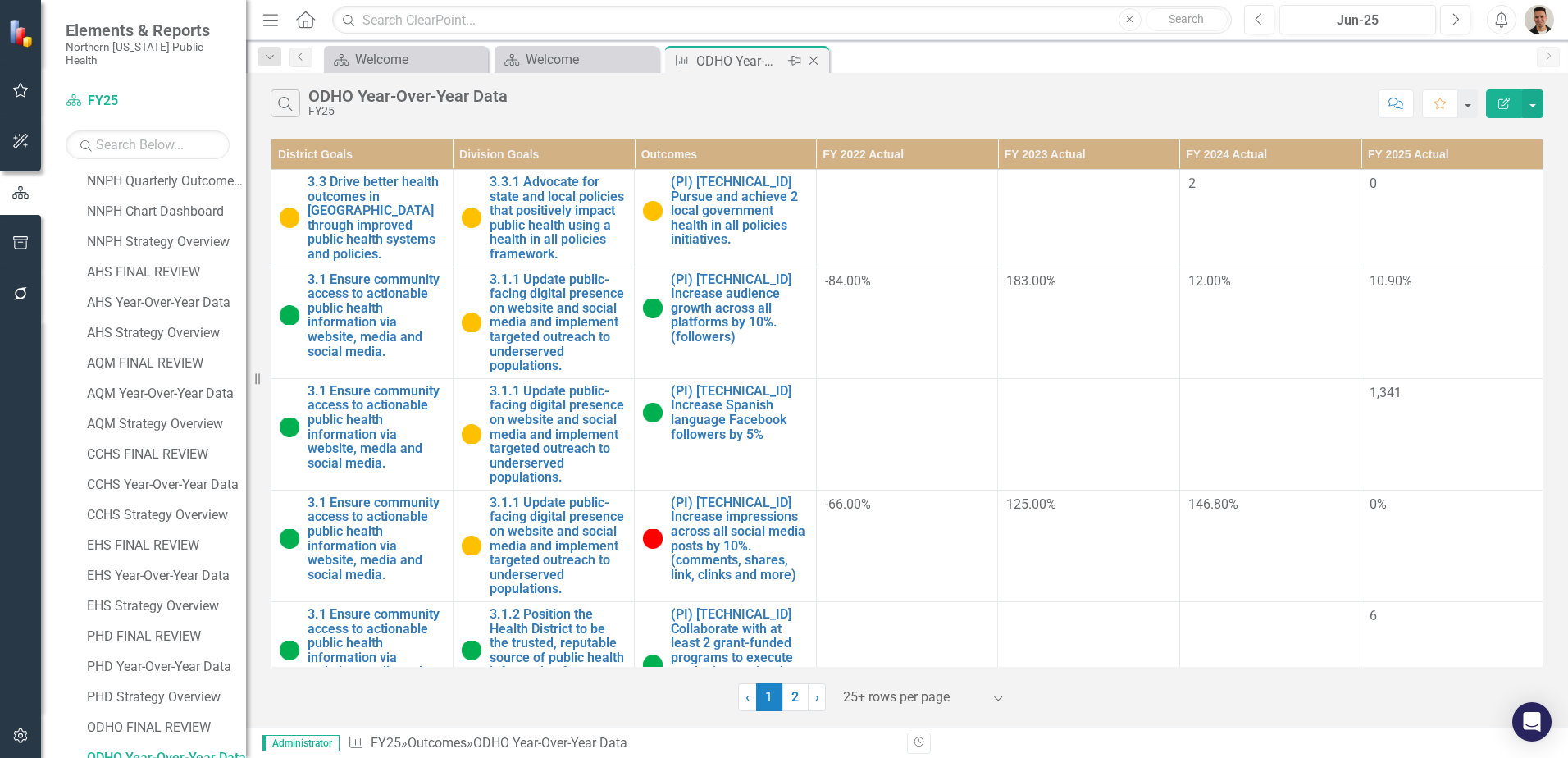
click at [814, 60] on icon at bounding box center [813, 61] width 9 height 9
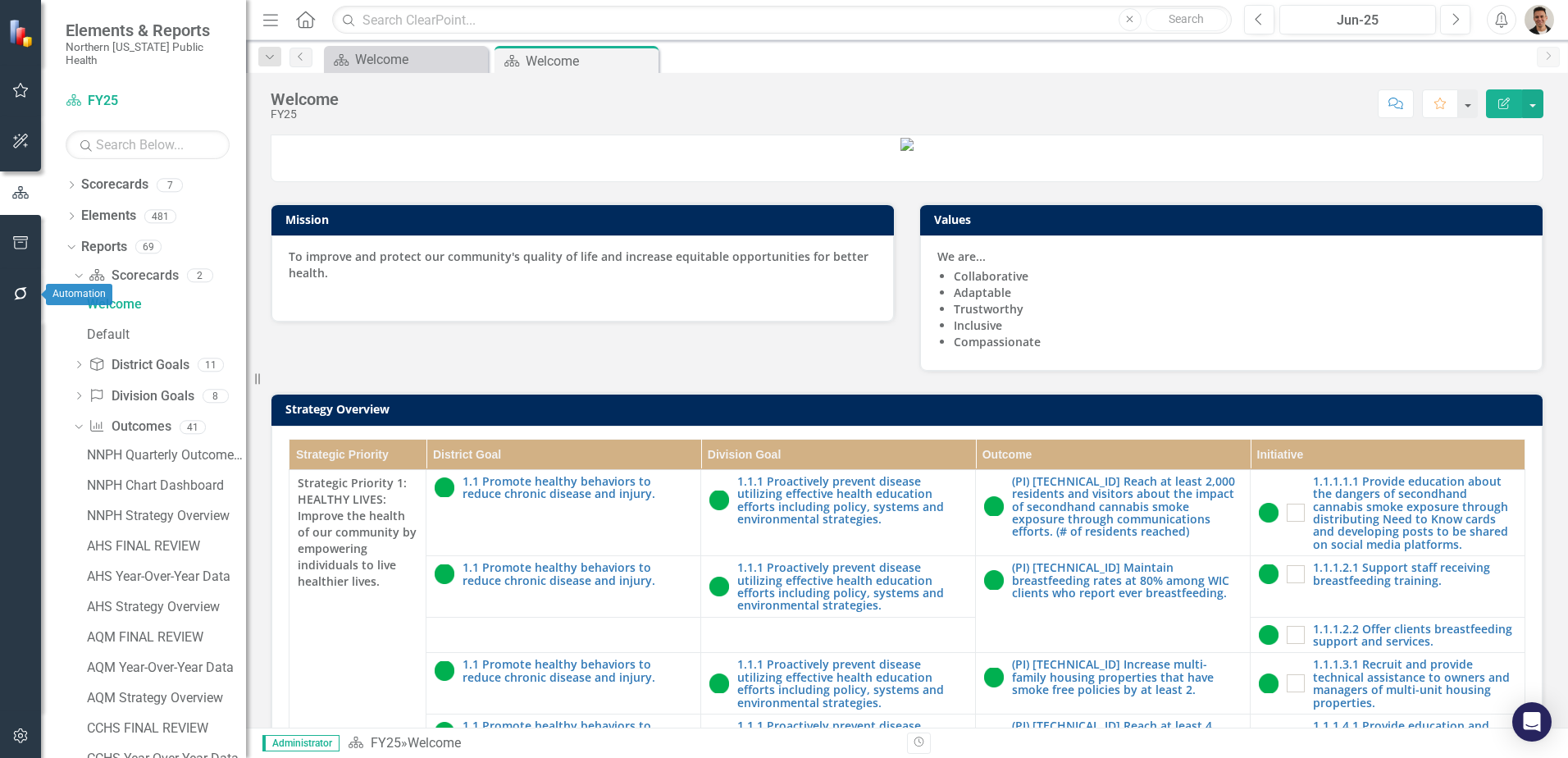
click at [18, 296] on icon "button" at bounding box center [20, 293] width 17 height 13
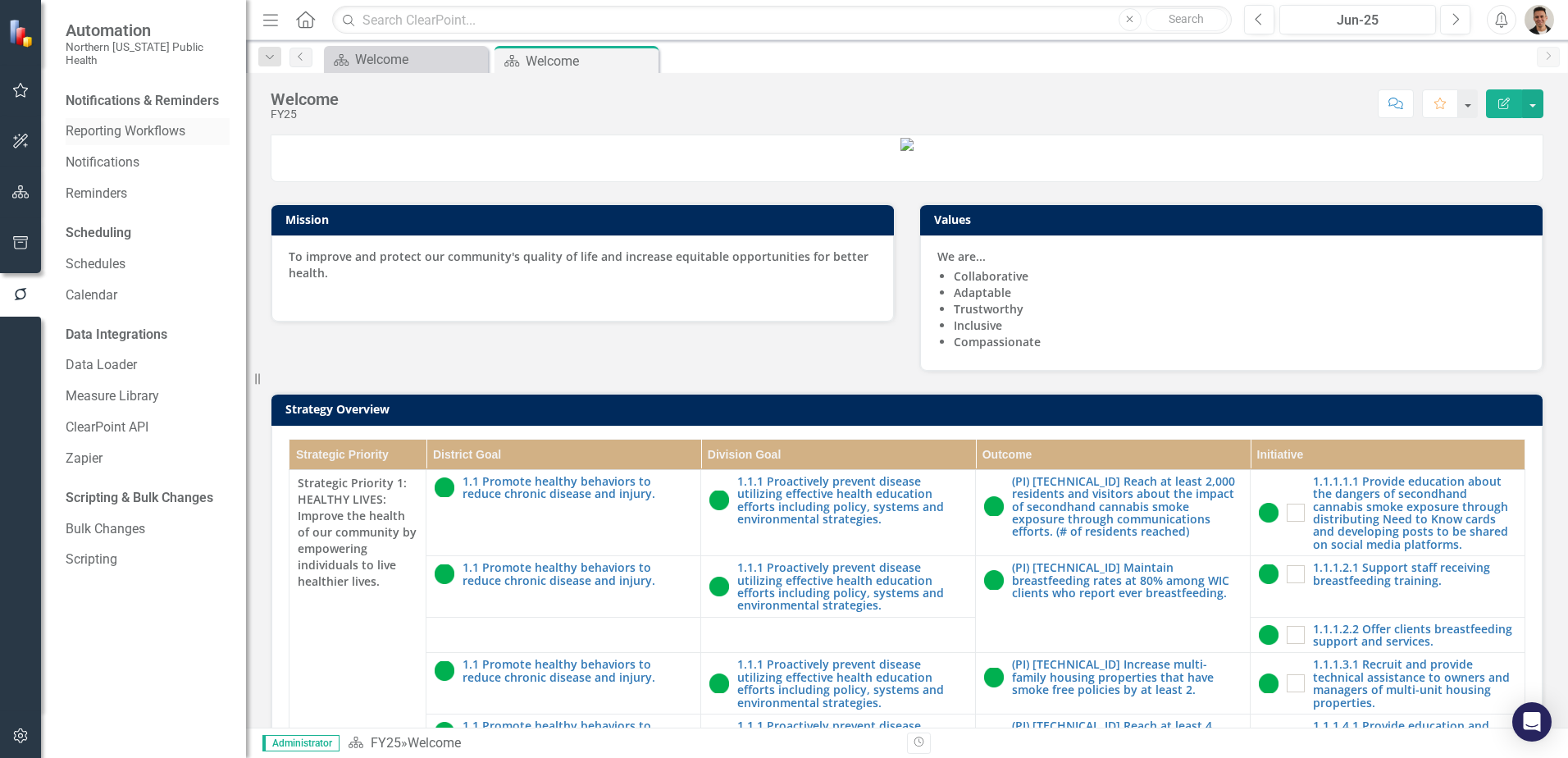
click at [146, 123] on link "Reporting Workflows" at bounding box center [147, 132] width 164 height 19
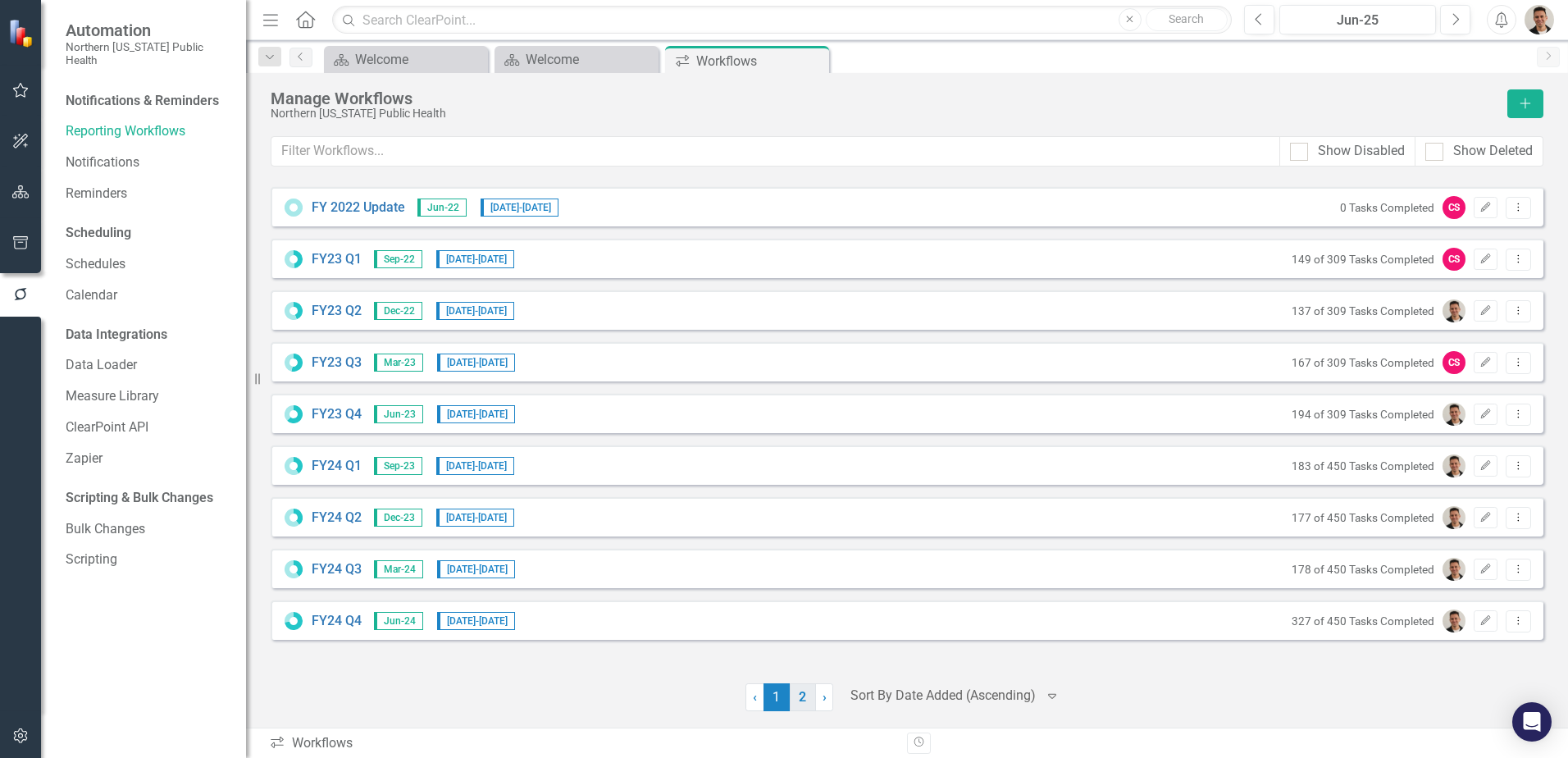
click at [800, 697] on link "2" at bounding box center [802, 697] width 26 height 28
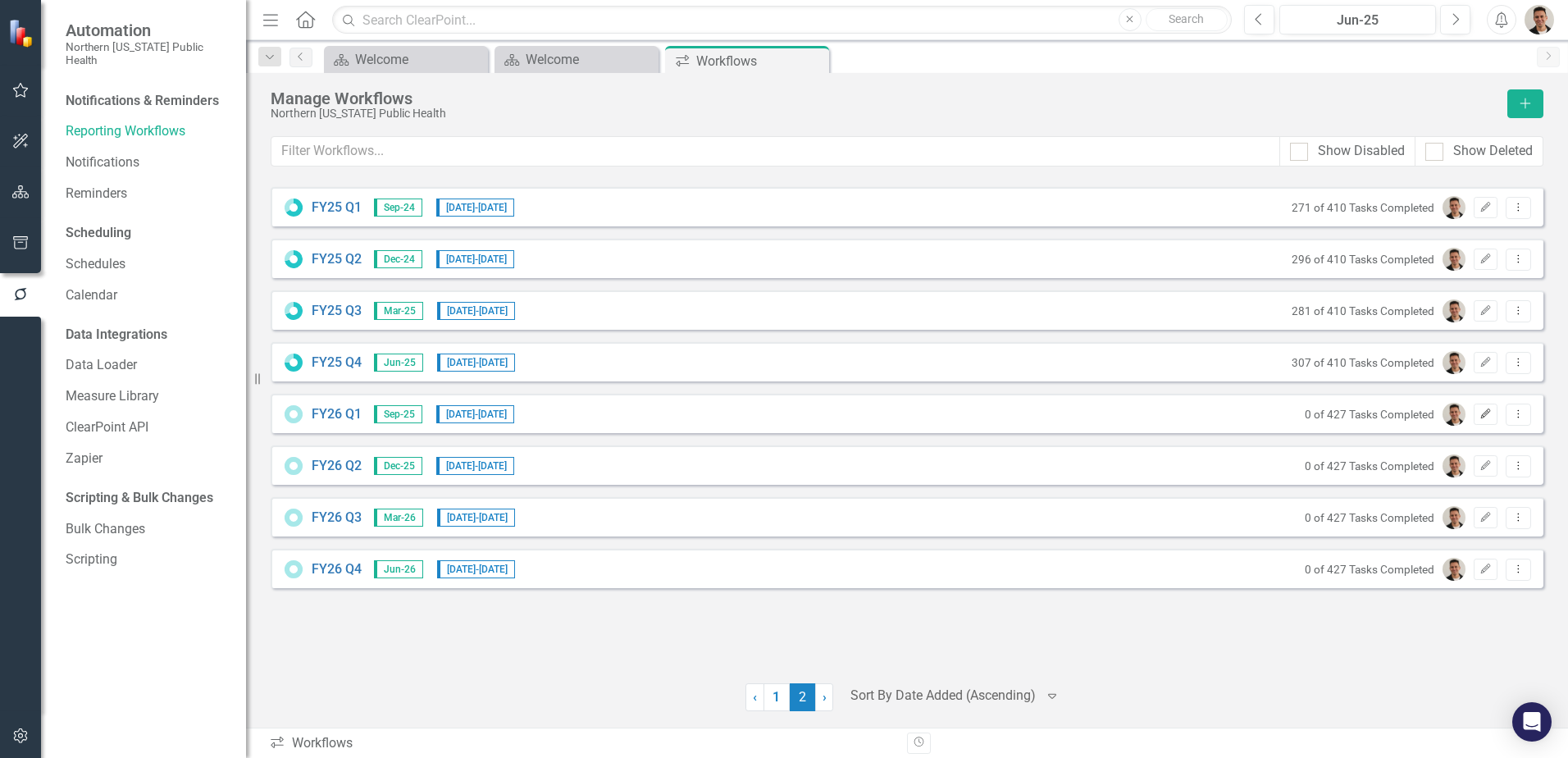
click at [1484, 417] on icon "button" at bounding box center [1486, 413] width 10 height 10
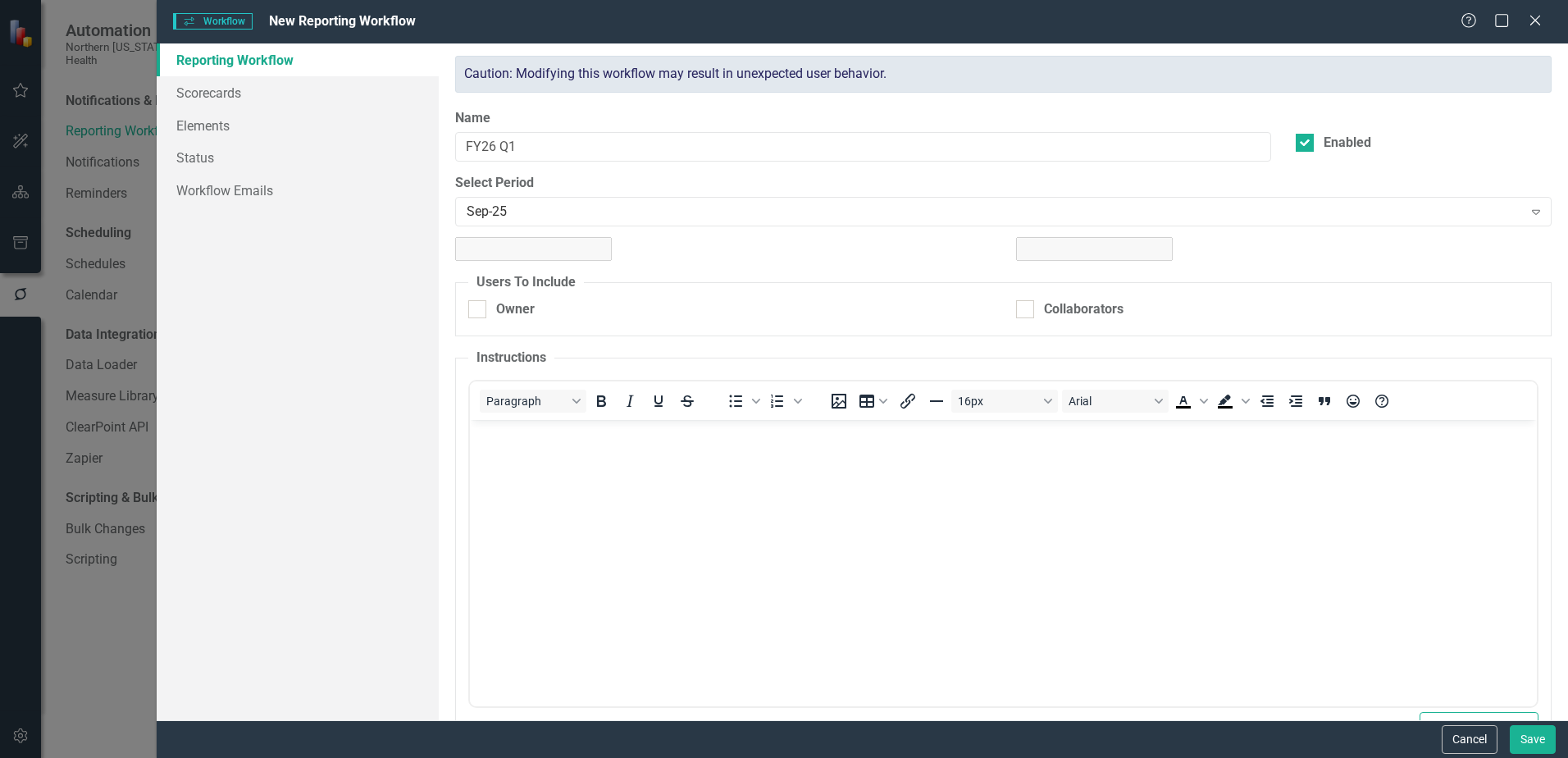
checkbox input "true"
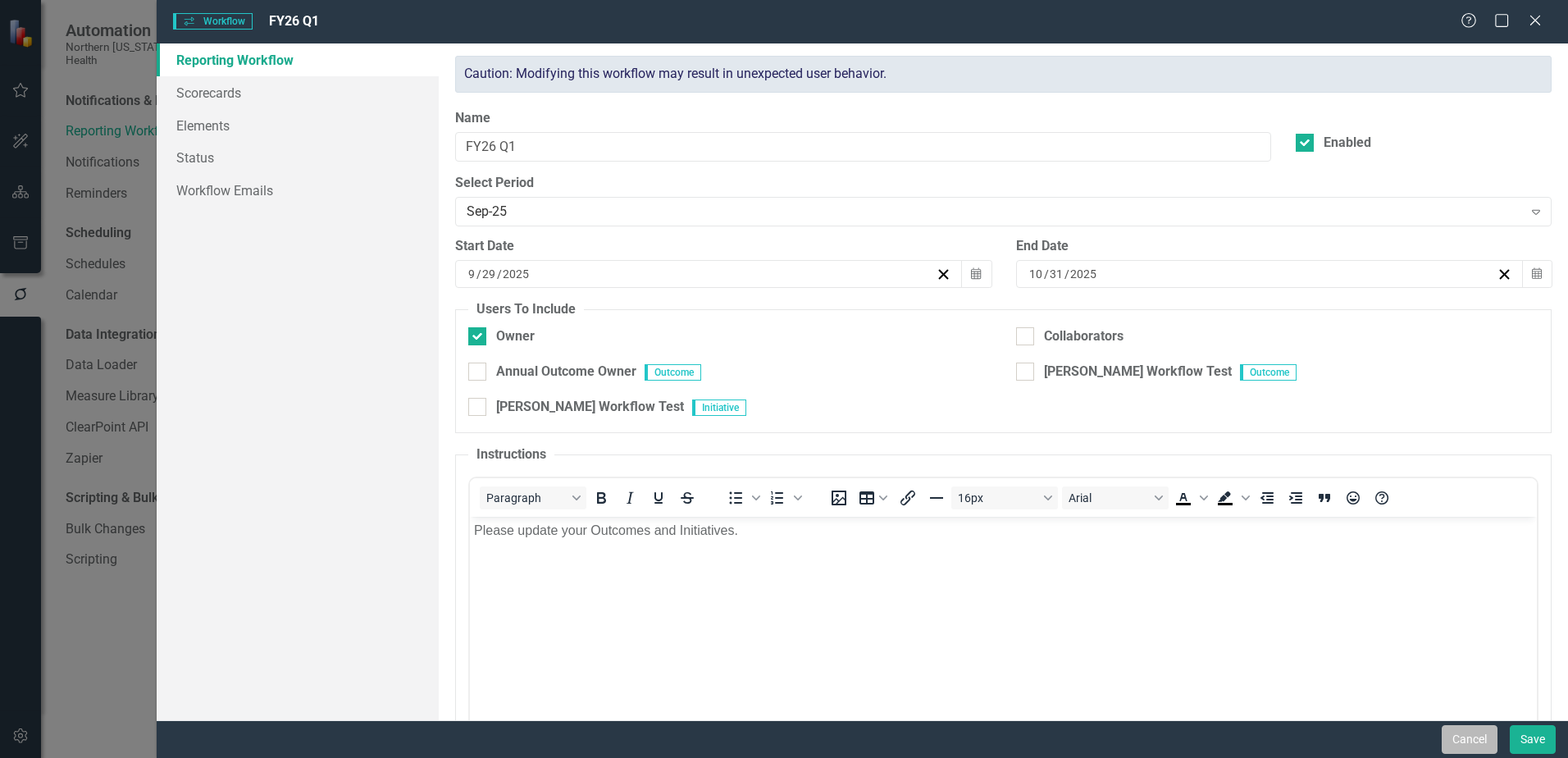
click at [1463, 742] on button "Cancel" at bounding box center [1469, 739] width 56 height 29
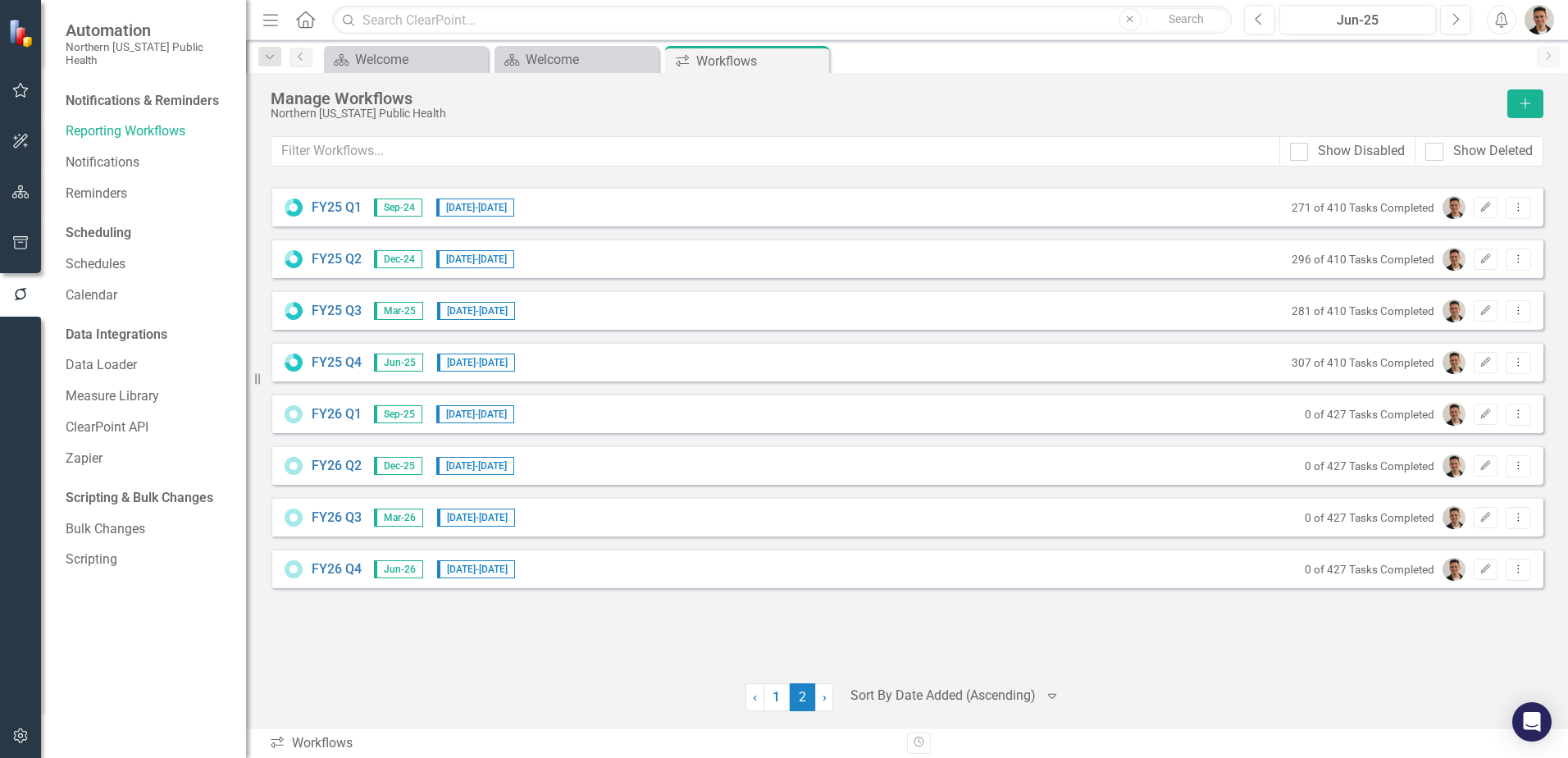
click at [1499, 416] on div "0 of 427 Tasks Completed Edit Dropdown Menu" at bounding box center [1414, 413] width 235 height 23
click at [1480, 417] on icon "Edit" at bounding box center [1485, 414] width 12 height 10
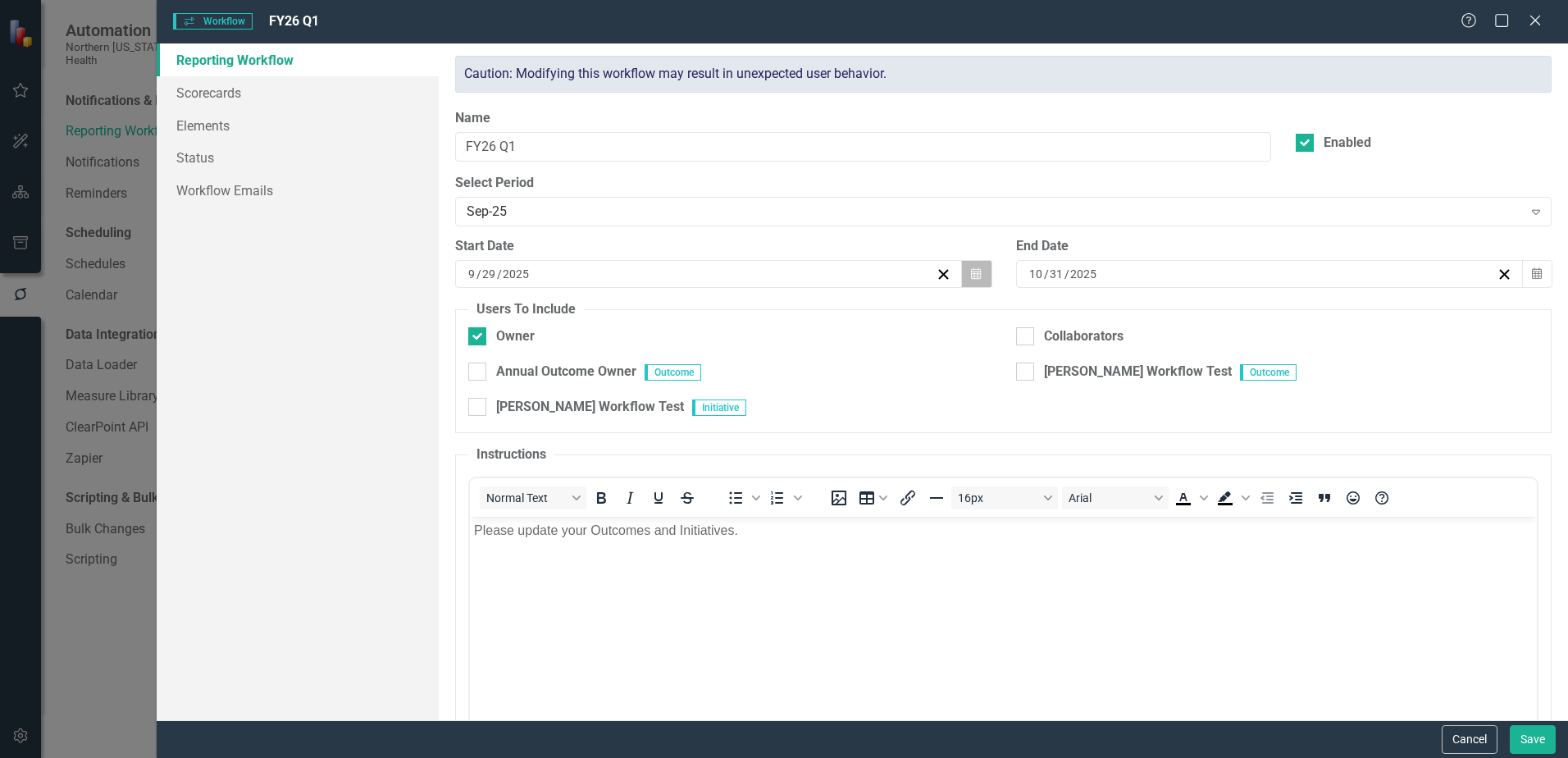
click at [971, 274] on icon "button" at bounding box center [976, 272] width 10 height 11
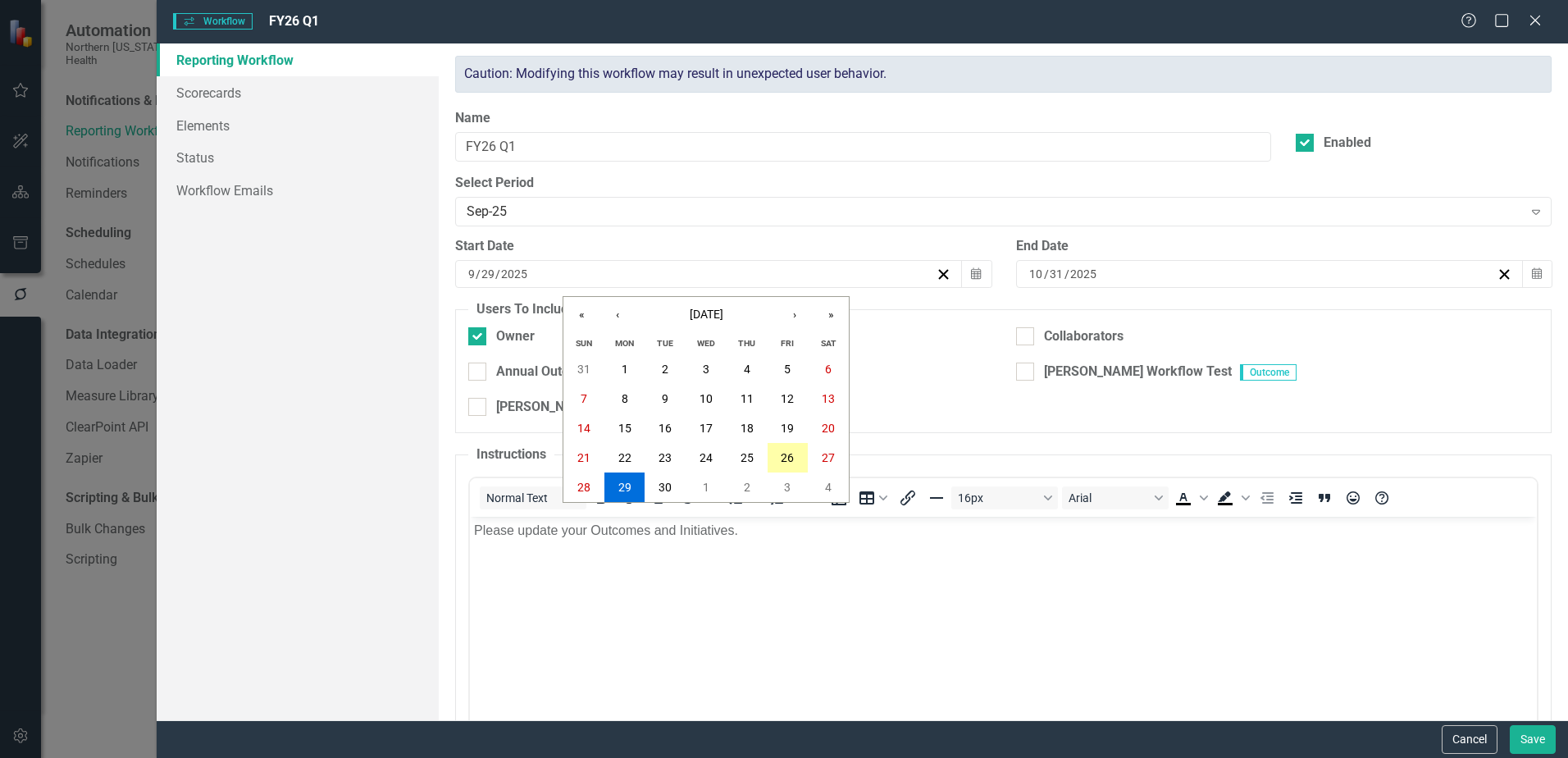
click at [788, 458] on abbr "26" at bounding box center [787, 457] width 13 height 13
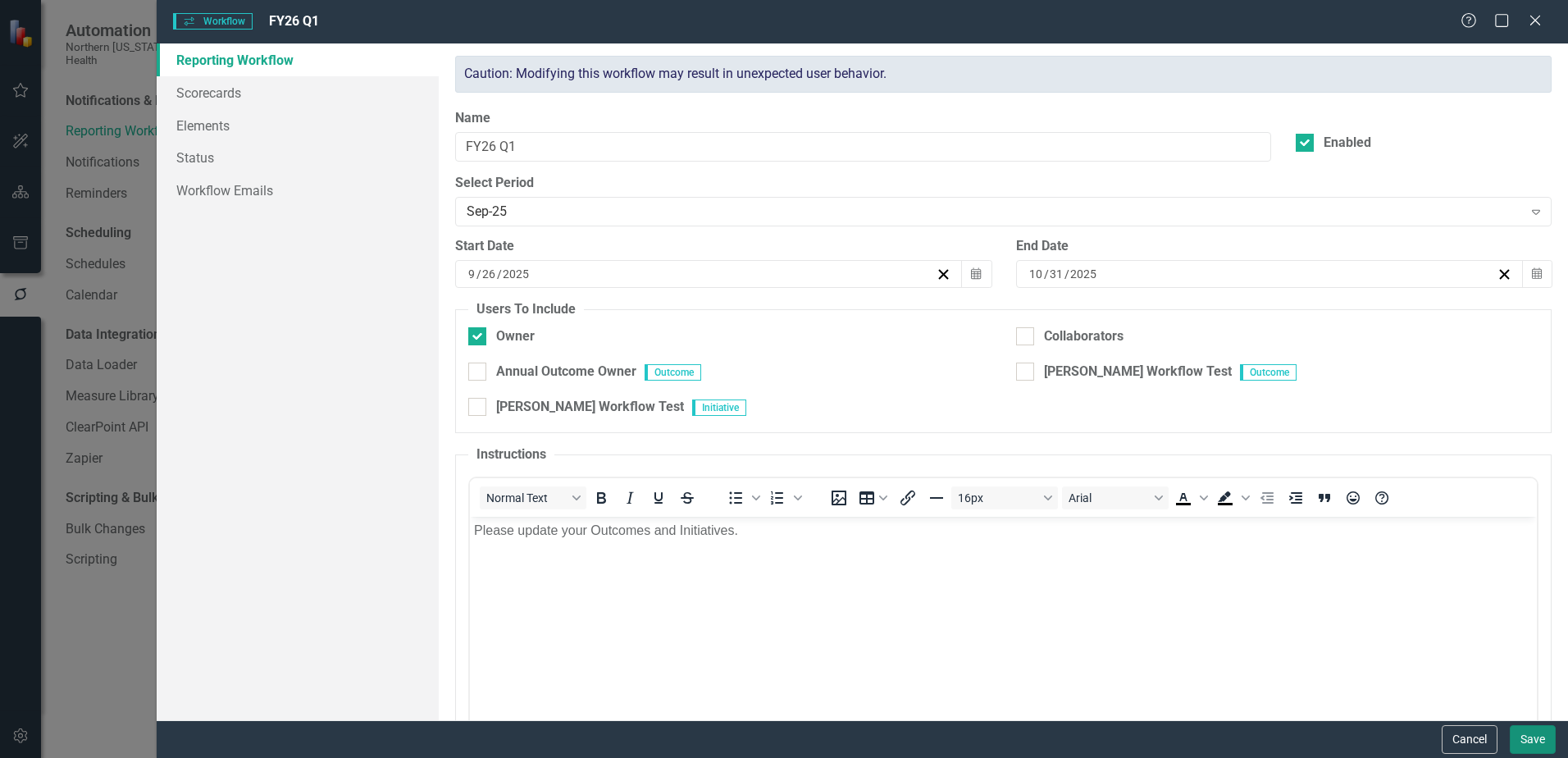
click at [1525, 738] on button "Save" at bounding box center [1532, 739] width 46 height 29
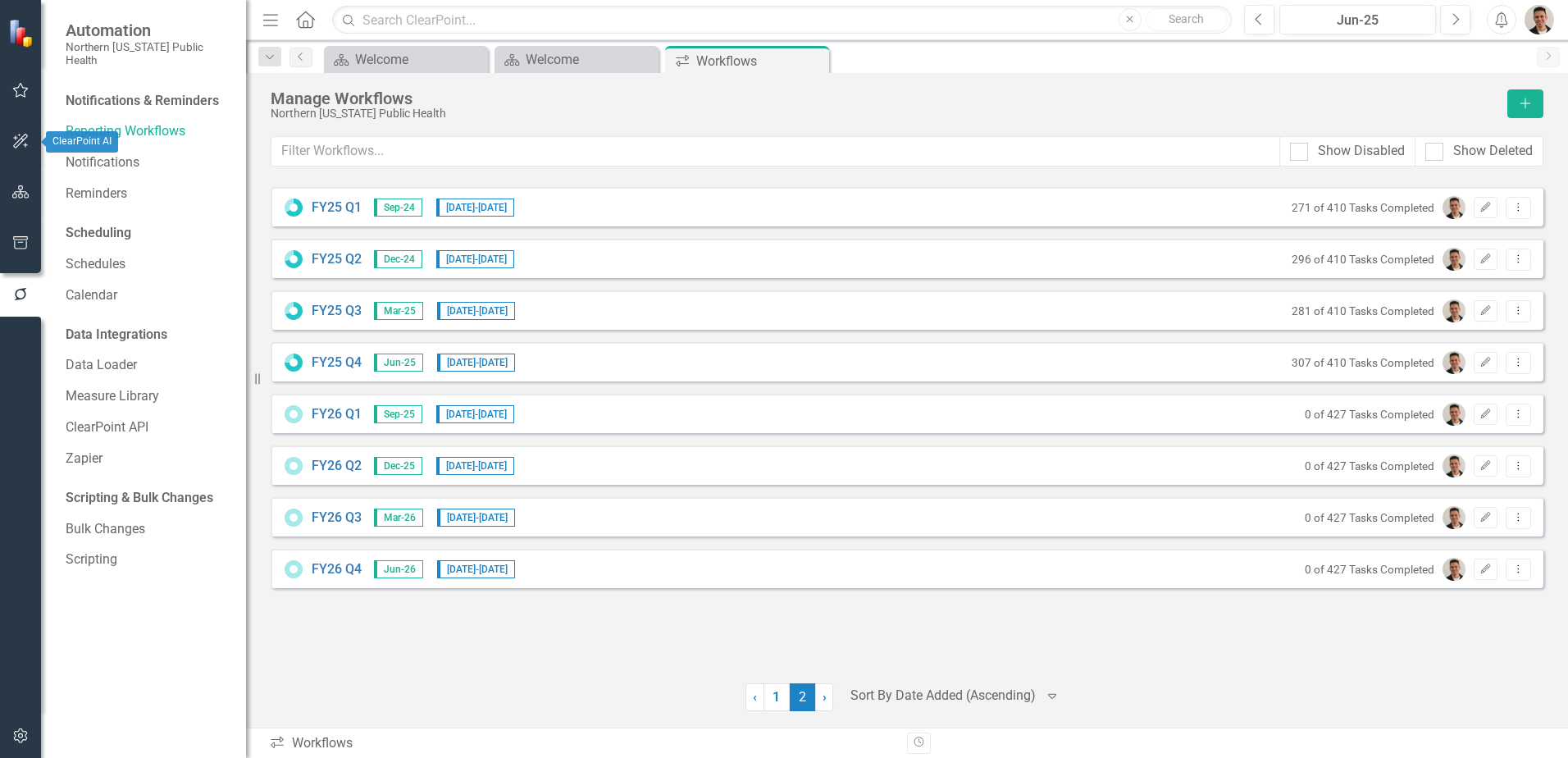
click at [15, 92] on icon "button" at bounding box center [20, 89] width 15 height 14
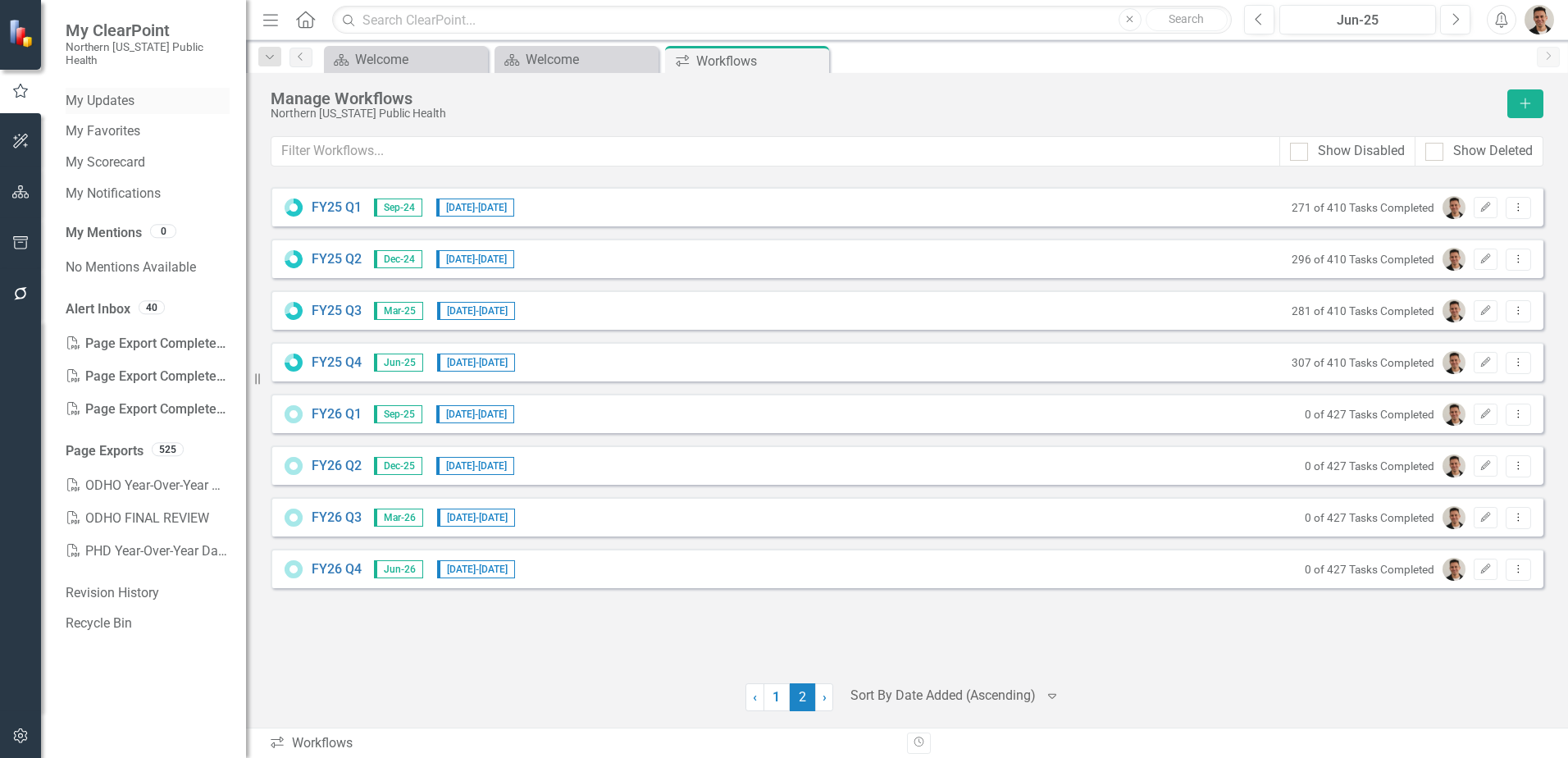
click at [124, 93] on link "My Updates" at bounding box center [147, 101] width 164 height 19
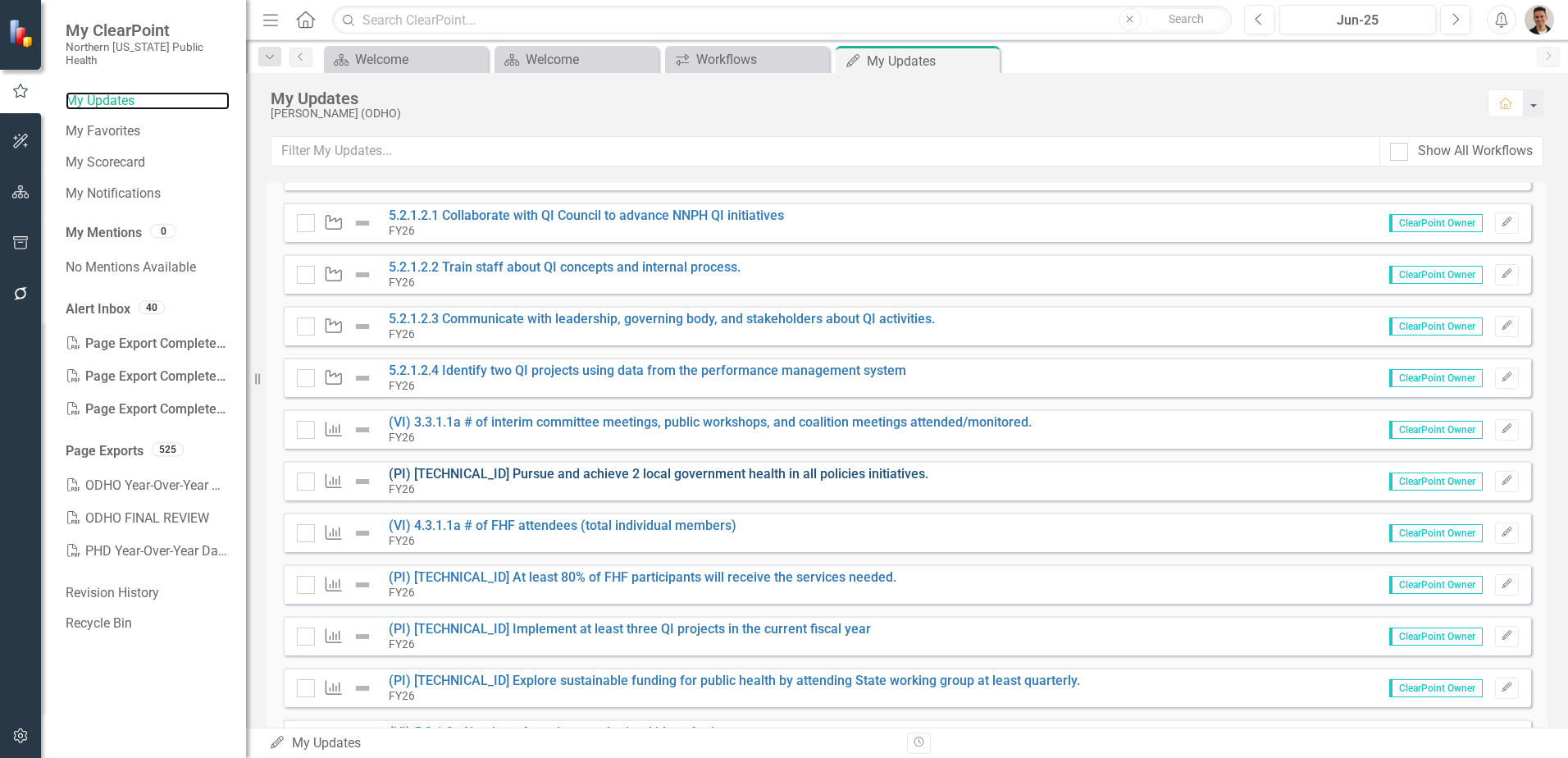
scroll to position [490, 0]
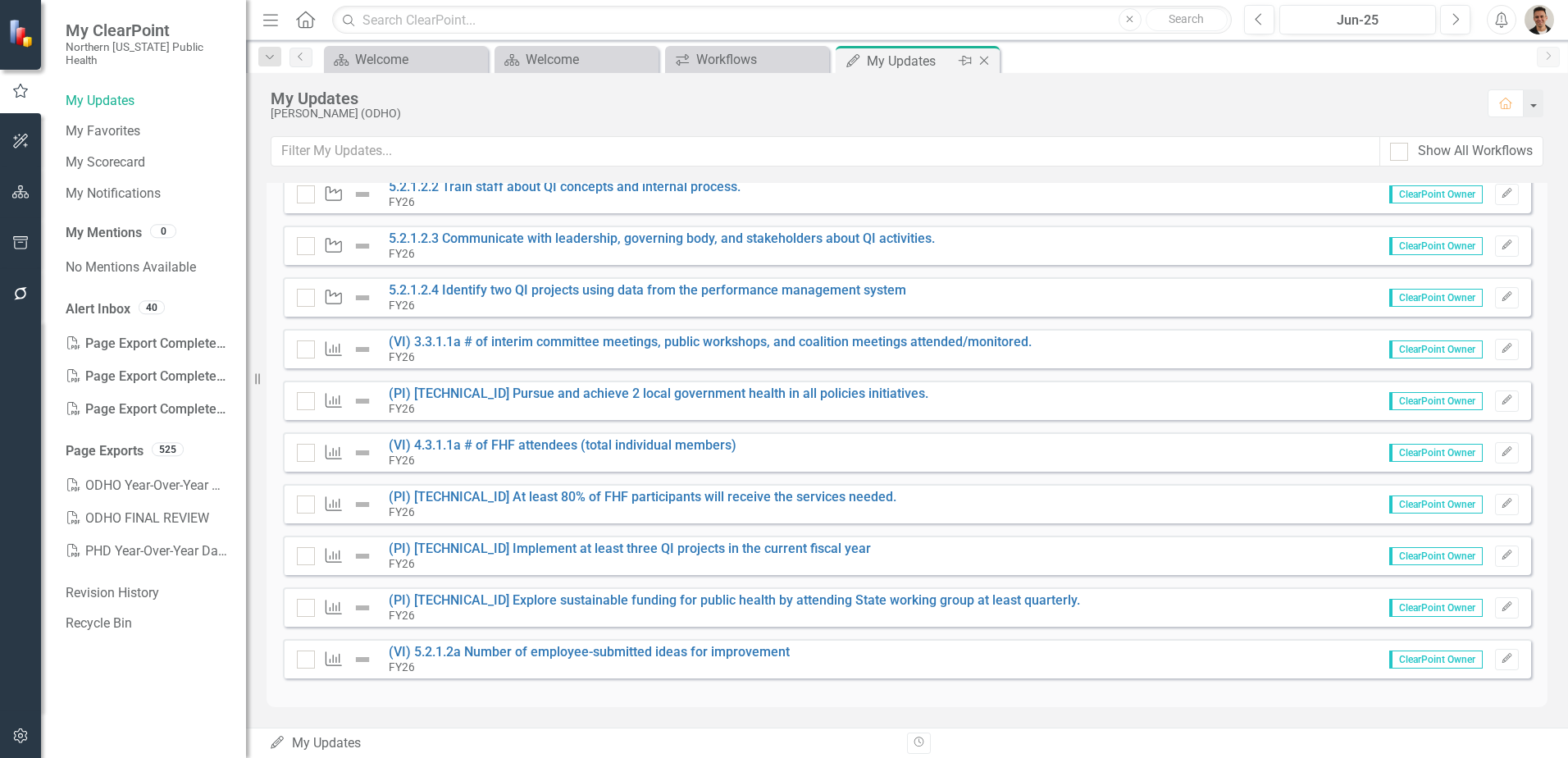
click at [983, 65] on icon "Close" at bounding box center [984, 60] width 16 height 13
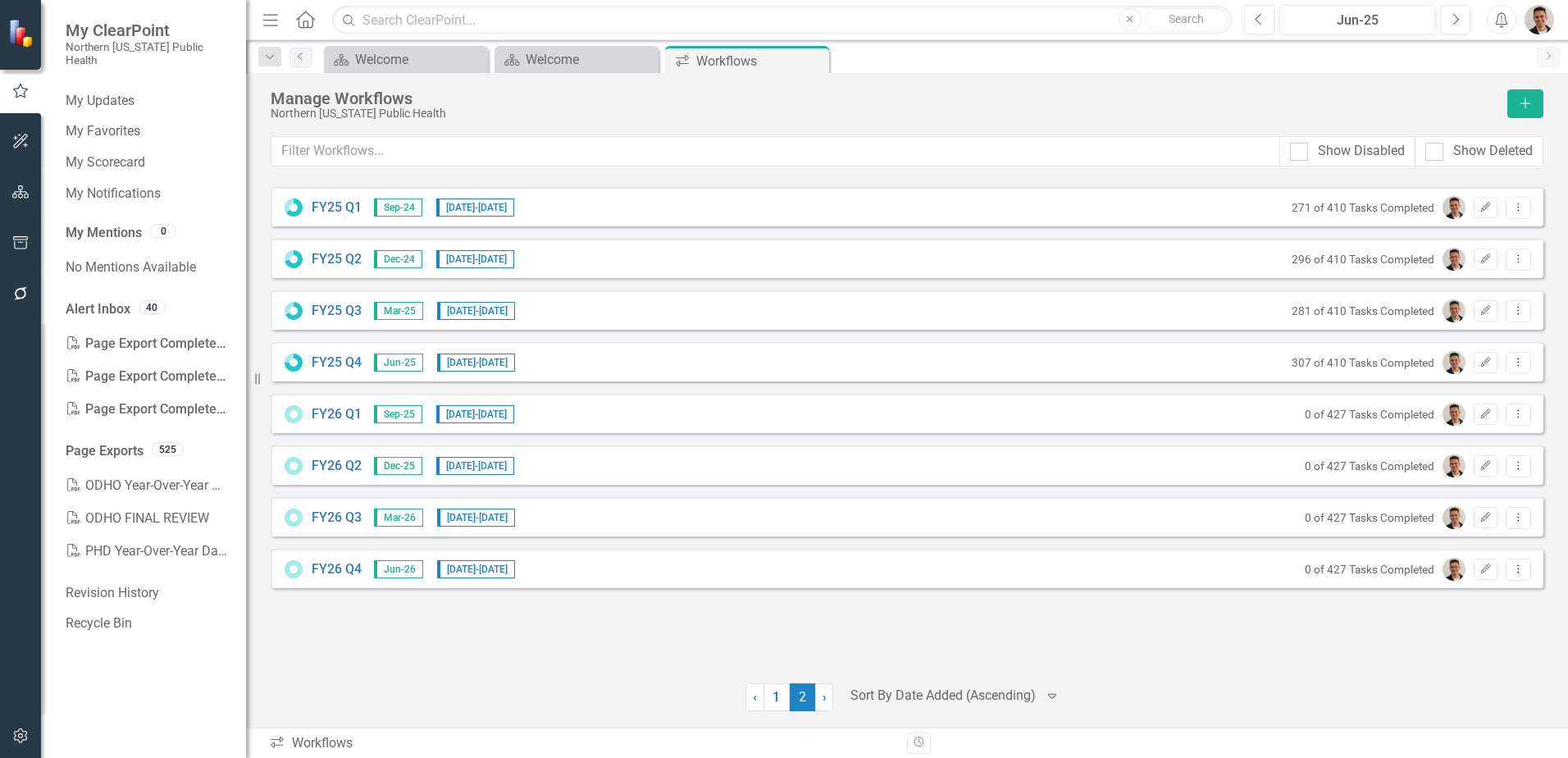
drag, startPoint x: 816, startPoint y: 60, endPoint x: 667, endPoint y: 66, distance: 149.1
click at [0, 0] on icon "Close" at bounding box center [0, 0] width 0 height 0
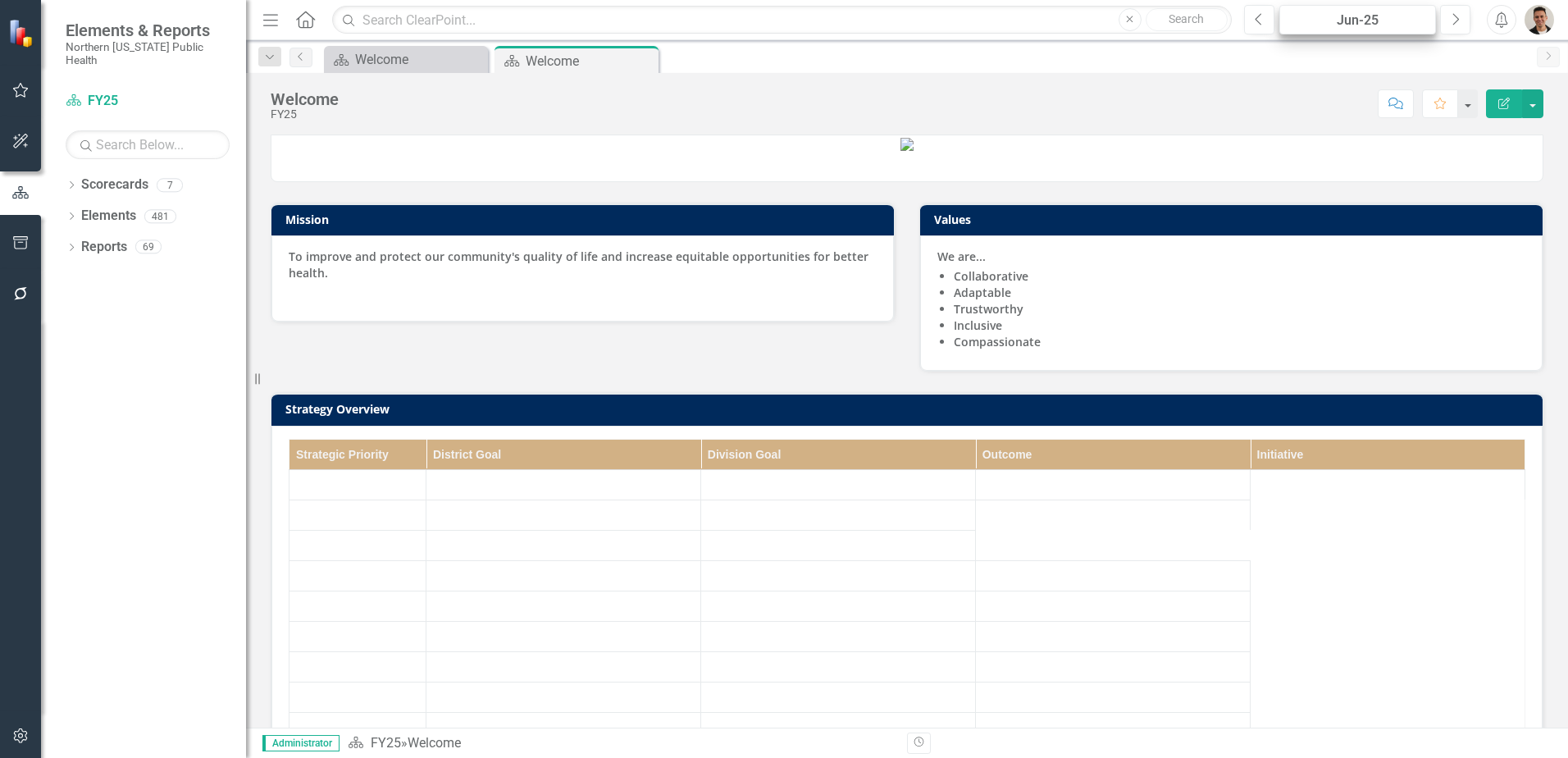
drag, startPoint x: 646, startPoint y: 56, endPoint x: 1433, endPoint y: 15, distance: 788.1
click at [0, 0] on icon "Close" at bounding box center [0, 0] width 0 height 0
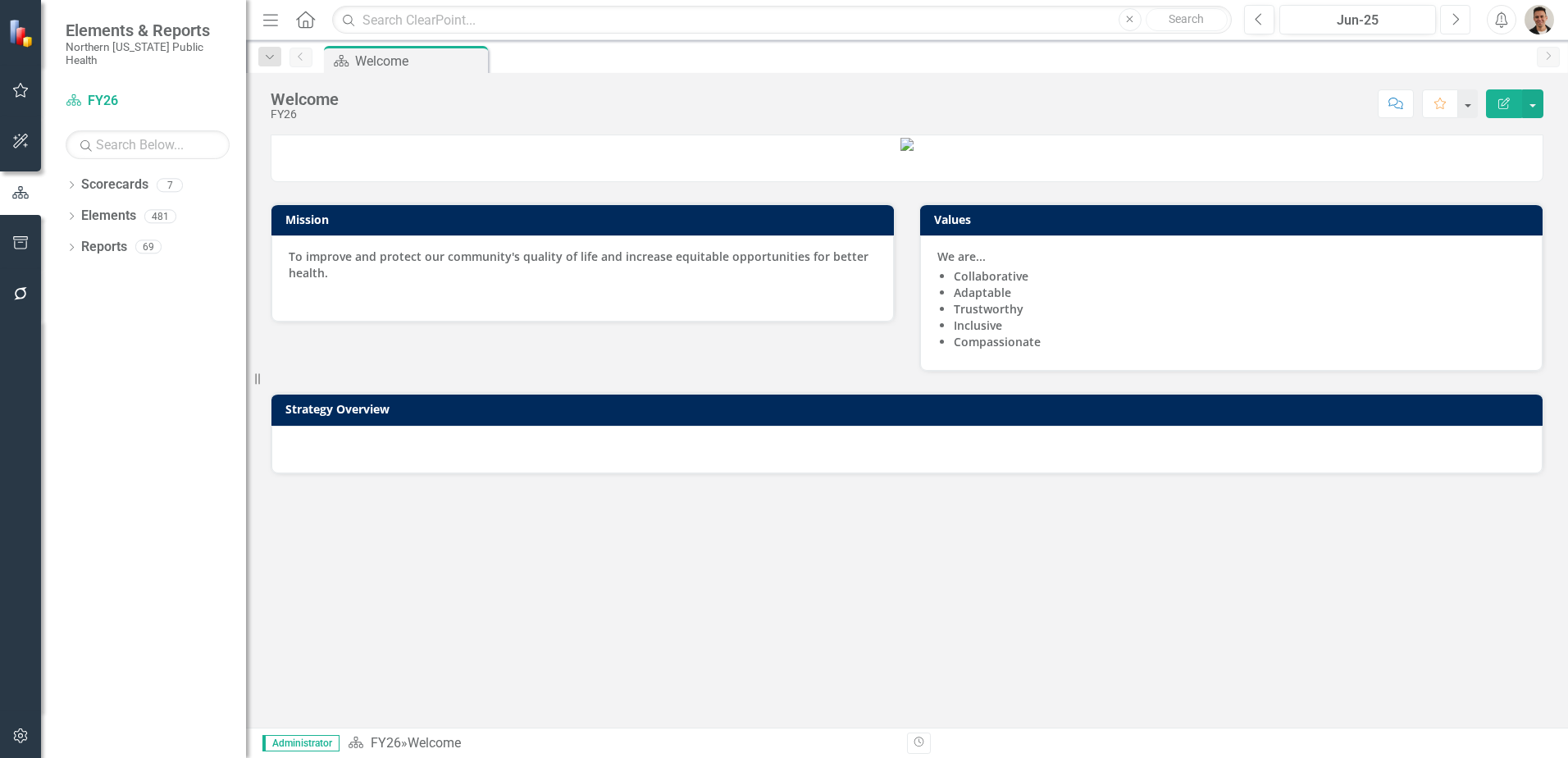
click at [1460, 17] on button "Next" at bounding box center [1455, 20] width 31 height 30
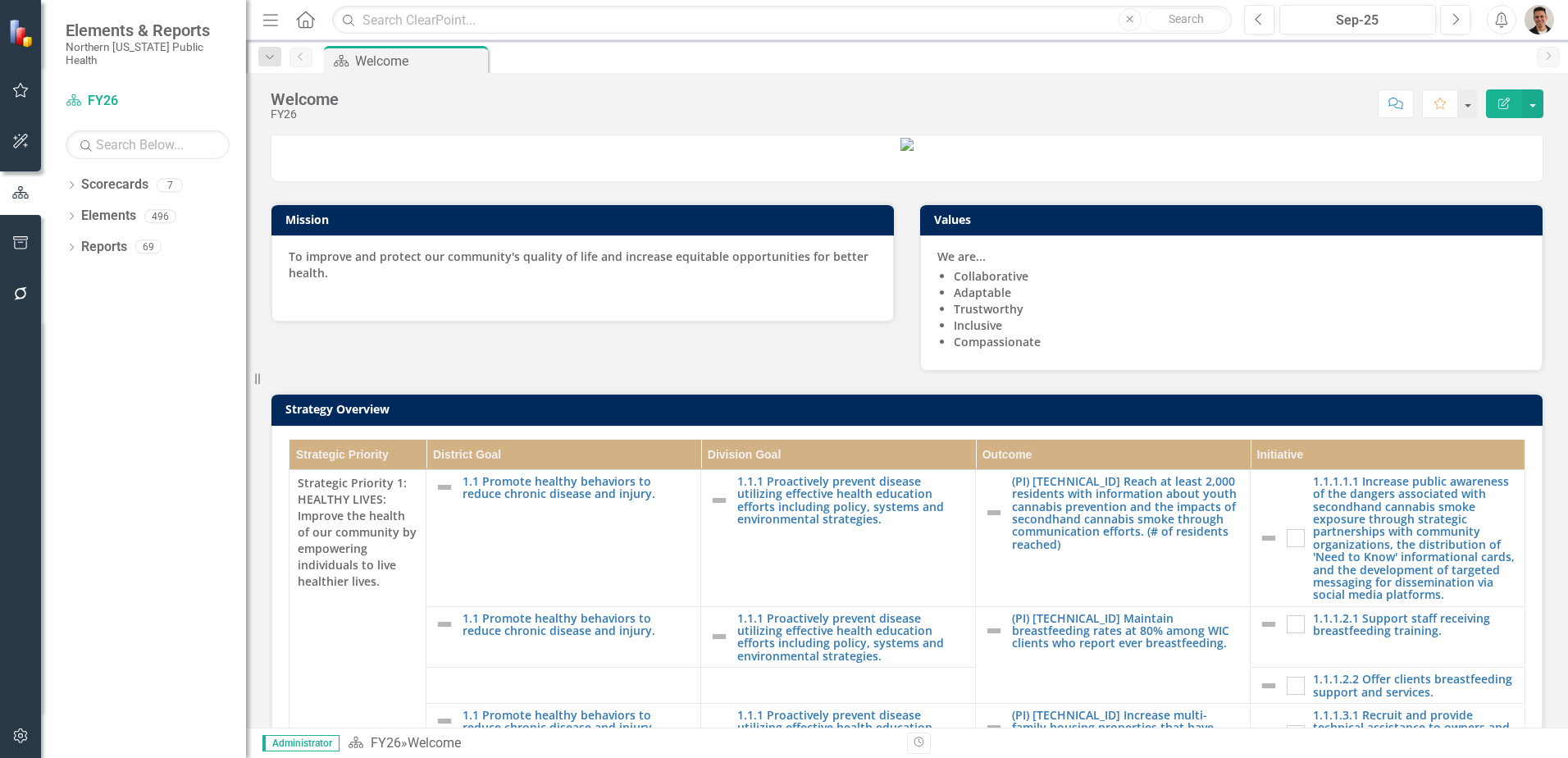
drag, startPoint x: 24, startPoint y: 90, endPoint x: 301, endPoint y: 208, distance: 301.1
click at [24, 90] on icon "button" at bounding box center [20, 89] width 17 height 13
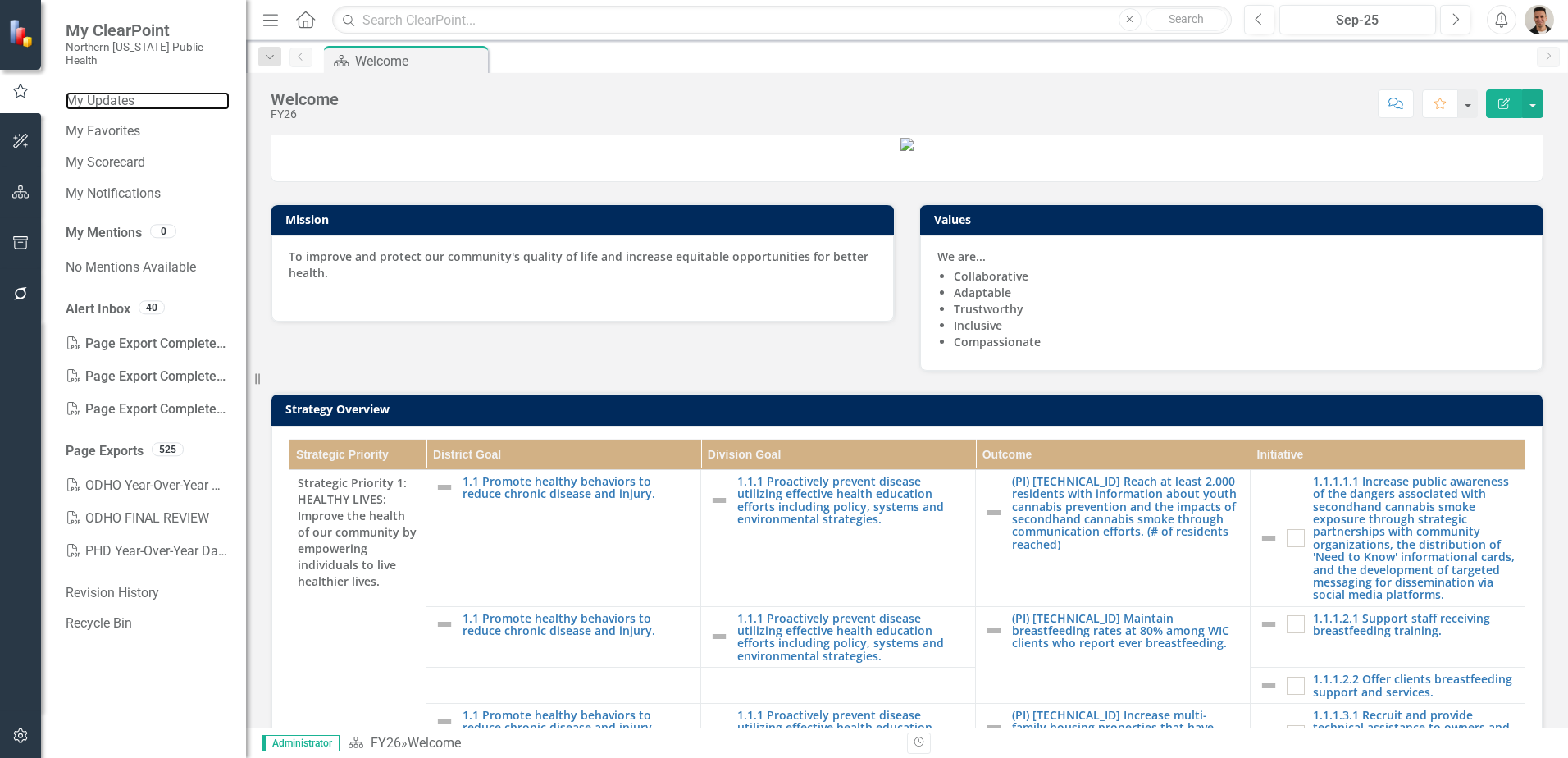
drag, startPoint x: 129, startPoint y: 83, endPoint x: 21, endPoint y: 107, distance: 110.6
click at [129, 92] on link "My Updates" at bounding box center [147, 101] width 164 height 19
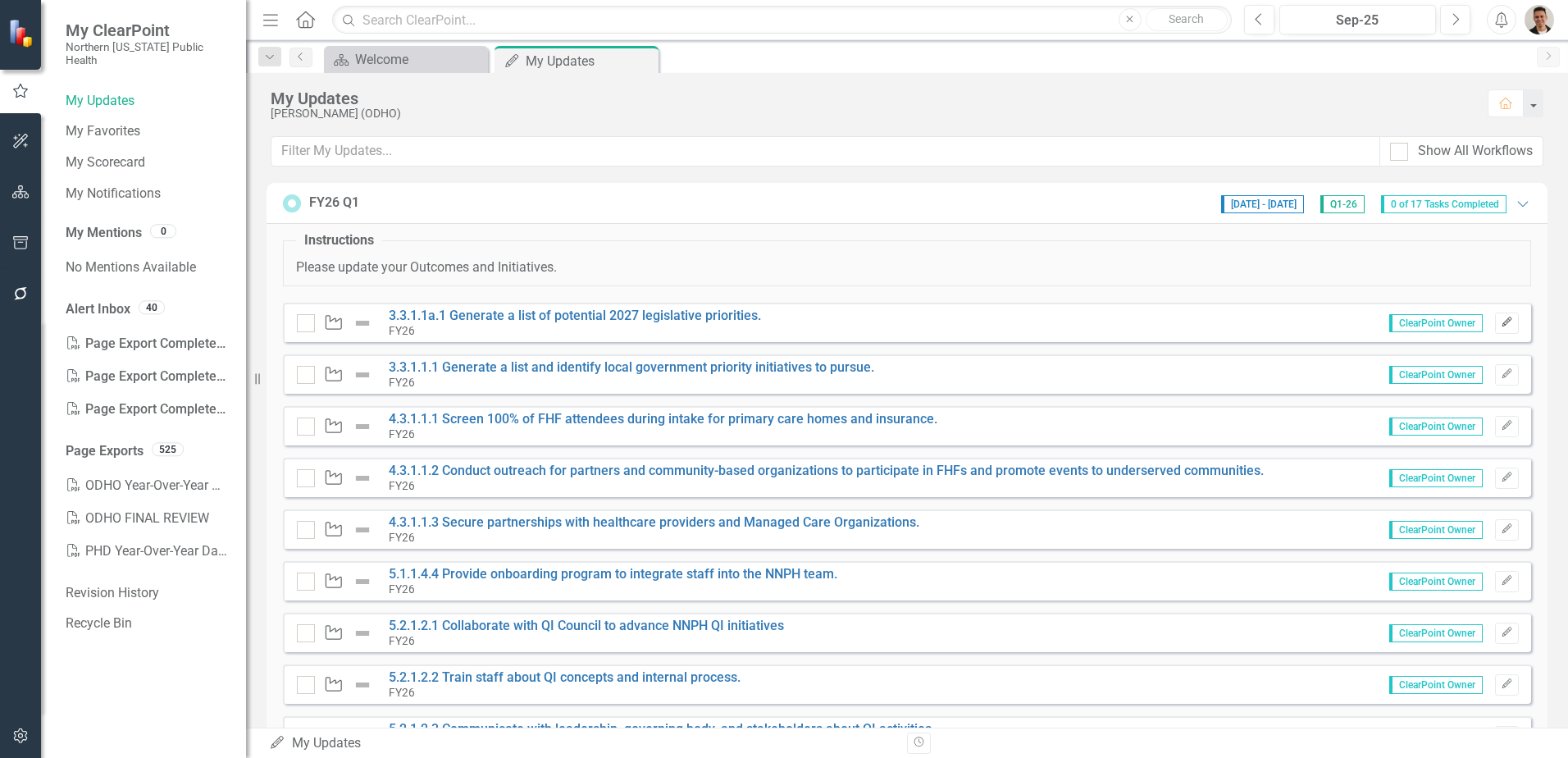
click at [1502, 323] on button "Edit" at bounding box center [1507, 322] width 24 height 21
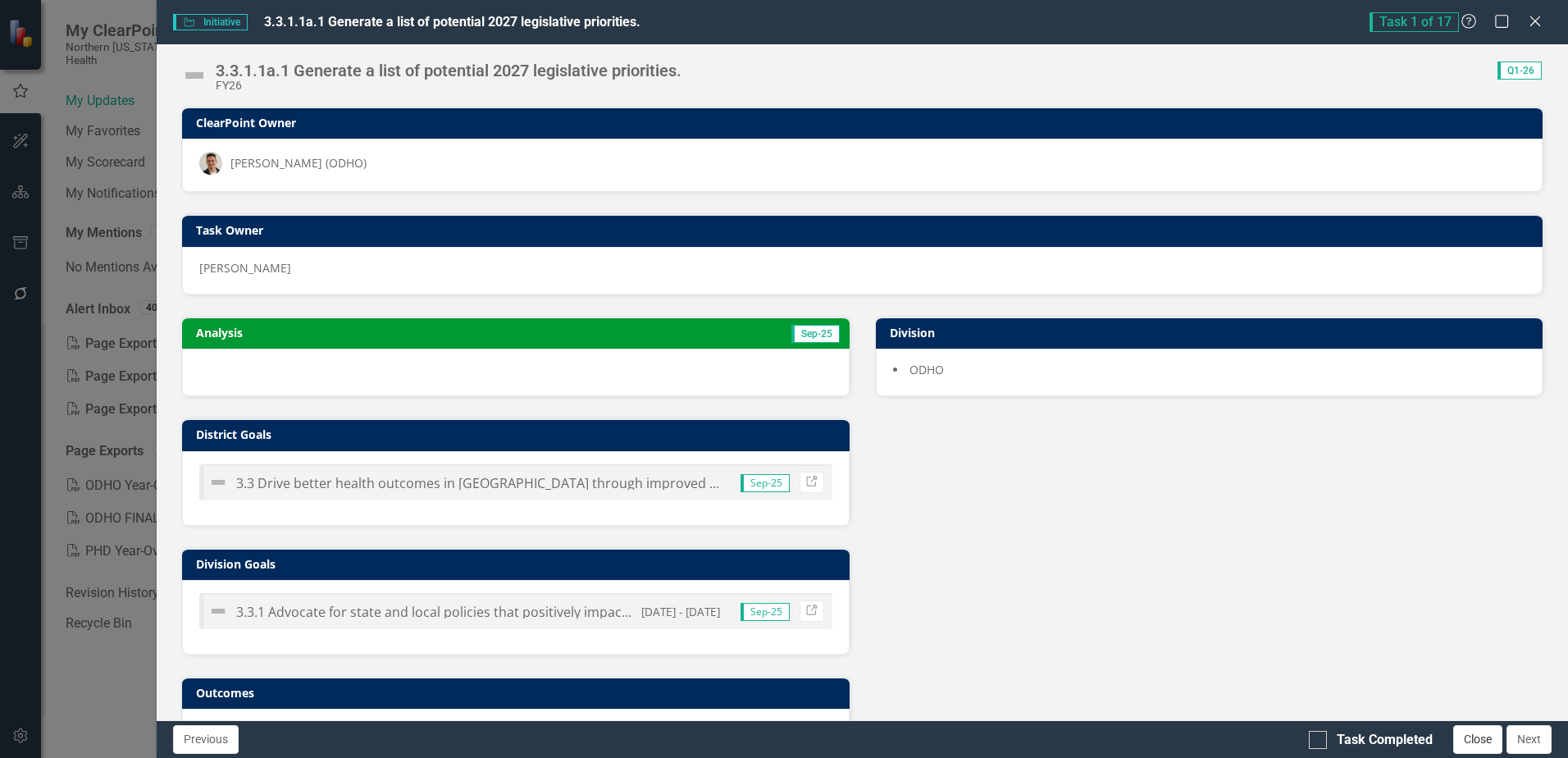
click at [1479, 739] on button "Close" at bounding box center [1478, 739] width 49 height 29
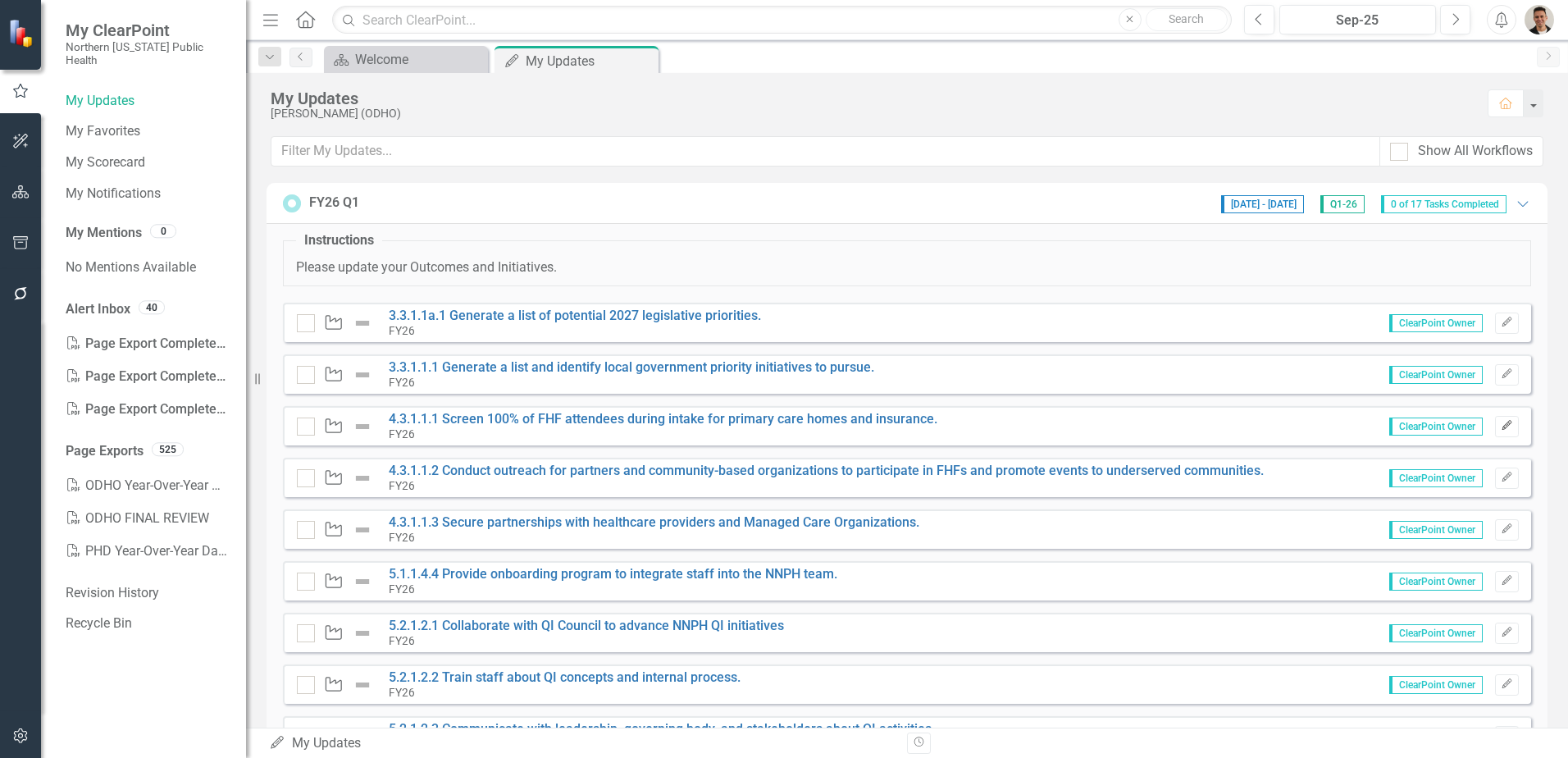
click at [1502, 433] on button "Edit" at bounding box center [1507, 426] width 24 height 21
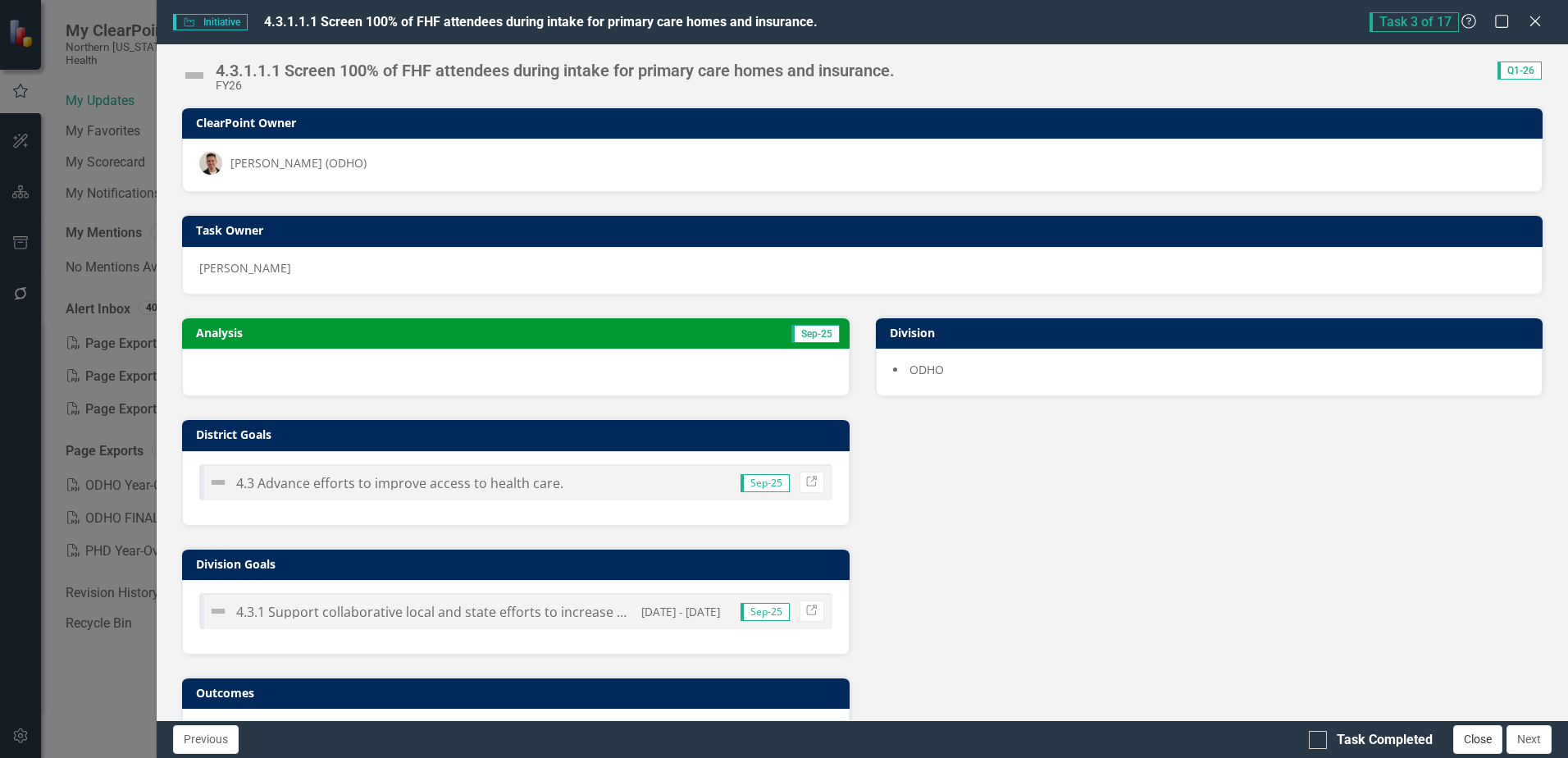
click at [1478, 742] on button "Close" at bounding box center [1478, 739] width 49 height 29
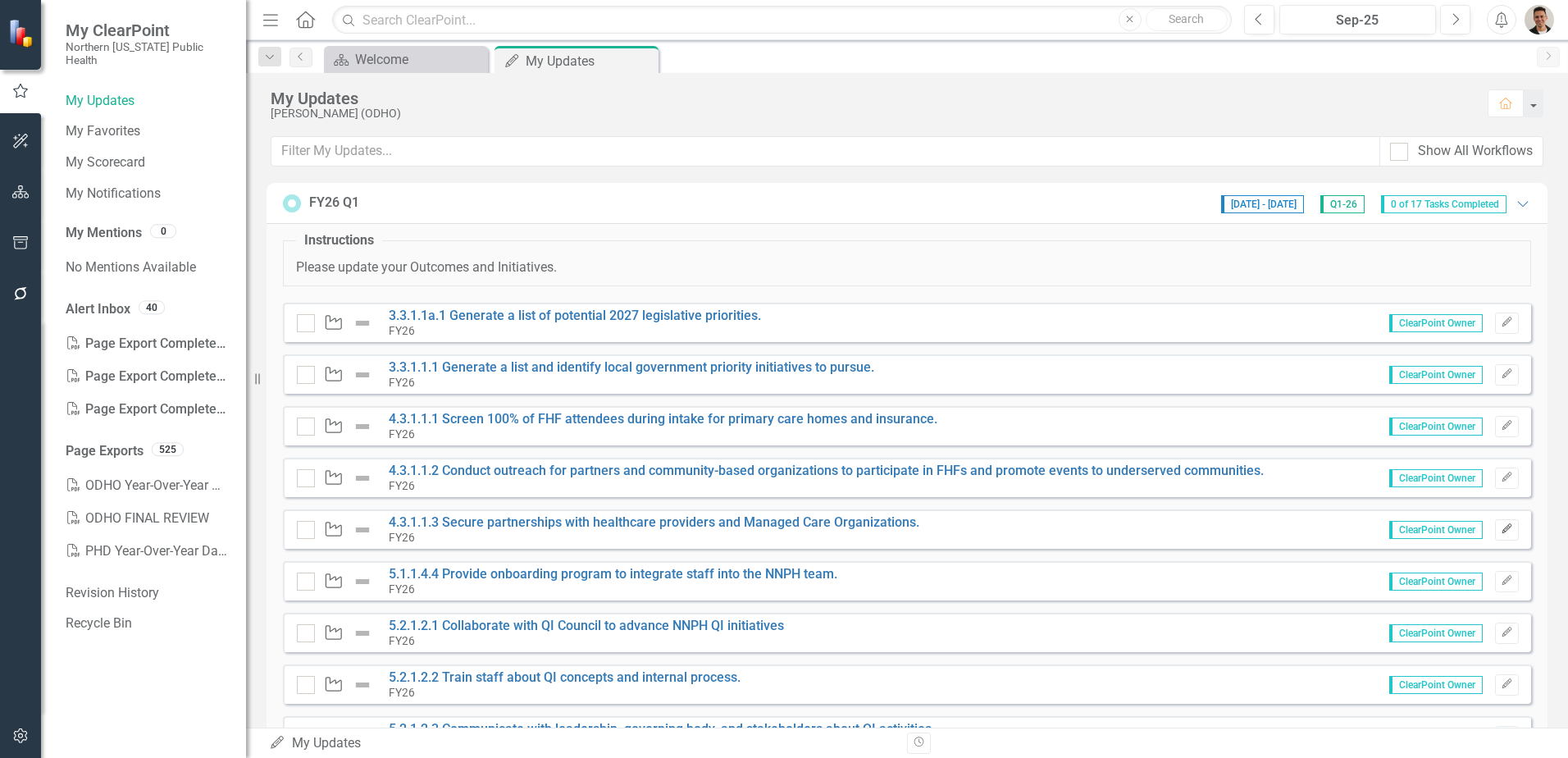
click at [1495, 534] on button "Edit" at bounding box center [1507, 529] width 24 height 21
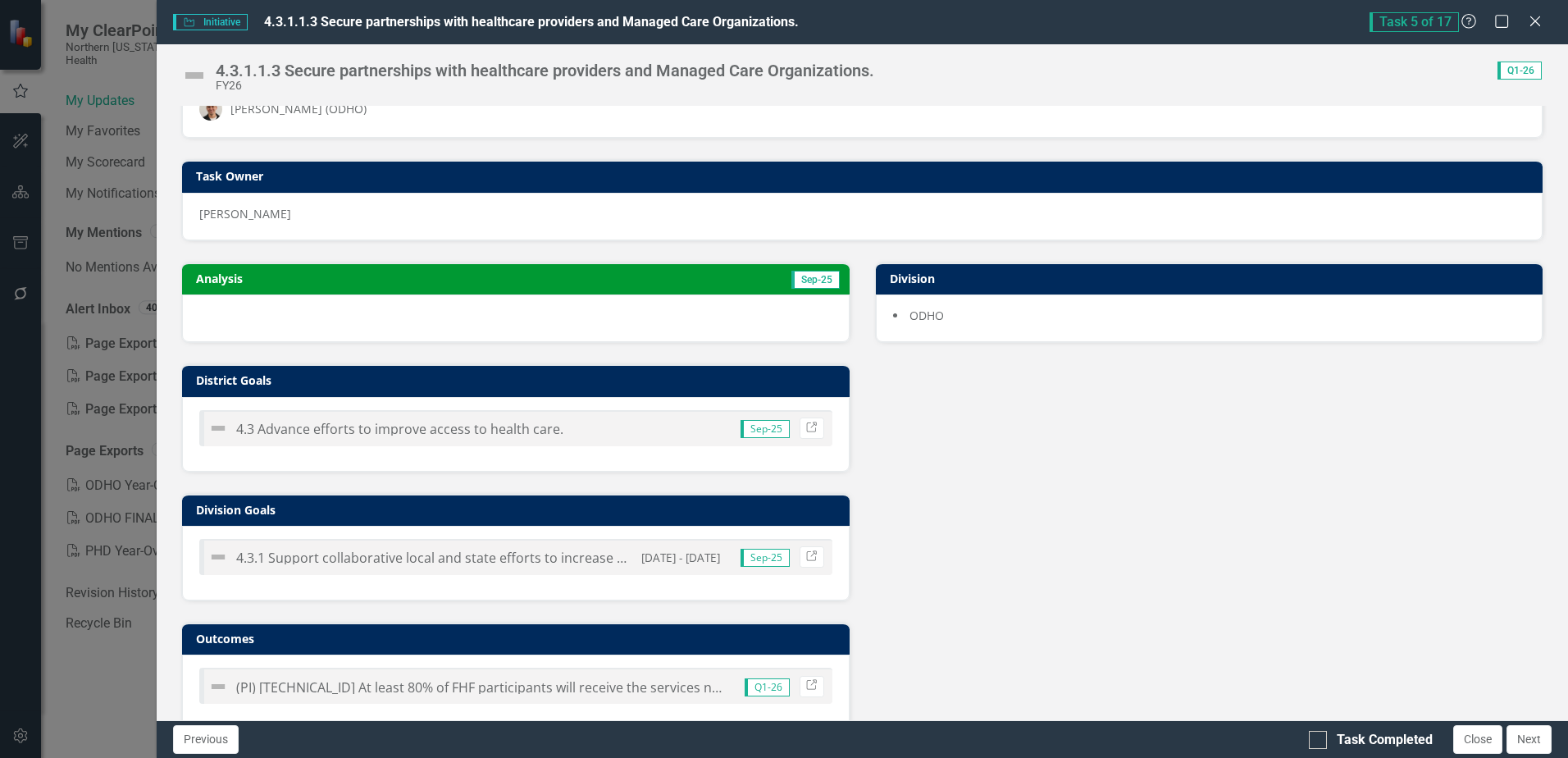
scroll to position [80, 0]
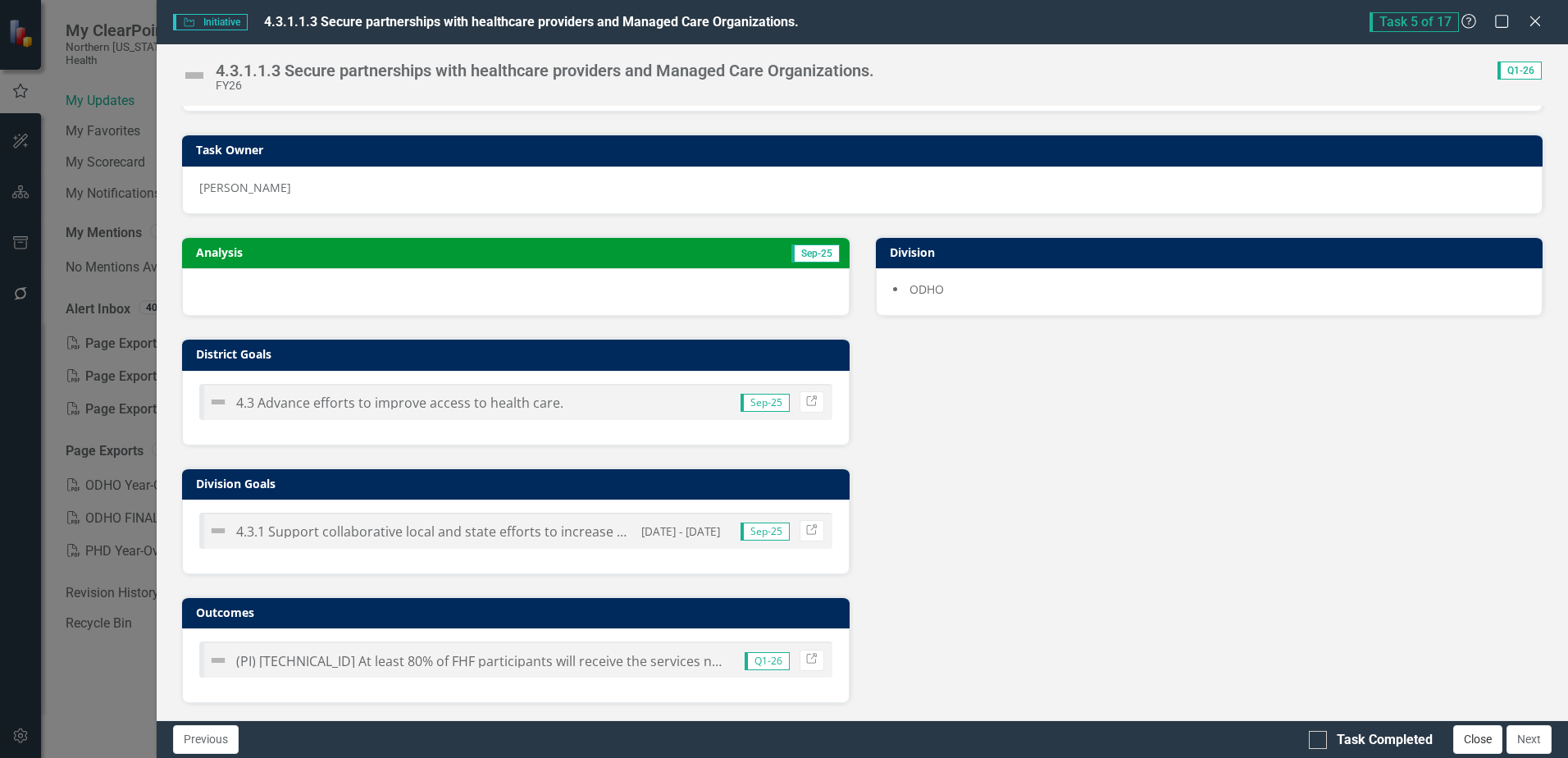
click at [1484, 746] on button "Close" at bounding box center [1478, 739] width 49 height 29
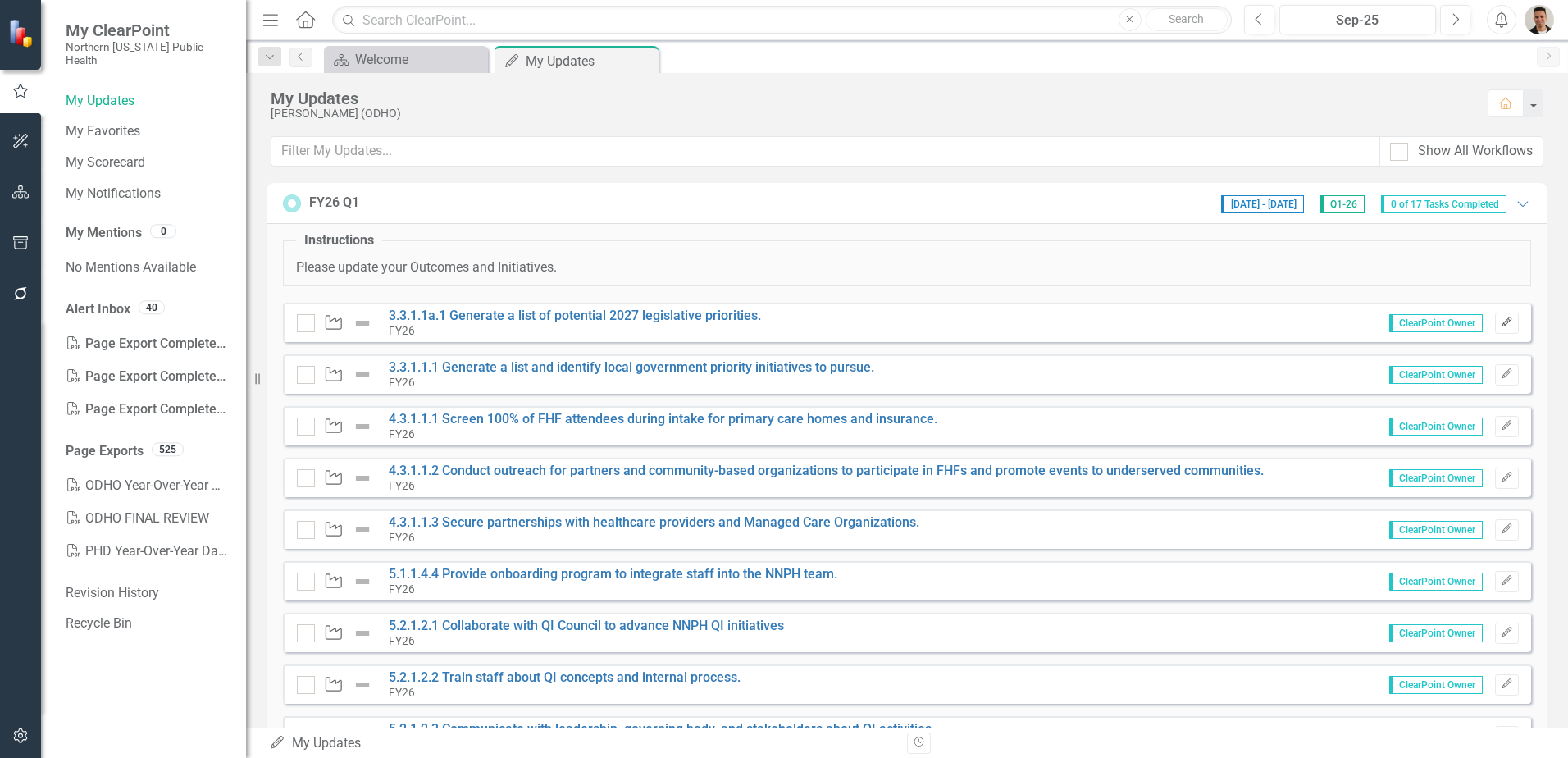
click at [1501, 322] on icon "Edit" at bounding box center [1507, 322] width 12 height 10
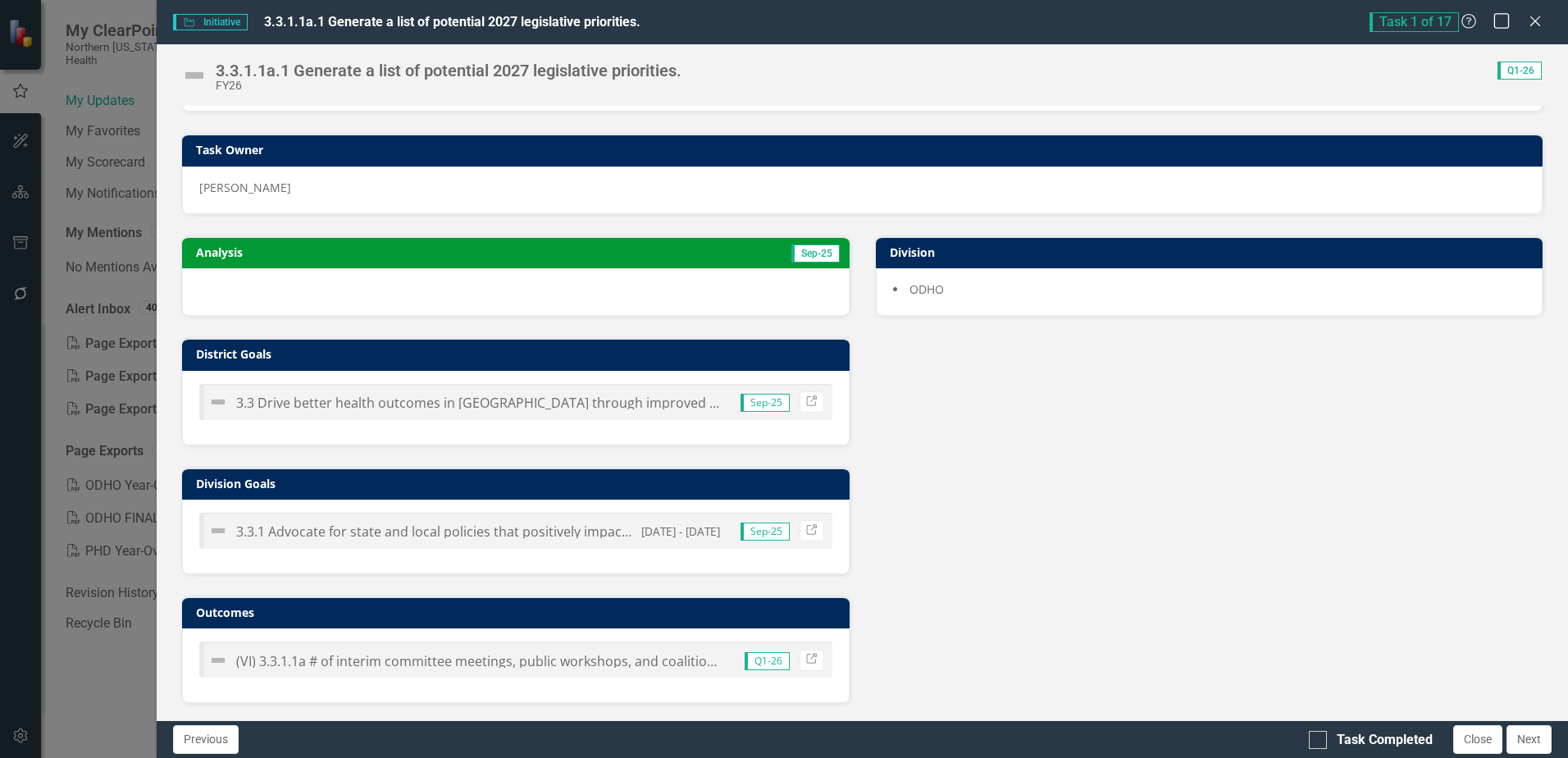
drag, startPoint x: 1522, startPoint y: 21, endPoint x: 1497, endPoint y: 26, distance: 25.5
click at [1522, 21] on div "Task 1 of 17 Help Maximize Close" at bounding box center [1460, 21] width 182 height 20
click at [1539, 16] on icon "Close" at bounding box center [1535, 20] width 20 height 15
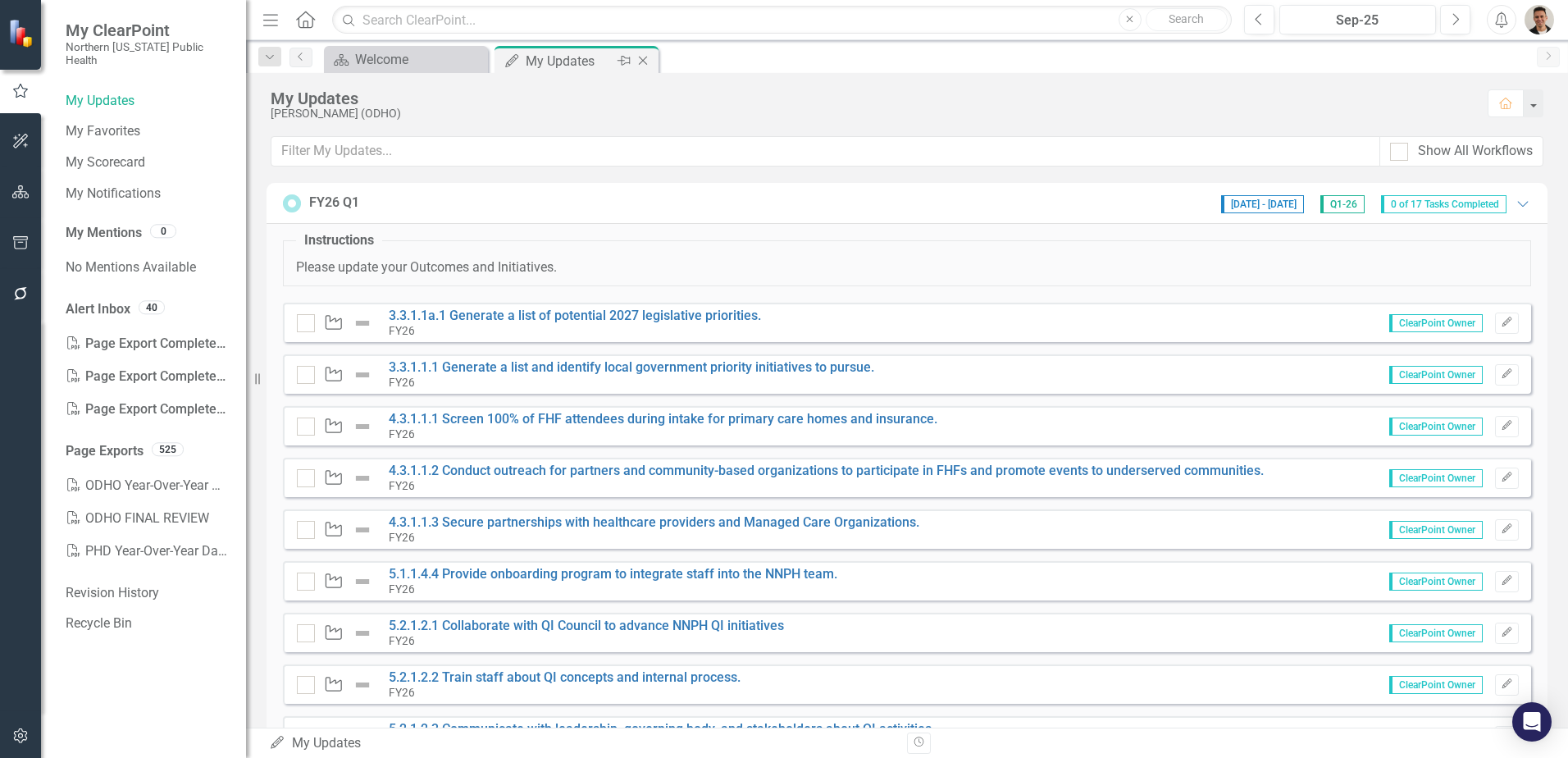
click at [644, 56] on icon "Close" at bounding box center [642, 60] width 16 height 13
